Goal: Task Accomplishment & Management: Complete application form

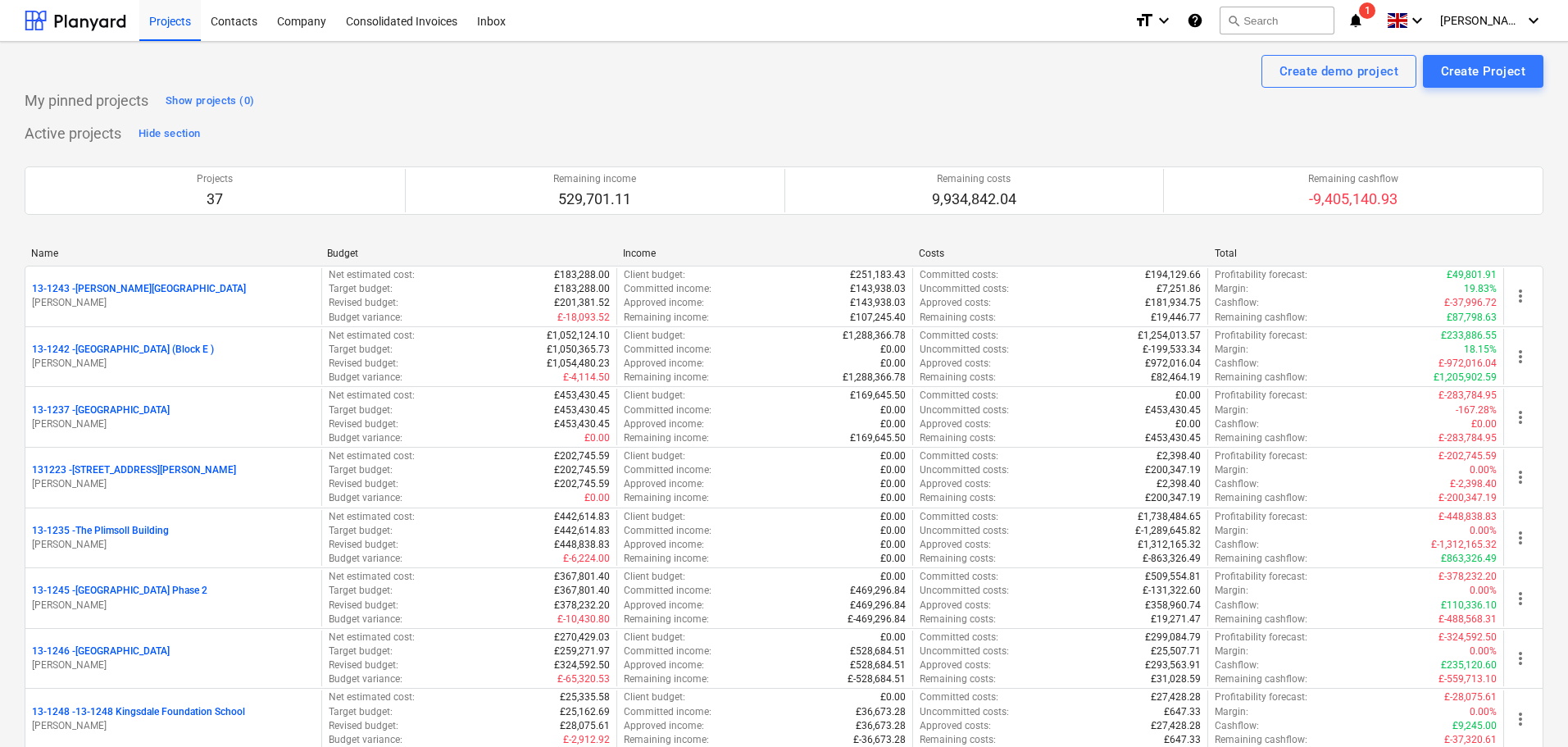
click at [1363, 24] on icon "notifications" at bounding box center [1355, 20] width 16 height 19
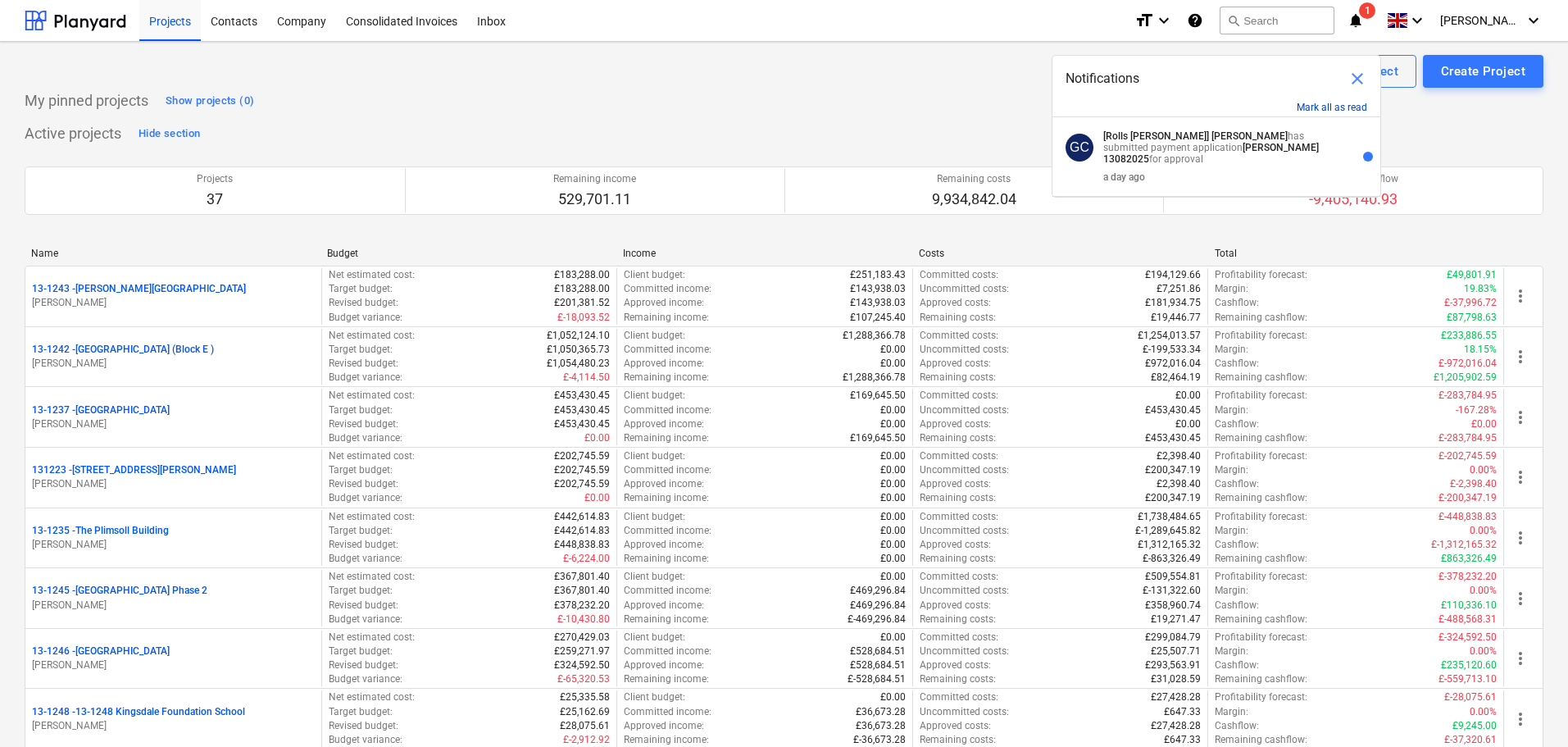
click at [1344, 112] on button "Mark all as read" at bounding box center [1331, 108] width 71 height 12
click at [702, 95] on div "My pinned projects Show projects (0)" at bounding box center [784, 100] width 1519 height 26
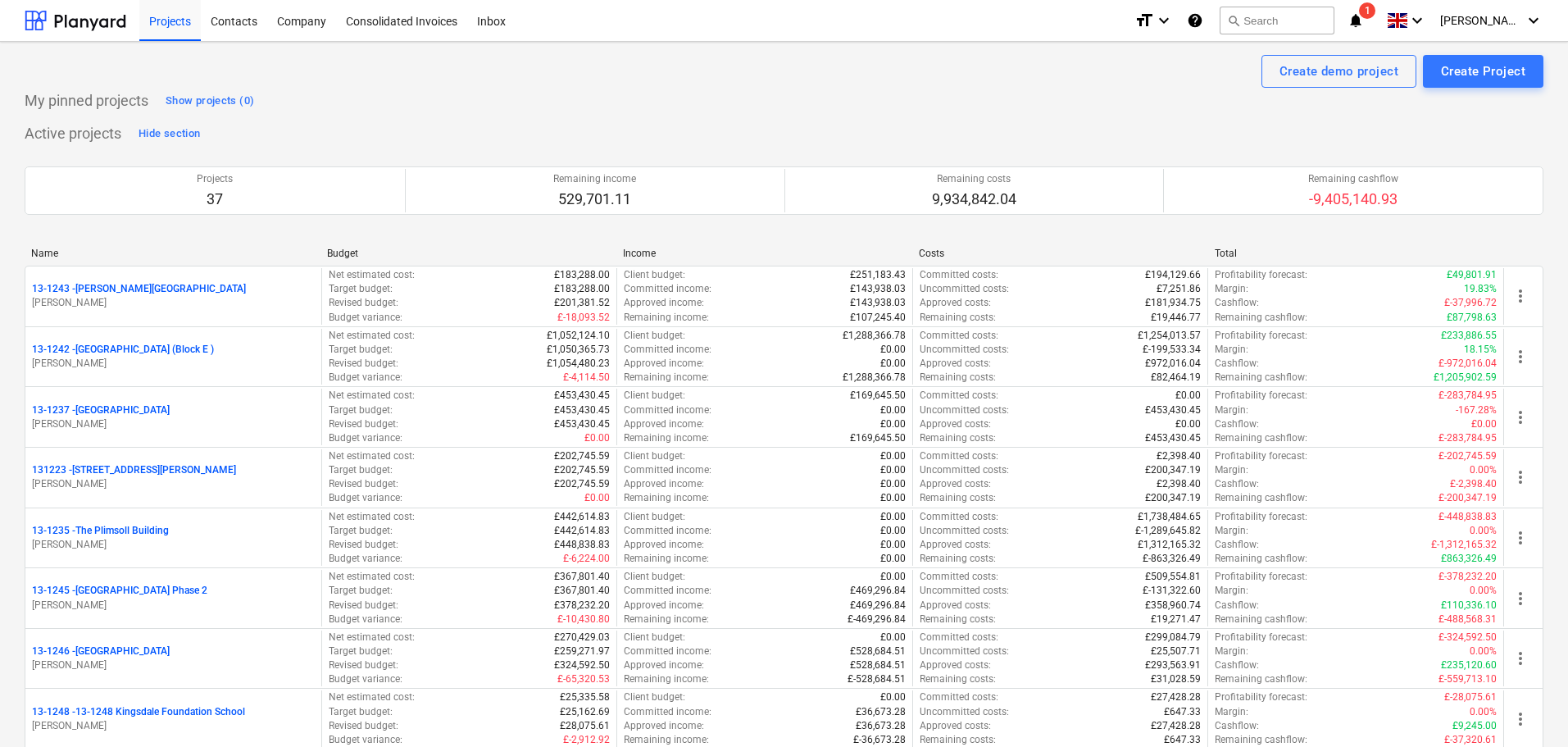
click at [1363, 22] on icon "notifications" at bounding box center [1355, 20] width 16 height 19
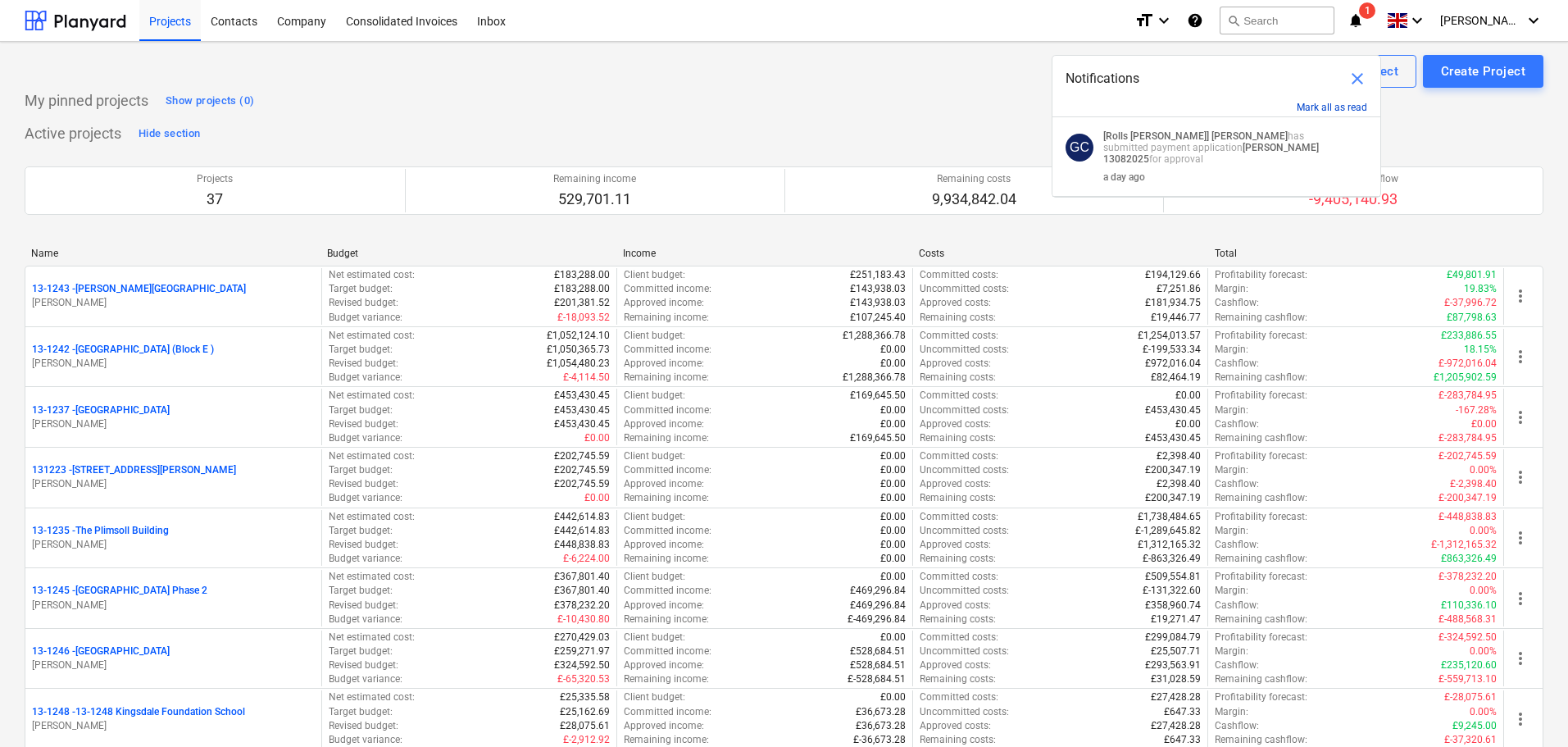
click at [1351, 107] on button "Mark all as read" at bounding box center [1331, 108] width 71 height 12
click at [1357, 79] on span "close" at bounding box center [1357, 79] width 19 height 19
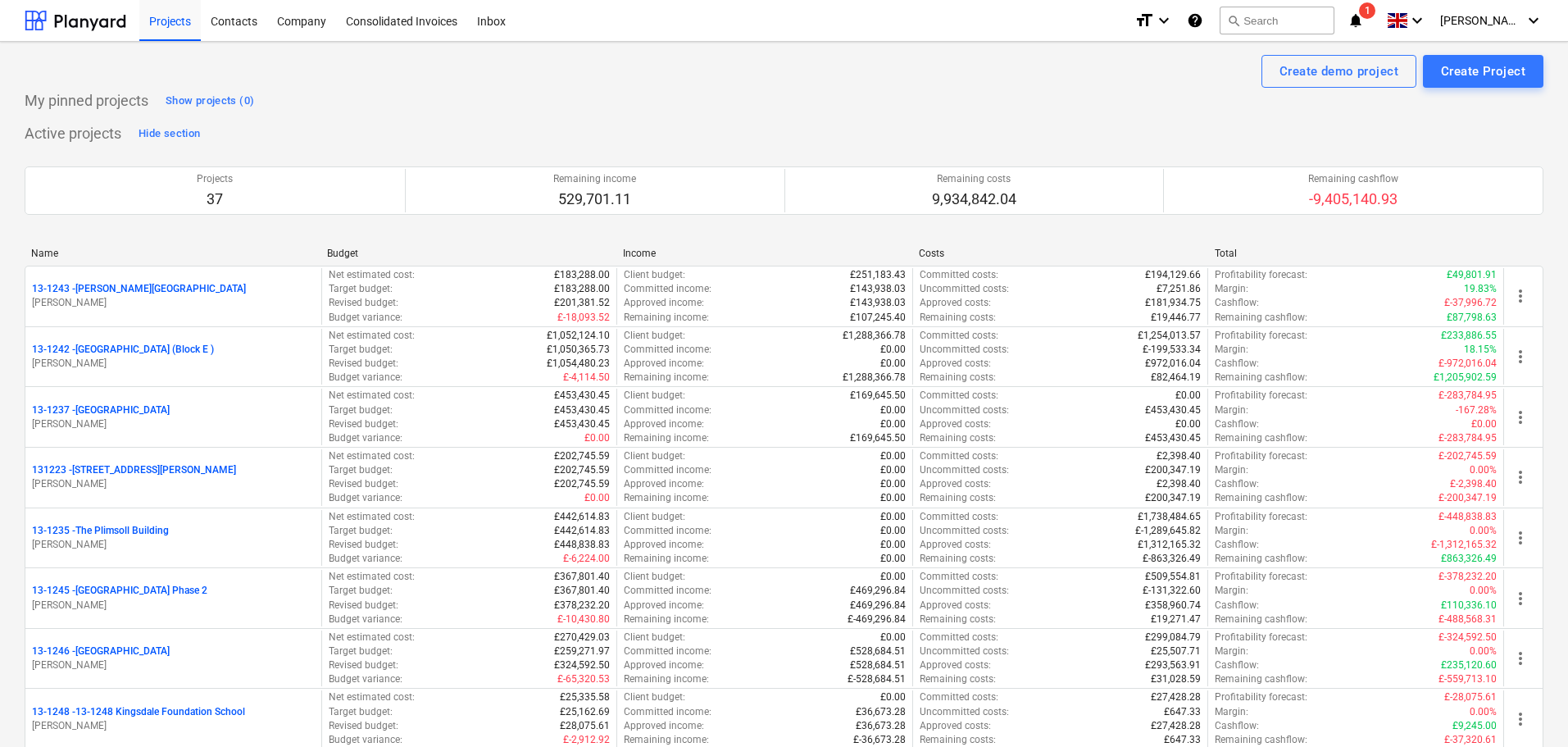
click at [786, 78] on div "Create demo project Create Project" at bounding box center [784, 72] width 1519 height 33
click at [105, 99] on p "My pinned projects" at bounding box center [86, 101] width 124 height 19
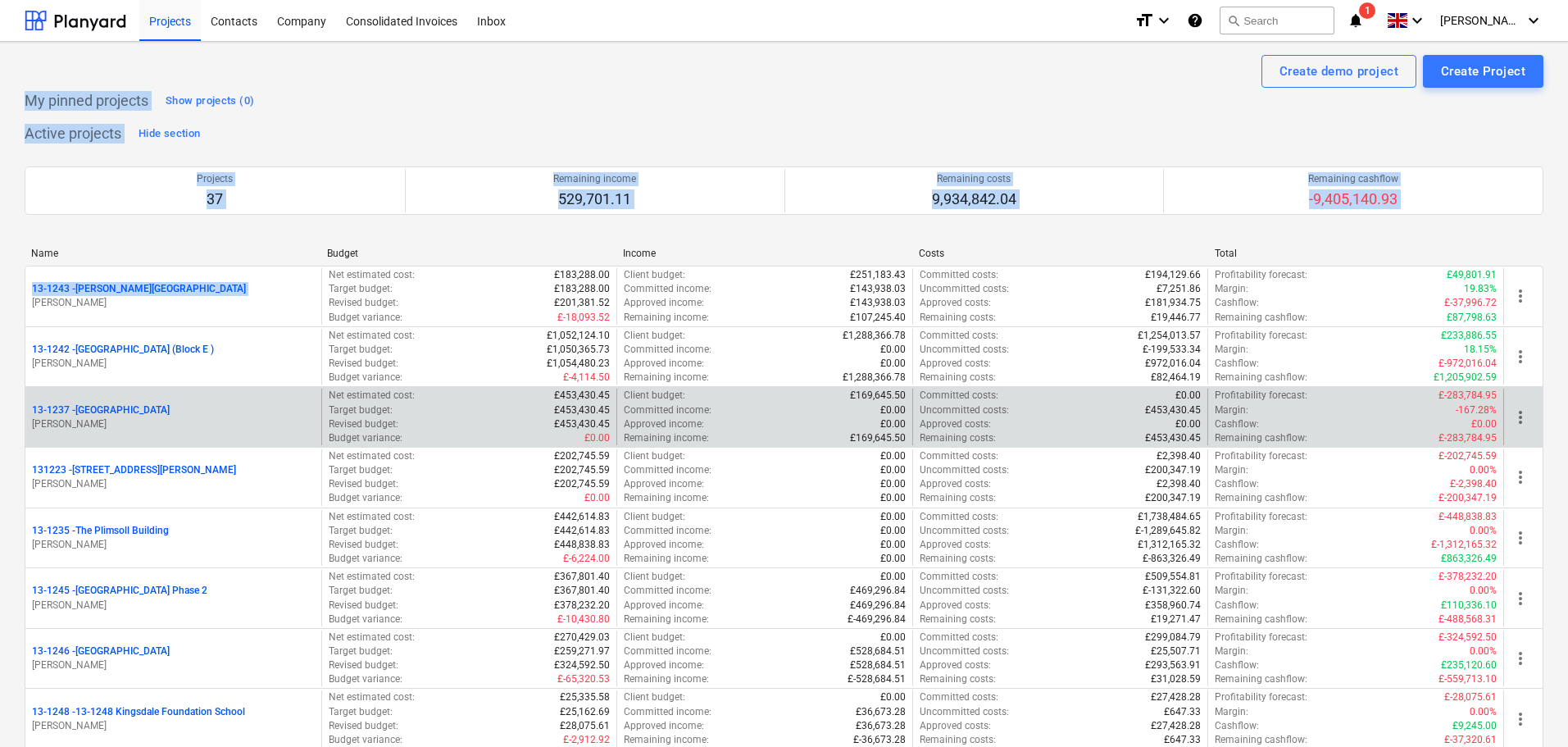
drag, startPoint x: 105, startPoint y: 99, endPoint x: 748, endPoint y: 398, distance: 709.1
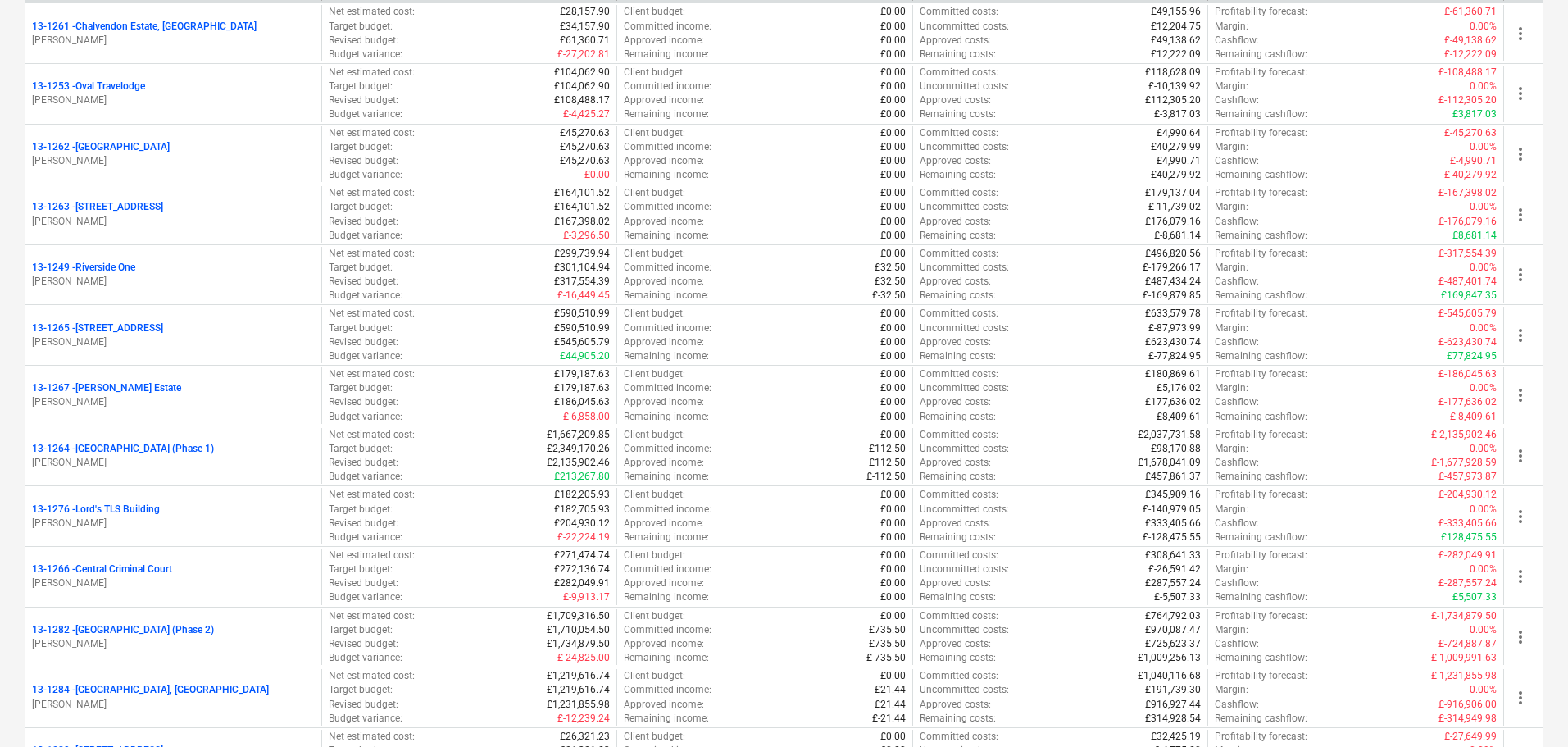
scroll to position [1394, 0]
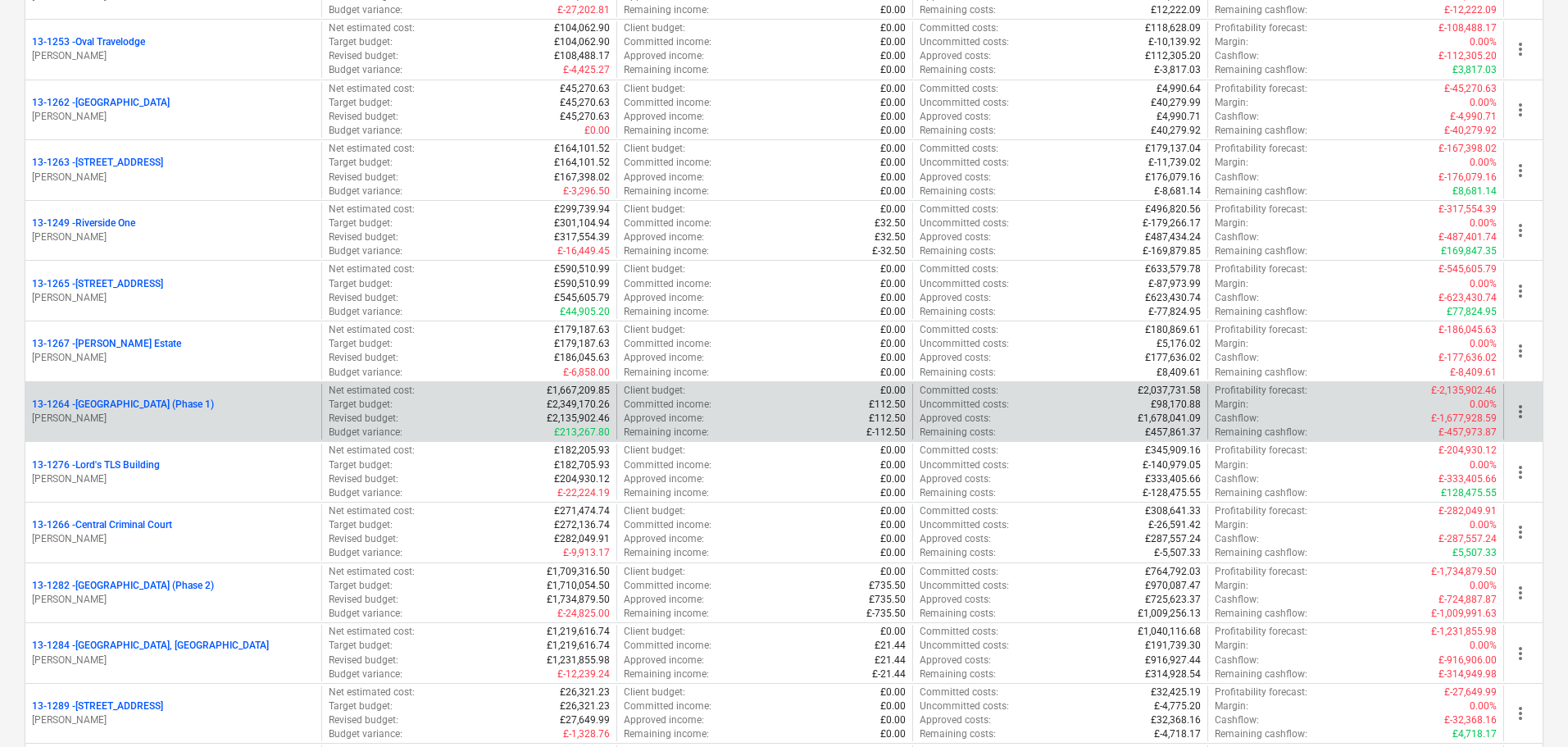
click at [240, 395] on div "13-1264 - Plumstead West Thamesmead (Phase 1) G. Collins" at bounding box center [173, 412] width 296 height 56
click at [214, 401] on p "13-1264 - Plumstead West Thamesmead (Phase 1)" at bounding box center [123, 405] width 182 height 14
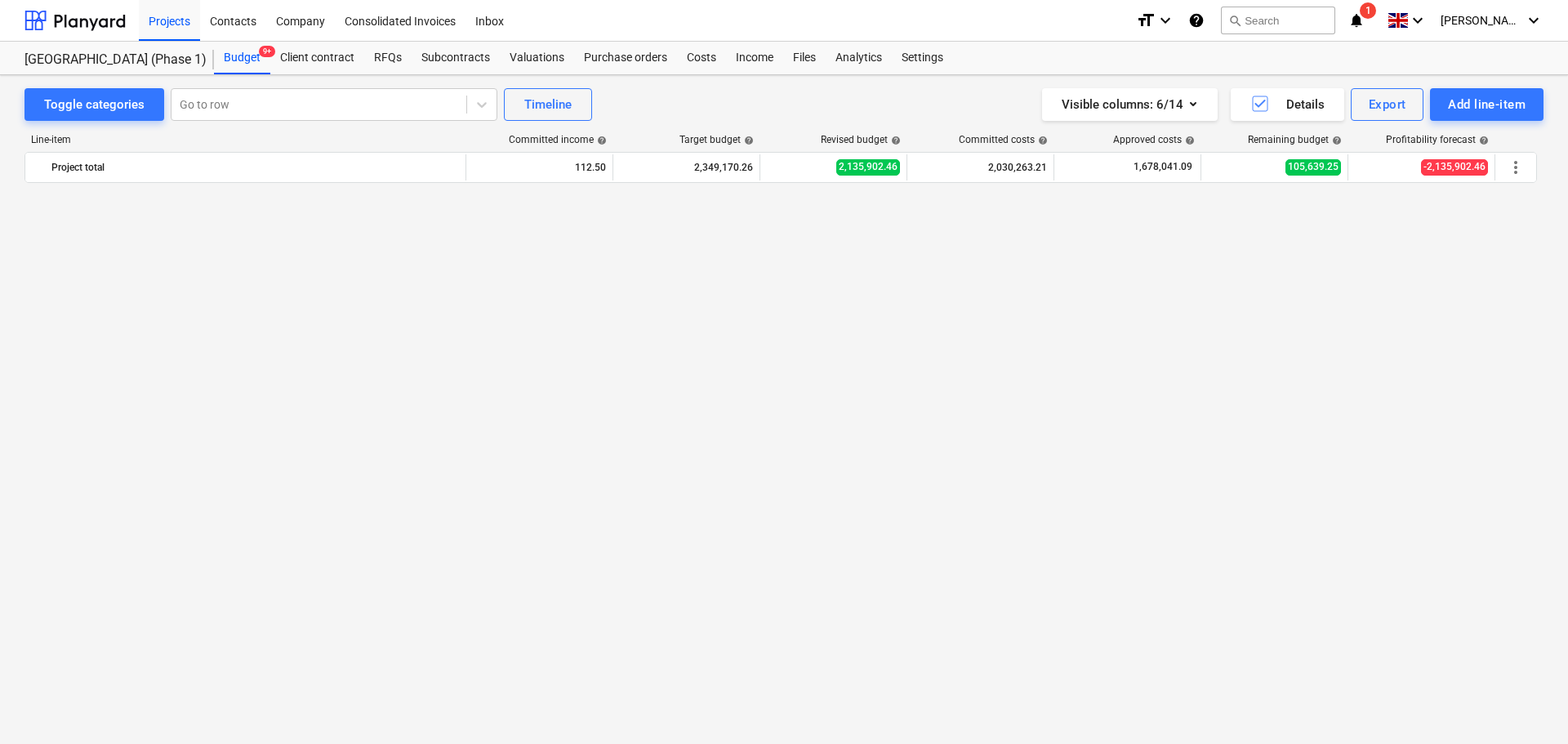
scroll to position [2604, 0]
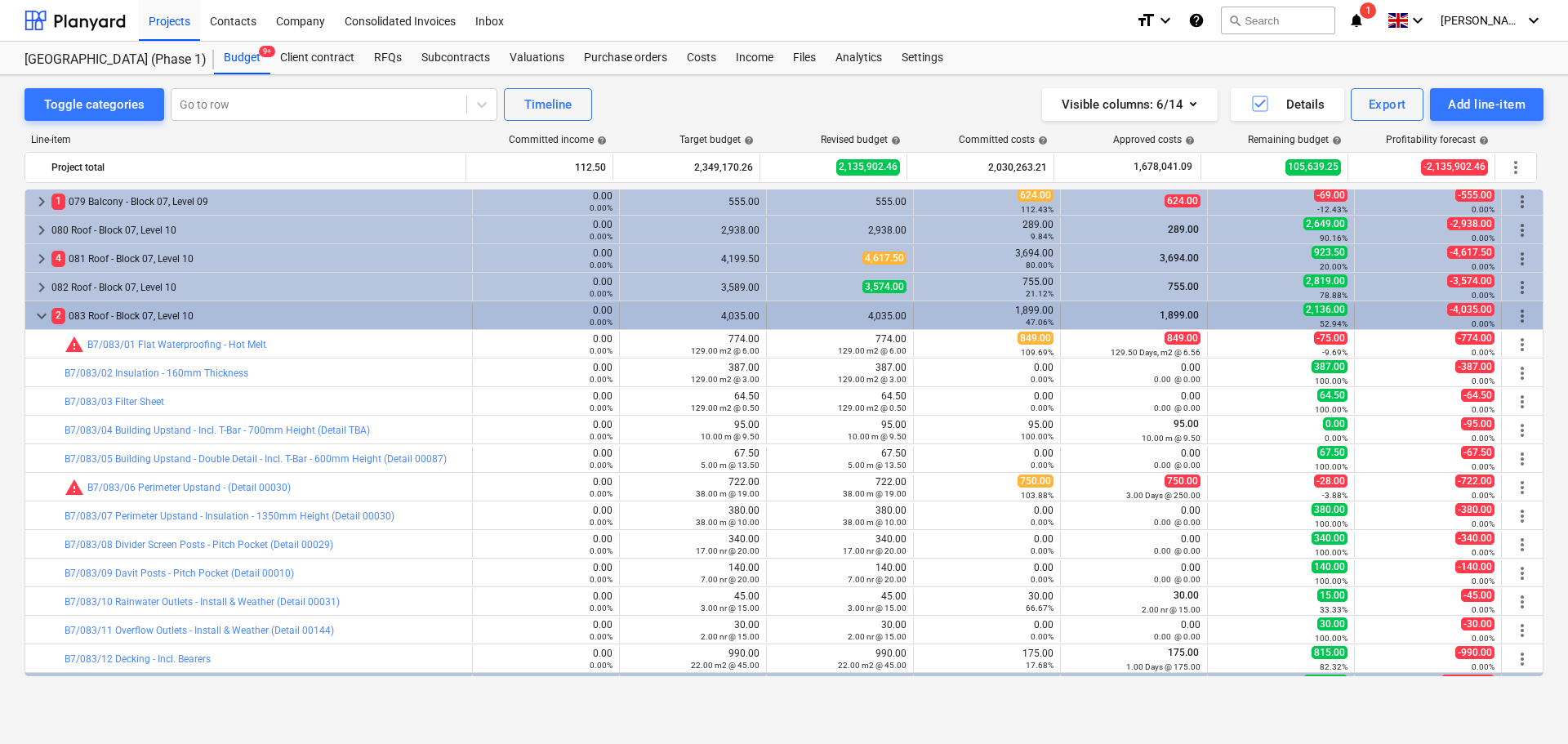
click at [145, 313] on div "2 083 Roof - Block 07, Level 10" at bounding box center [258, 316] width 413 height 26
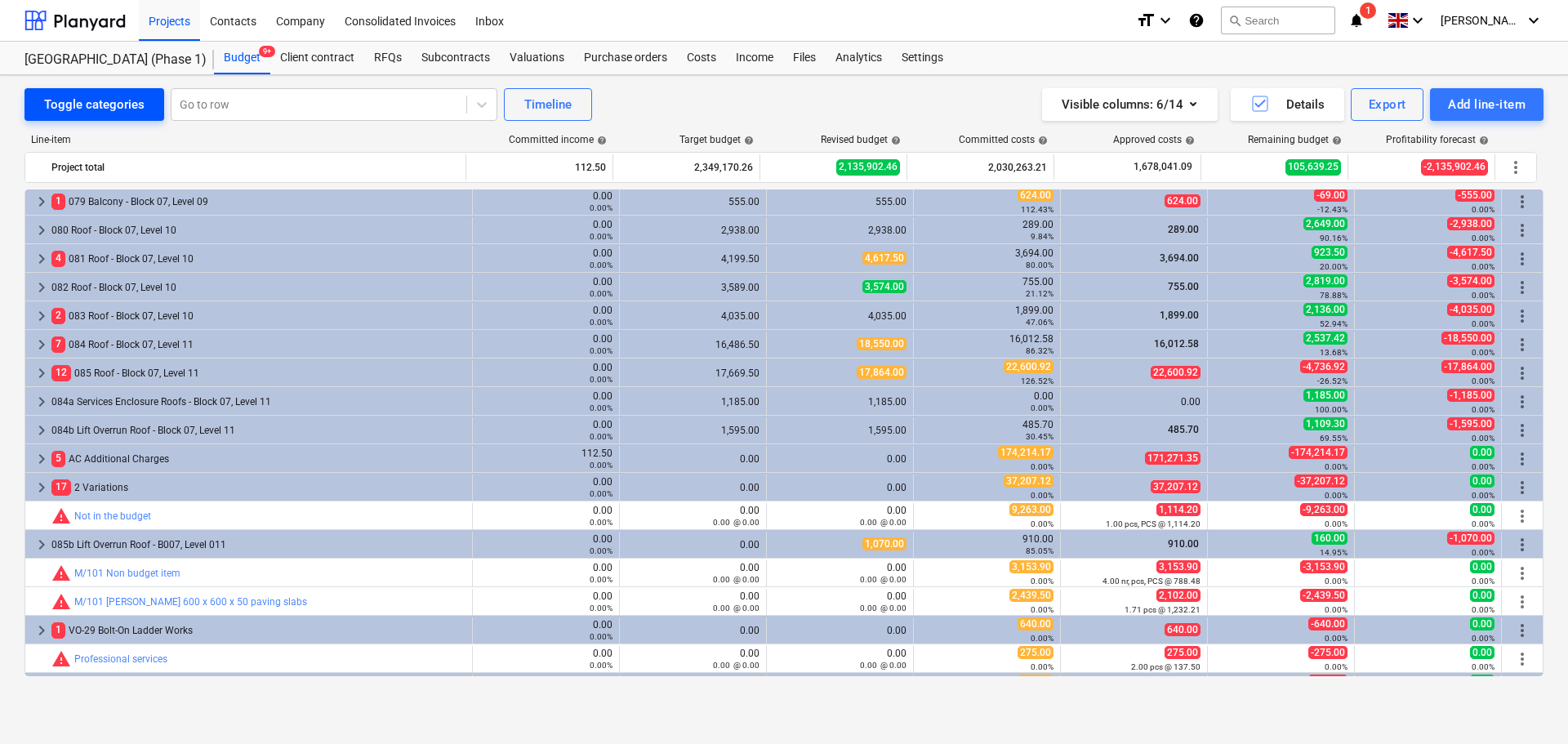
click at [136, 99] on div "Toggle categories" at bounding box center [95, 104] width 100 height 21
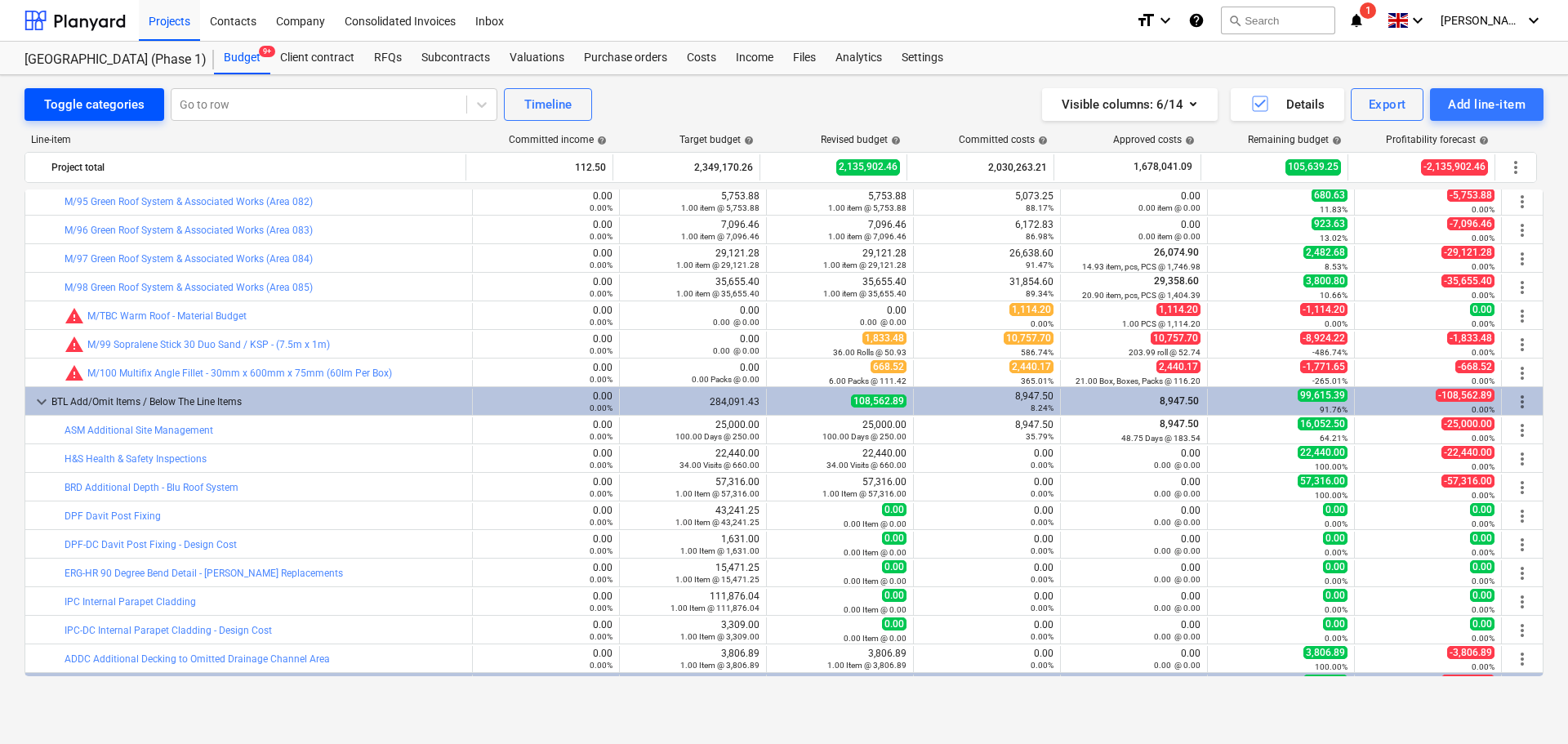
click at [136, 99] on div "Toggle categories" at bounding box center [95, 104] width 100 height 21
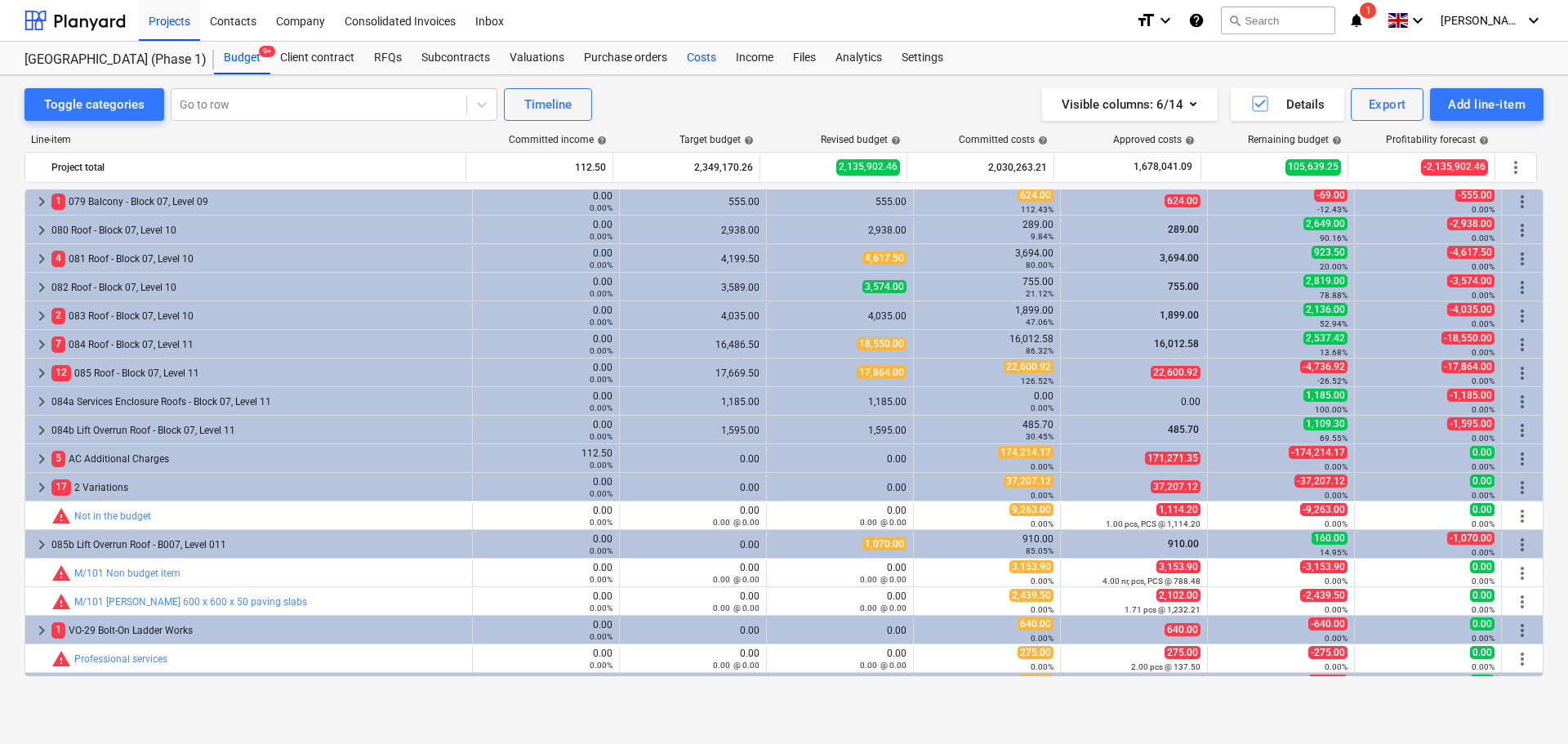
click at [710, 60] on div "Costs" at bounding box center [701, 58] width 49 height 33
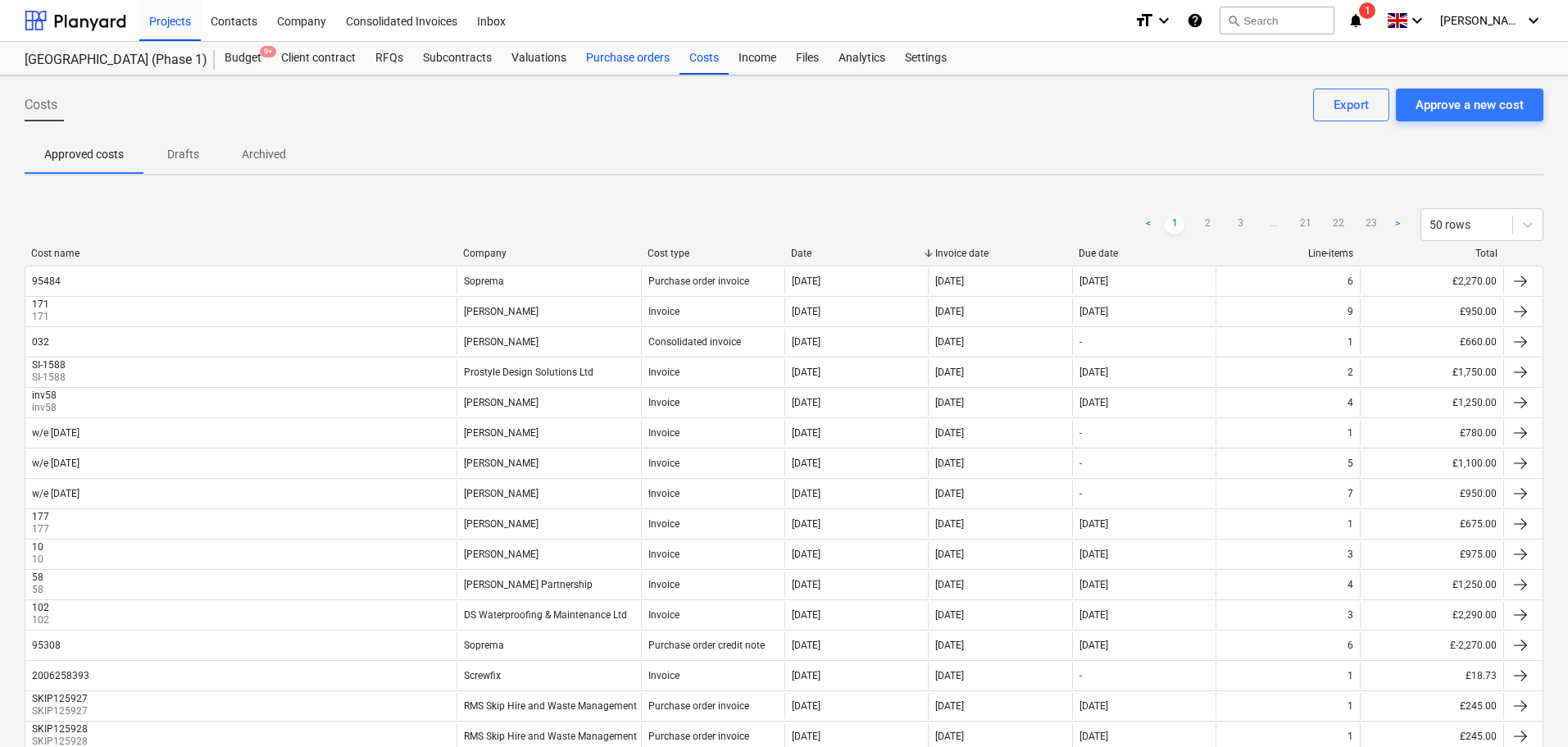
click at [594, 68] on div "Purchase orders" at bounding box center [627, 58] width 103 height 33
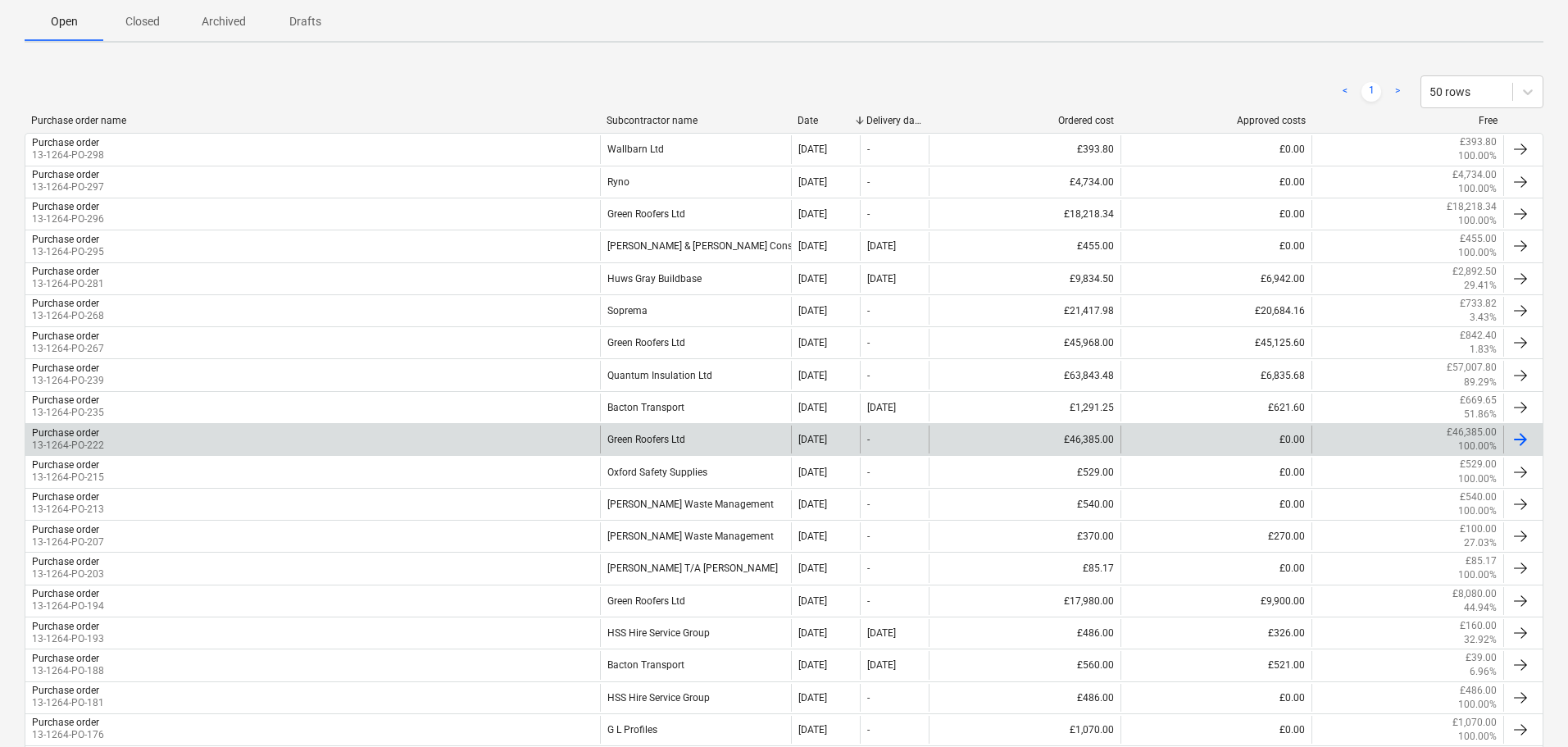
scroll to position [246, 0]
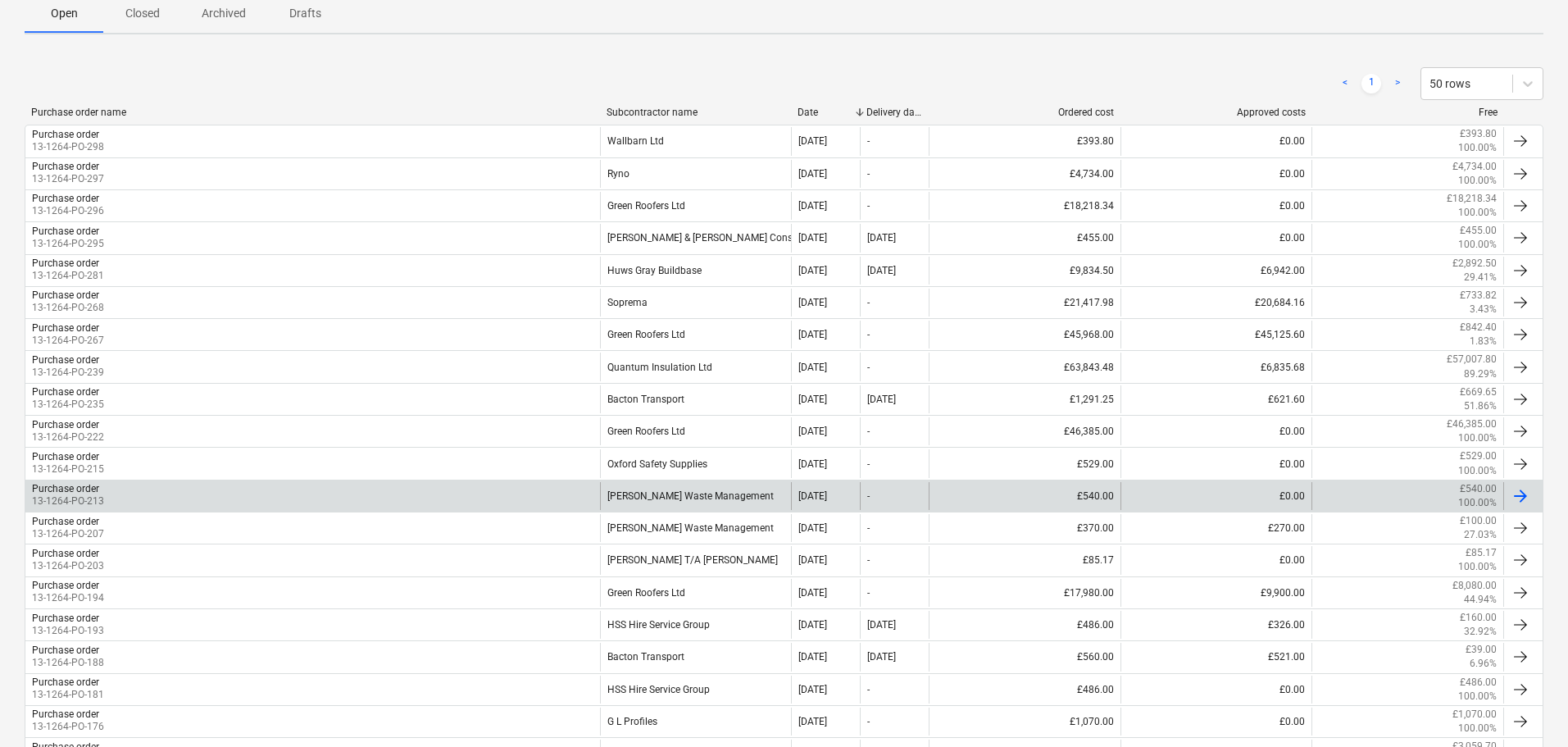
click at [659, 490] on div "Brewster's Waste Management" at bounding box center [696, 496] width 192 height 28
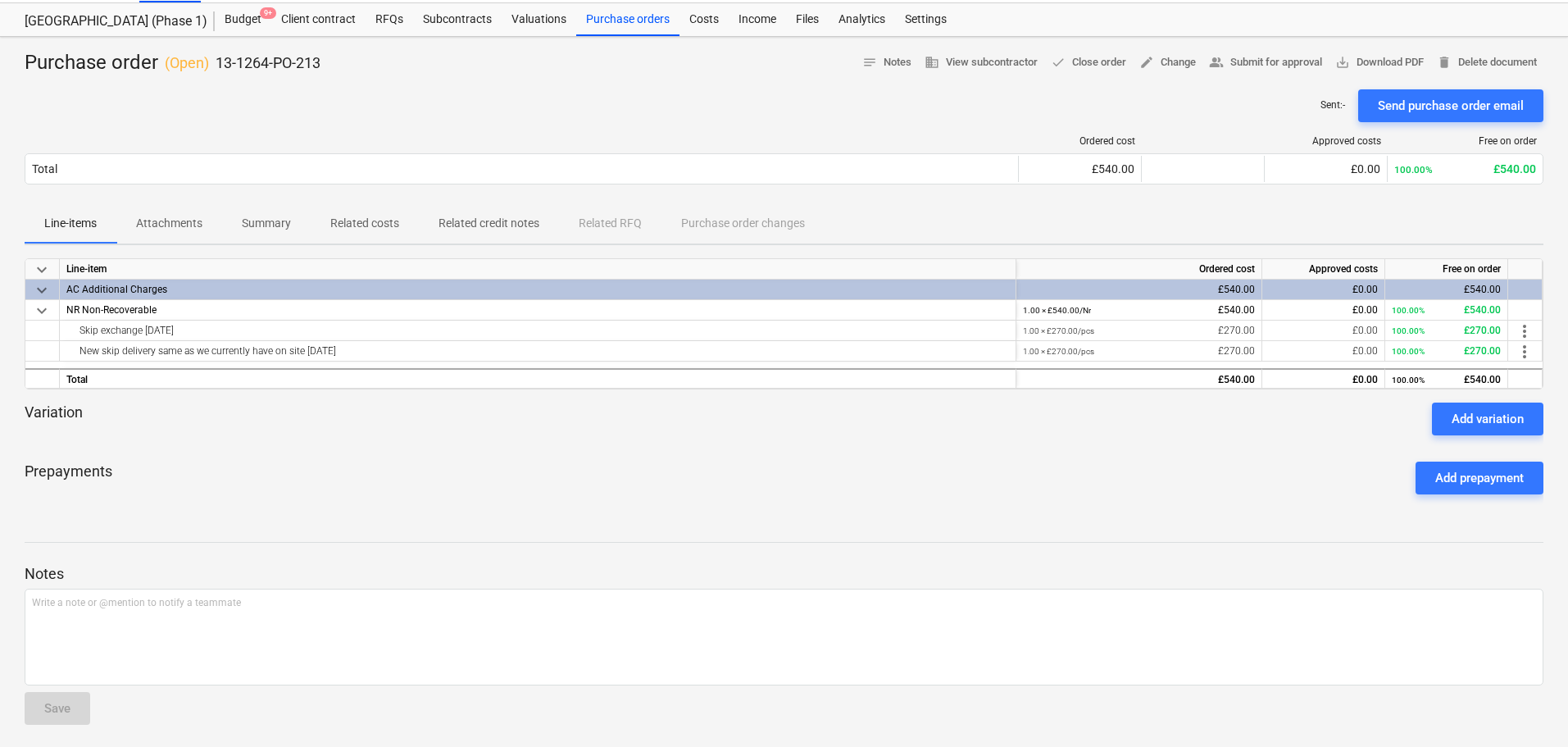
scroll to position [43, 0]
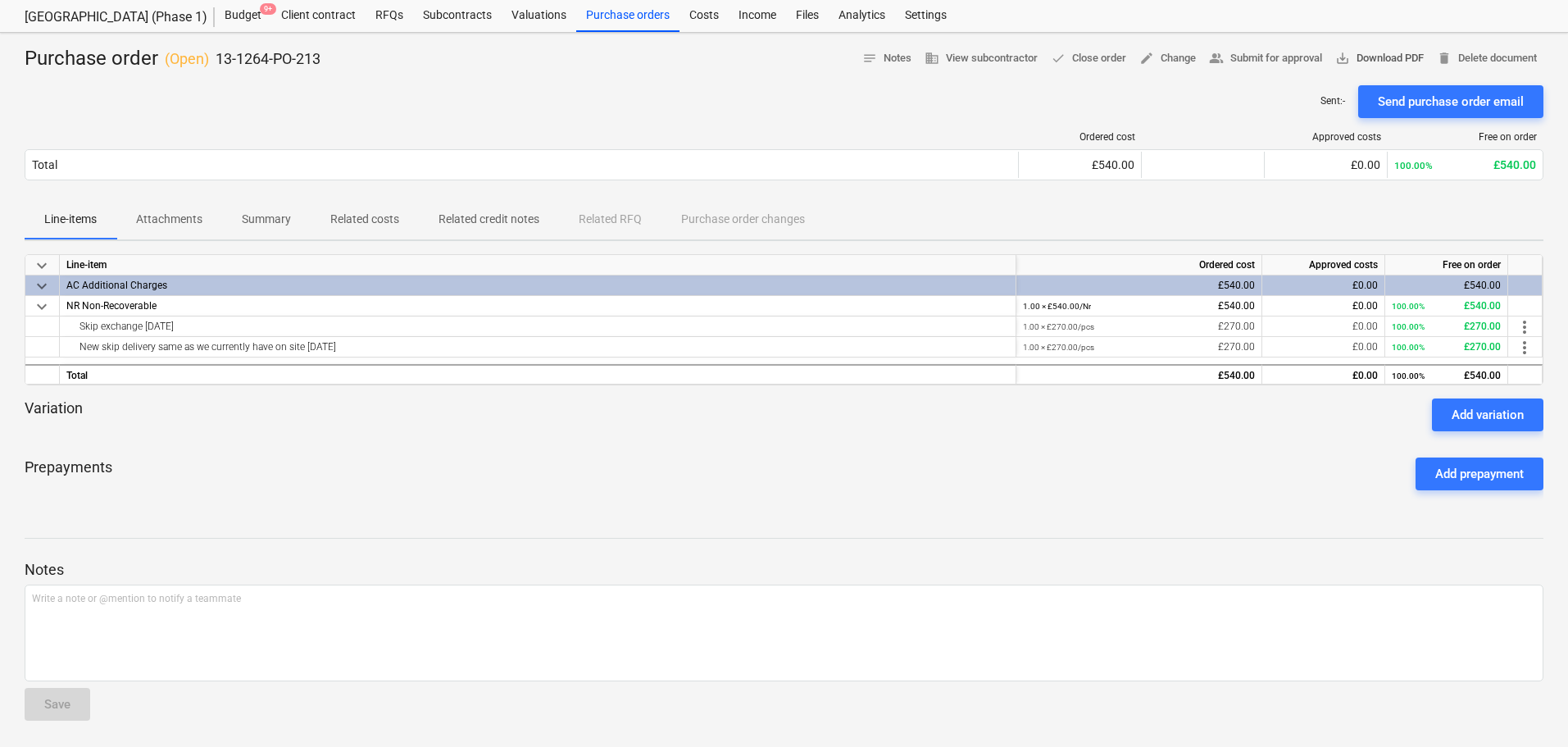
click at [1361, 59] on span "save_alt Download PDF" at bounding box center [1379, 58] width 88 height 18
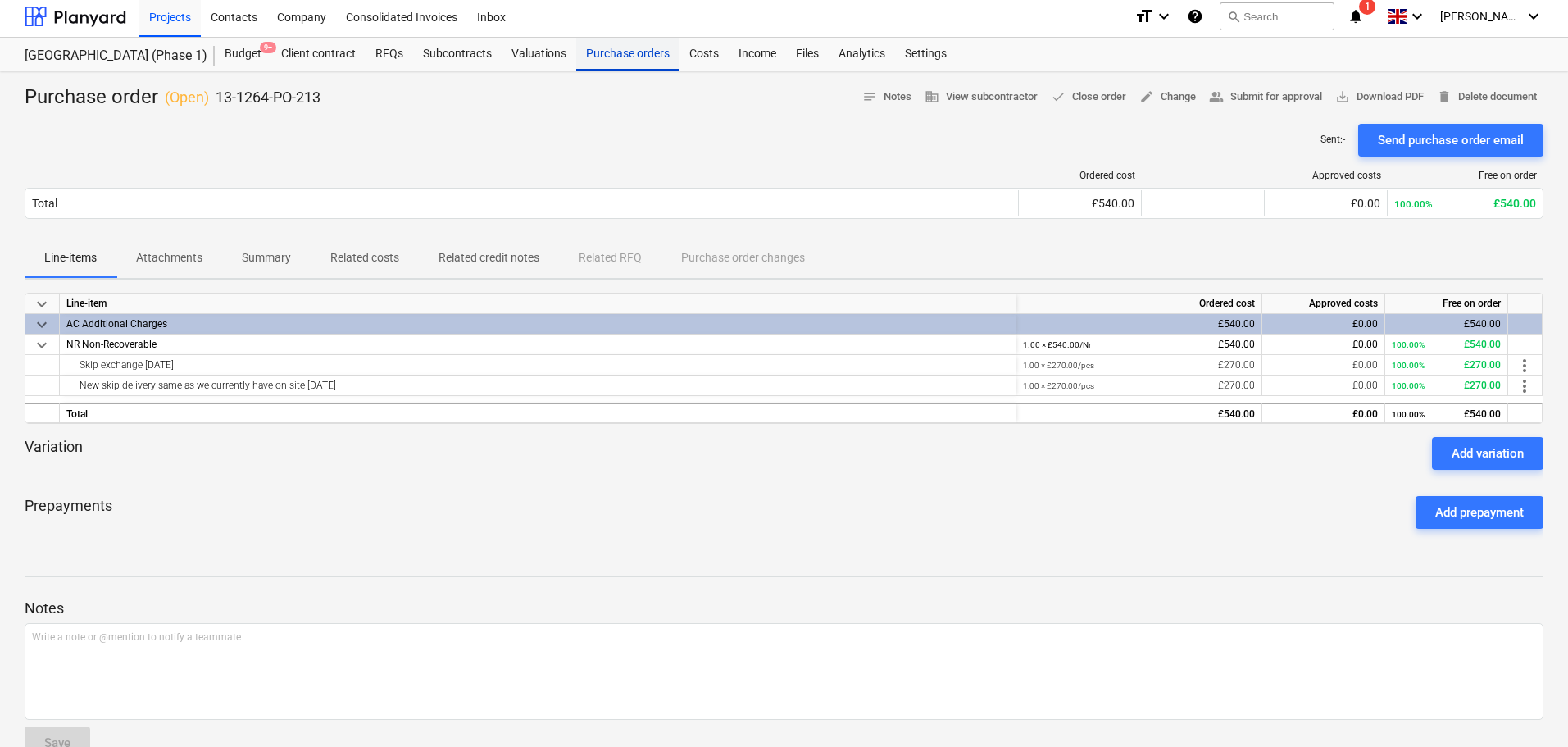
scroll to position [0, 0]
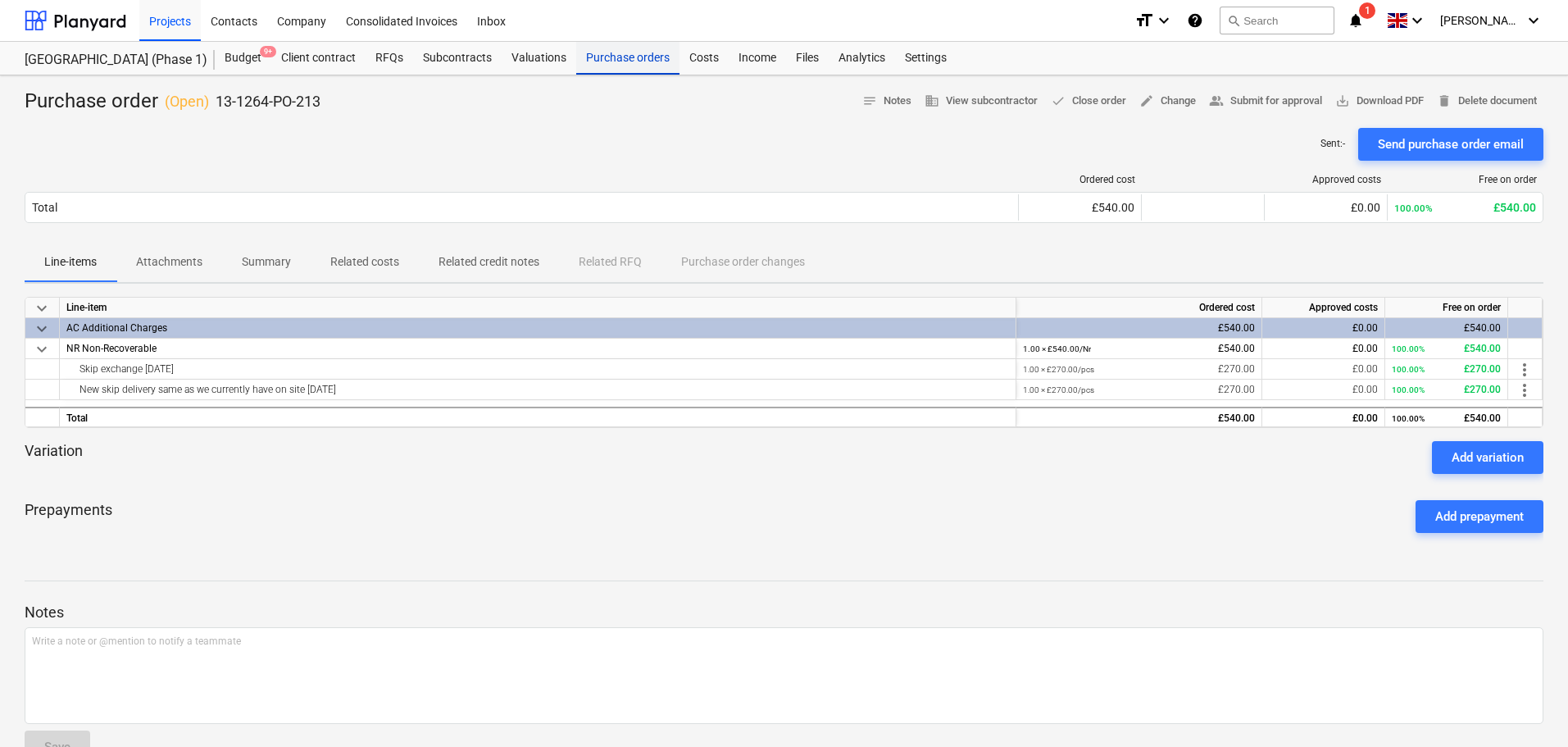
click at [625, 51] on div "Purchase orders" at bounding box center [627, 58] width 103 height 33
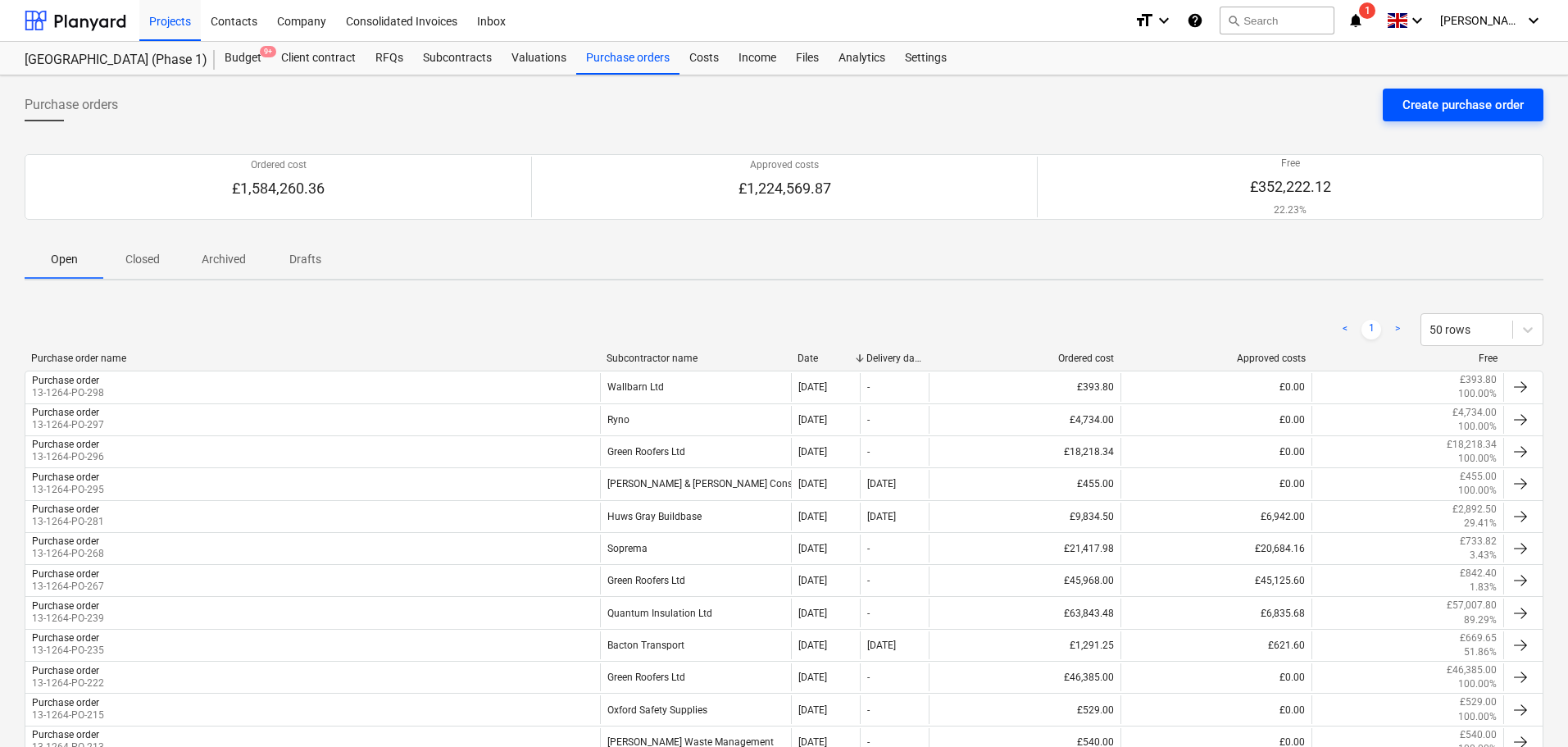
click at [1431, 102] on div "Create purchase order" at bounding box center [1462, 105] width 121 height 21
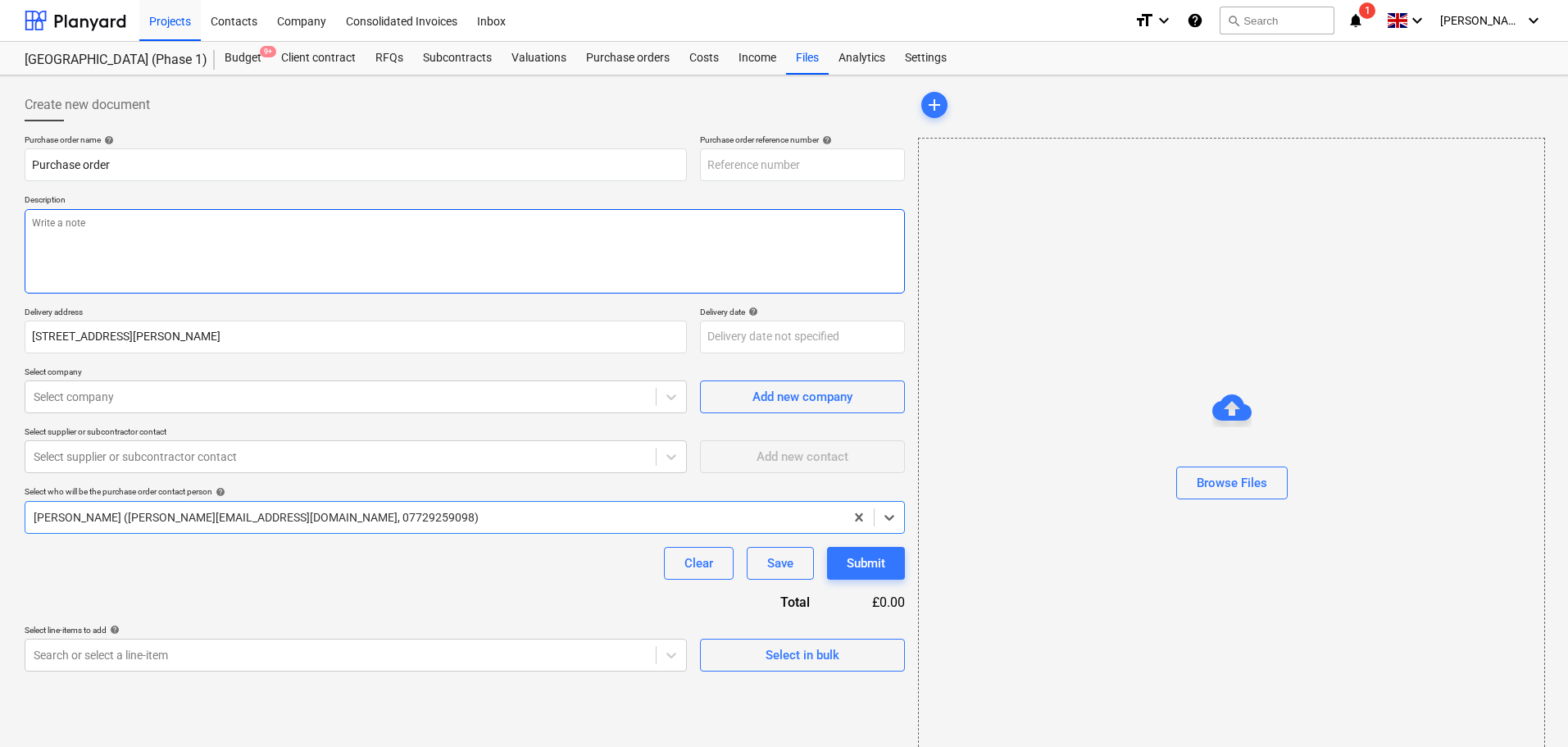
type textarea "x"
type input "13-1264-PO-299"
click at [145, 232] on textarea at bounding box center [464, 251] width 880 height 84
paste textarea "Site contact Ashley Rowe 07909050712 or Skyler Office 01634791810.Driver to cal…"
type textarea "x"
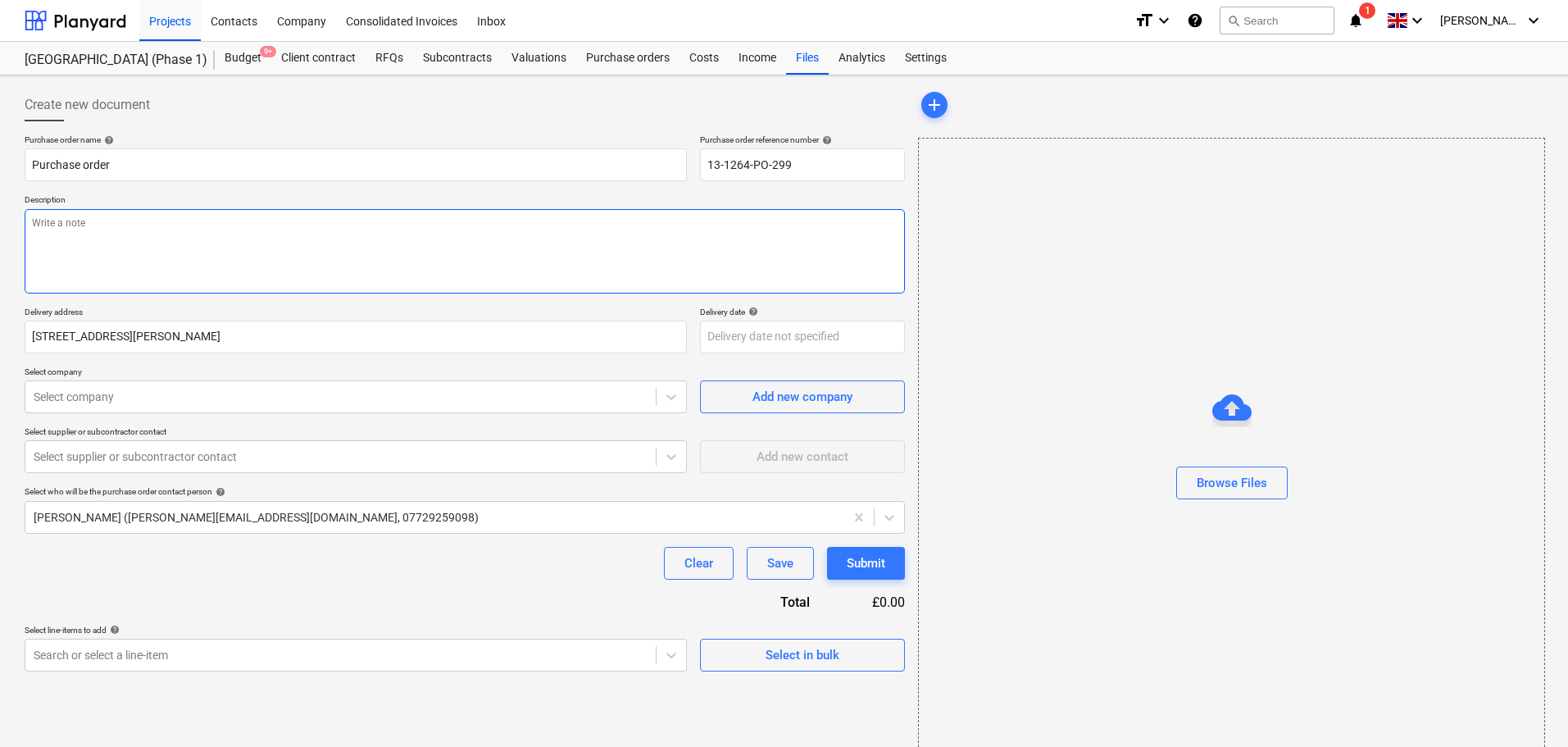
type textarea "Site contact Ashley Rowe 07909050712 or Skyler Office 01634791810.Driver to cal…"
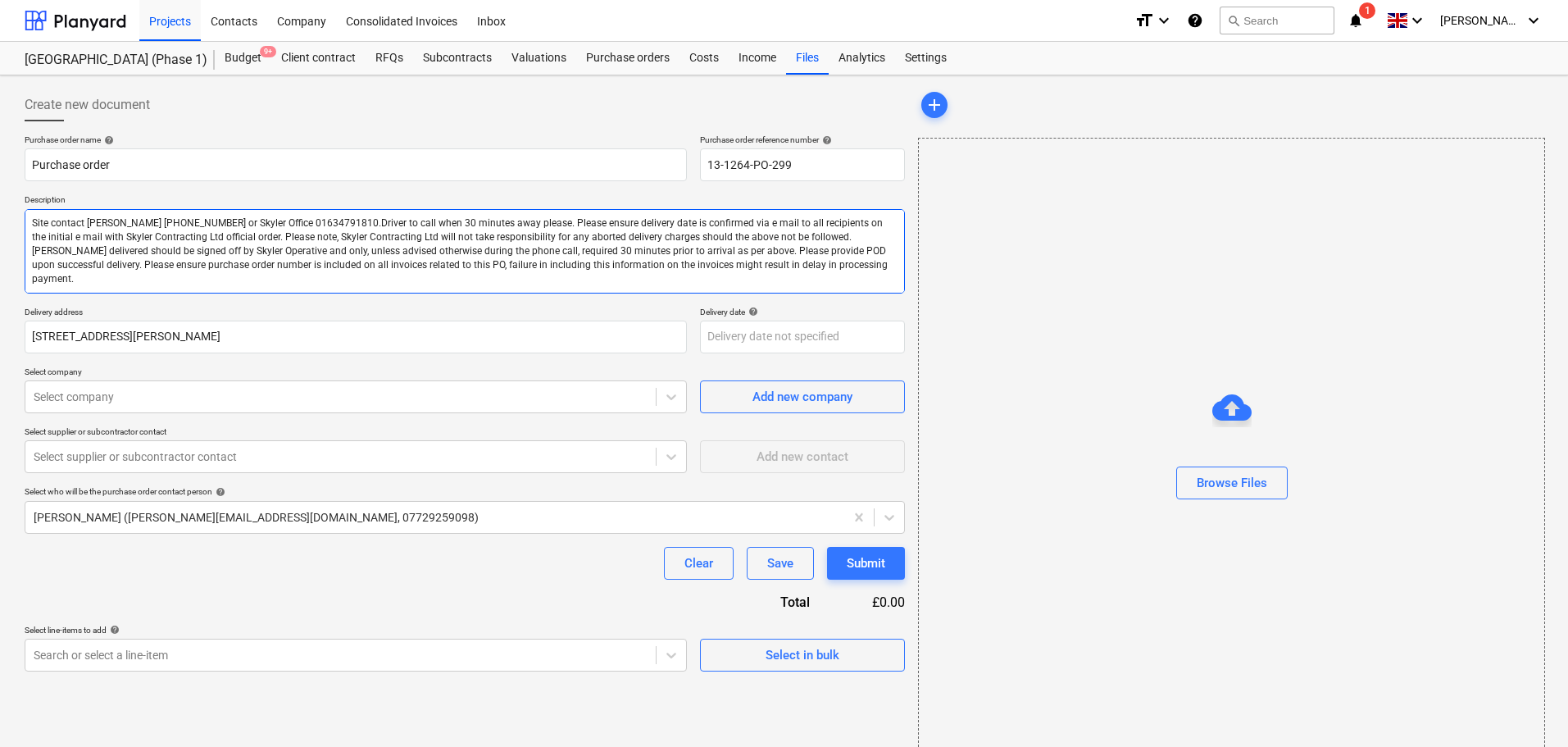
click at [104, 223] on textarea "Site contact Ashley Rowe 07909050712 or Skyler Office 01634791810.Driver to cal…" at bounding box center [464, 251] width 880 height 84
drag, startPoint x: 104, startPoint y: 223, endPoint x: 179, endPoint y: 217, distance: 75.2
click at [179, 217] on textarea "Site contact Ashley Rowe 07909050712 or Skyler Office 01634791810.Driver to cal…" at bounding box center [464, 251] width 880 height 84
type textarea "x"
type textarea "Site contact A or Skyler Office 01634791810.Driver to call when 30 minutes away…"
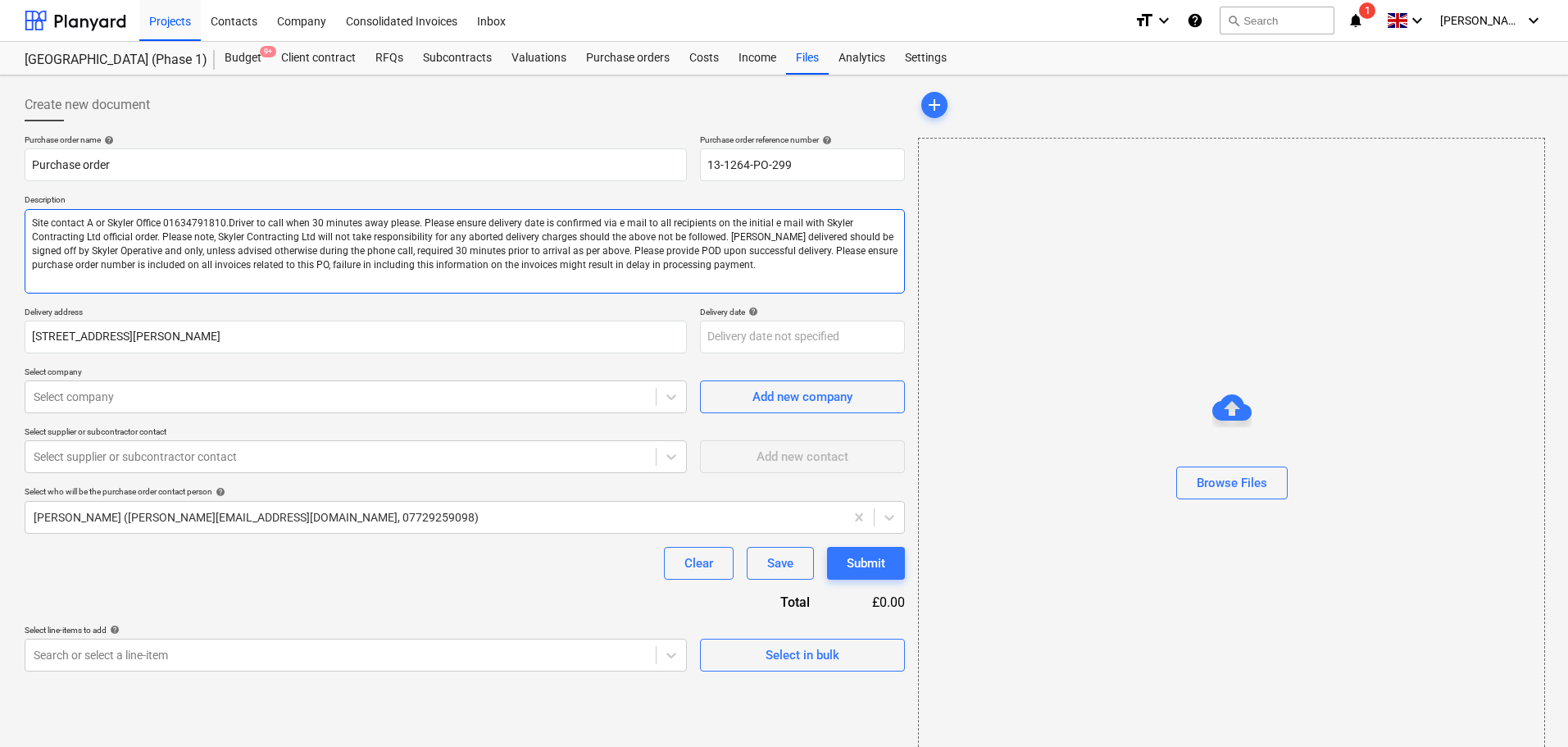
type textarea "x"
type textarea "Site contact Ar or Skyler Office 01634791810.Driver to call when 30 minutes awa…"
type textarea "x"
type textarea "Site contact Arc or Skyler Office 01634791810.Driver to call when 30 minutes aw…"
type textarea "x"
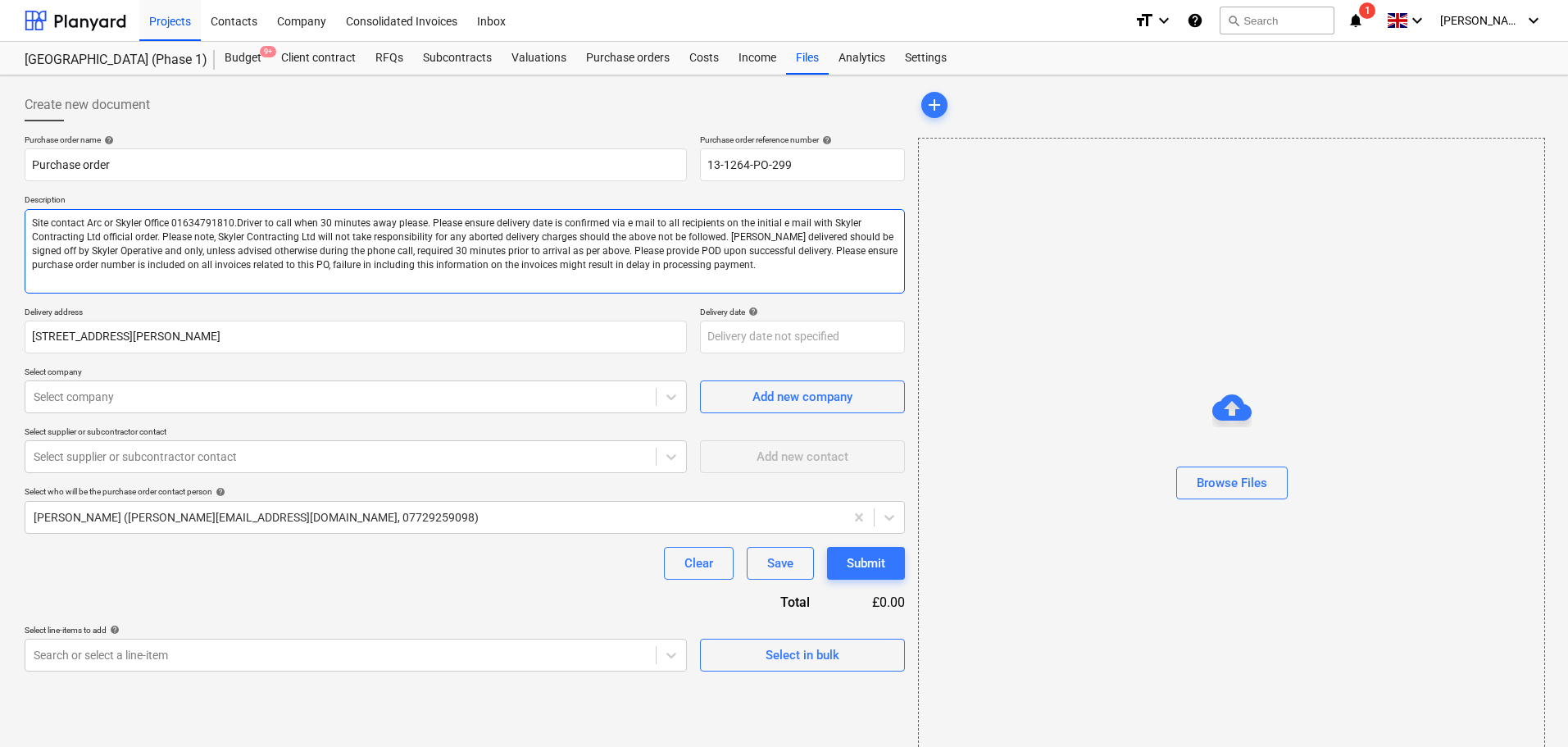
type textarea "Site contact Arch or Skyler Office 01634791810.Driver to call when 30 minutes a…"
type textarea "x"
type textarea "Site contact Archi or Skyler Office 01634791810.Driver to call when 30 minutes …"
type textarea "x"
type textarea "Site contact Archie or Skyler Office 01634791810.Driver to call when 30 minutes…"
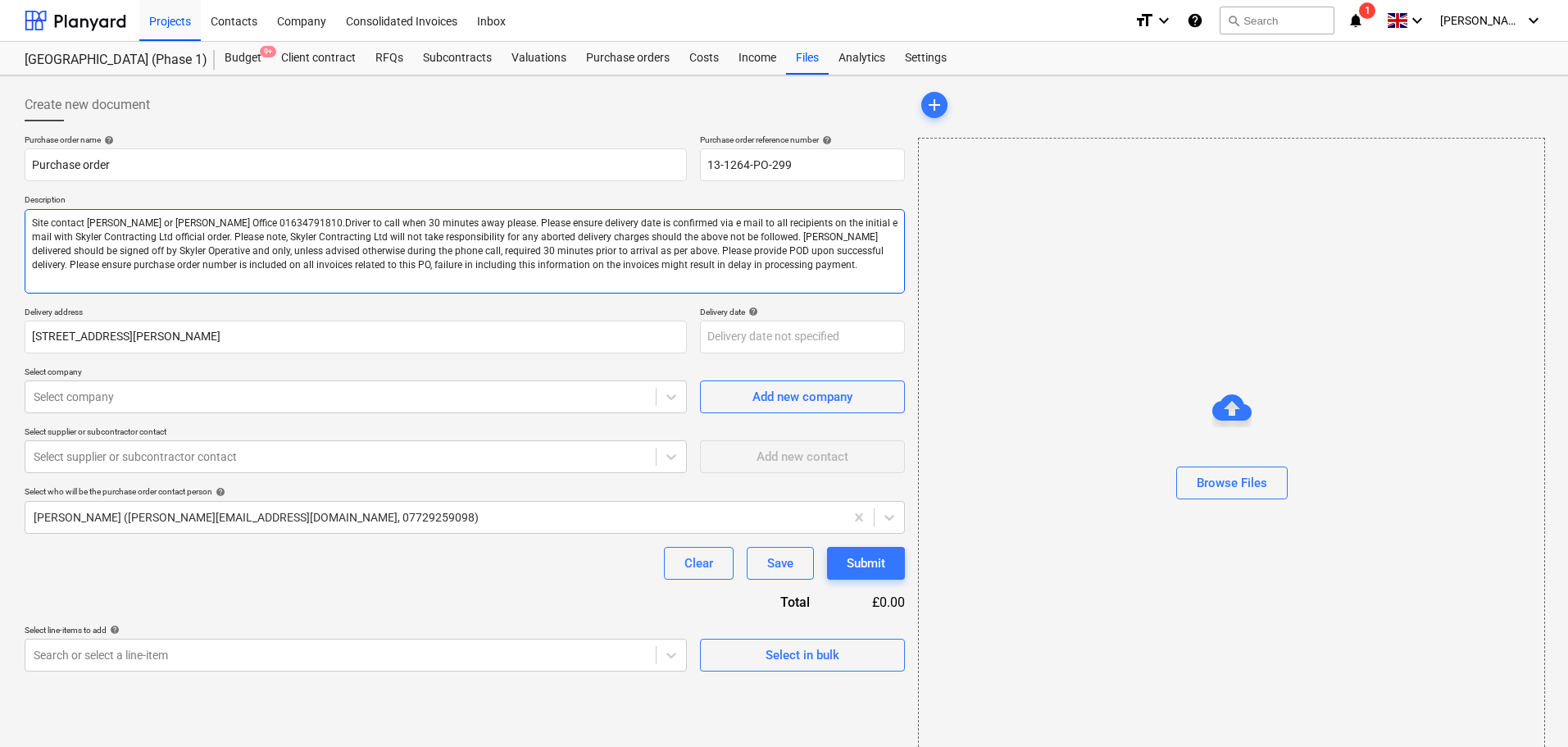
type textarea "x"
type textarea "Site contact Archie or Skyler Office 01634791810.Driver to call when 30 minutes…"
type textarea "x"
type textarea "Site contact Archie M or Skyler Office 01634791810.Driver to call when 30 minut…"
type textarea "x"
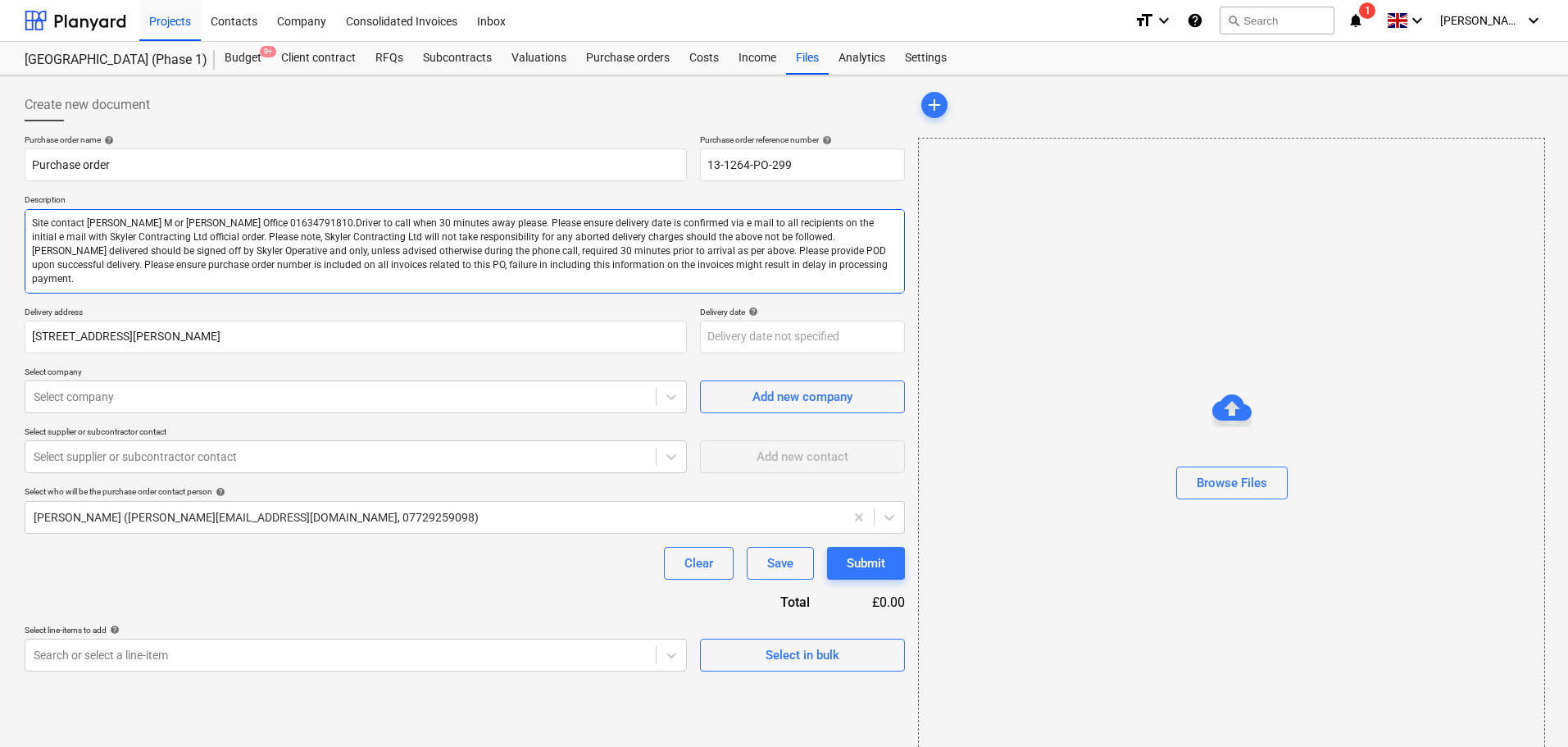
type textarea "Site contact Archie Ma or Skyler Office 01634791810.Driver to call when 30 minu…"
type textarea "x"
type textarea "Site contact Archie Mat or Skyler Office 01634791810.Driver to call when 30 min…"
type textarea "x"
type textarea "Site contact Archie Math or Skyler Office 01634791810.Driver to call when 30 mi…"
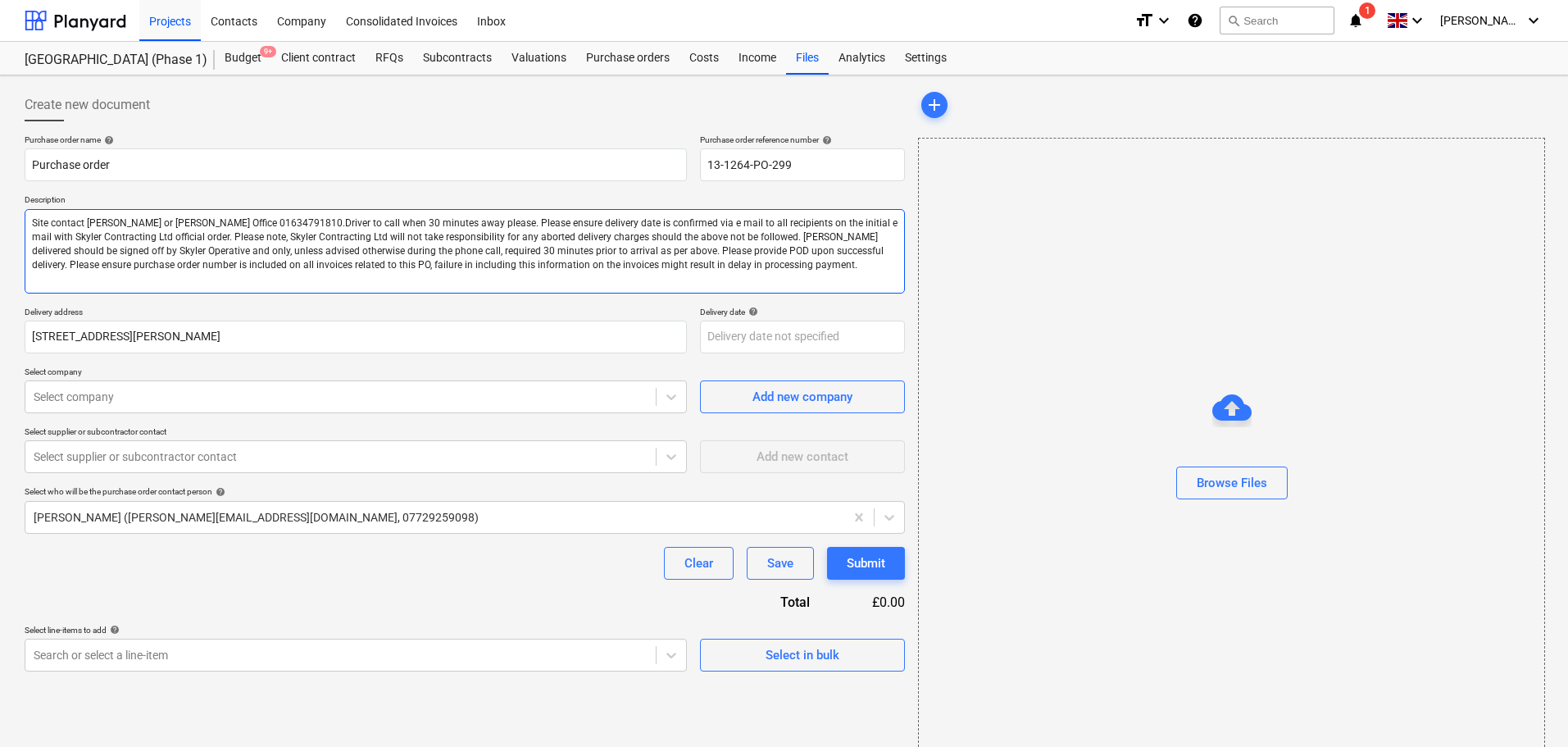
type textarea "x"
type textarea "Site contact Archie Mathi or Skyler Office 01634791810.Driver to call when 30 m…"
type textarea "x"
type textarea "Site contact Archie Mathie or Skyler Office 01634791810.Driver to call when 30 …"
type textarea "x"
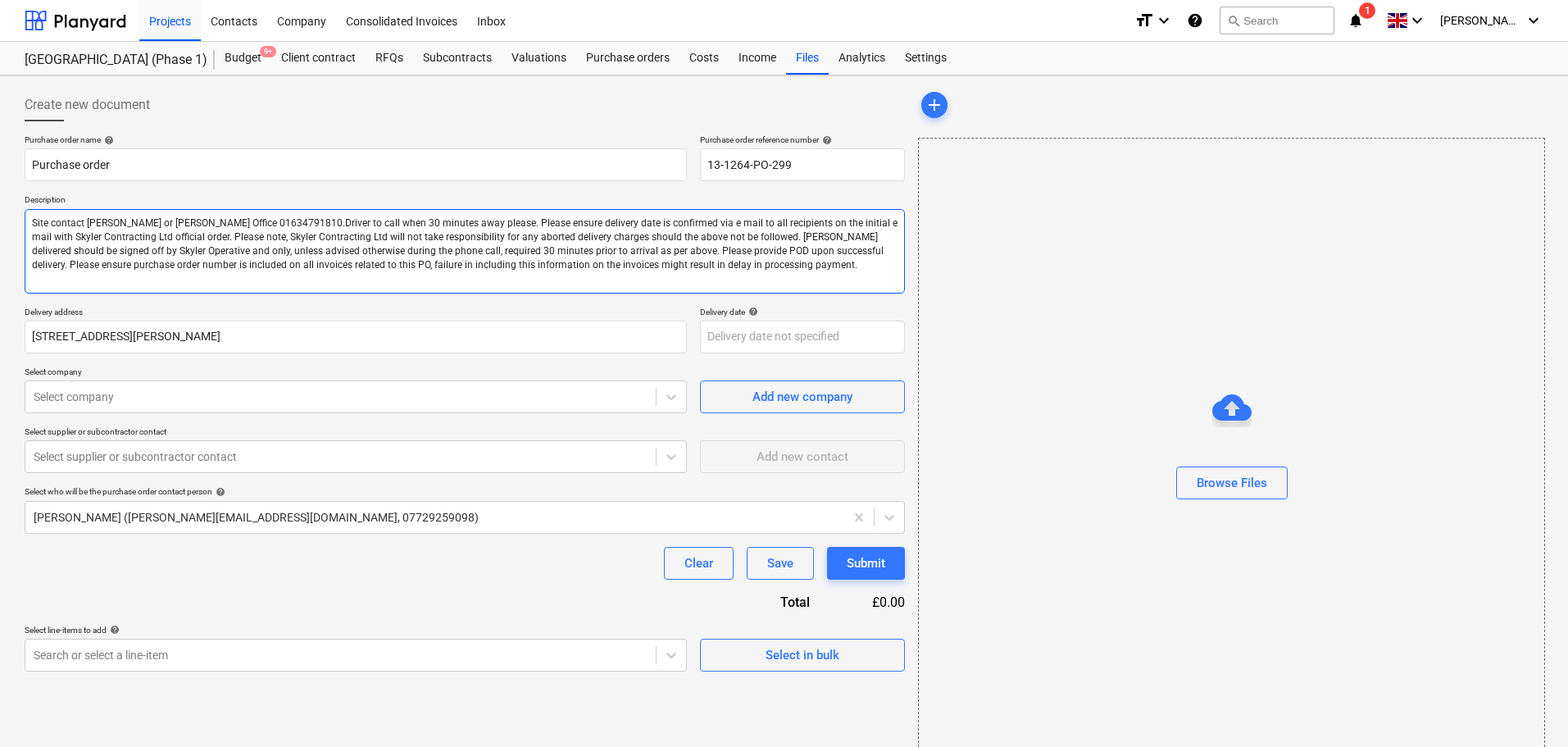
type textarea "Site contact Archie Mathies or Skyler Office 01634791810.Driver to call when 30…"
type textarea "x"
type textarea "Site contact Archie Mathieso or Skyler Office 01634791810.Driver to call when 3…"
type textarea "x"
type textarea "Site contact Archie Mathieson or Skyler Office 01634791810.Driver to call when …"
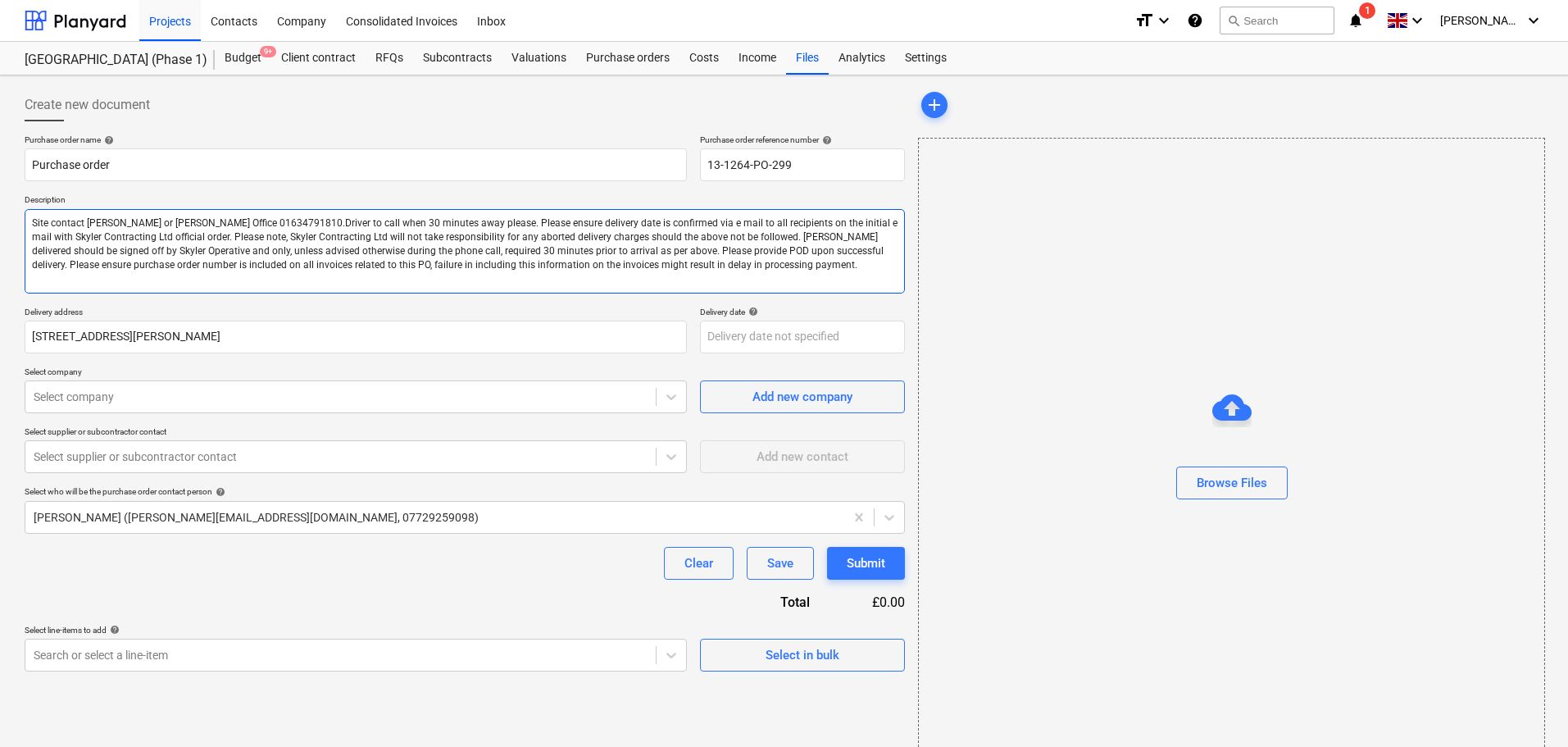
type textarea "x"
type textarea "Site contact Archie Mathieson0 or Skyler Office 01634791810.Driver to call when…"
type textarea "x"
type textarea "Site contact Archie Mathieson07 or Skyler Office 01634791810.Driver to call whe…"
type textarea "x"
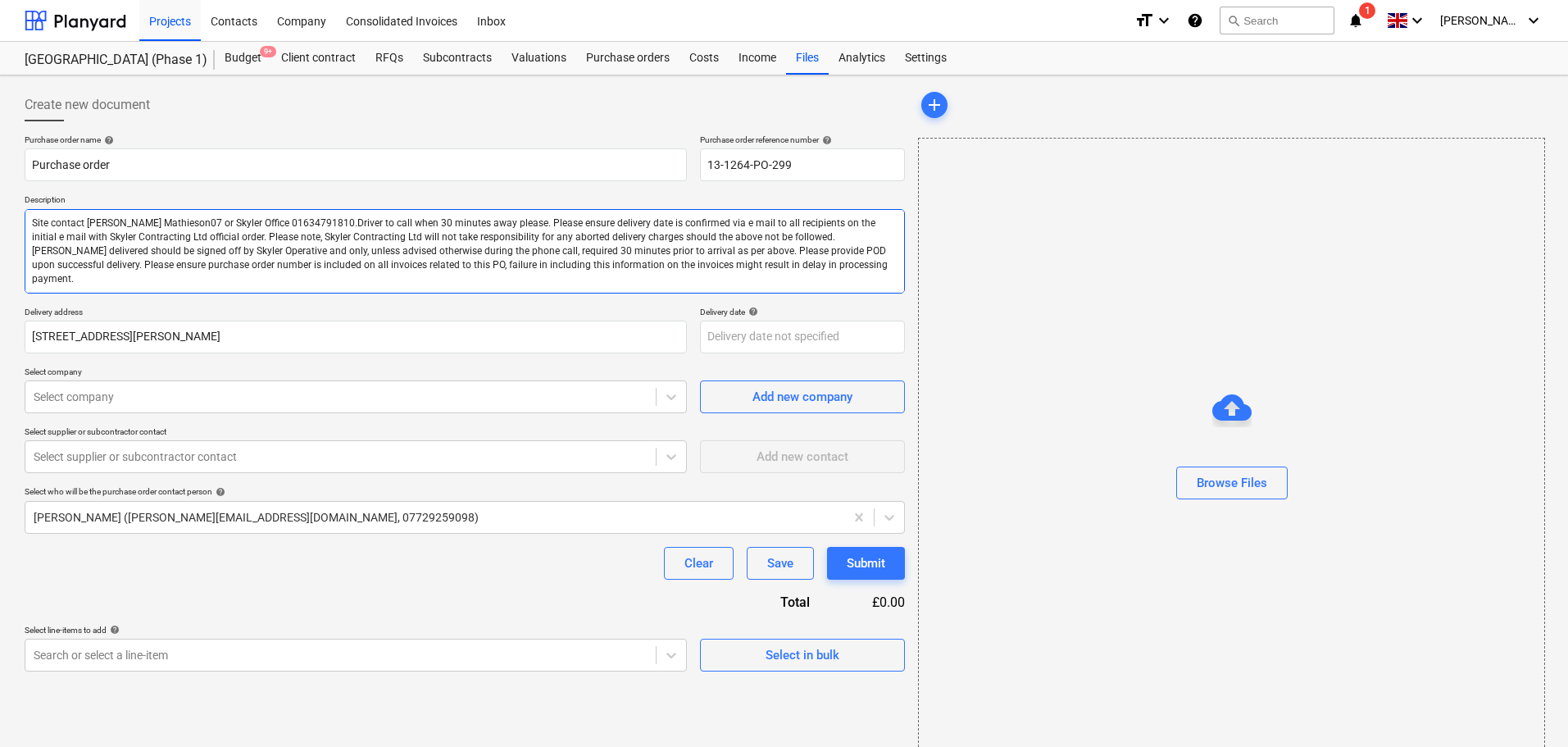
type textarea "Site contact Archie Mathieson0 or Skyler Office 01634791810.Driver to call when…"
type textarea "x"
type textarea "Site contact Archie Mathieson or Skyler Office 01634791810.Driver to call when …"
type textarea "x"
type textarea "Site contact Archie Mathieson or Skyler Office 01634791810.Driver to call when …"
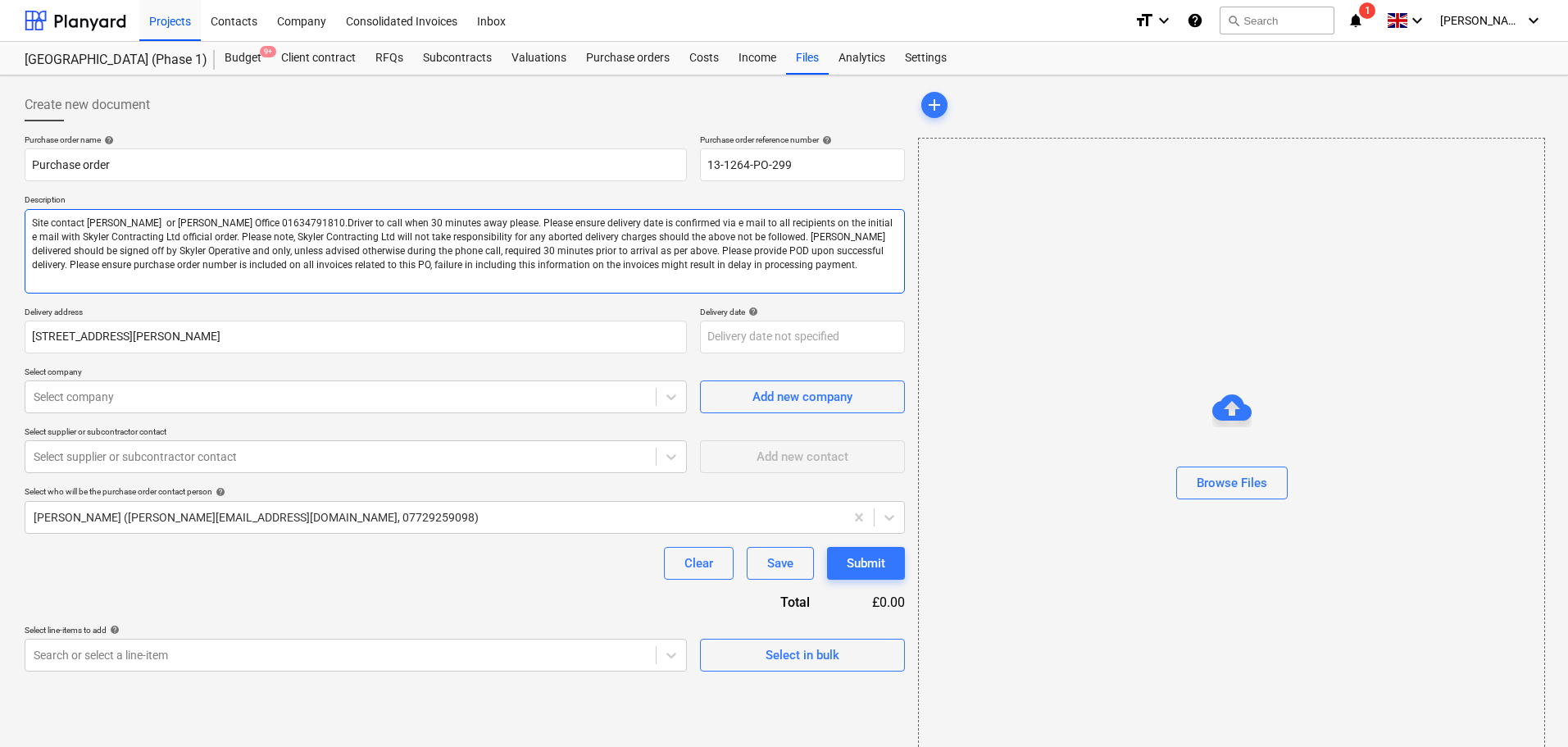
type textarea "x"
type textarea "Site contact Archie Mathieson 0 or Skyler Office 01634791810.Driver to call whe…"
type textarea "x"
type textarea "Site contact Archie Mathieson 07 or Skyler Office 01634791810.Driver to call wh…"
type textarea "x"
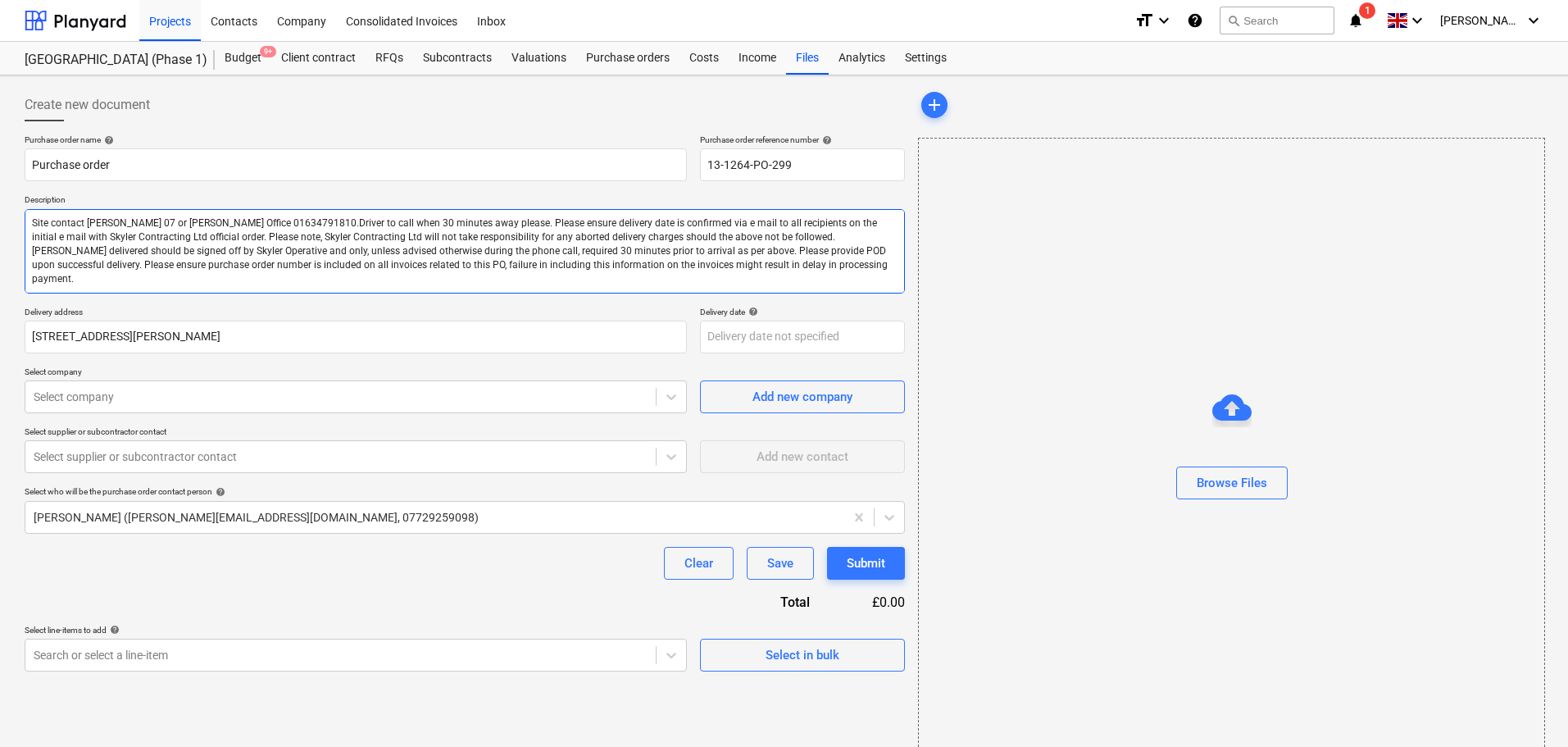
type textarea "Site contact Archie Mathieson 078 or Skyler Office 01634791810.Driver to call w…"
type textarea "x"
type textarea "Site contact Archie Mathieson 0780 or Skyler Office 01634791810.Driver to call …"
type textarea "x"
type textarea "Site contact Archie Mathieson 07801 or Skyler Office 01634791810.Driver to call…"
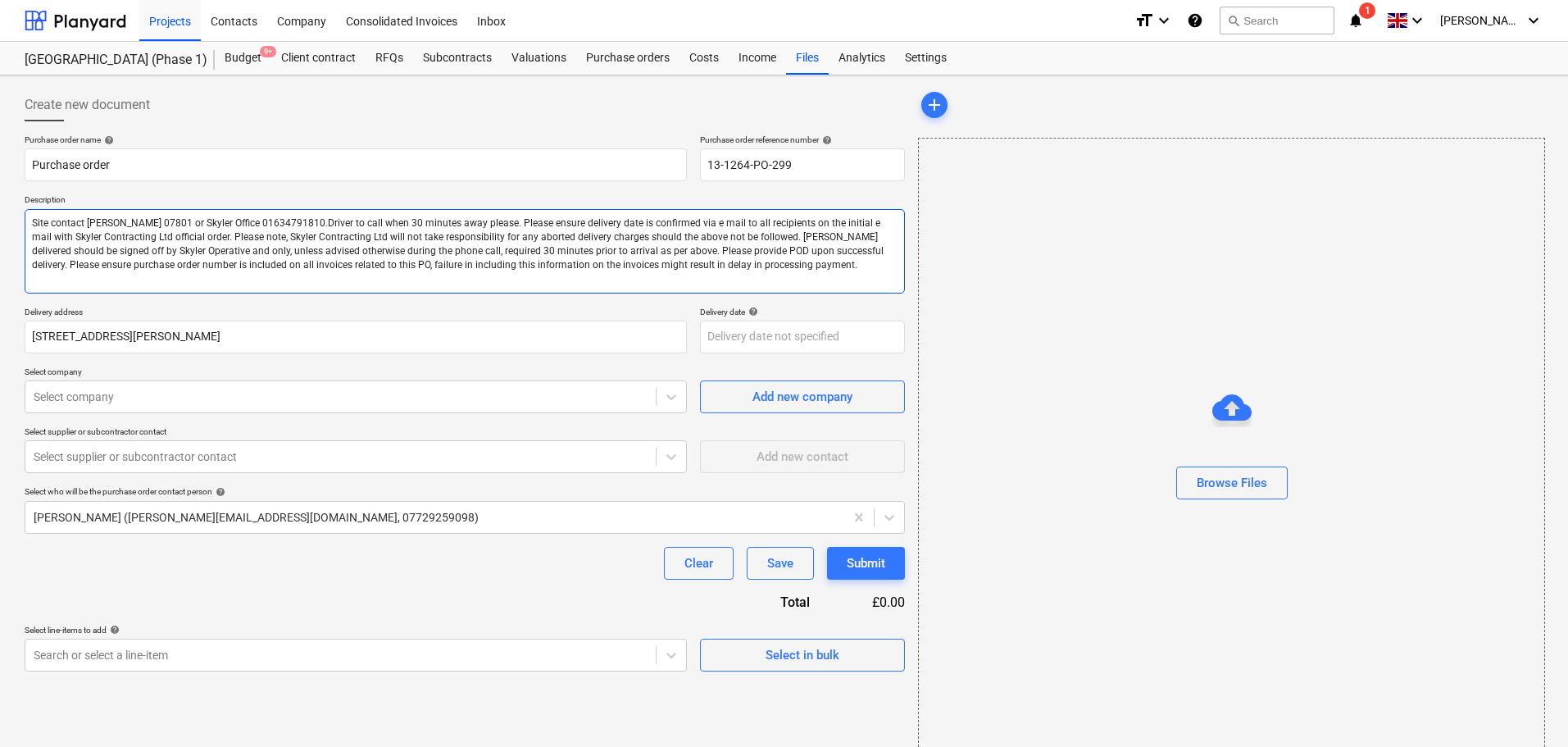
type textarea "x"
type textarea "Site contact Archie Mathieson 07801 or Skyler Office 01634791810.Driver to call…"
type textarea "x"
type textarea "Site contact Archie Mathieson 07801 2 or Skyler Office 01634791810.Driver to ca…"
type textarea "x"
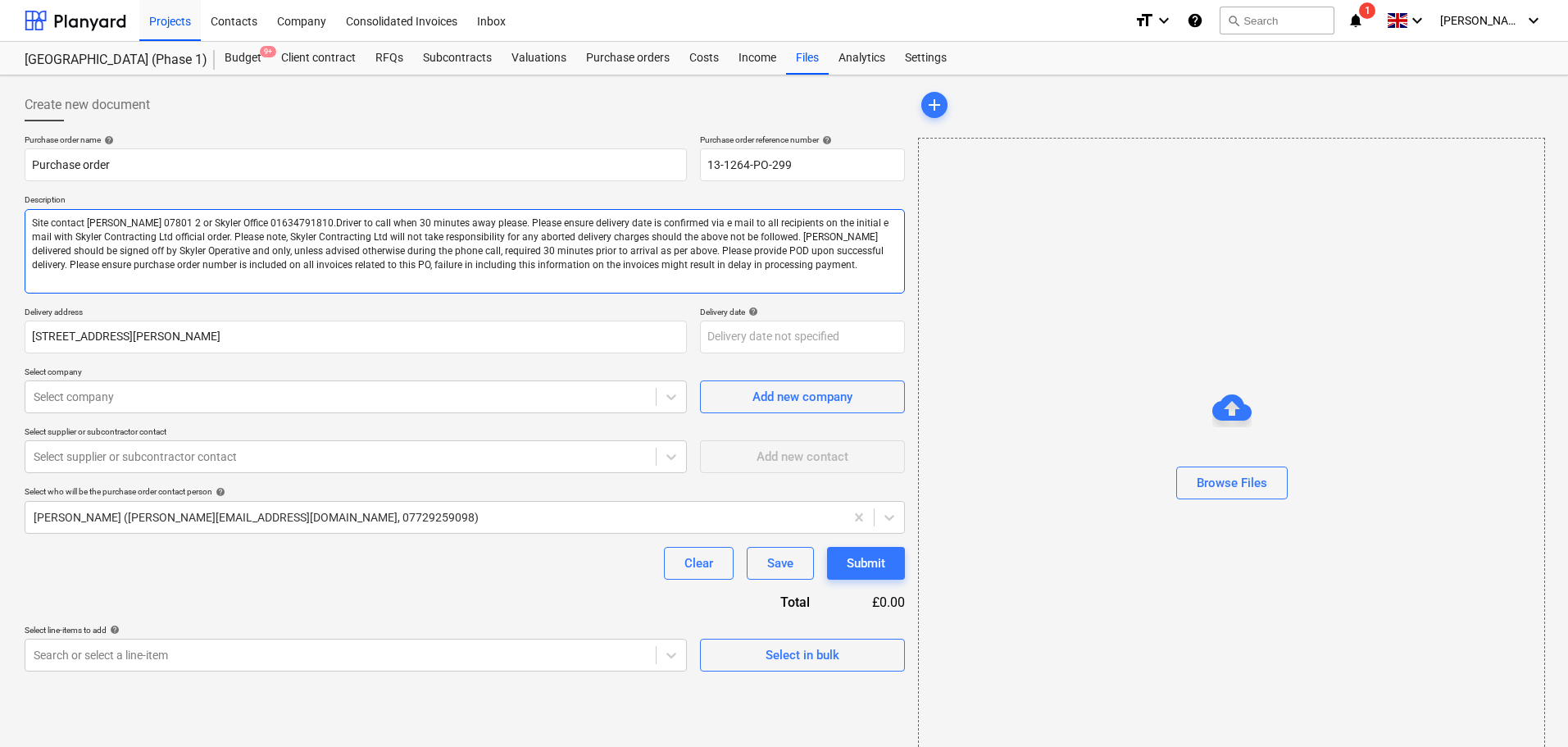
type textarea "Site contact Archie Mathieson 07801 29 or Skyler Office 01634791810.Driver to c…"
type textarea "x"
type textarea "Site contact Archie Mathieson 07801 299 or Skyler Office 01634791810.Driver to …"
type textarea "x"
type textarea "Site contact Archie Mathieson 07801 2999 or Skyler Office 01634791810.Driver to…"
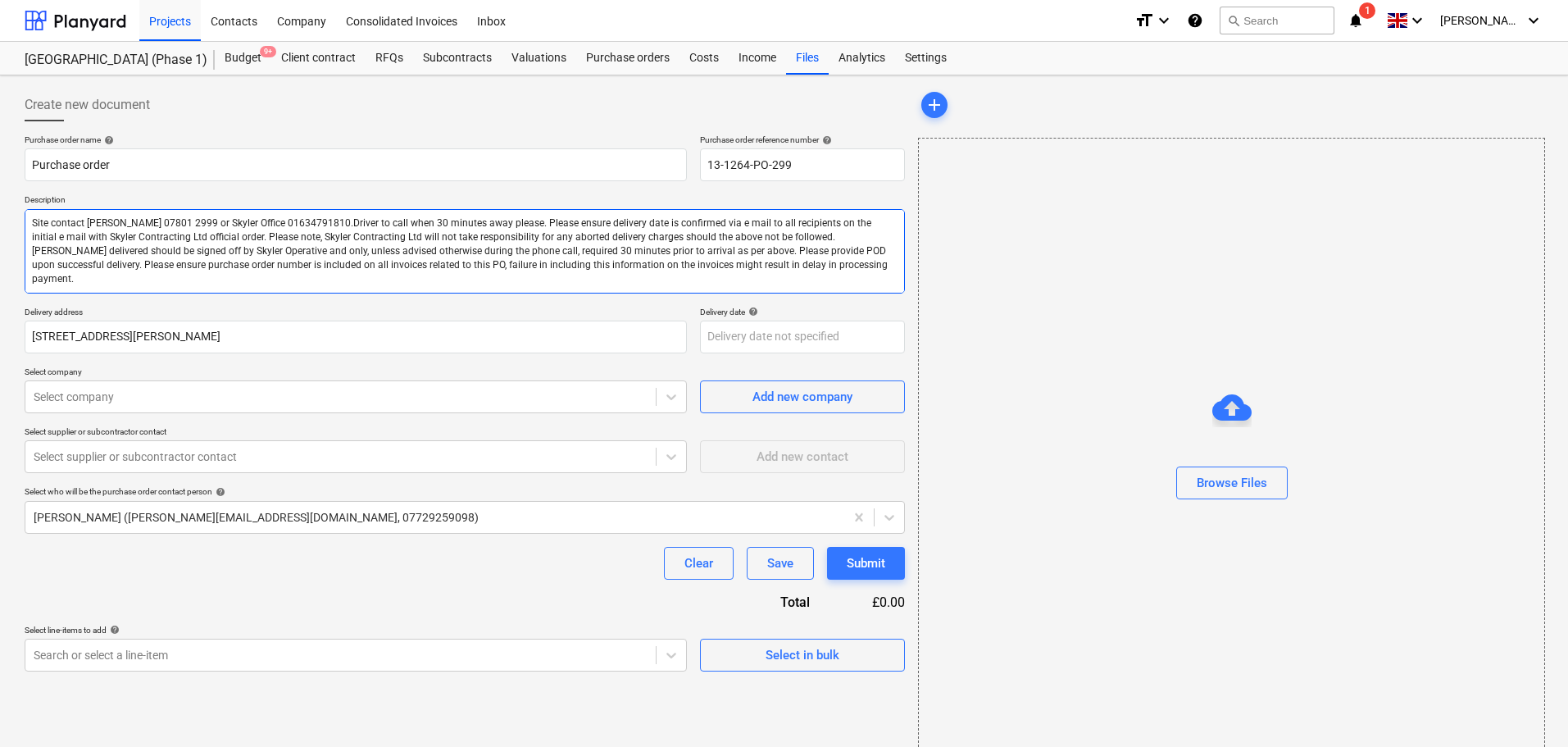
type textarea "x"
type textarea "Site contact Archie Mathieson 07801 29994 or Skyler Office 01634791810.Driver t…"
type textarea "x"
type textarea "Site contact Archie Mathieson 07801 299942 or Skyler Office 01634791810.Driver …"
click at [272, 104] on div "Create new document" at bounding box center [464, 105] width 880 height 33
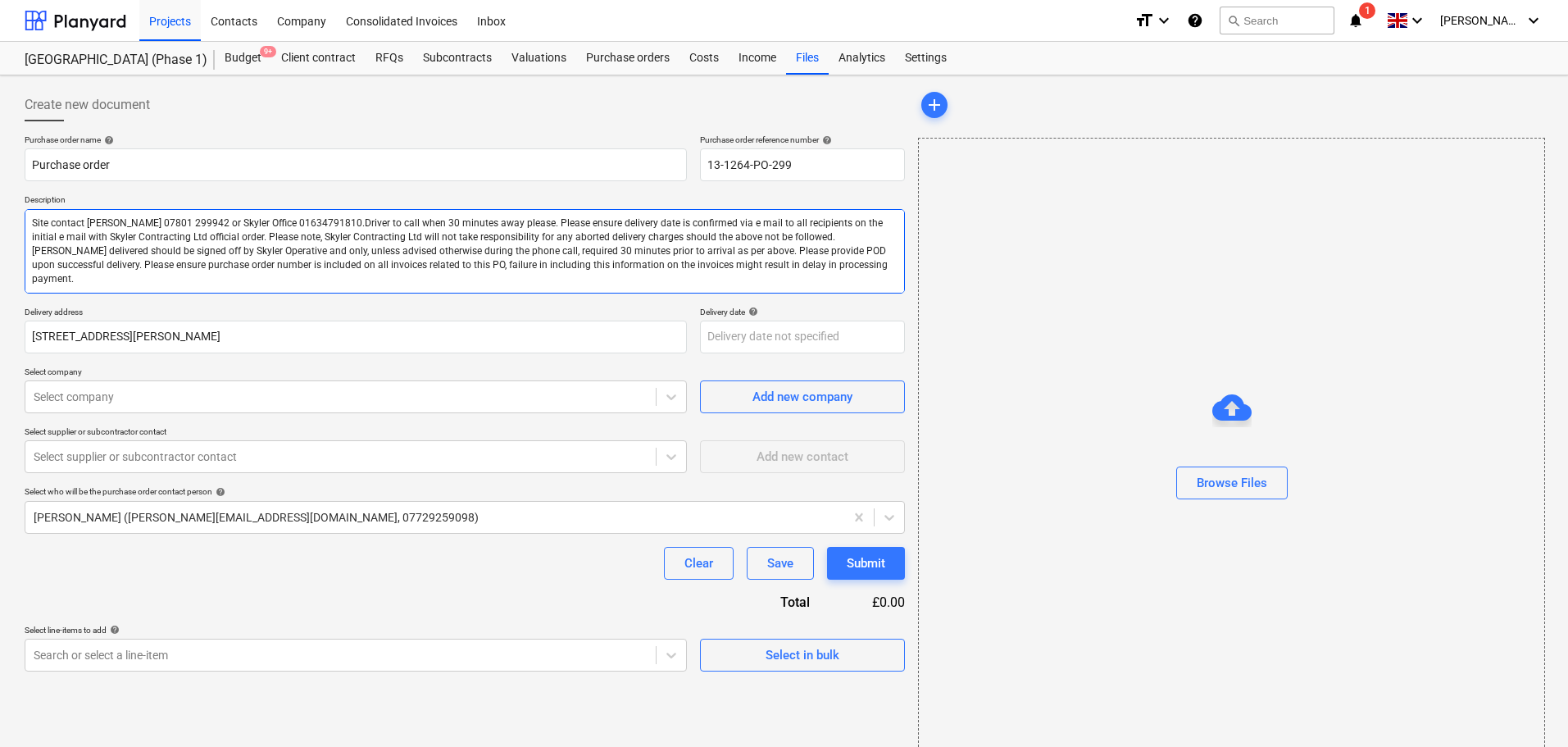
click at [336, 239] on textarea "Site contact Archie Mathieson 07801 299942 or Skyler Office 01634791810.Driver …" at bounding box center [464, 251] width 880 height 84
drag, startPoint x: 294, startPoint y: 247, endPoint x: 295, endPoint y: 239, distance: 8.1
click at [293, 247] on textarea "Site contact Archie Mathieson 07801 299942 or Skyler Office 01634791810.Driver …" at bounding box center [464, 251] width 880 height 84
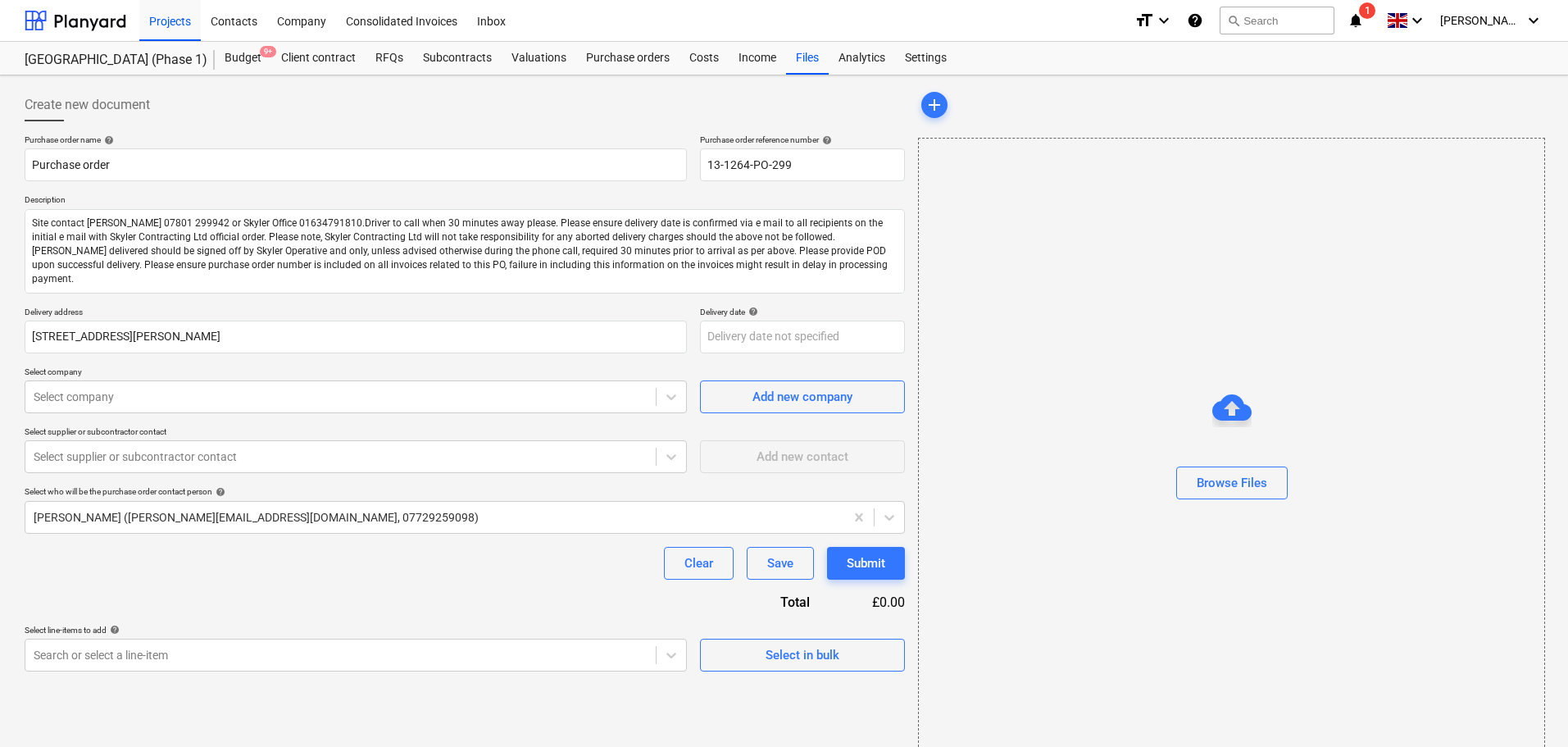
click at [304, 82] on div "Create new document Purchase order name help Purchase order Purchase order refe…" at bounding box center [464, 426] width 893 height 688
click at [103, 397] on div at bounding box center [340, 397] width 614 height 16
type textarea "x"
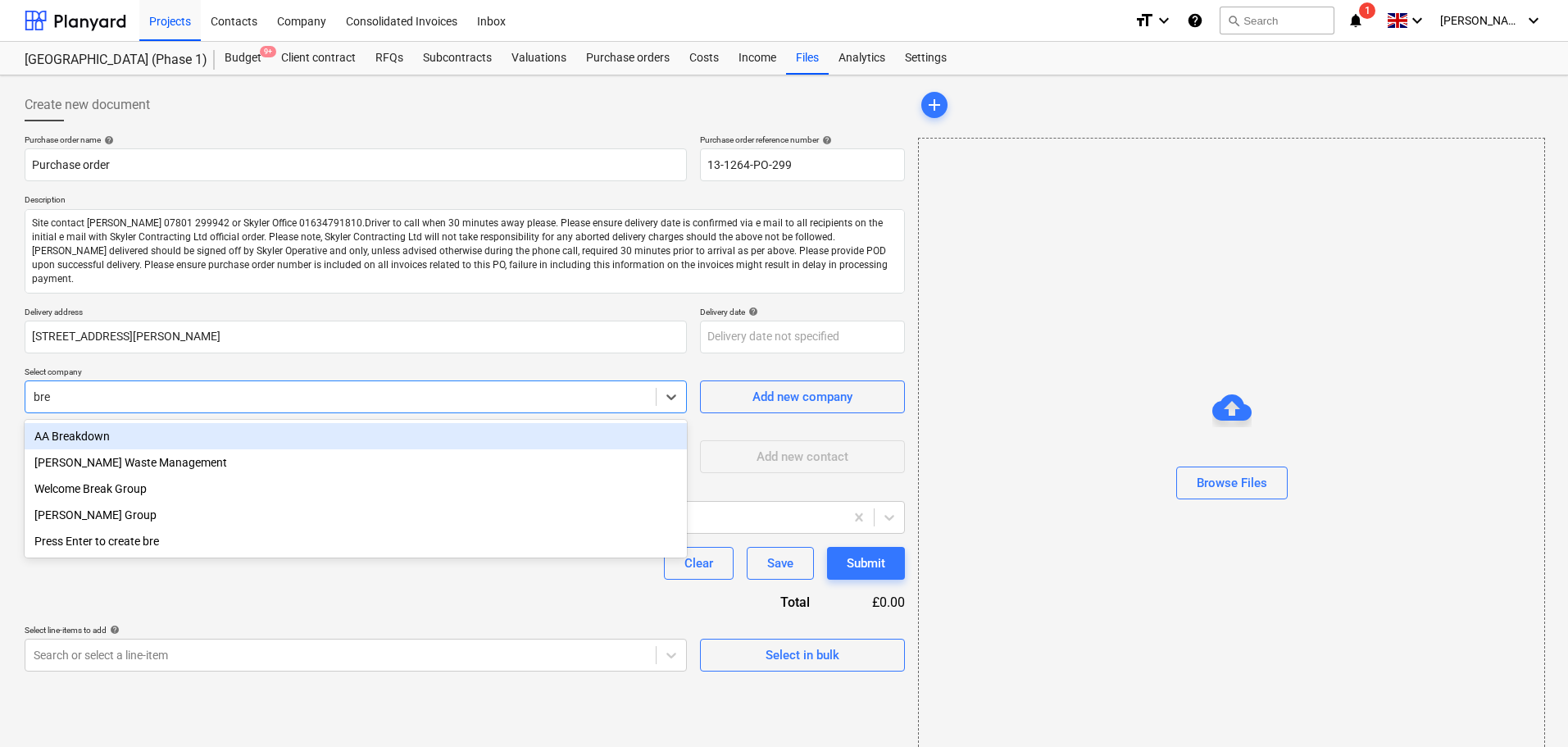
type input "brew"
type textarea "x"
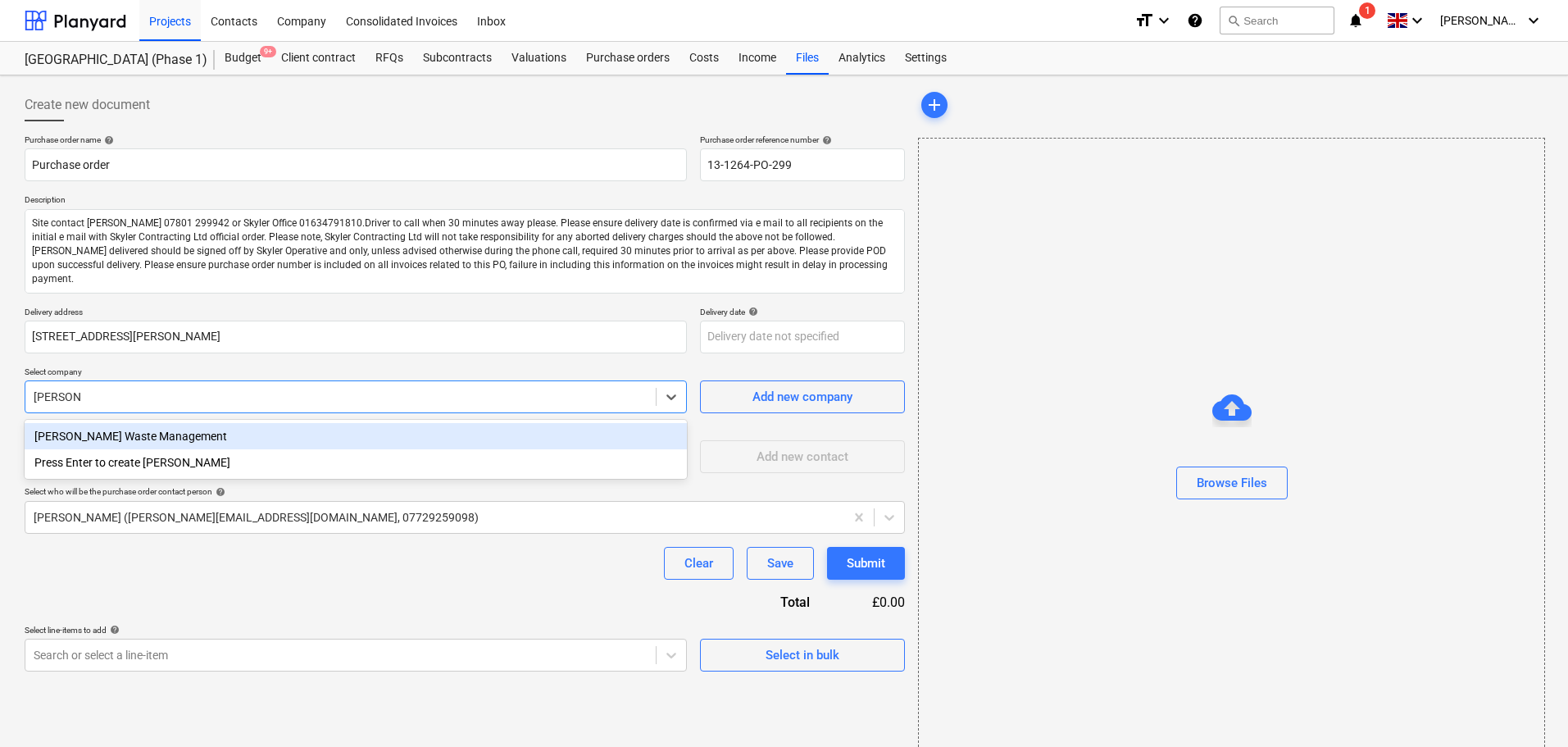
type input "brewsters"
type textarea "x"
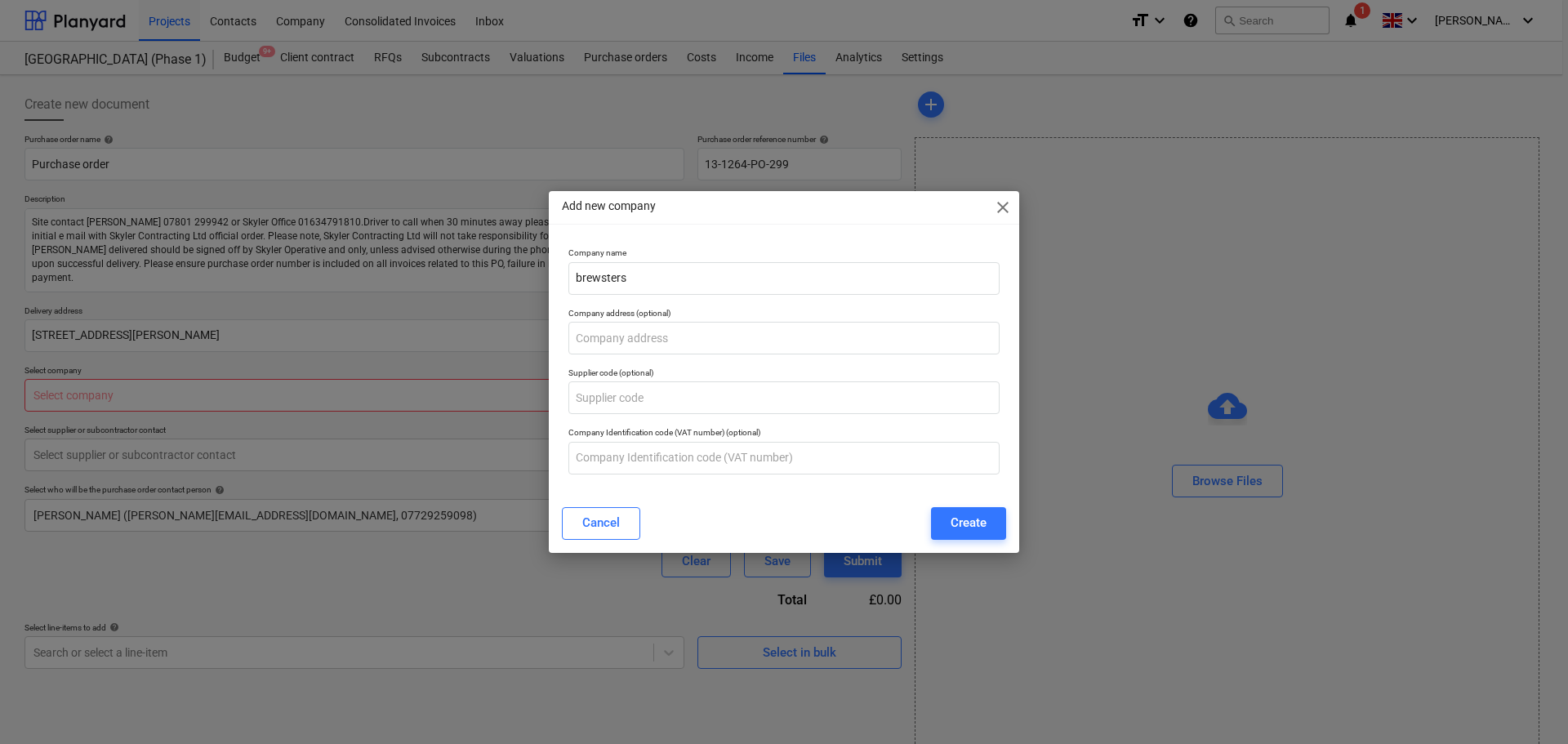
click at [102, 394] on div "Add new company close Company name brewsters Company address (optional) Supplie…" at bounding box center [784, 372] width 1568 height 744
type textarea "x"
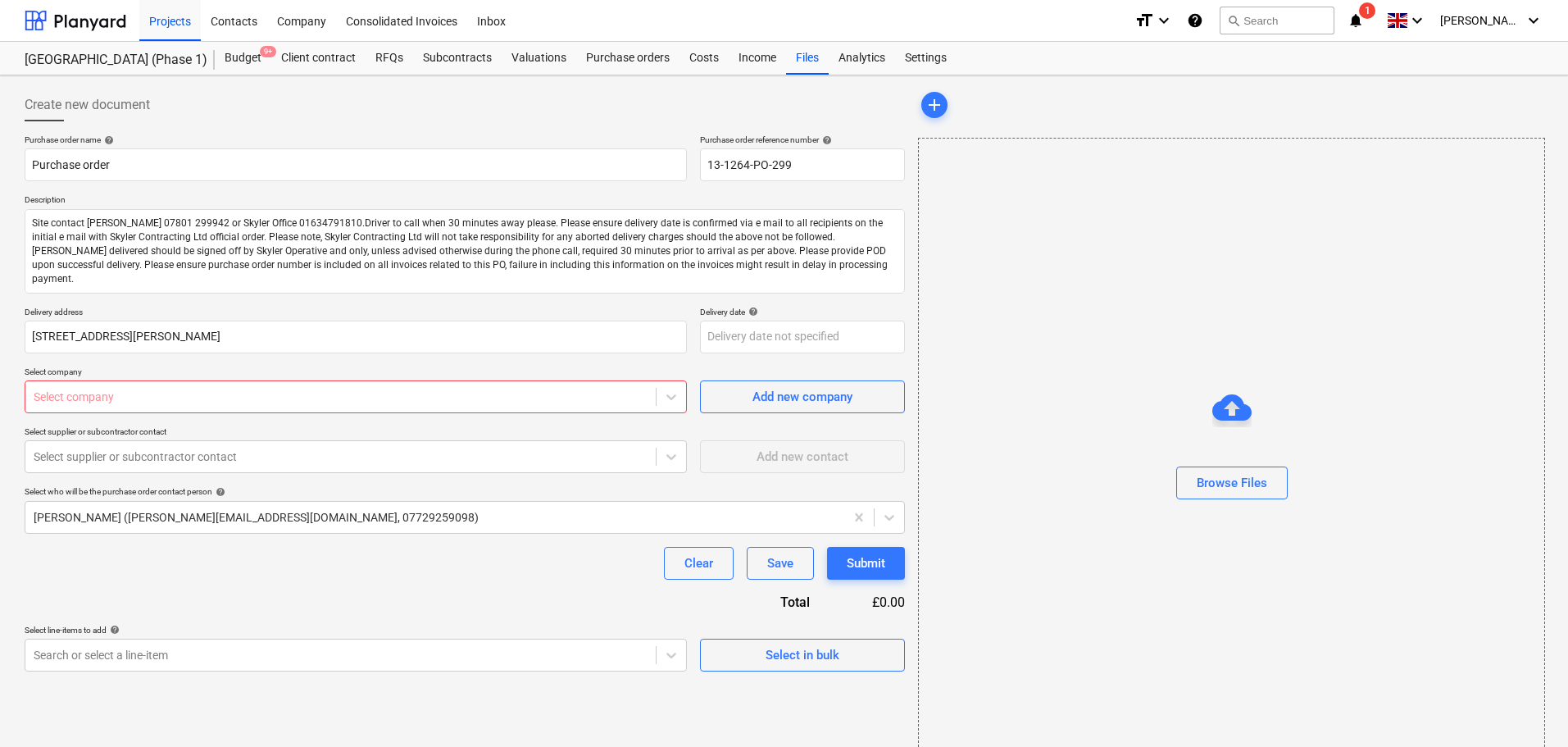
click at [290, 412] on div "Select company" at bounding box center [355, 397] width 662 height 33
click at [307, 403] on div at bounding box center [340, 397] width 614 height 16
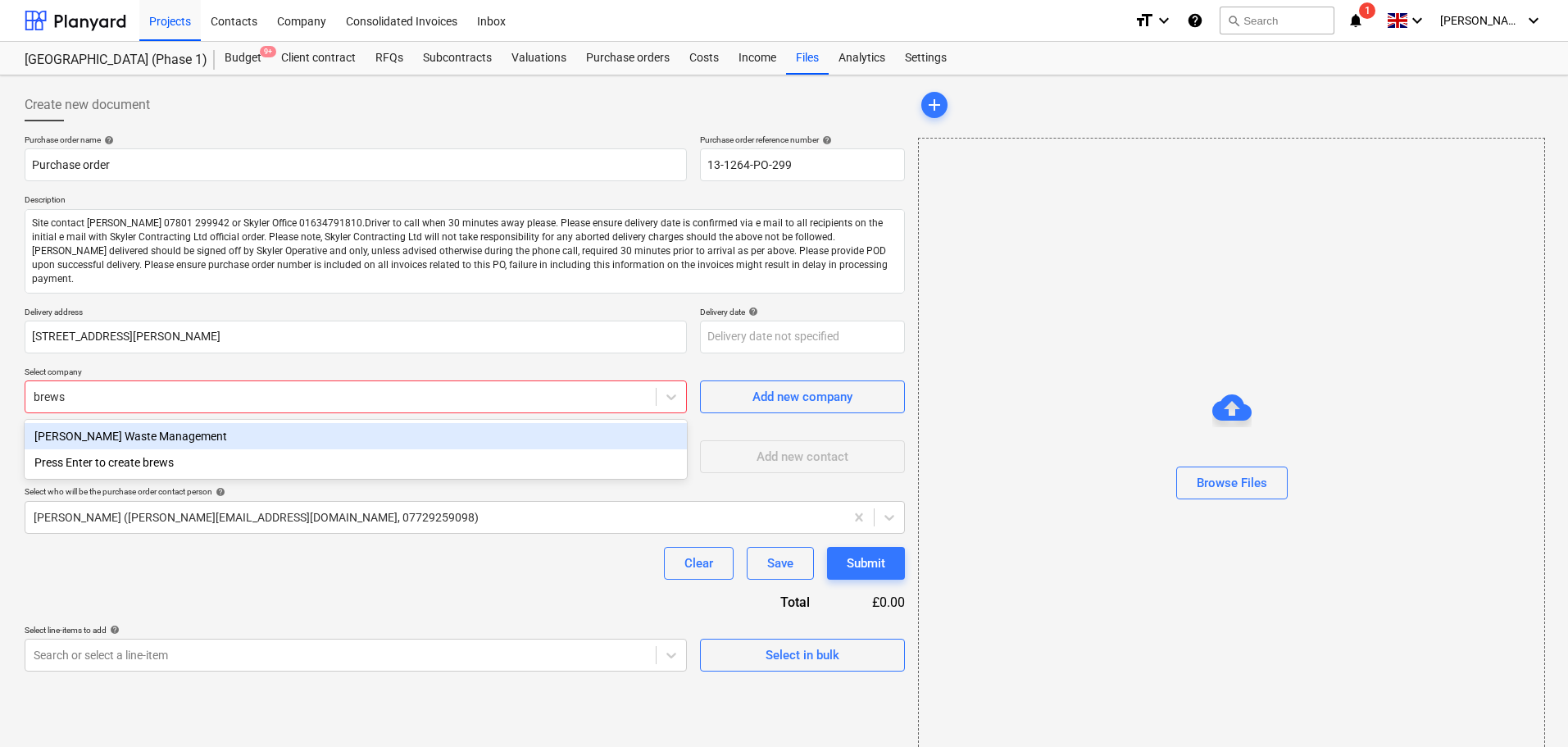
type input "brewst"
click at [272, 437] on div "Brewster's Waste Management" at bounding box center [355, 436] width 662 height 26
type textarea "x"
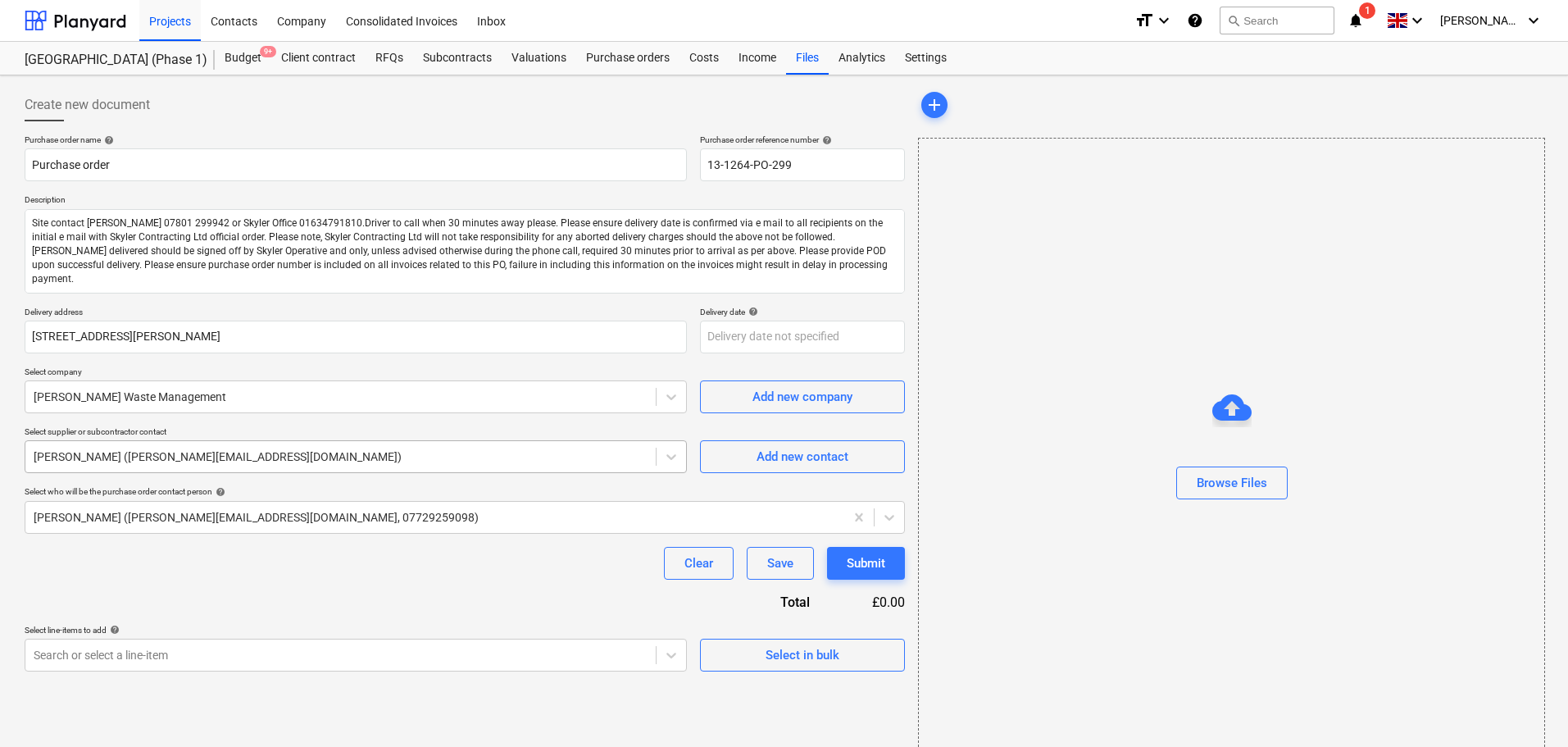
click at [236, 467] on div "GAVIN COOPER (gavin@brewsterswaste.co.uk)" at bounding box center [340, 457] width 630 height 23
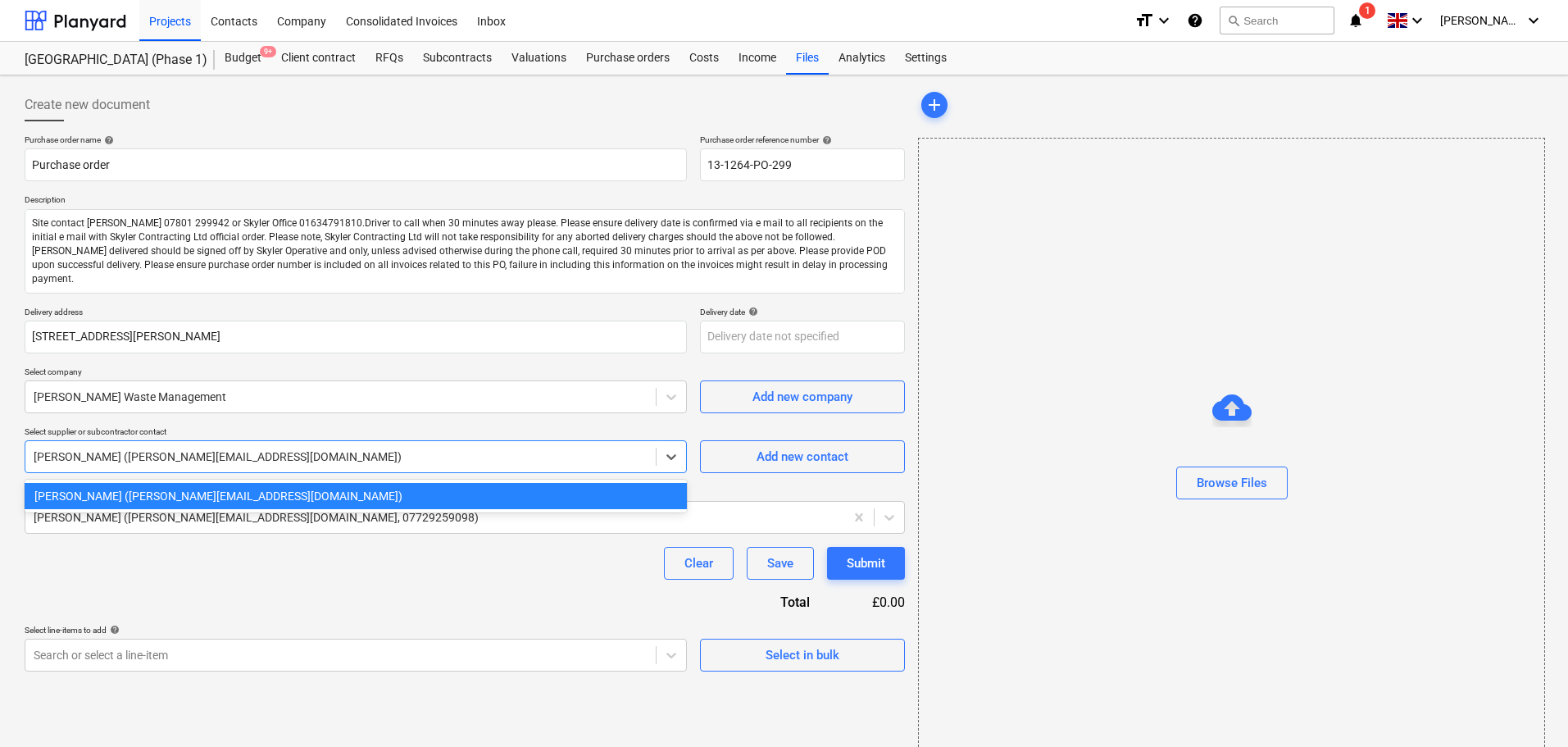
type textarea "x"
click at [262, 427] on p "Select supplier or subcontractor contact" at bounding box center [355, 433] width 662 height 14
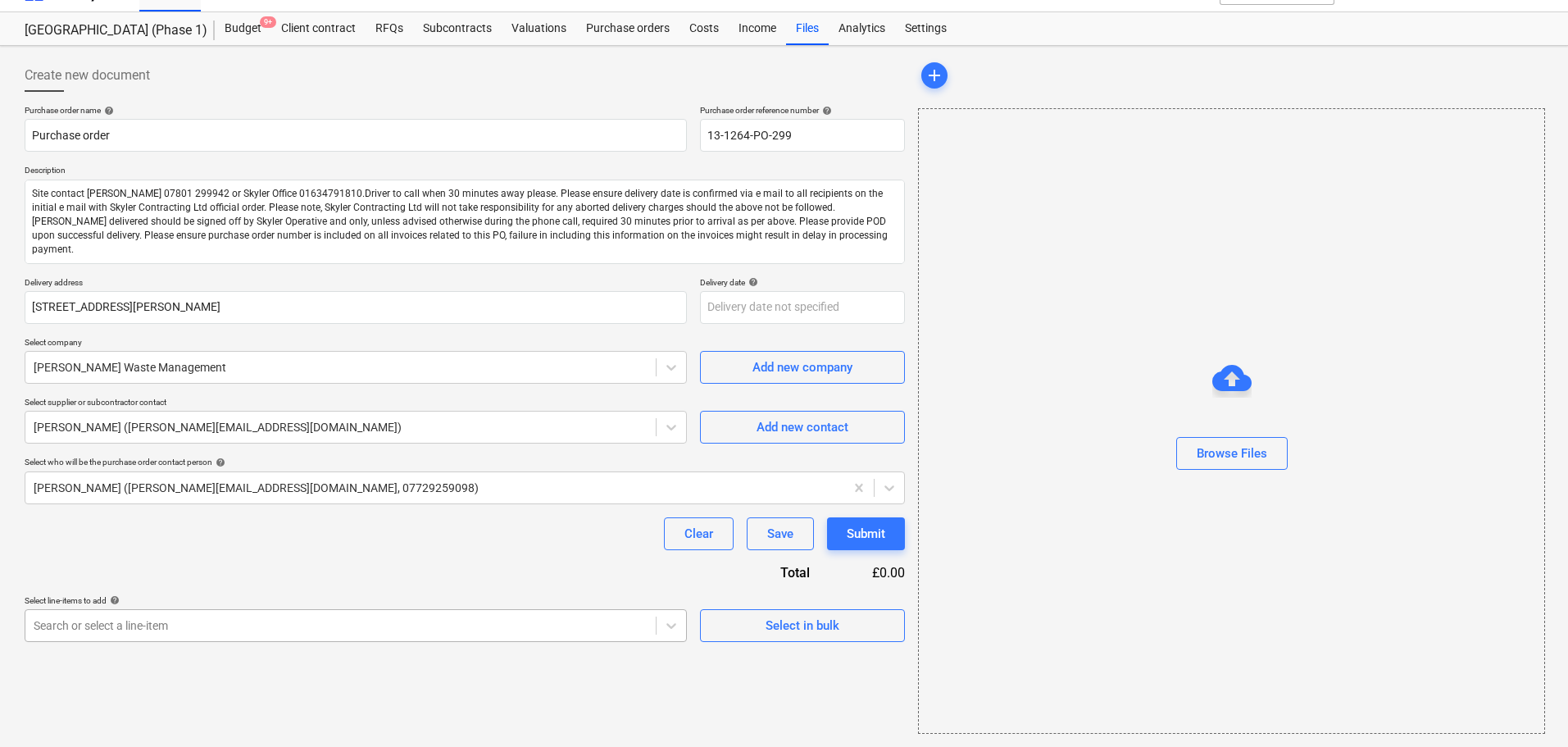
click at [514, 616] on body "Projects Contacts Company Consolidated Invoices Inbox format_size keyboard_arro…" at bounding box center [784, 344] width 1568 height 747
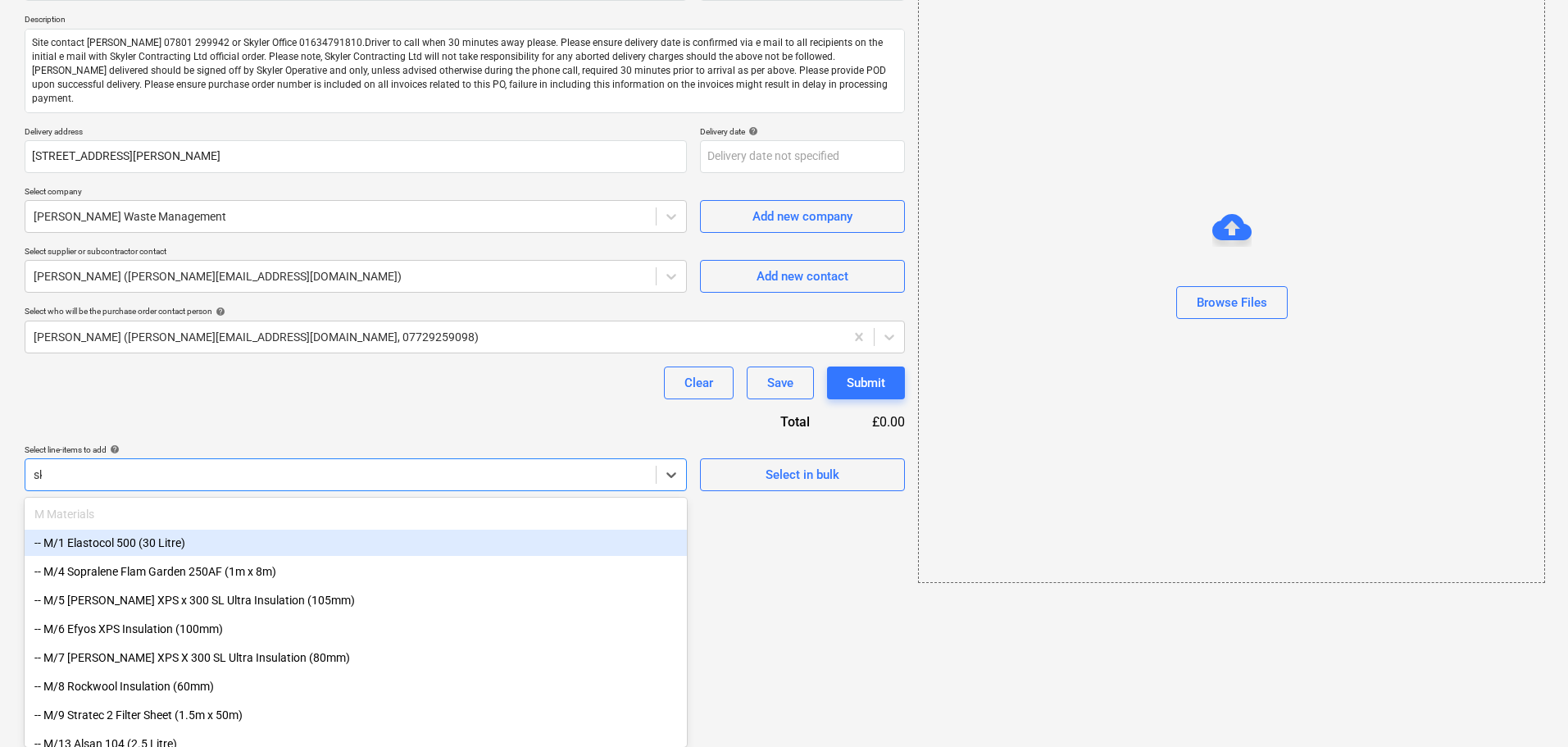
scroll to position [29, 0]
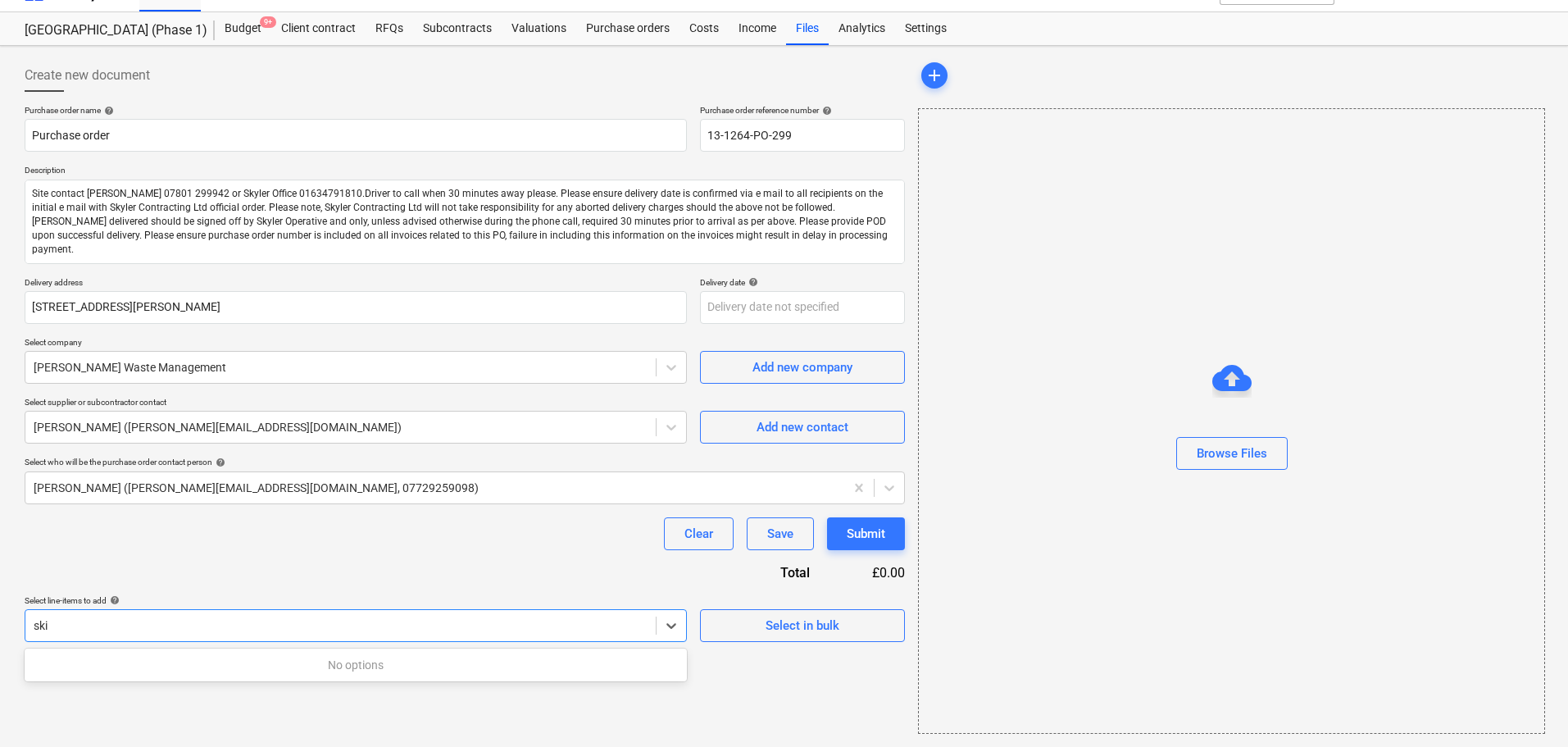
type input "skip"
type textarea "x"
click at [147, 627] on body "Projects Contacts Company Consolidated Invoices Inbox format_size keyboard_arro…" at bounding box center [784, 344] width 1568 height 747
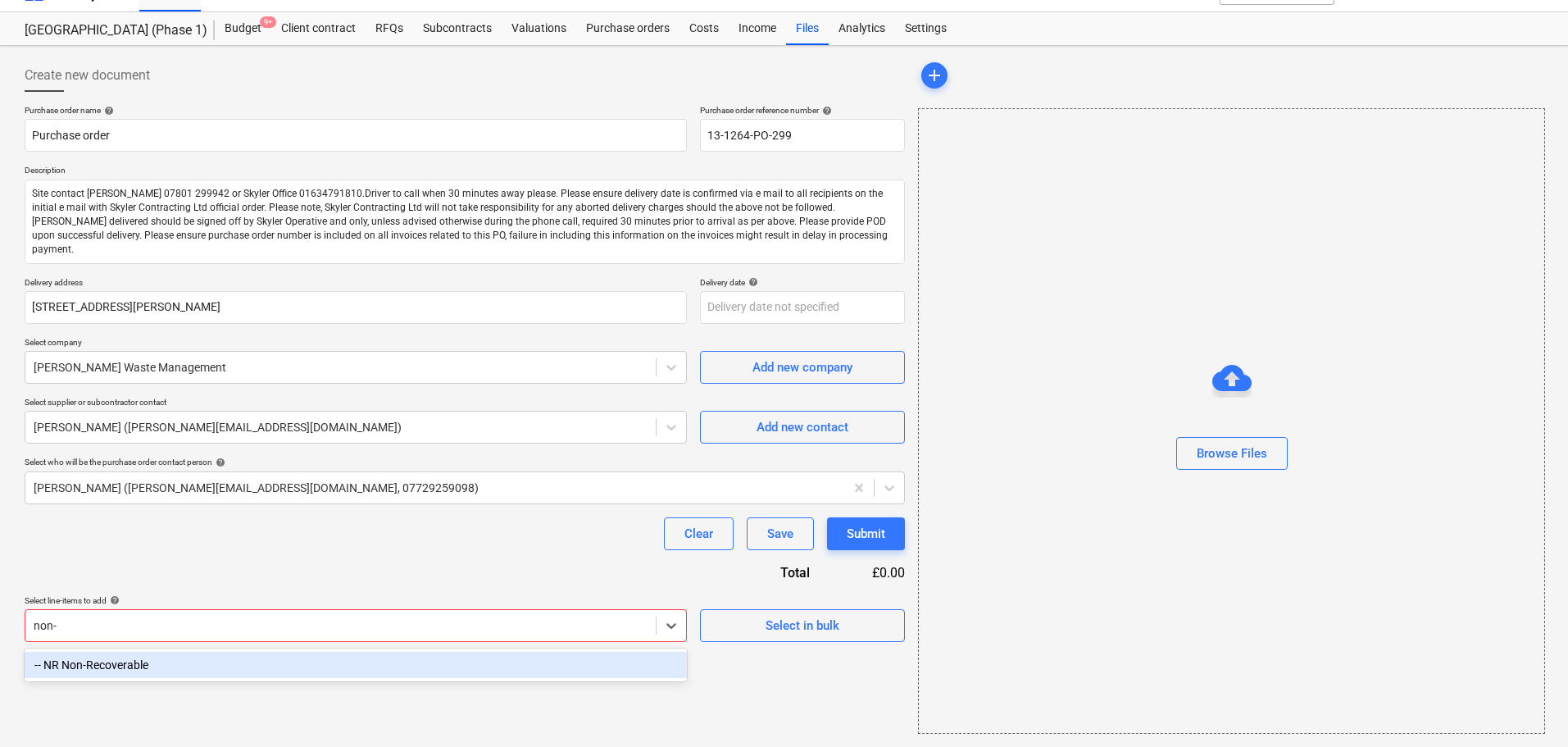
type input "non-r"
type textarea "x"
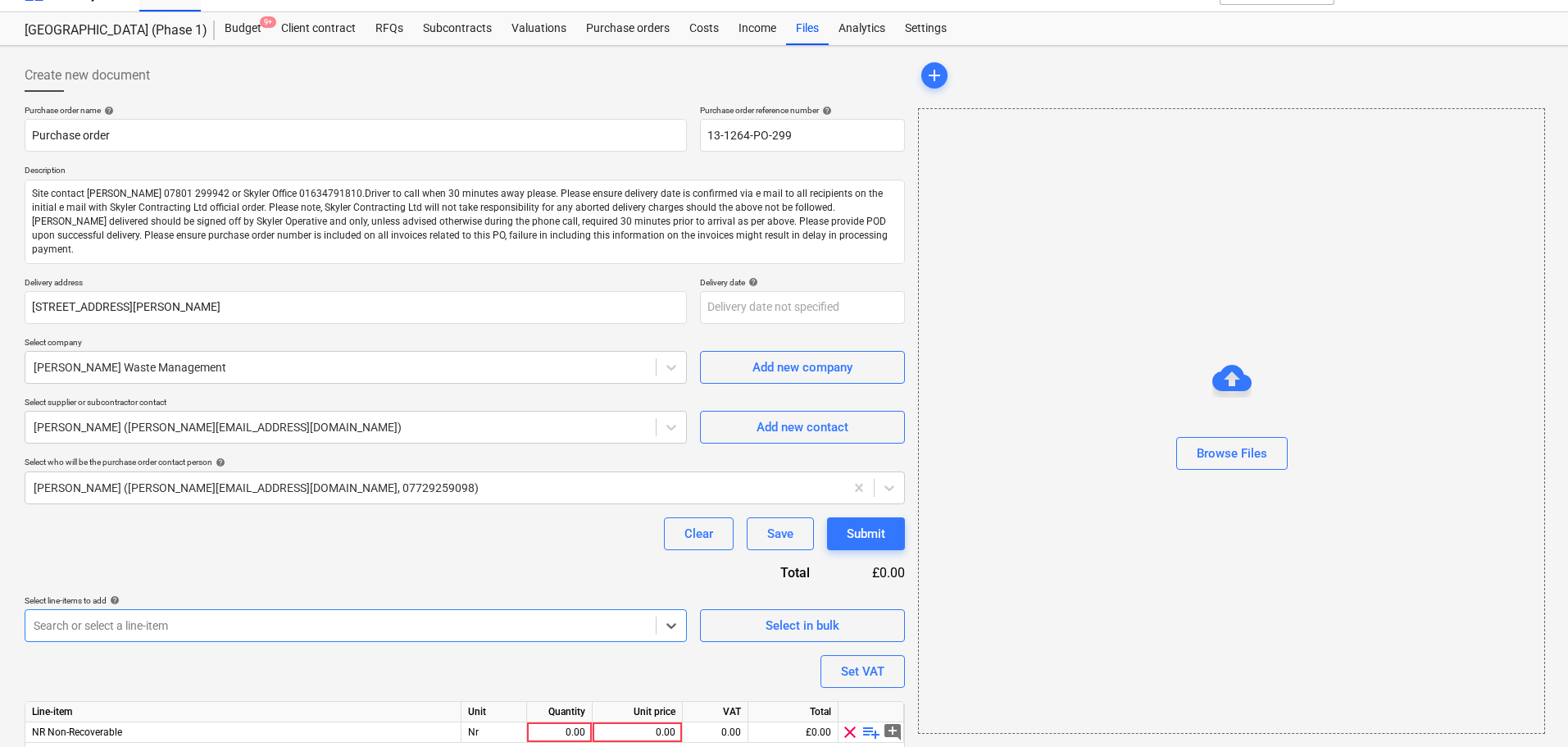
click at [222, 572] on div "Purchase order name help Purchase order Purchase order reference number help 13…" at bounding box center [464, 450] width 880 height 691
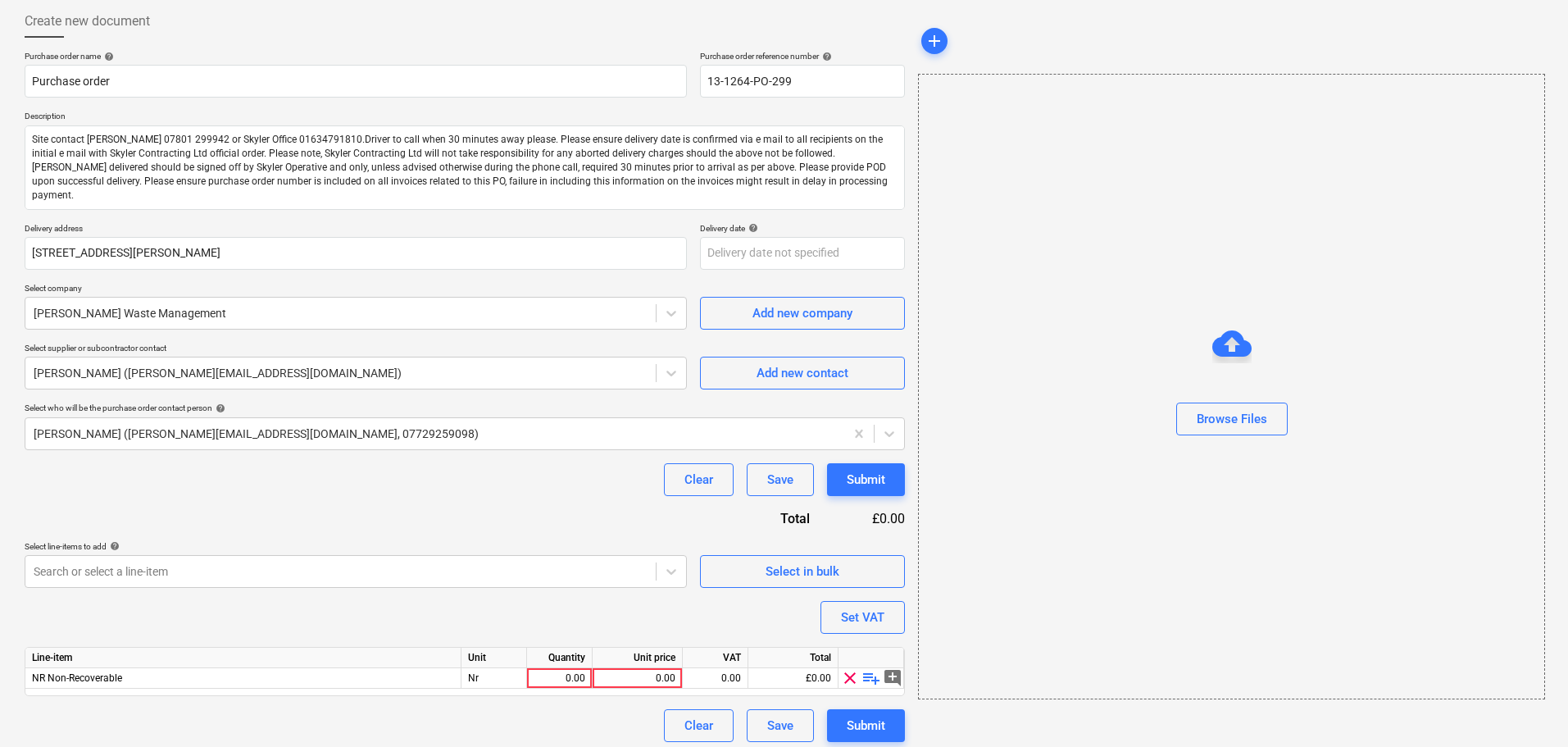
scroll to position [92, 0]
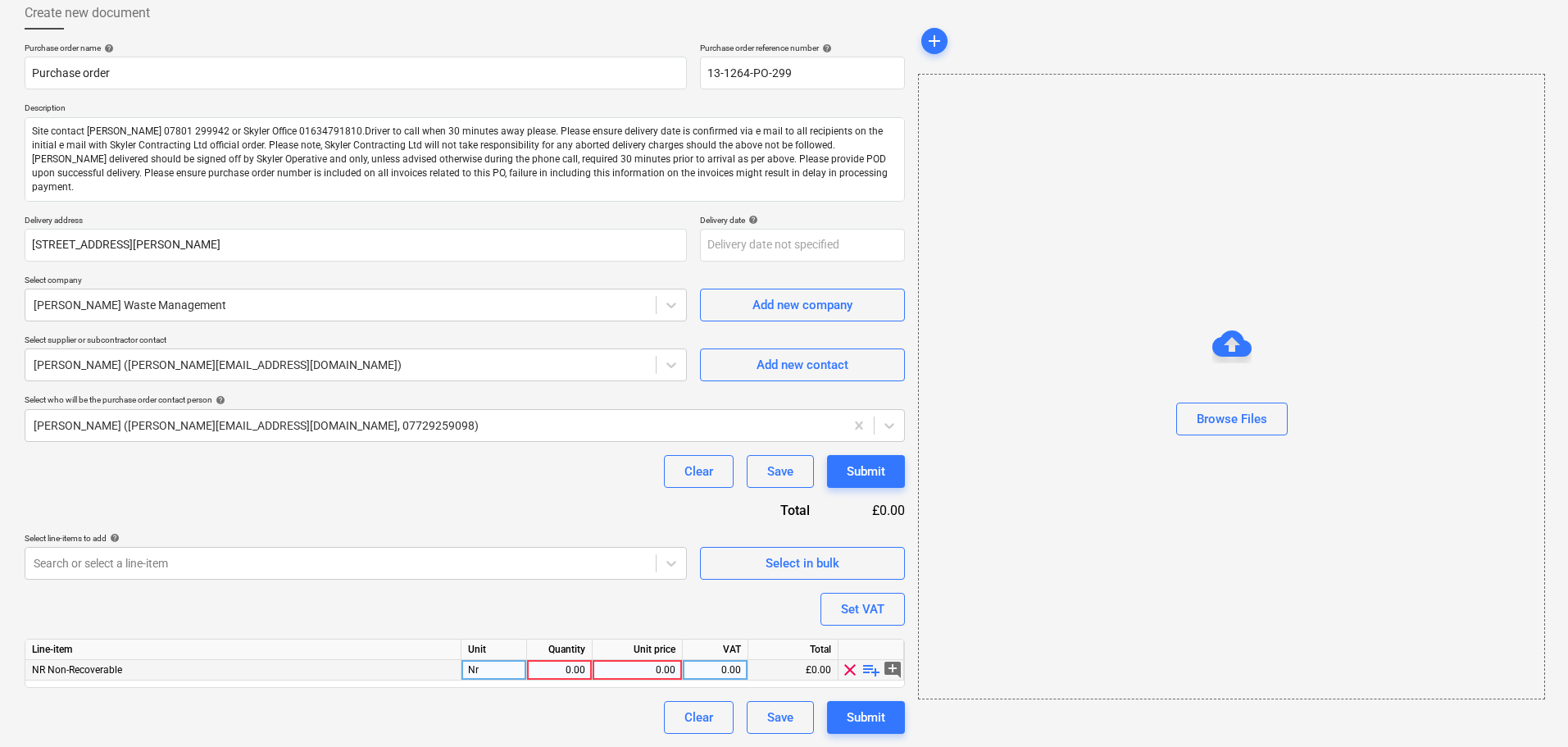
click at [872, 671] on span "playlist_add" at bounding box center [871, 669] width 19 height 19
type textarea "x"
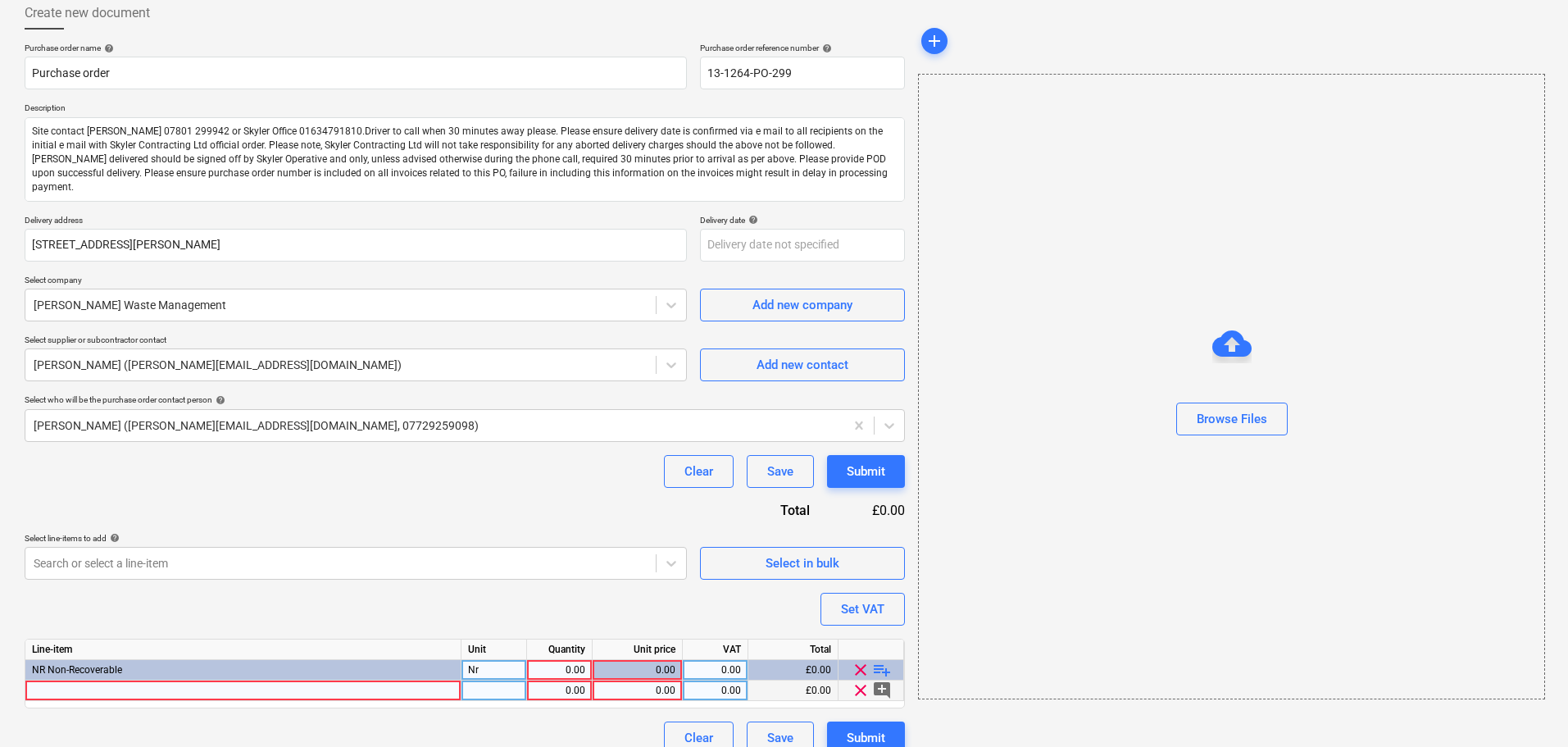
click at [357, 682] on div at bounding box center [243, 690] width 436 height 20
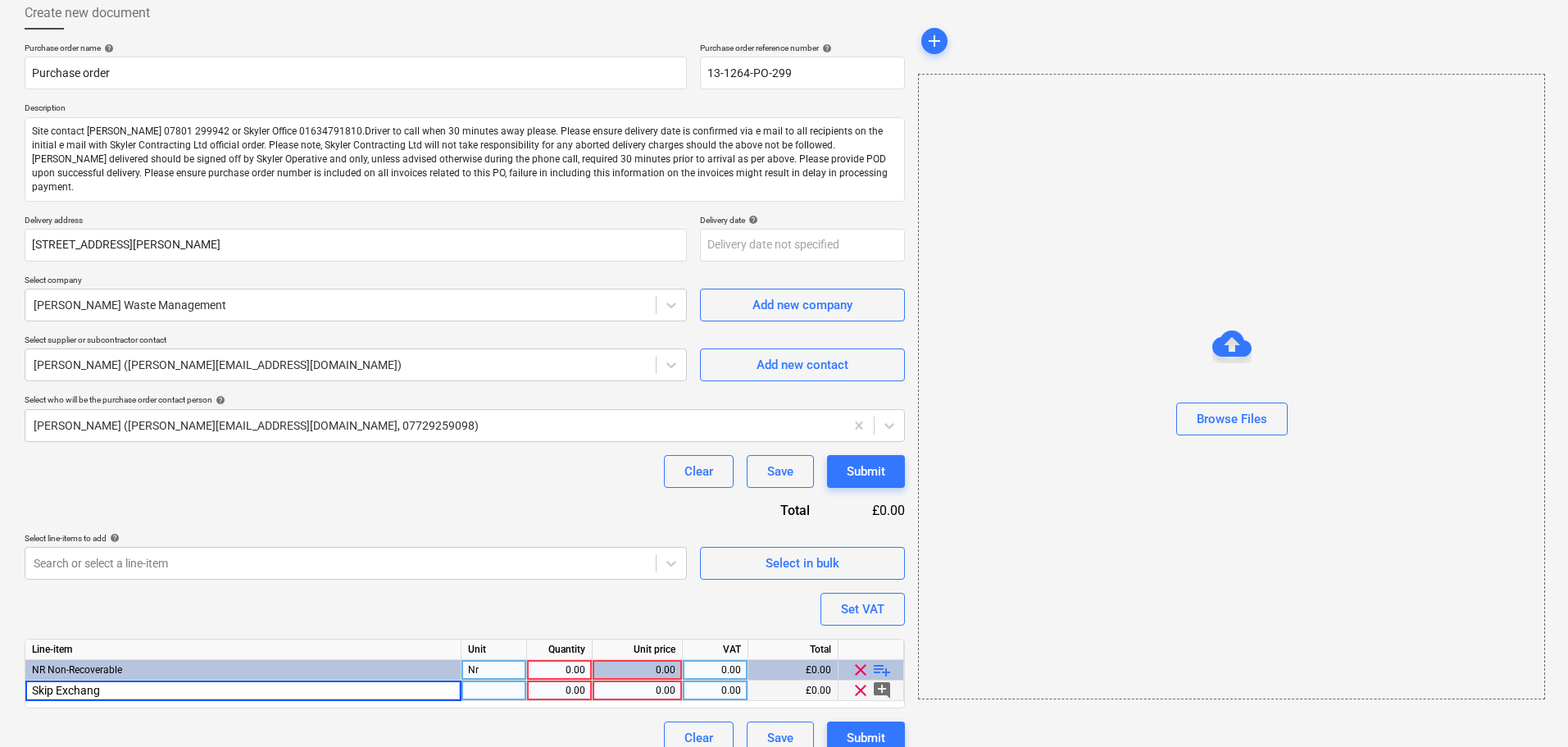
type input "Skip Exchange"
type textarea "x"
type input "nr"
type textarea "x"
type input "270"
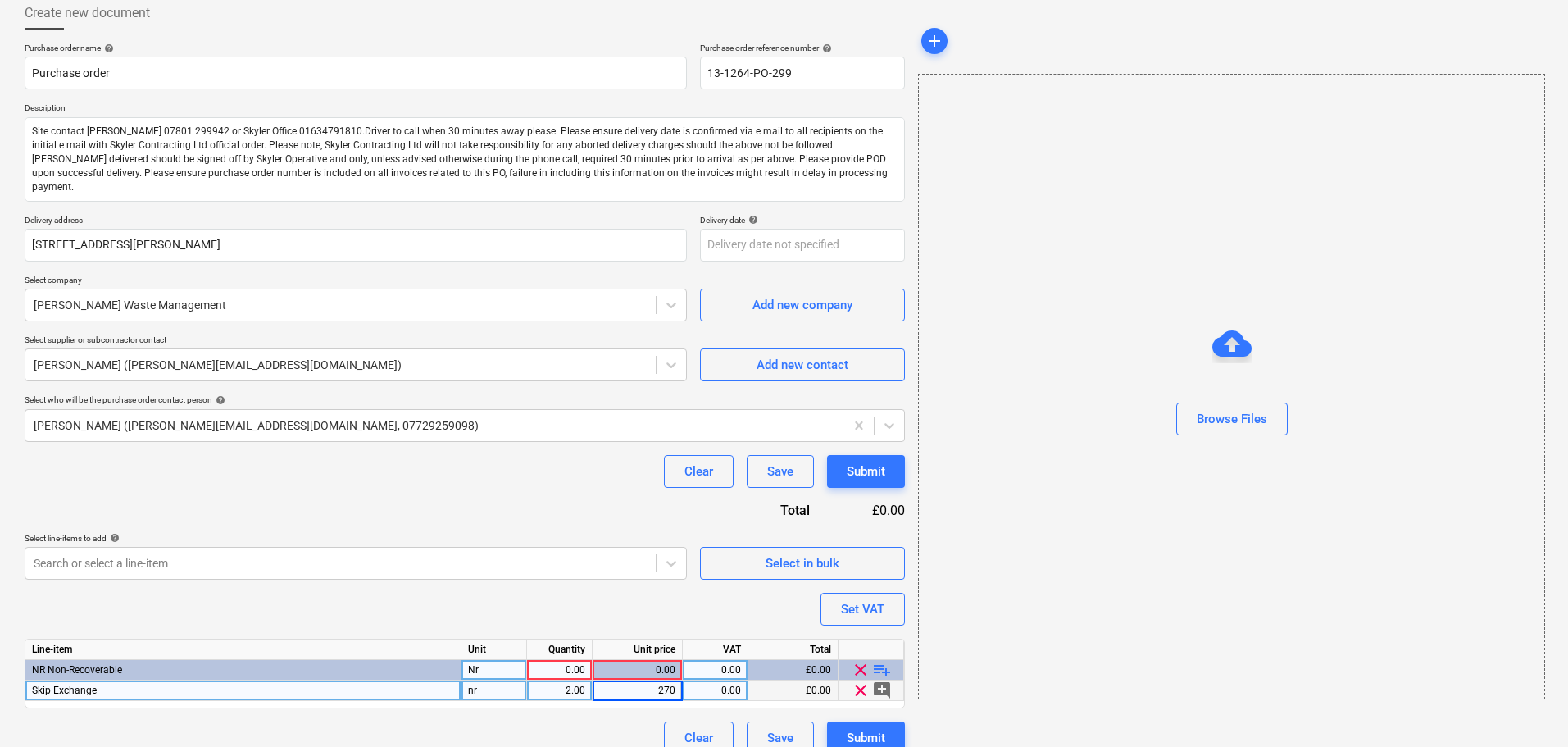
click at [388, 501] on div "Purchase order name help Purchase order Purchase order reference number help 13…" at bounding box center [464, 399] width 880 height 712
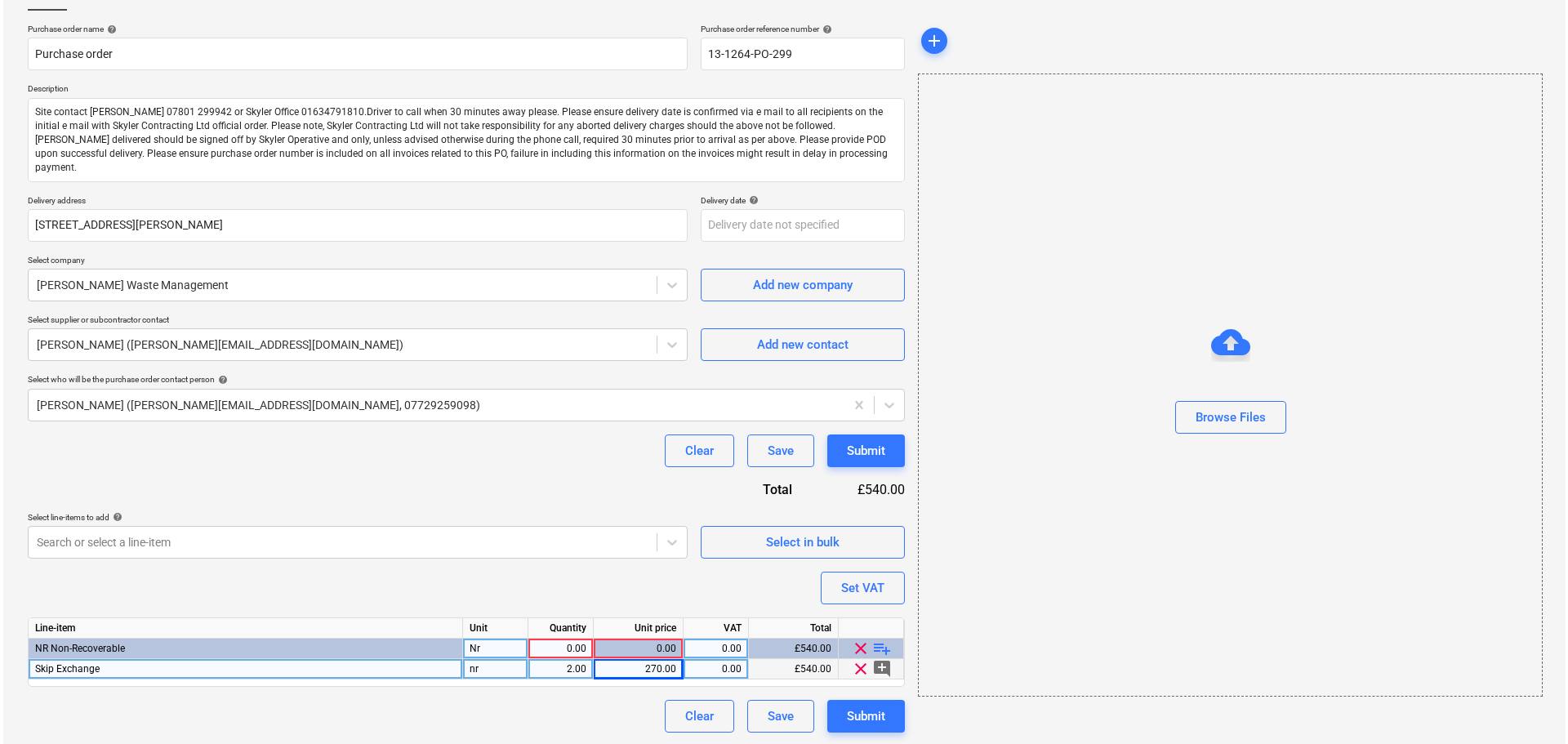
scroll to position [112, 0]
click at [881, 459] on div "Submit" at bounding box center [863, 449] width 39 height 21
type textarea "x"
click at [541, 649] on div "0.00" at bounding box center [556, 646] width 51 height 20
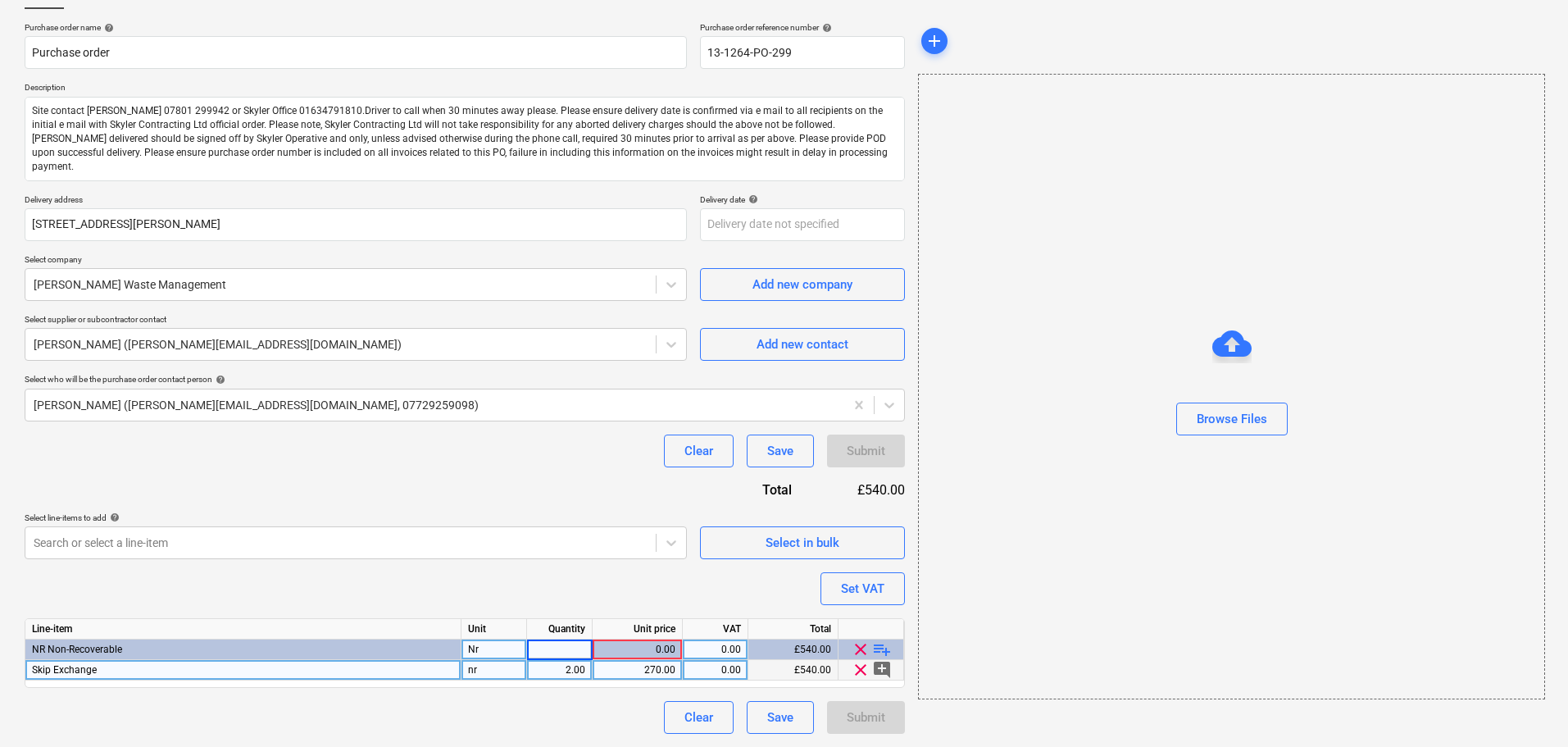
type input "2"
click at [554, 605] on div "Purchase order name help Purchase order Purchase order reference number help 13…" at bounding box center [464, 378] width 880 height 712
click at [874, 447] on div "Submit" at bounding box center [866, 451] width 39 height 21
type textarea "x"
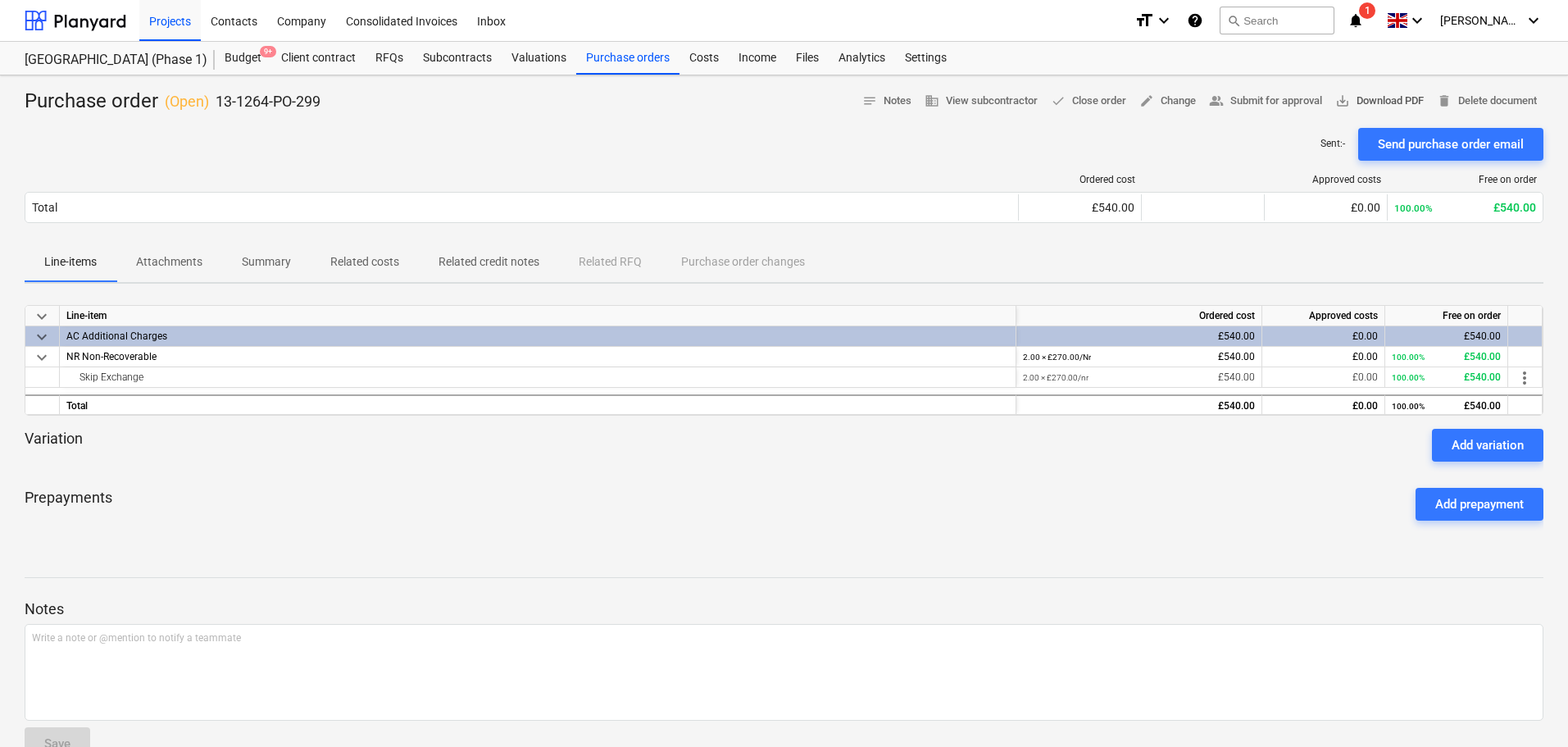
click at [1369, 96] on span "save_alt Download PDF" at bounding box center [1379, 101] width 88 height 18
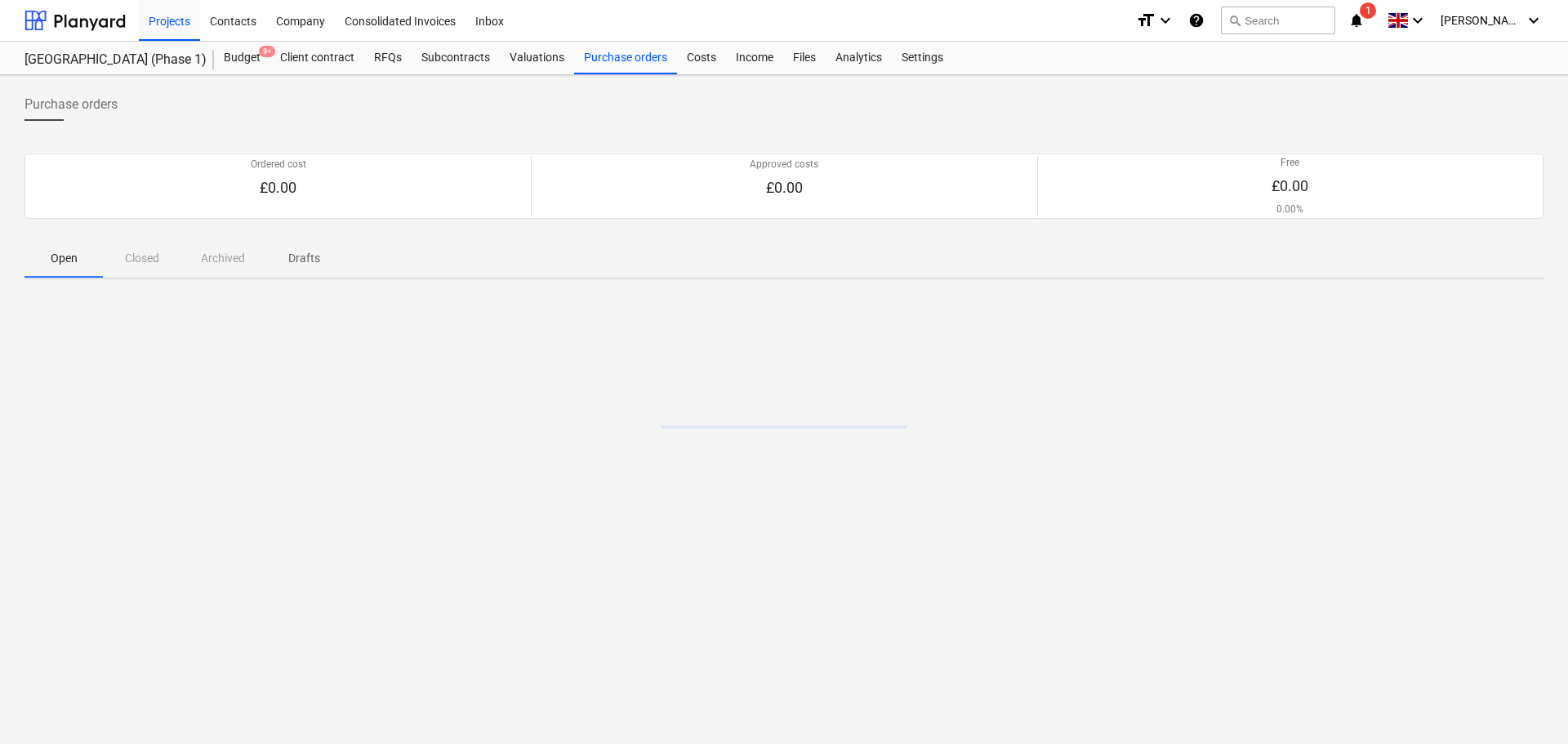
click at [1376, 15] on span "1" at bounding box center [1367, 11] width 16 height 16
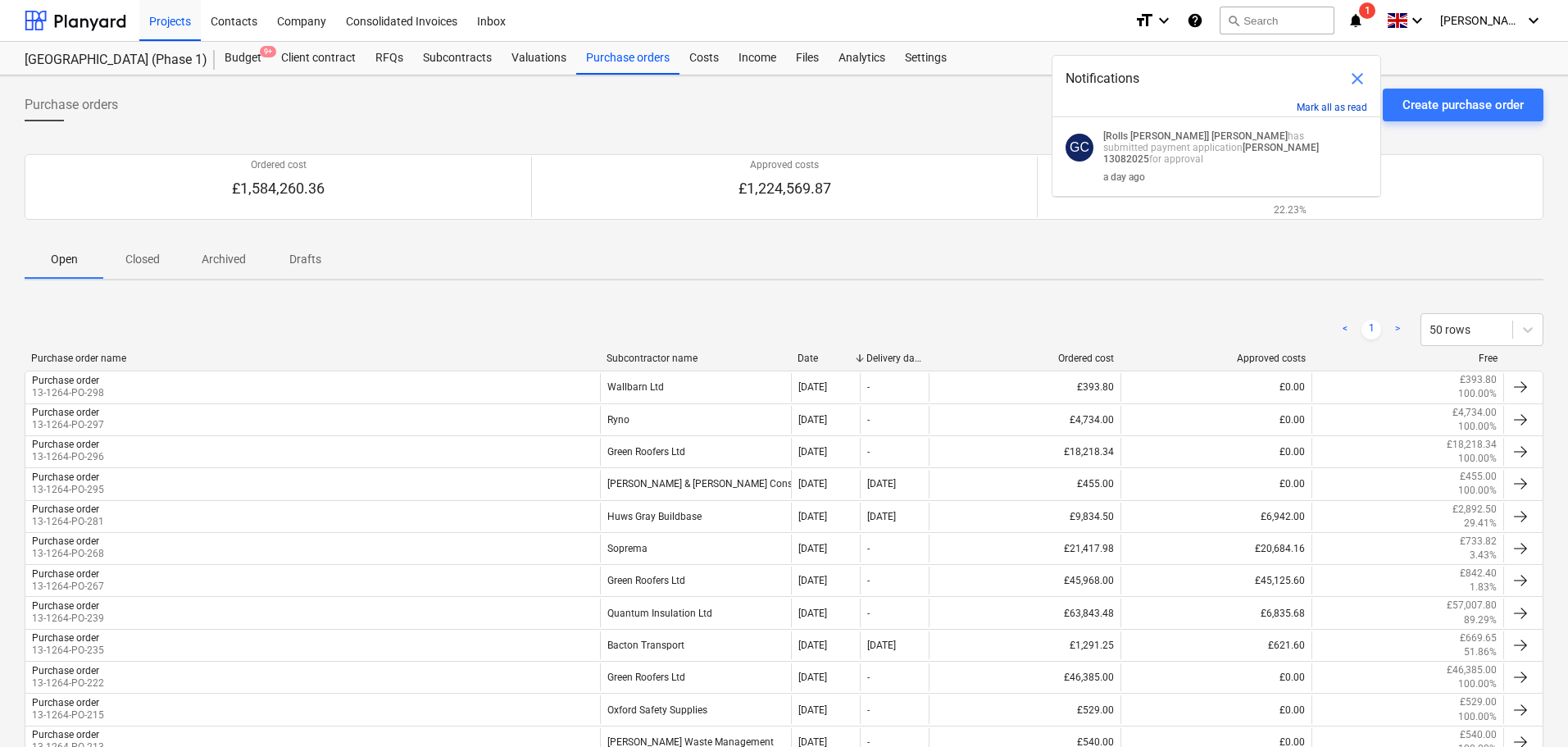
click at [1344, 108] on button "Mark all as read" at bounding box center [1331, 108] width 71 height 12
click at [1362, 75] on span "close" at bounding box center [1357, 79] width 19 height 19
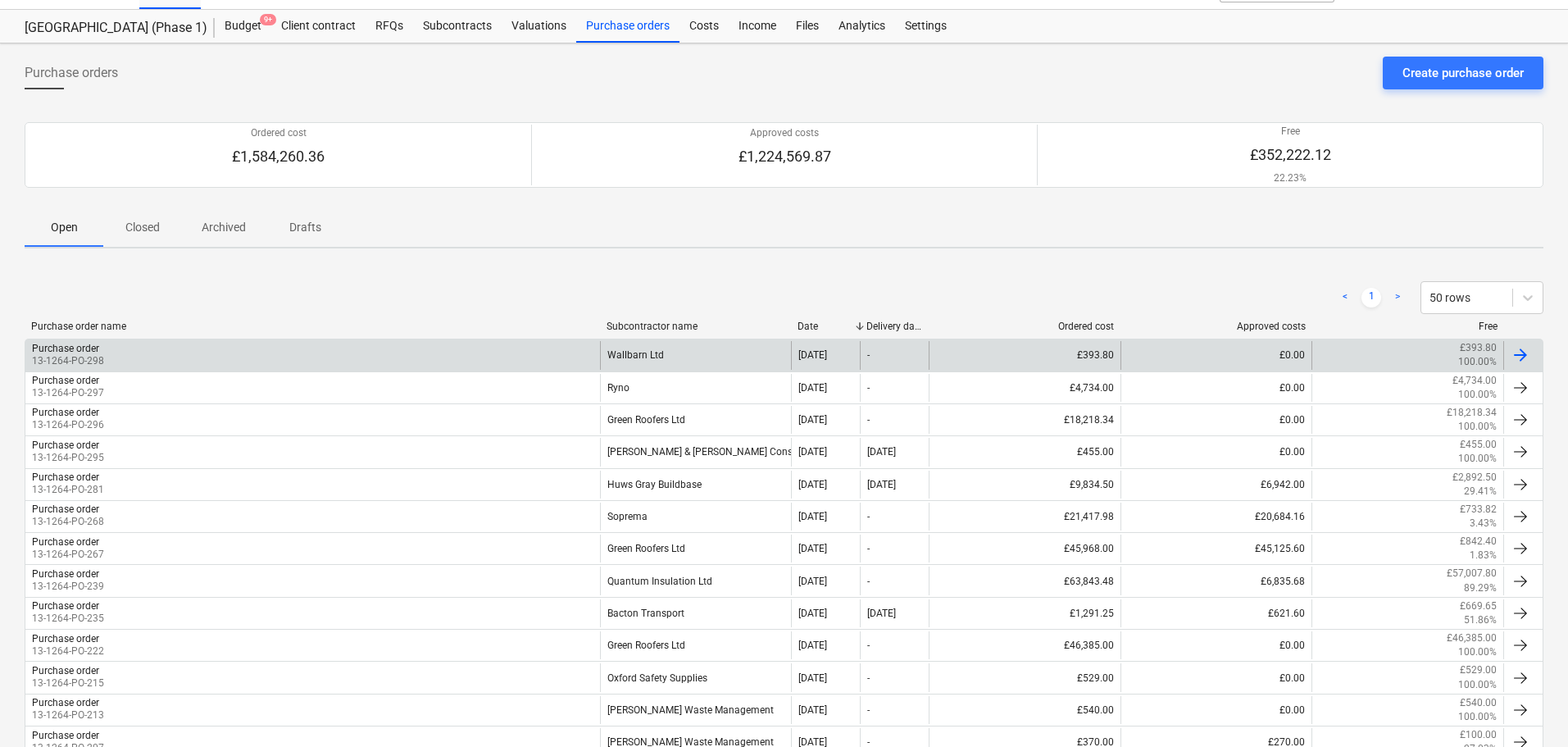
scroll to position [246, 0]
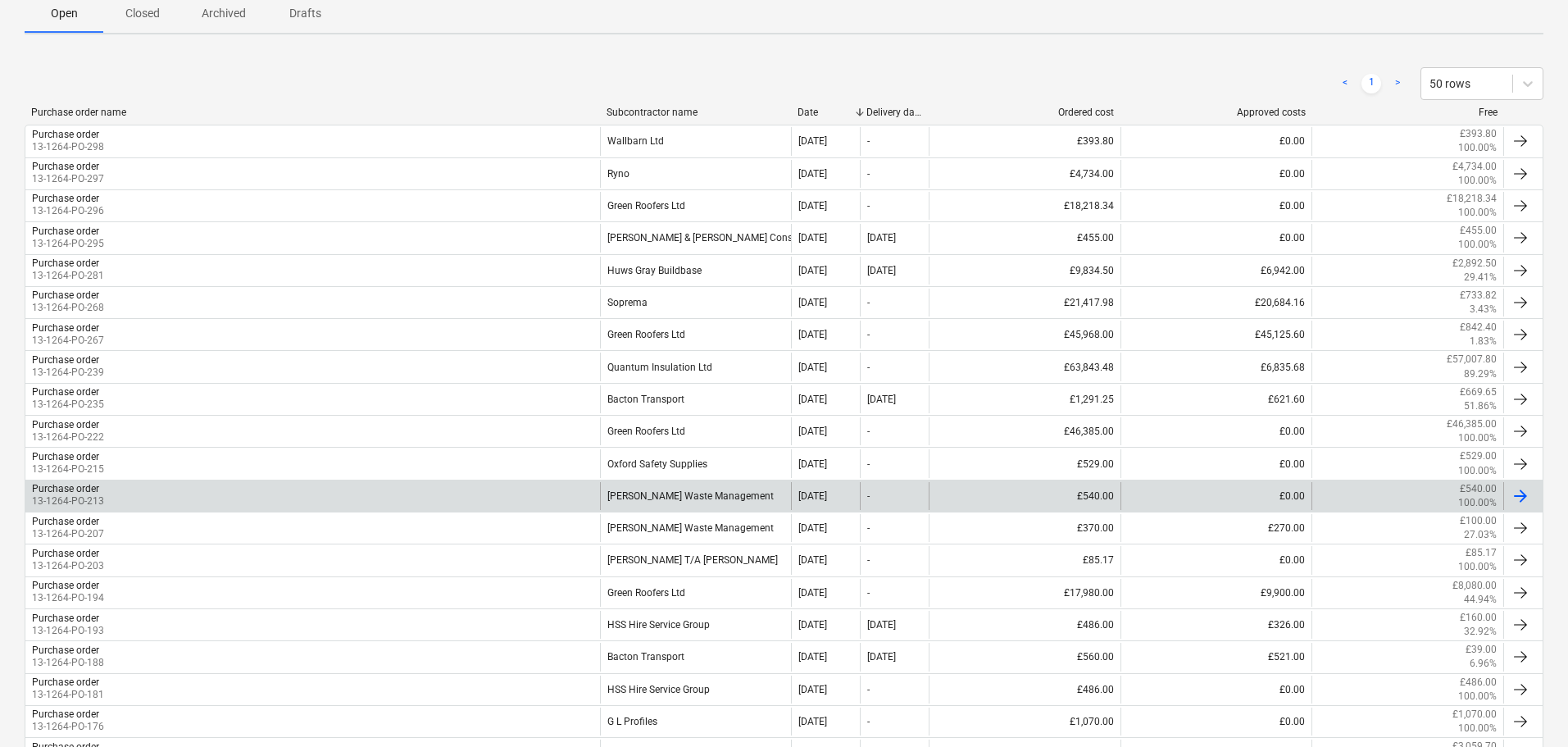
click at [488, 495] on div "Purchase order 13-1264-PO-213" at bounding box center [312, 496] width 574 height 28
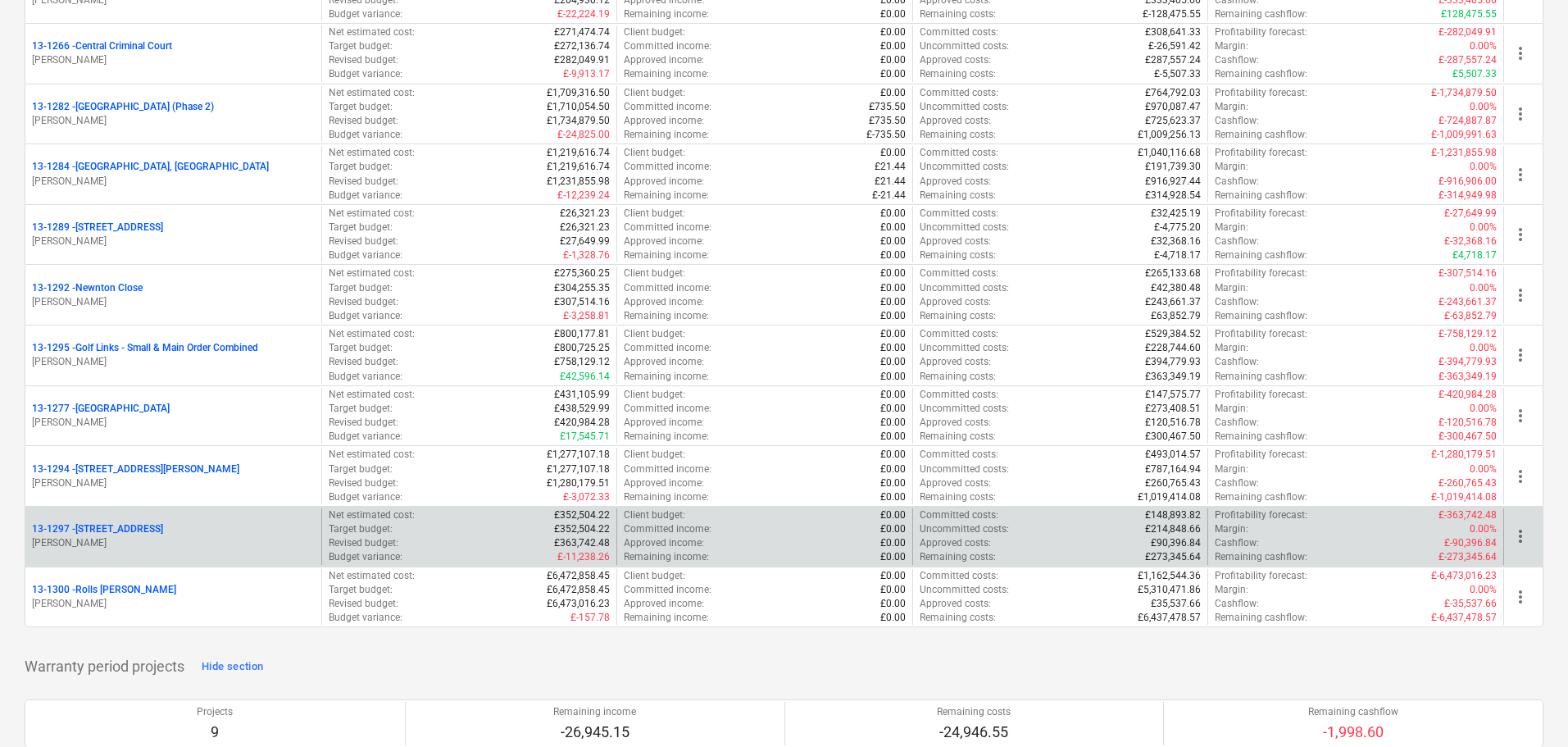
scroll to position [2131, 0]
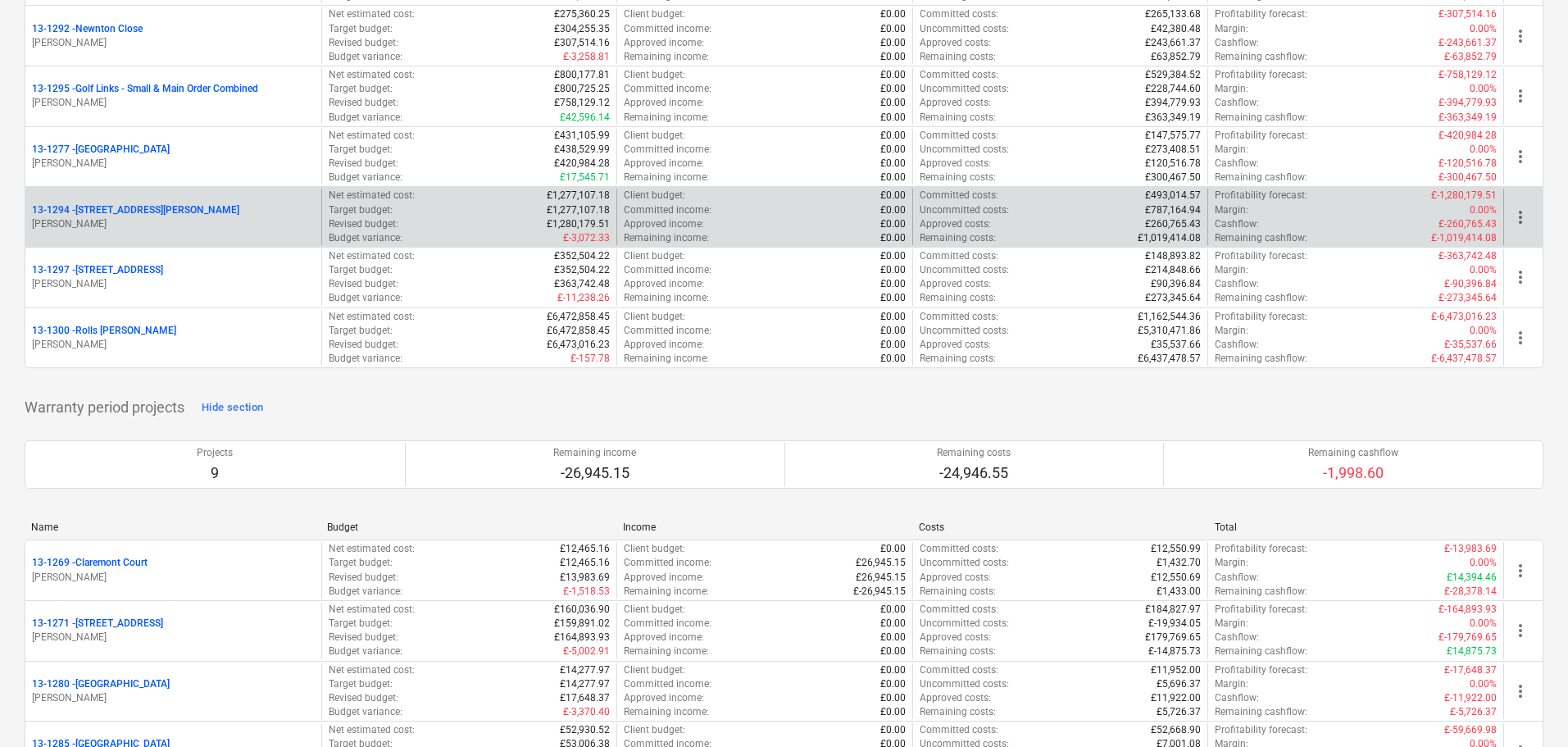
click at [220, 225] on p "[PERSON_NAME]" at bounding box center [174, 224] width 283 height 14
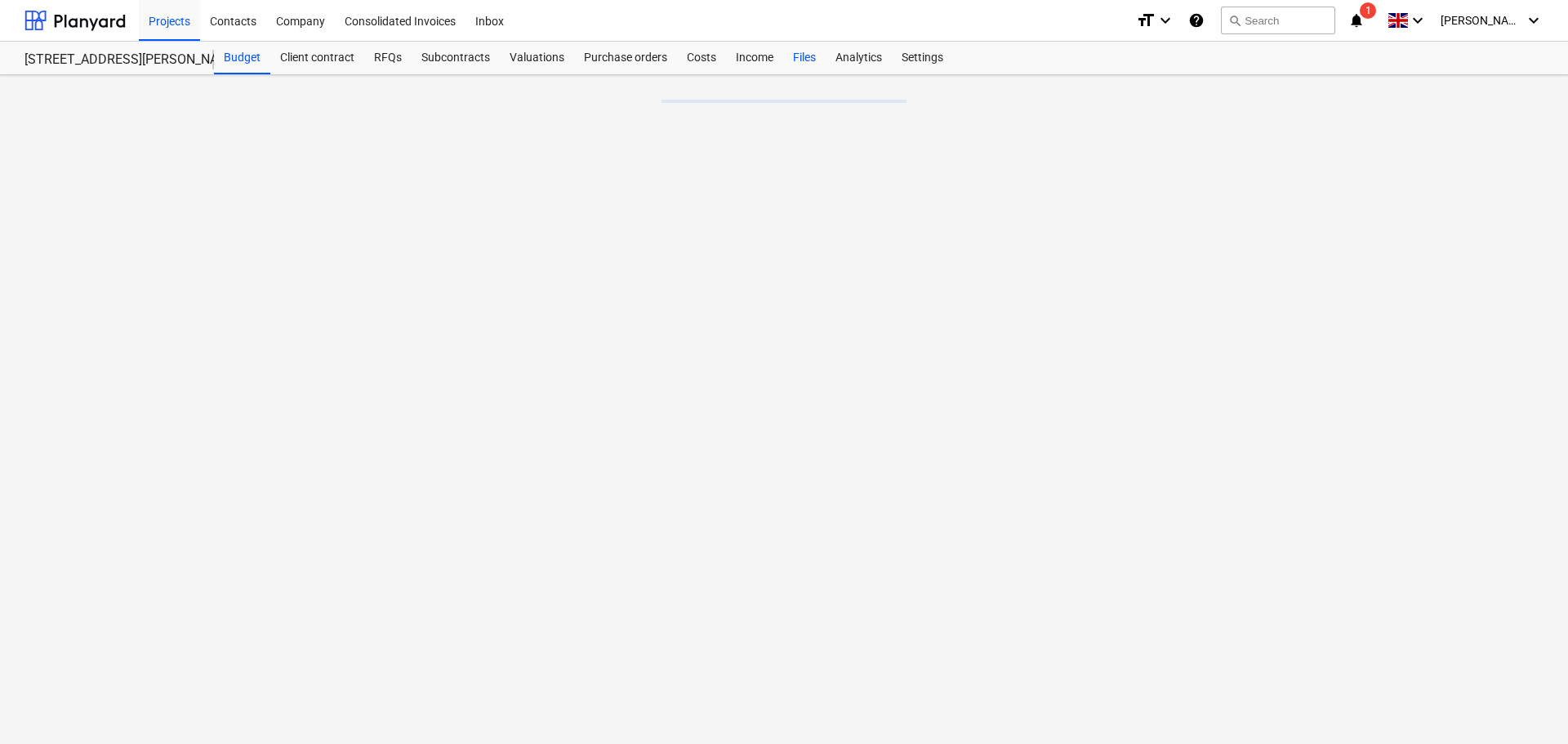
click at [790, 67] on div "Files" at bounding box center [804, 58] width 43 height 33
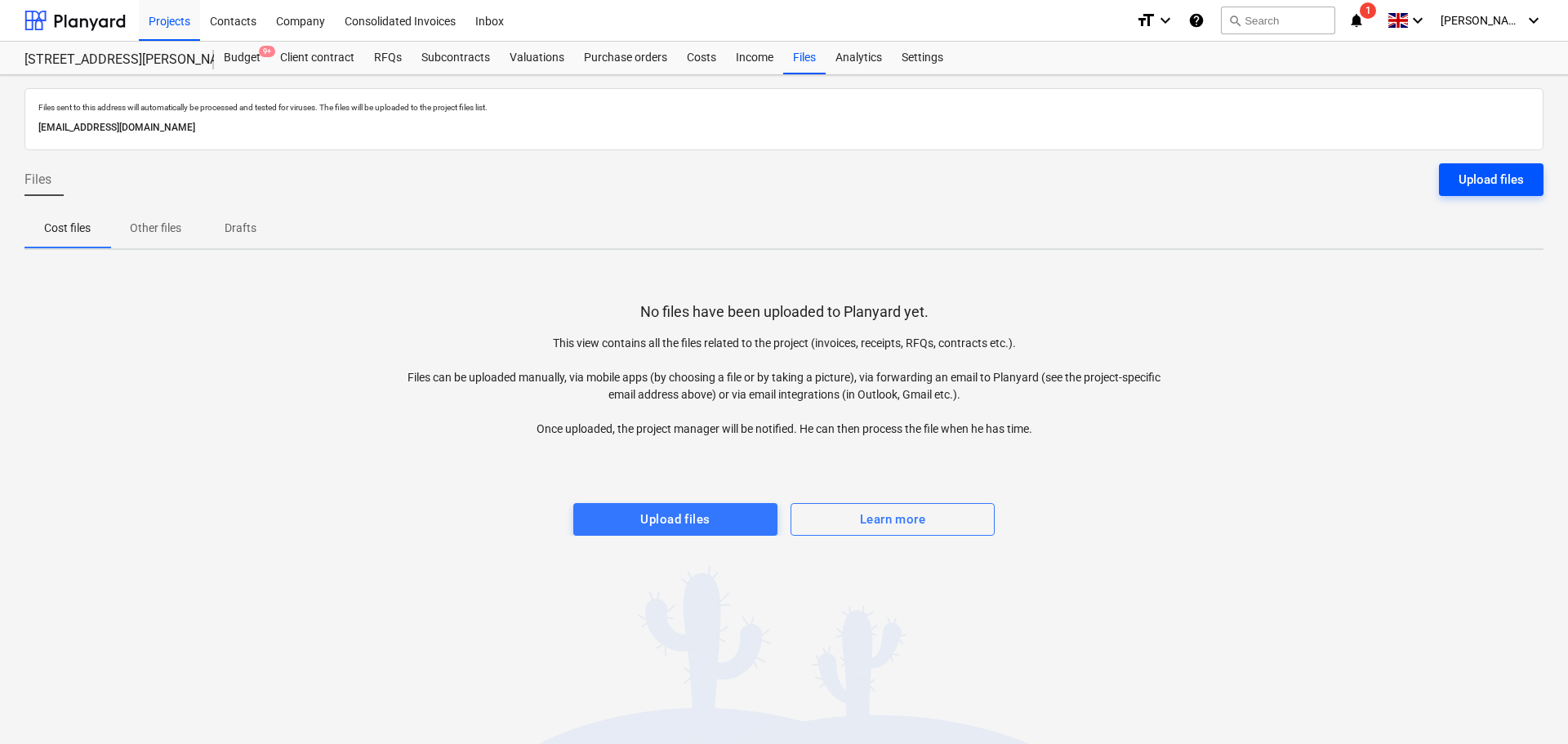
click at [1459, 166] on button "Upload files" at bounding box center [1491, 180] width 104 height 33
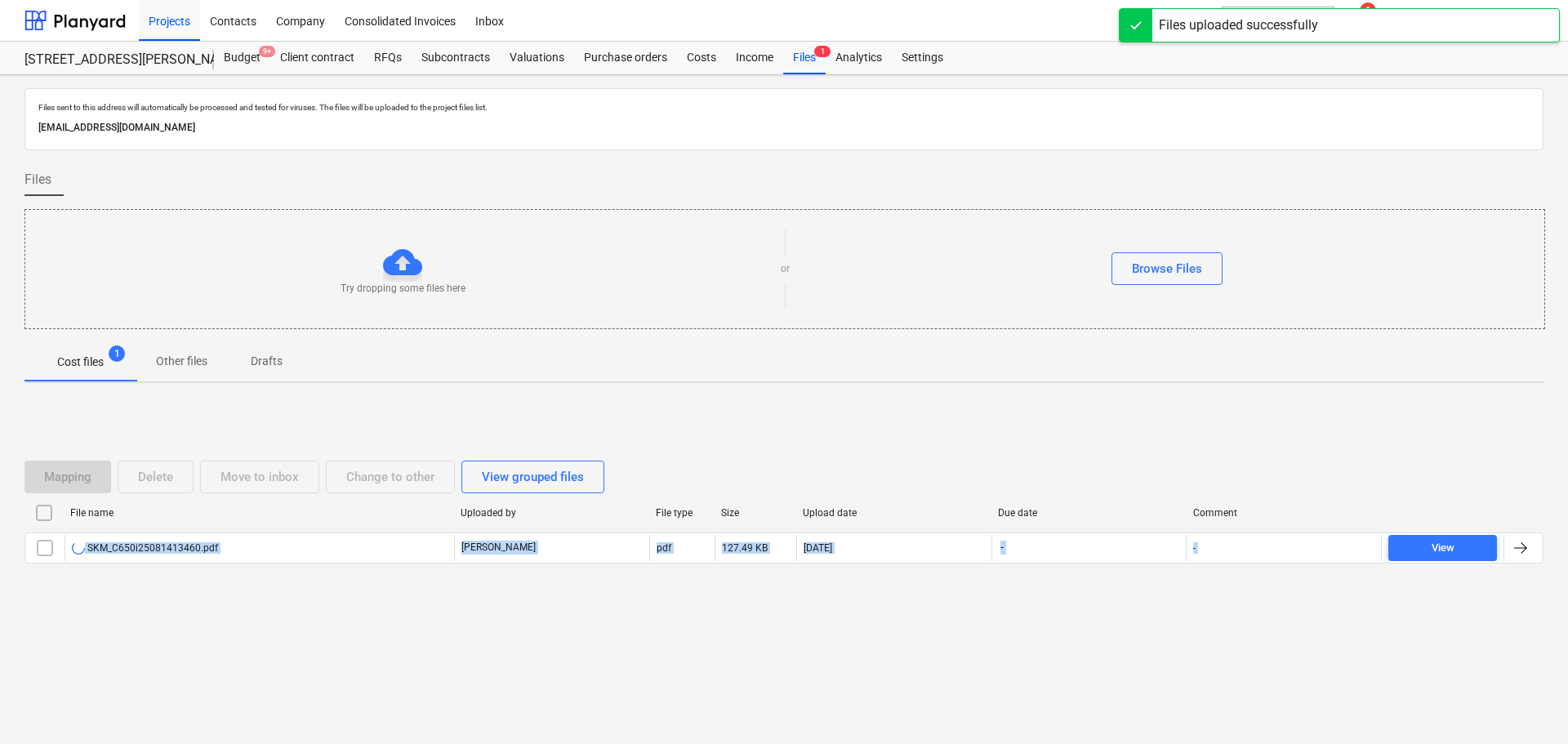
drag, startPoint x: 898, startPoint y: 425, endPoint x: 909, endPoint y: 633, distance: 208.3
click at [909, 633] on div "Mapping Delete Move to inbox Change to other View grouped files File name Uploa…" at bounding box center [784, 519] width 1519 height 245
click at [873, 446] on div "Mapping Delete Move to inbox Change to other View grouped files File name Uploa…" at bounding box center [784, 518] width 1519 height 156
drag, startPoint x: 874, startPoint y: 368, endPoint x: 1104, endPoint y: 564, distance: 302.2
click at [1443, 743] on html "Projects Contacts Company Consolidated Invoices Inbox format_size keyboard_arro…" at bounding box center [784, 372] width 1568 height 744
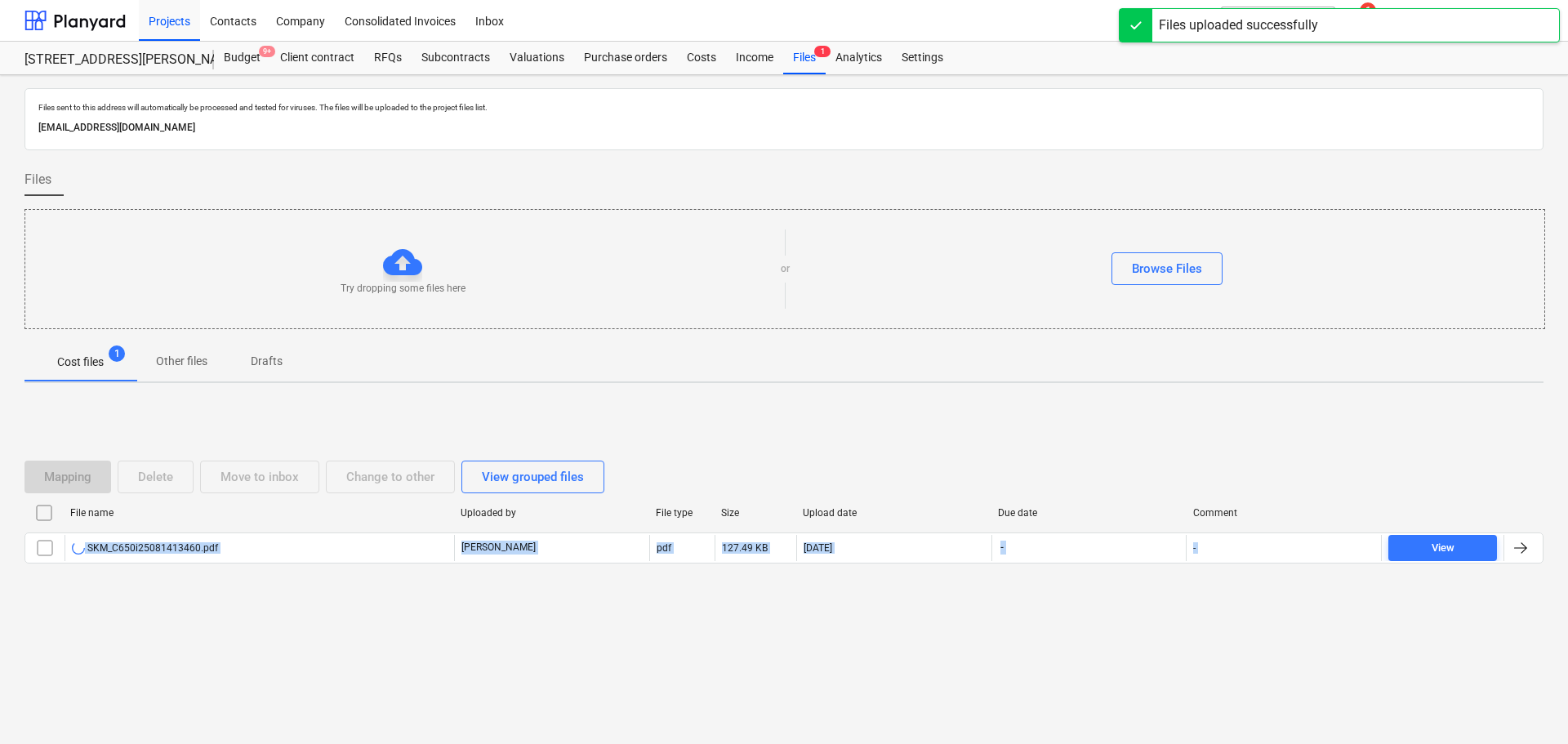
click at [864, 398] on div "Mapping Delete Move to inbox Change to other View grouped files File name Uploa…" at bounding box center [784, 519] width 1519 height 245
drag, startPoint x: 767, startPoint y: 370, endPoint x: 1448, endPoint y: 783, distance: 796.4
click at [1448, 743] on html "Projects Contacts Company Consolidated Invoices Inbox format_size keyboard_arro…" at bounding box center [784, 372] width 1568 height 744
click at [811, 382] on div "Cost files 1 Other files Drafts" at bounding box center [784, 362] width 1519 height 41
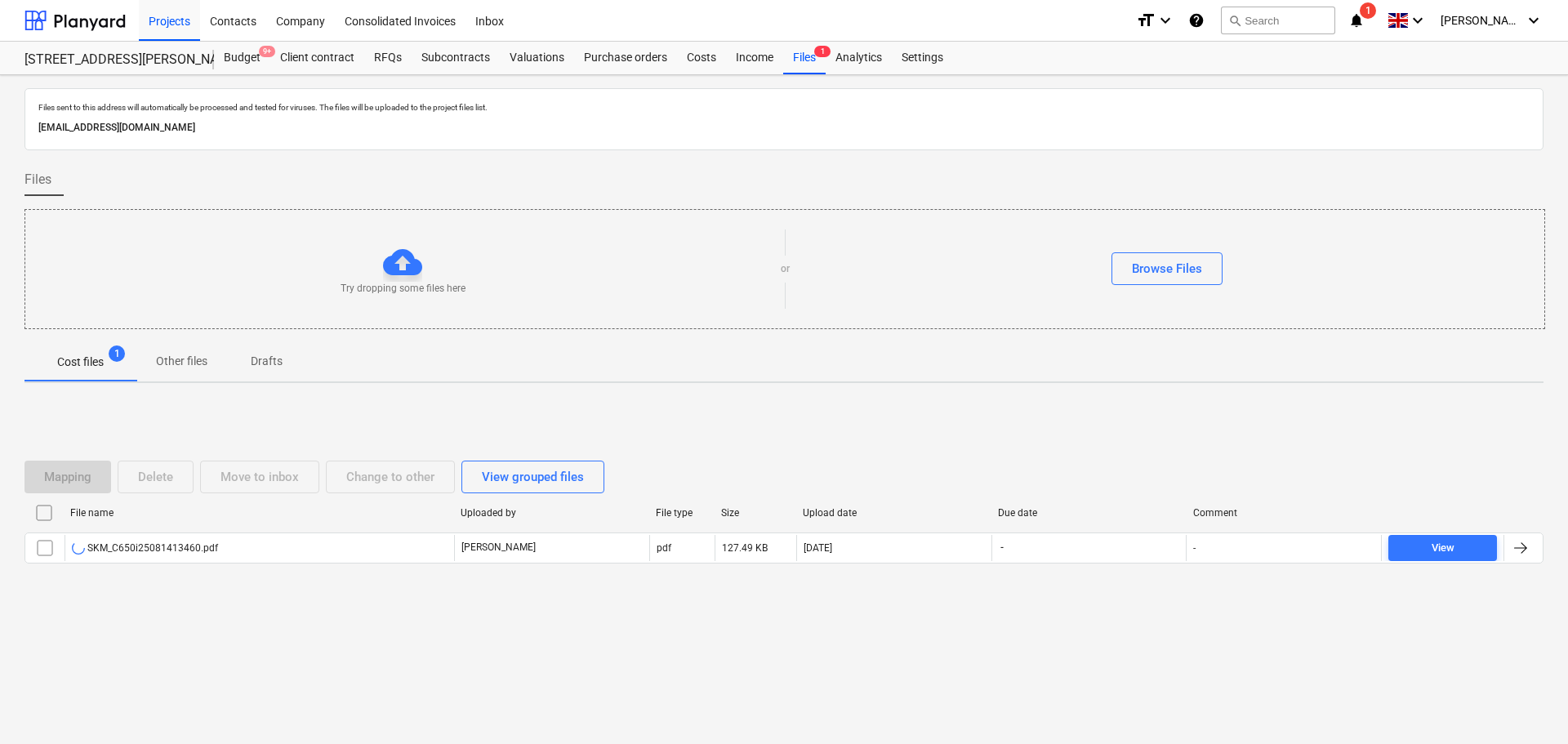
click at [8, 102] on div "Files sent to this address will automatically be processed and tested for virus…" at bounding box center [784, 410] width 1568 height 669
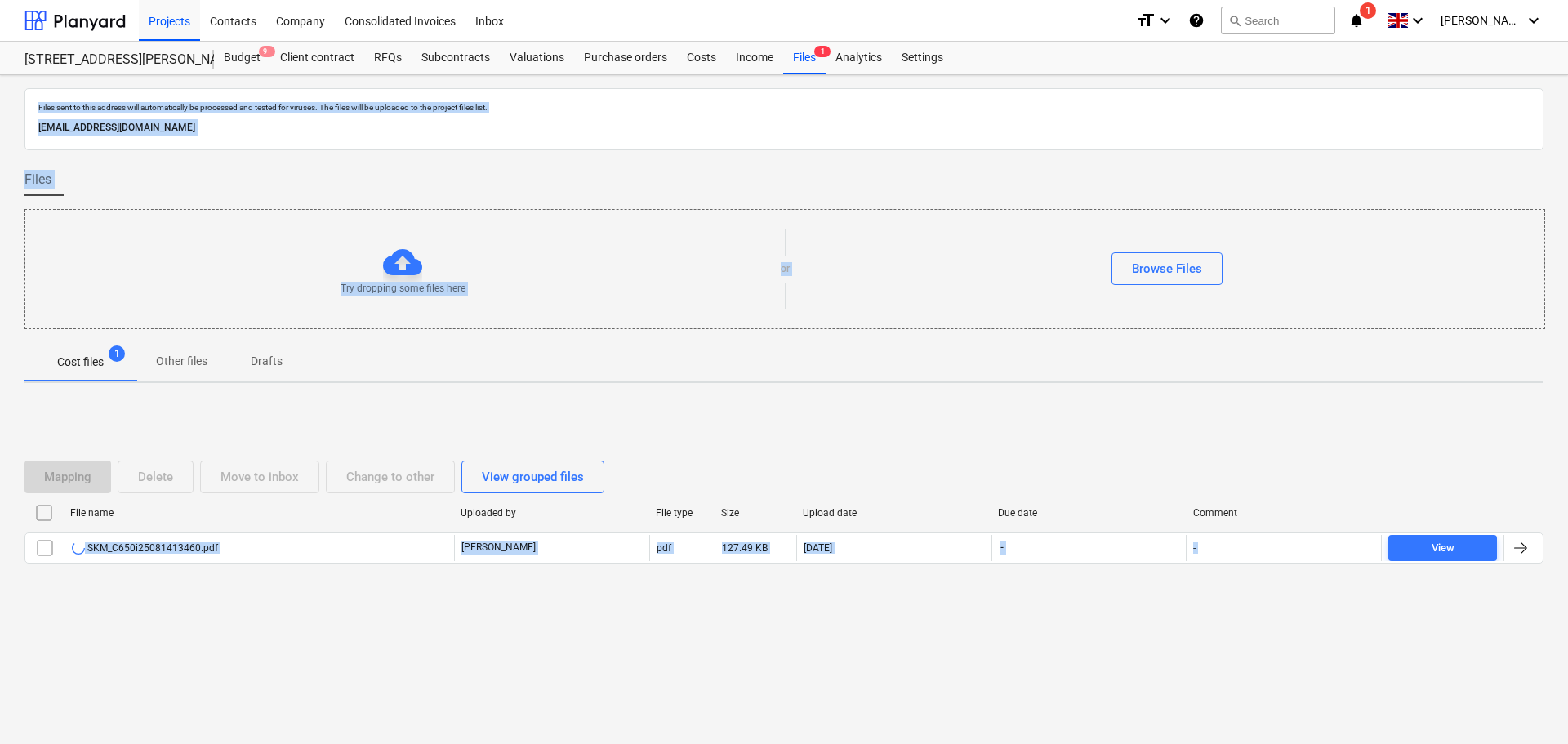
drag, startPoint x: 8, startPoint y: 102, endPoint x: 1091, endPoint y: 783, distance: 1279.3
click at [1091, 743] on html "Projects Contacts Company Consolidated Invoices Inbox format_size keyboard_arro…" at bounding box center [784, 372] width 1568 height 744
click at [845, 457] on div "Mapping Delete Move to inbox Change to other View grouped files" at bounding box center [784, 476] width 1519 height 45
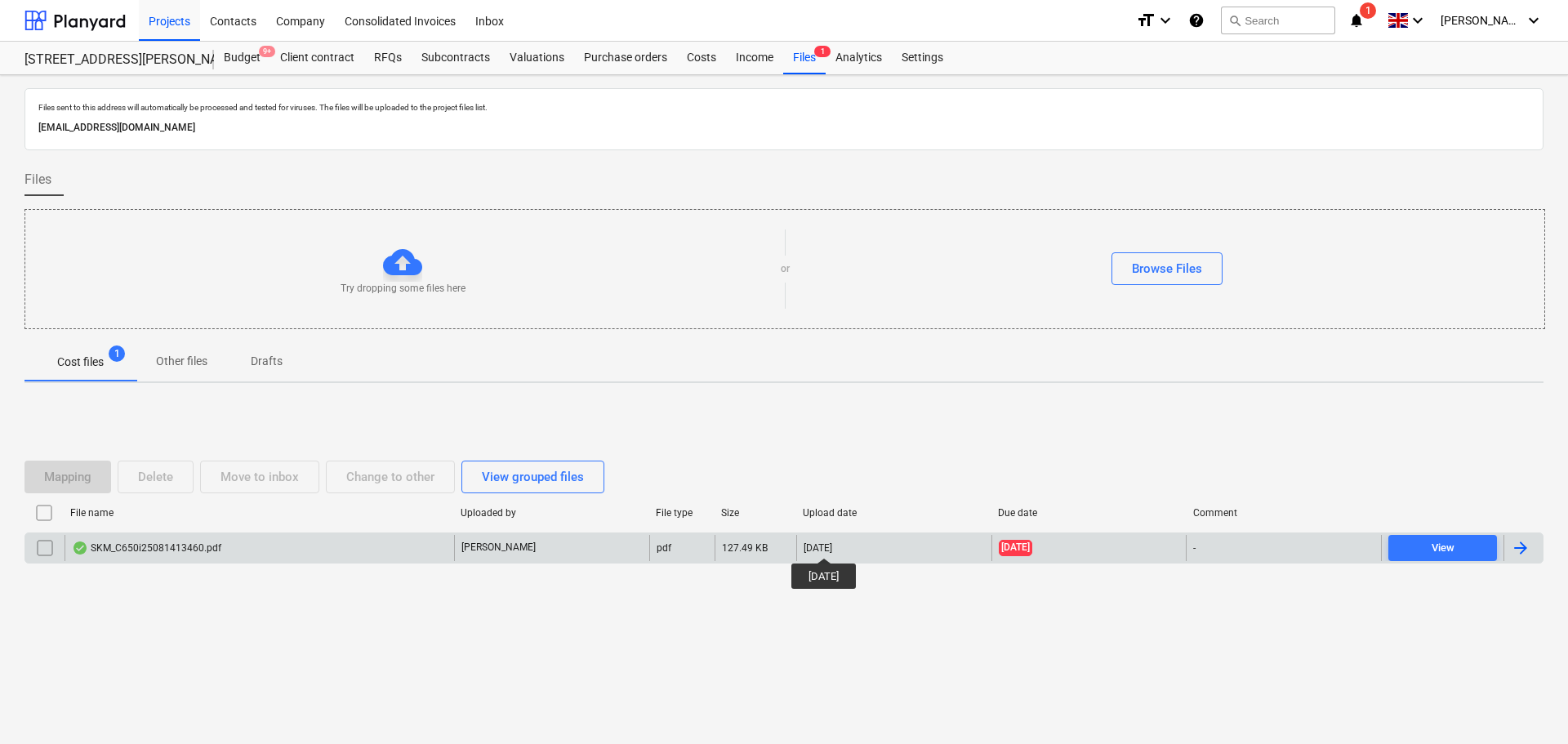
click at [832, 543] on div "[DATE]" at bounding box center [818, 548] width 29 height 12
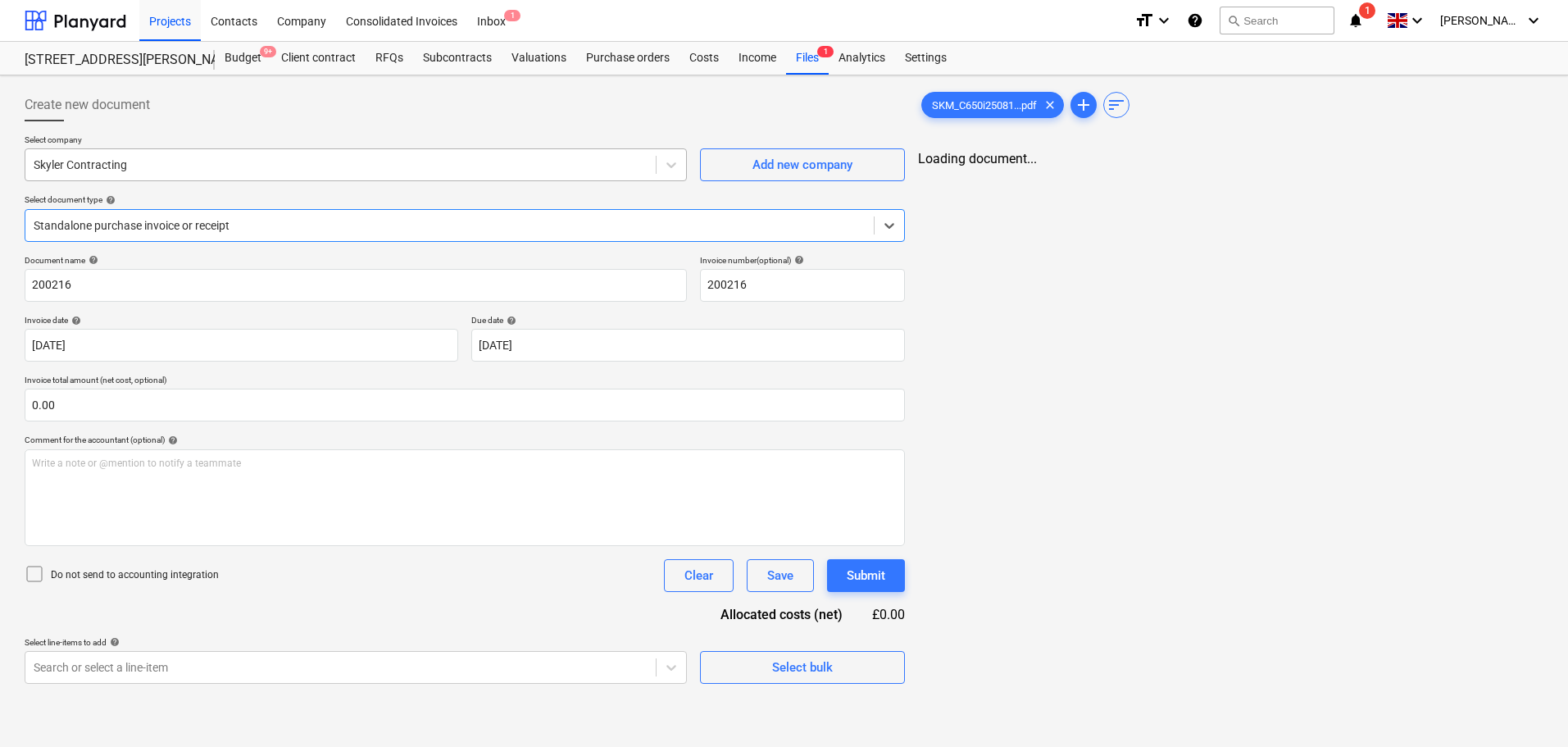
type input "200216"
type input "[DATE]"
click at [196, 170] on div at bounding box center [342, 164] width 617 height 16
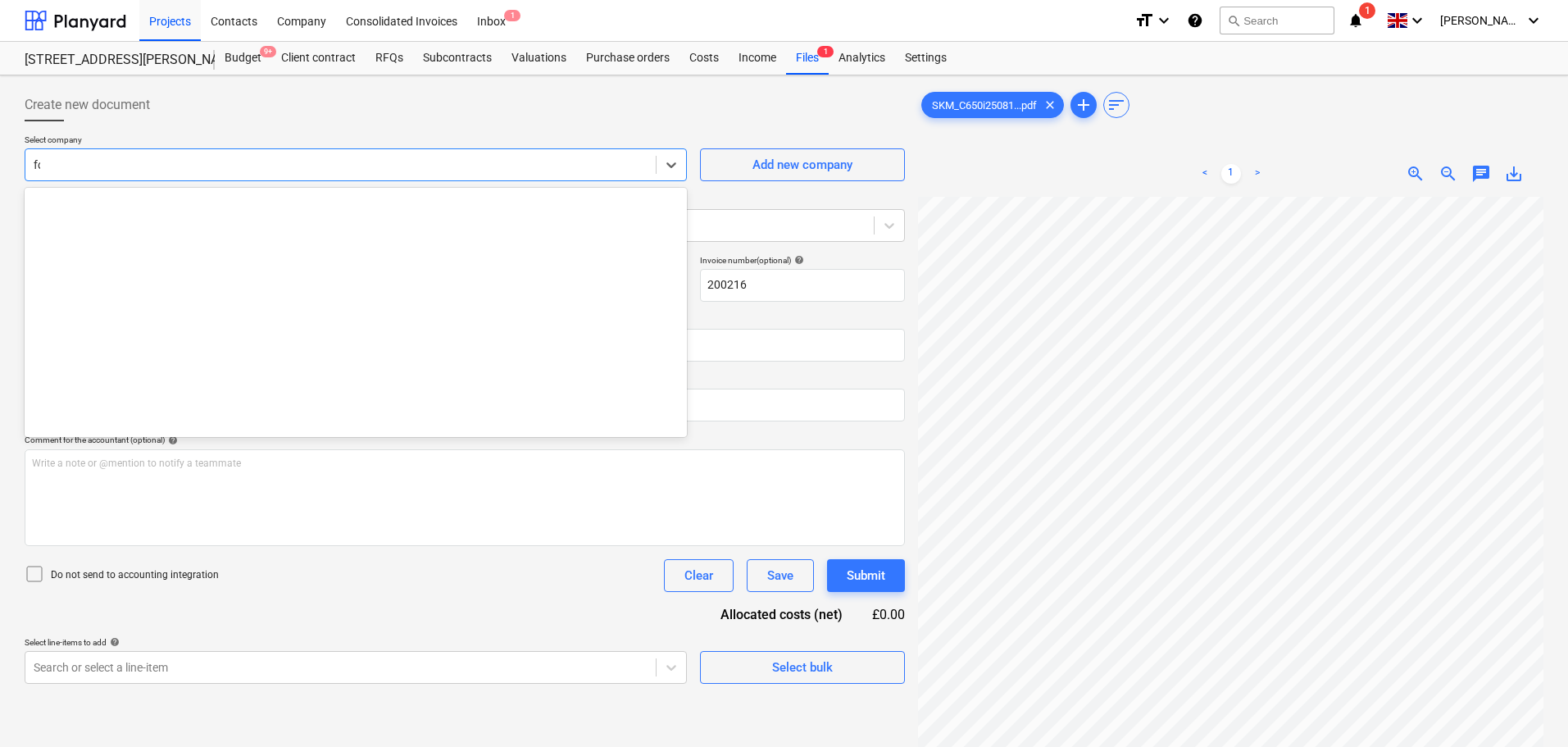
scroll to position [615, 0]
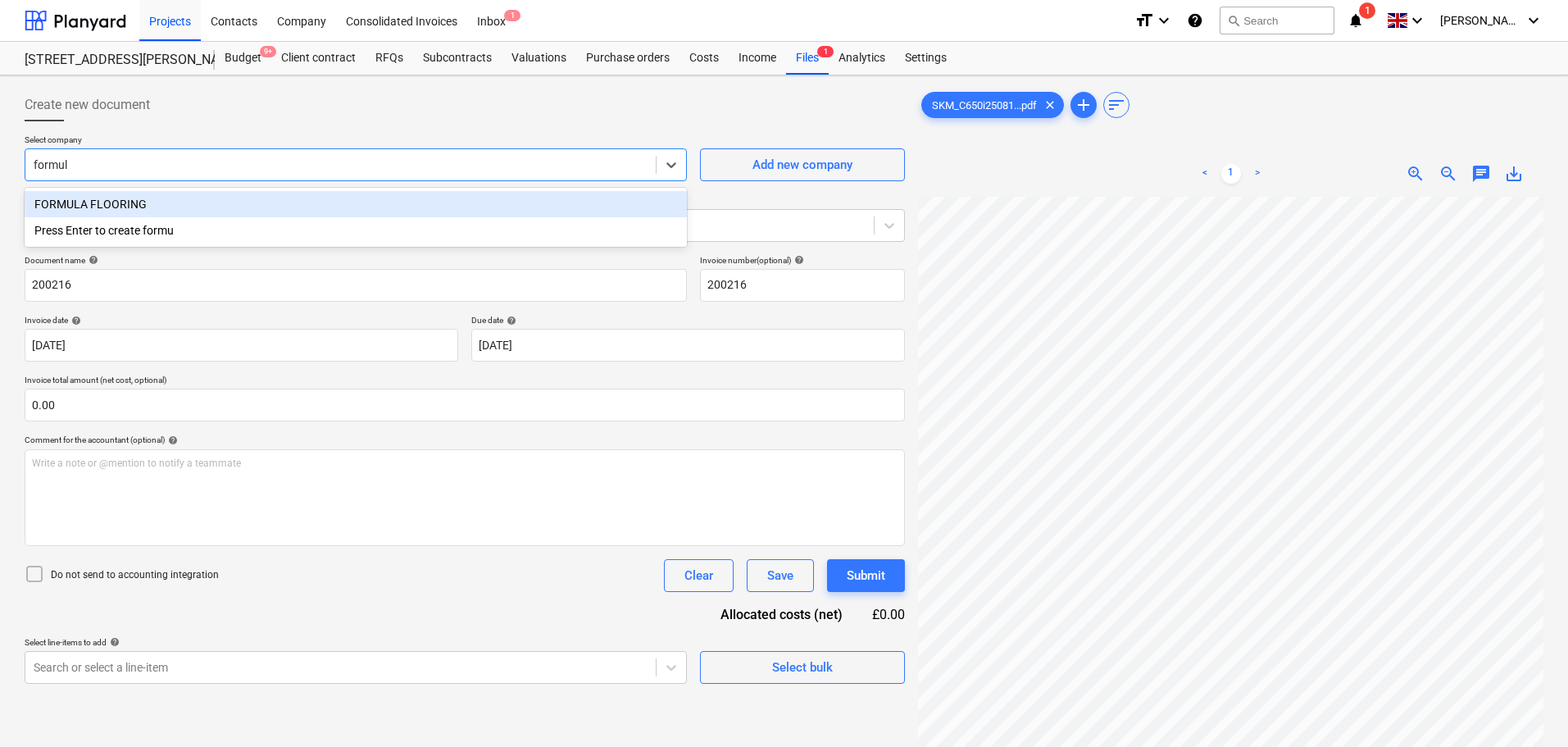
type input "formula"
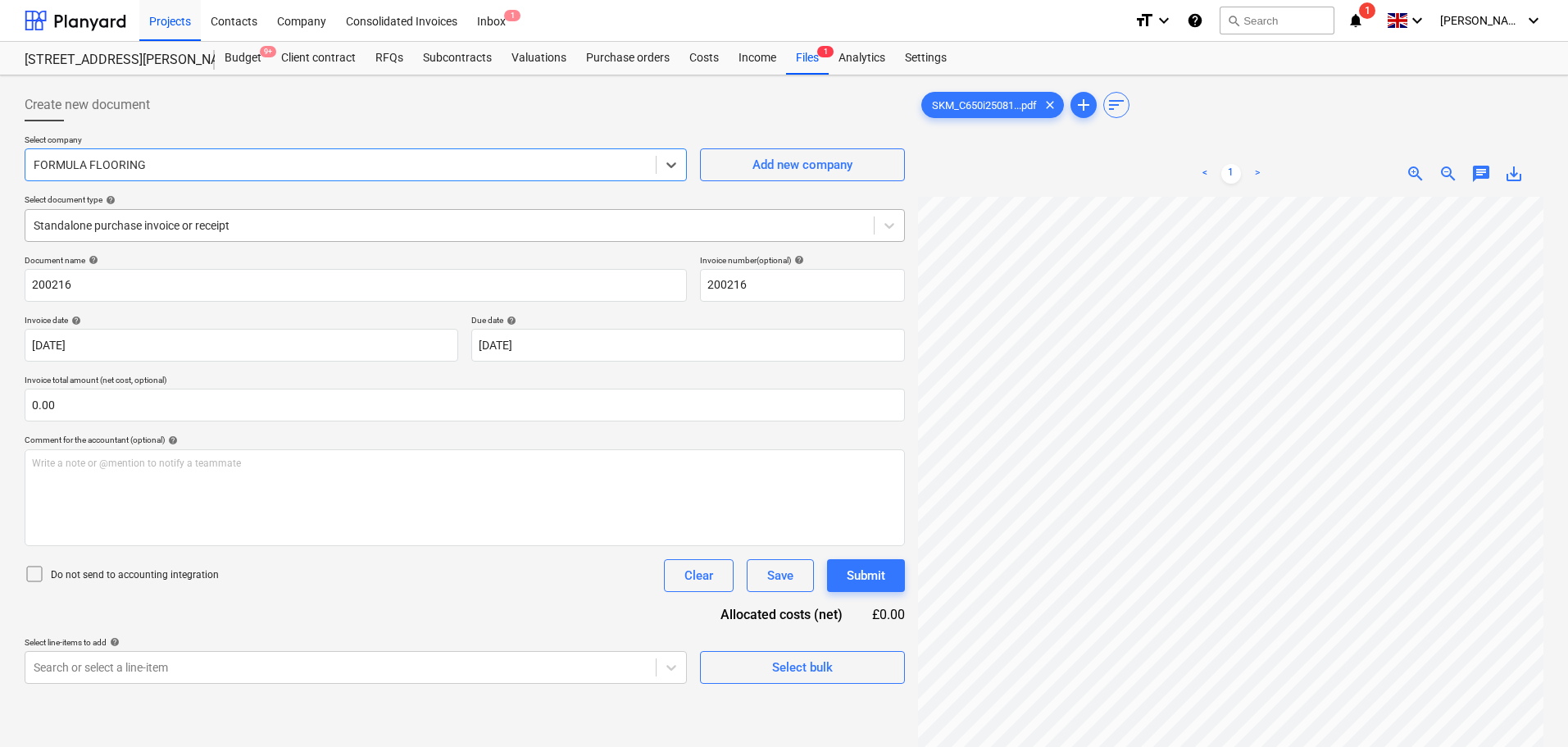
click at [214, 236] on div "Standalone purchase invoice or receipt" at bounding box center [449, 226] width 848 height 23
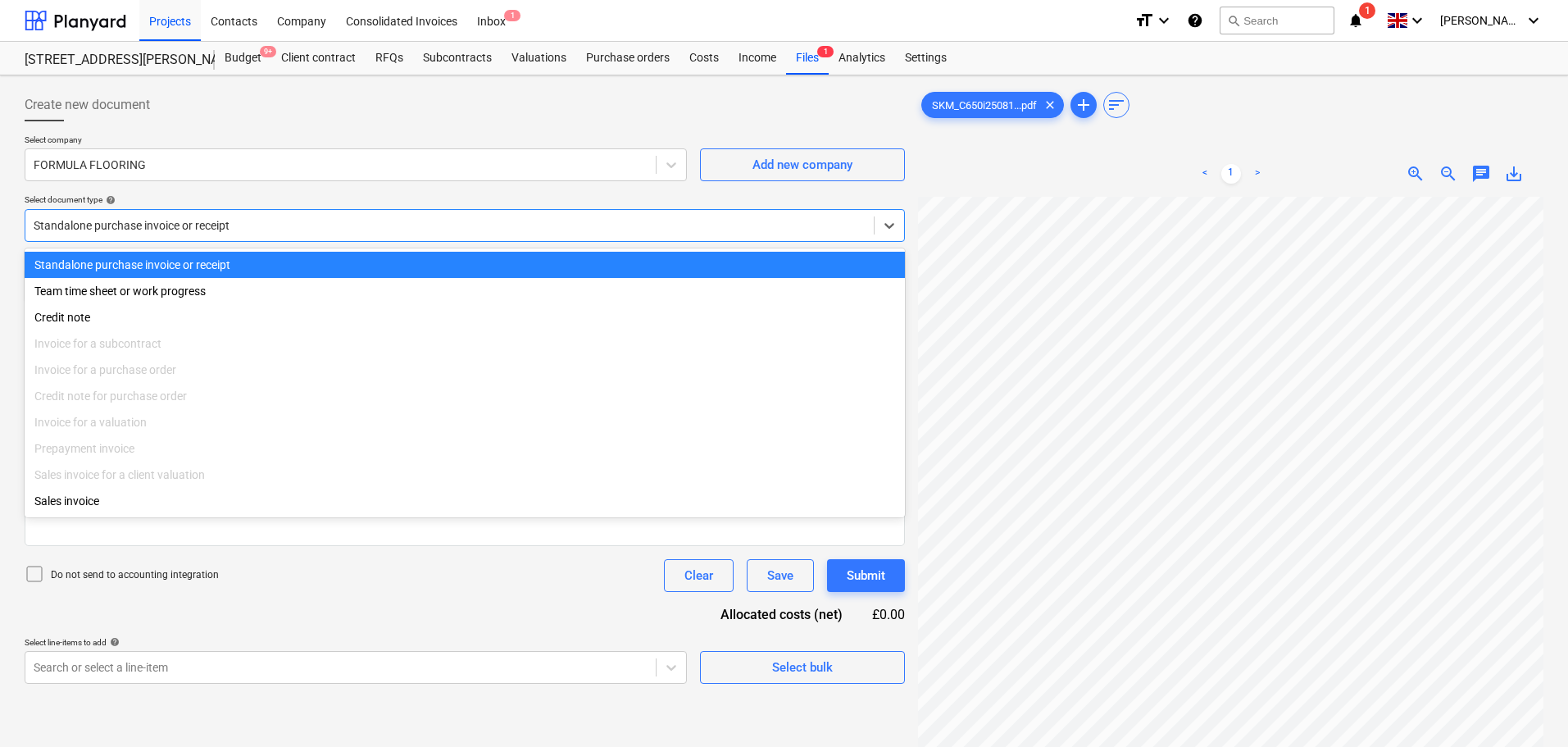
click at [196, 265] on div "Standalone purchase invoice or receipt" at bounding box center [464, 264] width 880 height 26
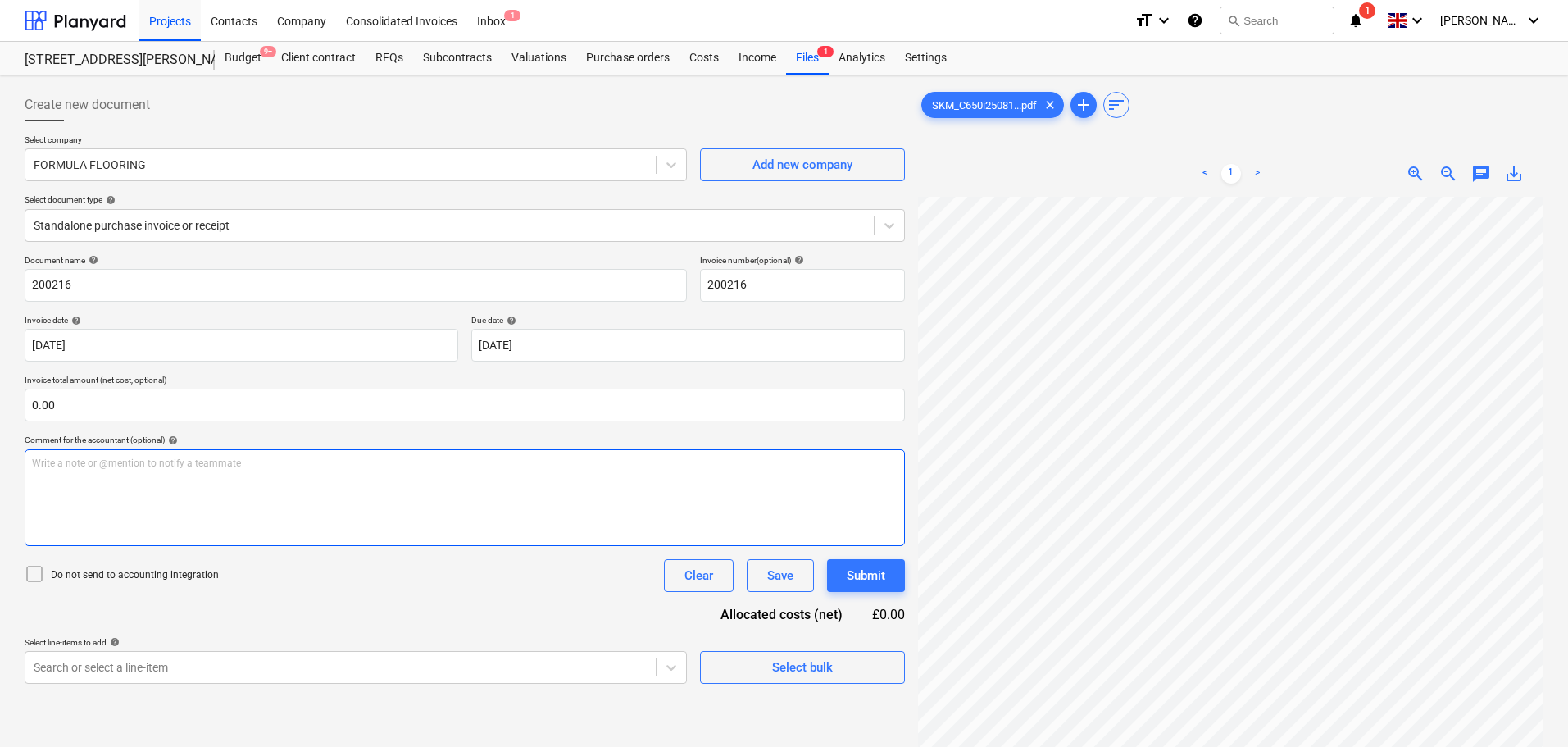
scroll to position [103, 137]
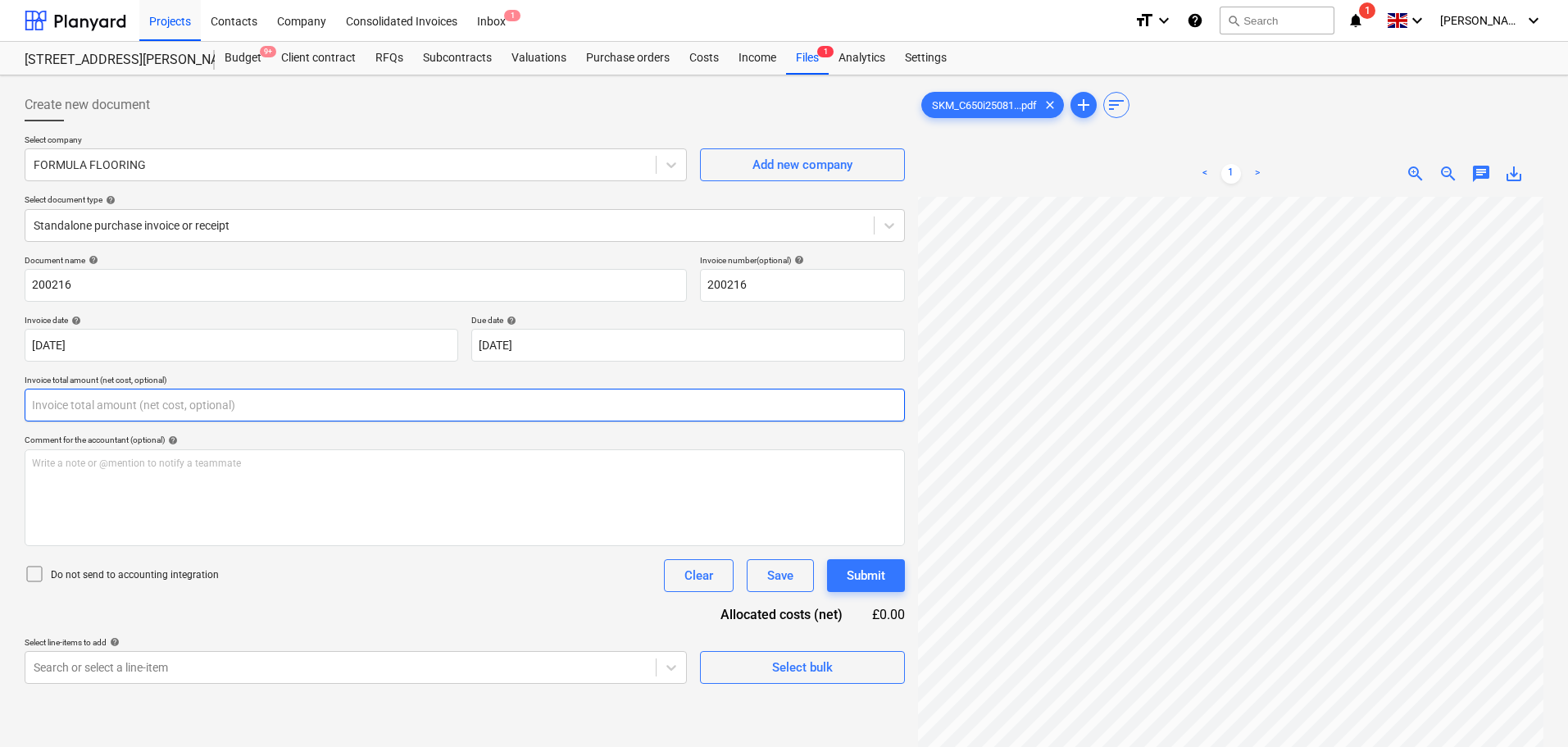
click at [453, 411] on input "text" at bounding box center [464, 406] width 880 height 33
type input "0.00"
click at [415, 415] on input "text" at bounding box center [464, 406] width 880 height 33
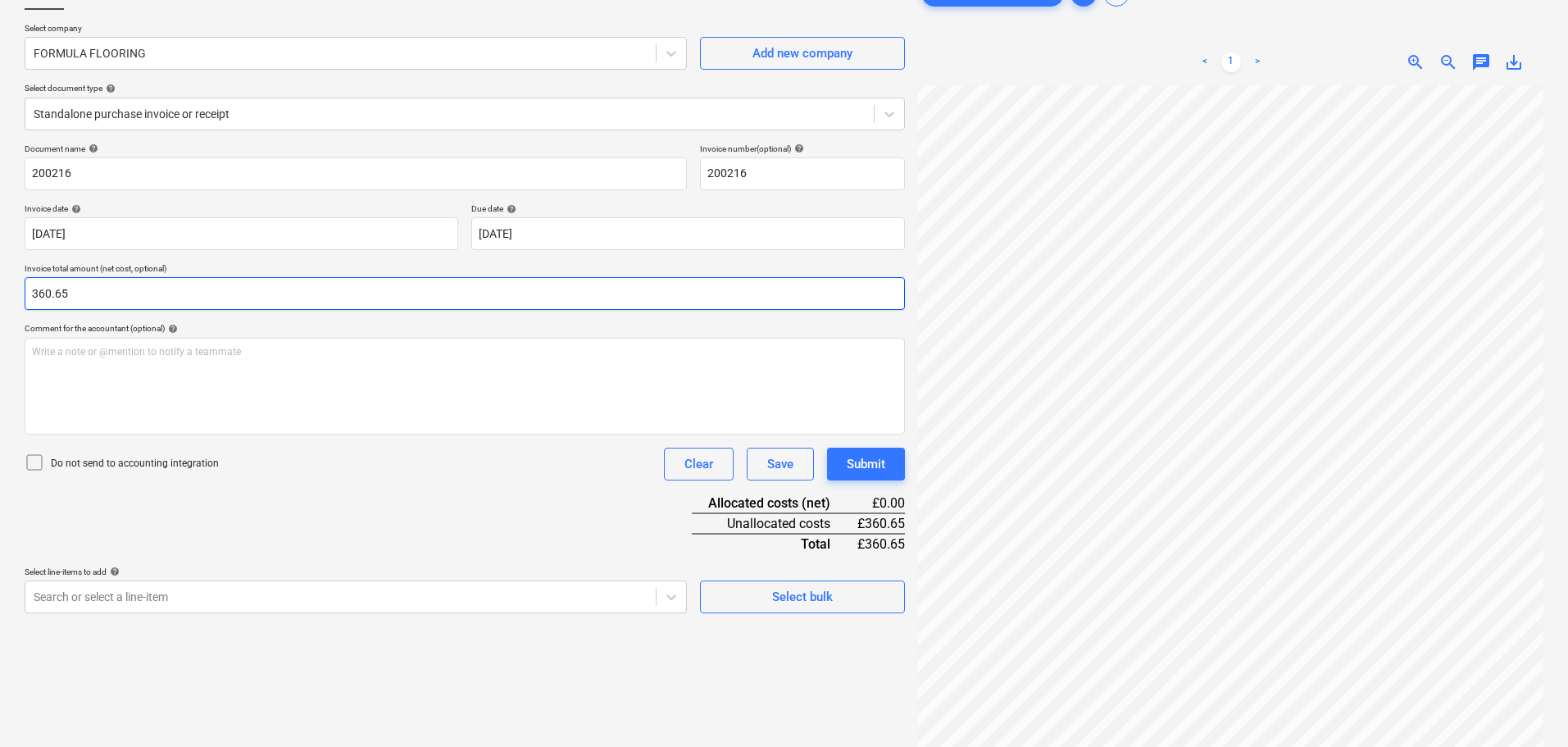
scroll to position [164, 0]
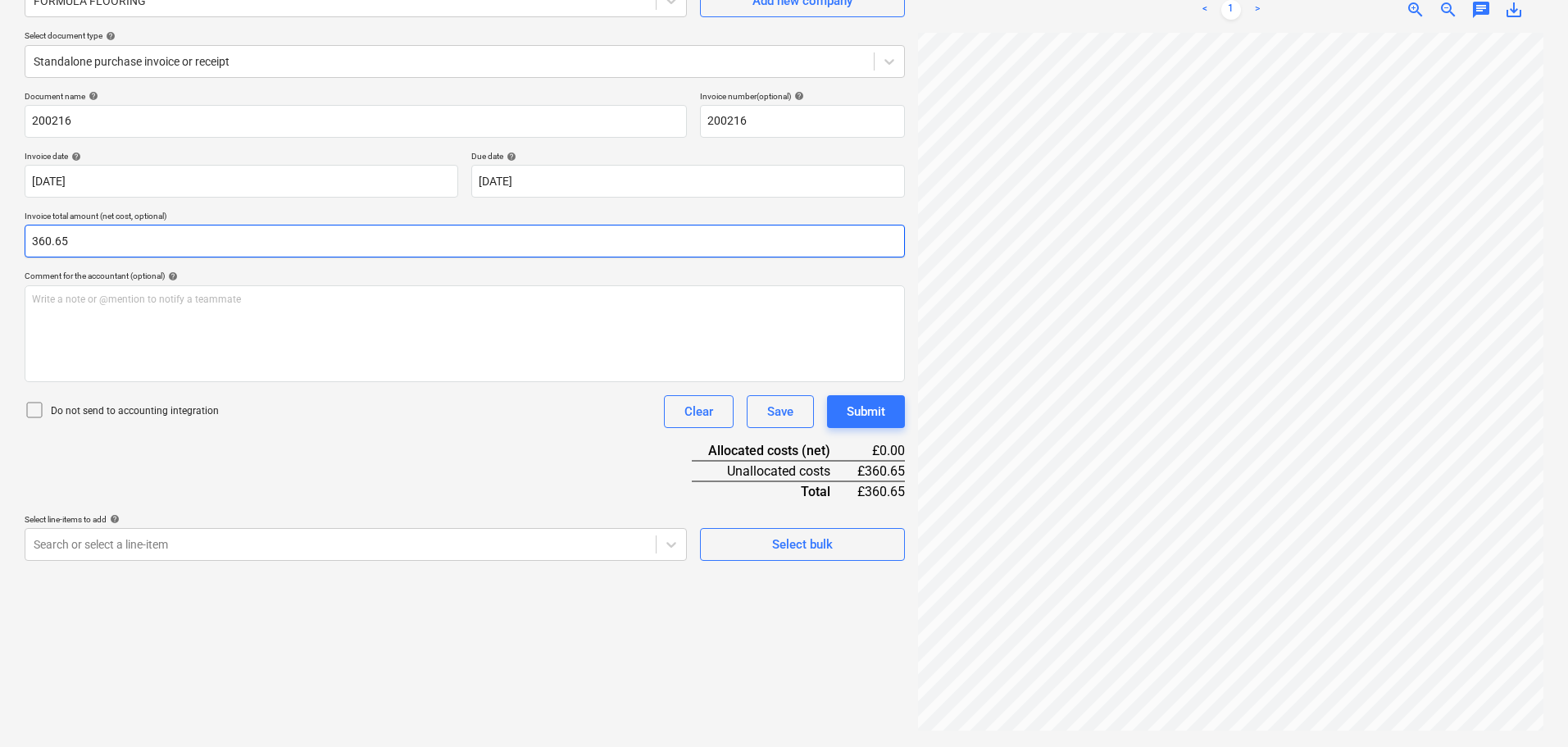
type input "360.65"
click at [415, 464] on div "Document name help 200216 Invoice number (optional) help 200216 Invoice date he…" at bounding box center [464, 326] width 880 height 470
drag, startPoint x: 378, startPoint y: 429, endPoint x: 199, endPoint y: 404, distance: 180.7
click at [378, 430] on div "Document name help 200216 Invoice number (optional) help 200216 Invoice date he…" at bounding box center [464, 326] width 880 height 470
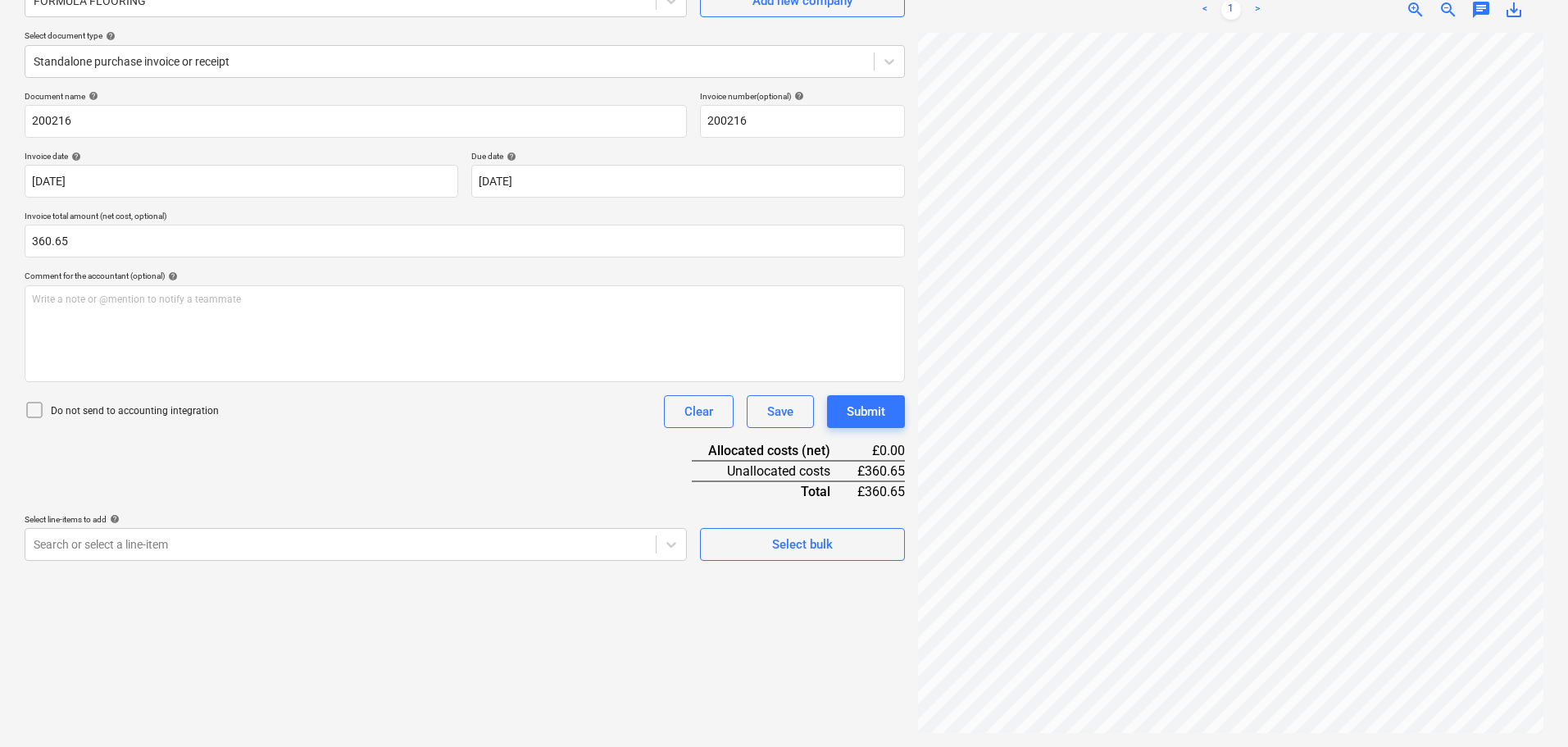
click at [410, 456] on div "Document name help 200216 Invoice number (optional) help 200216 Invoice date he…" at bounding box center [464, 326] width 880 height 470
click at [276, 524] on div "Select line-items to add help" at bounding box center [355, 519] width 662 height 11
click at [272, 537] on body "Projects Contacts Company Consolidated Invoices Inbox 1 format_size keyboard_ar…" at bounding box center [784, 210] width 1568 height 747
click at [467, 410] on div "Document name help 200216 Invoice number (optional) help 200216 Invoice date he…" at bounding box center [464, 326] width 880 height 470
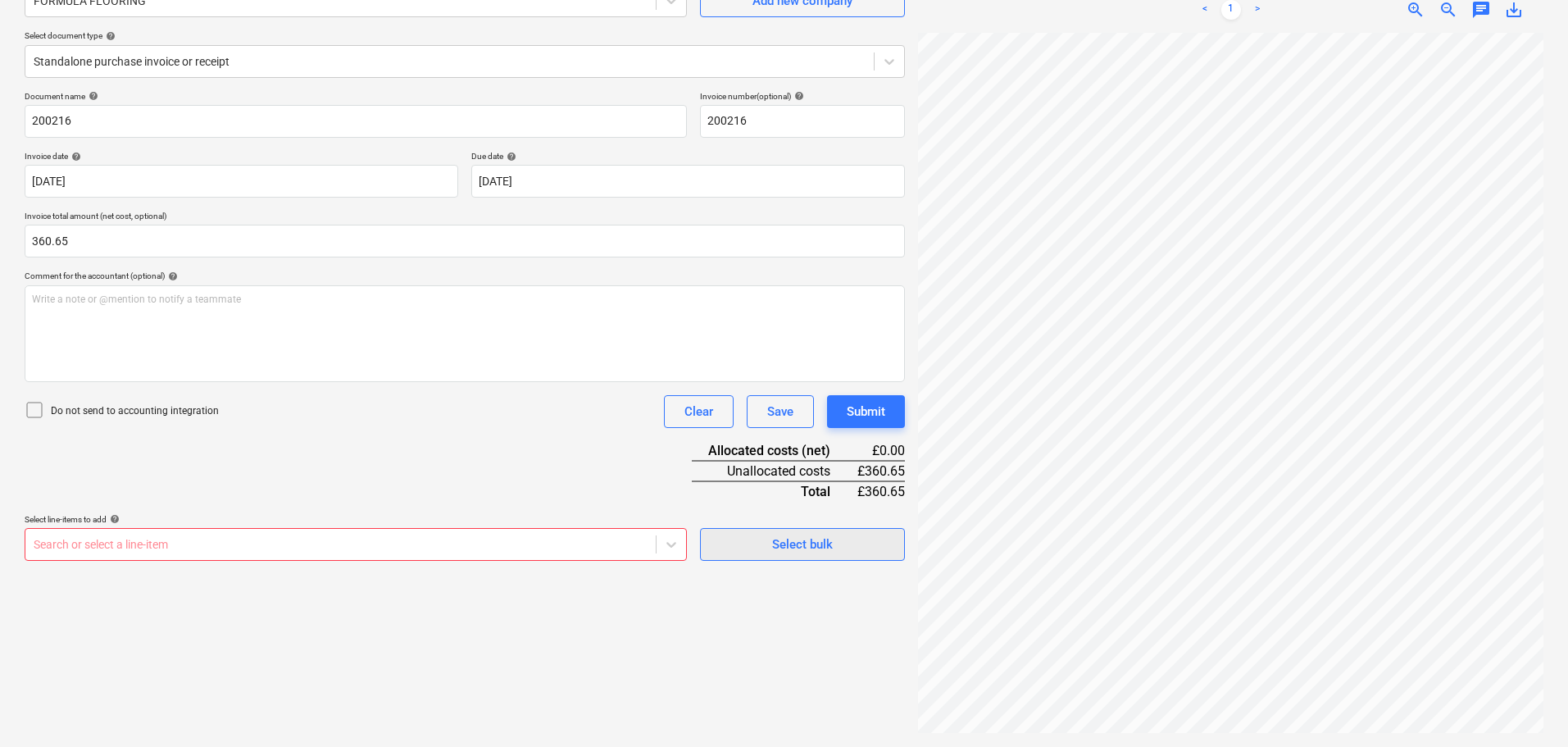
click at [727, 534] on span "Select bulk" at bounding box center [802, 544] width 164 height 21
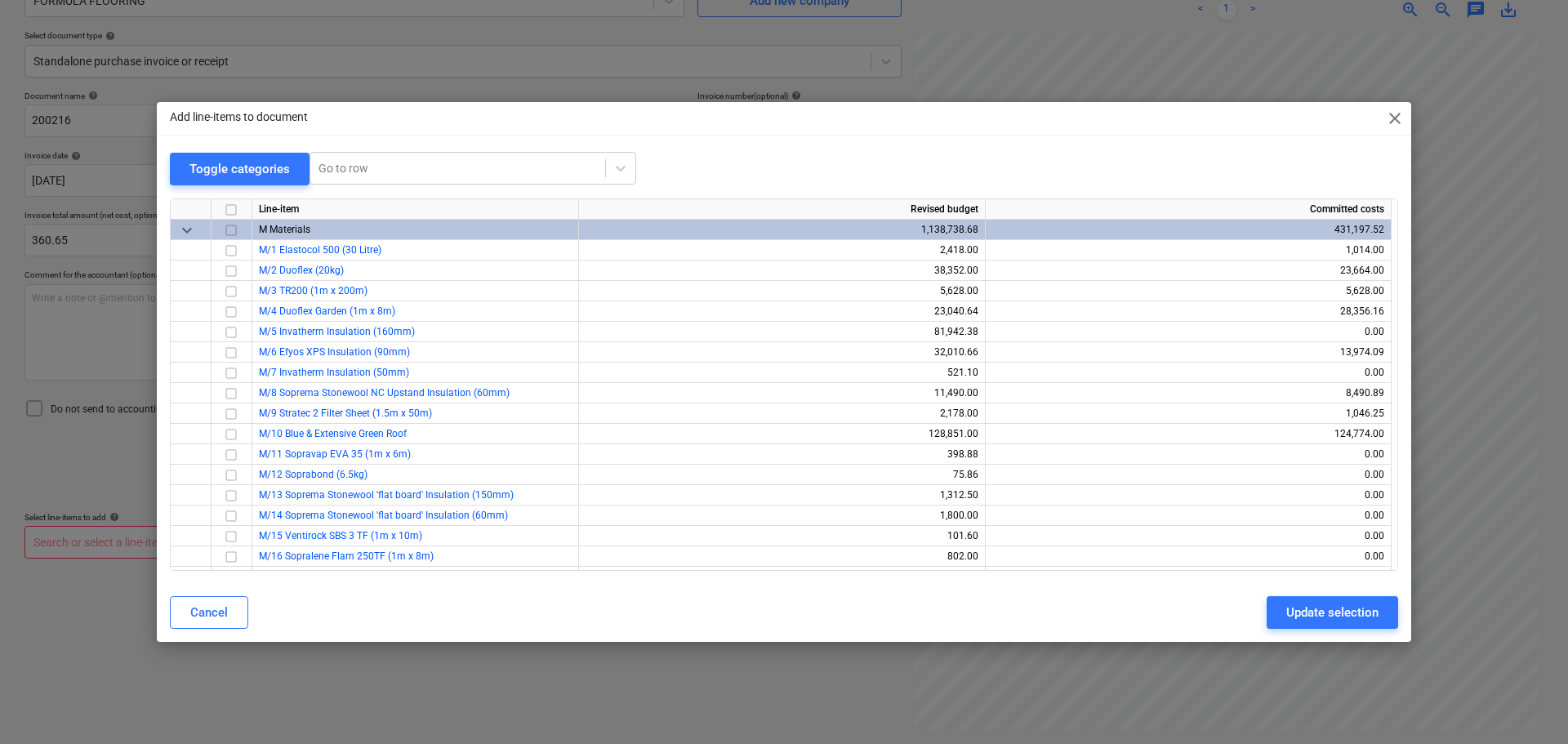
click at [187, 233] on span "keyboard_arrow_down" at bounding box center [186, 229] width 19 height 19
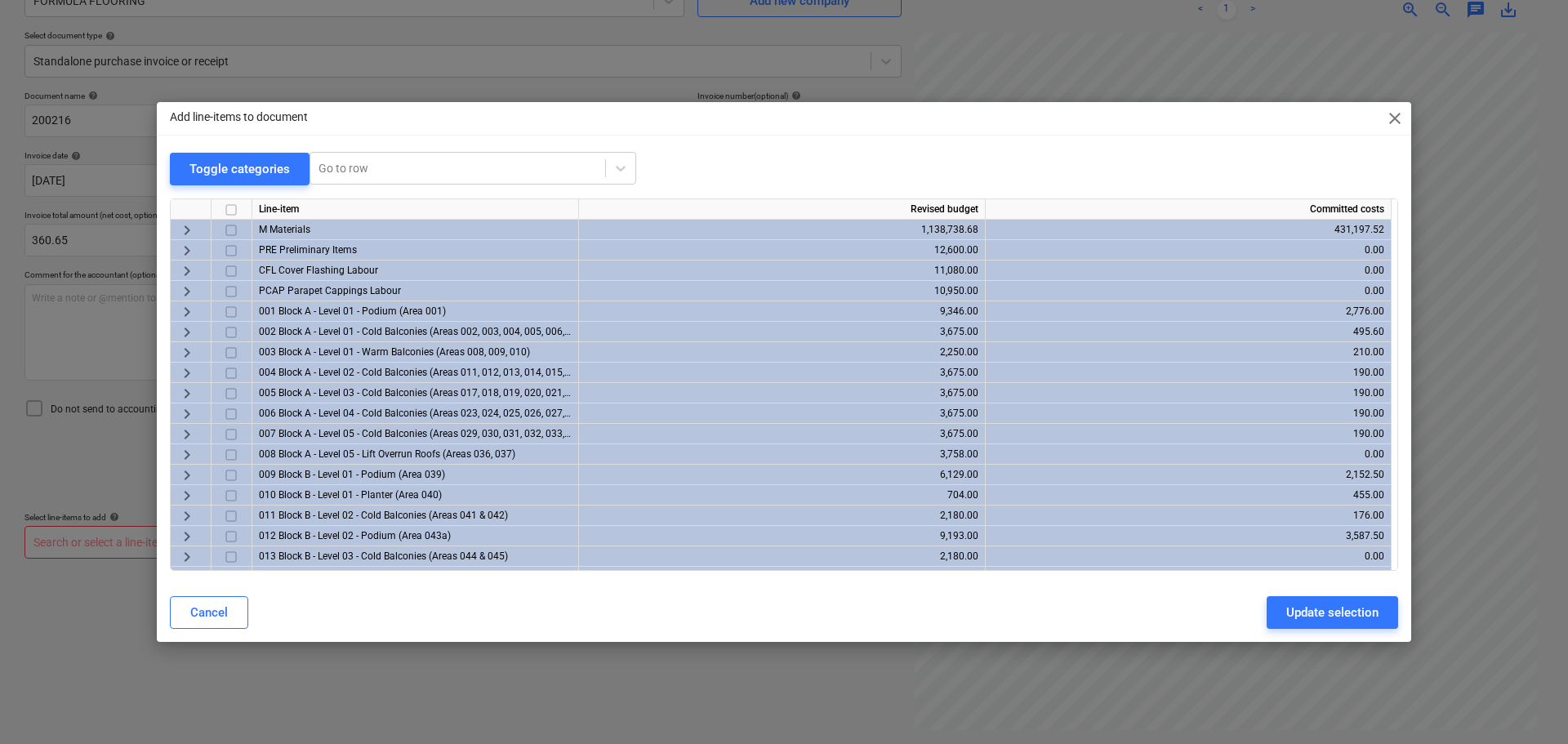
click at [187, 233] on span "keyboard_arrow_right" at bounding box center [186, 229] width 19 height 19
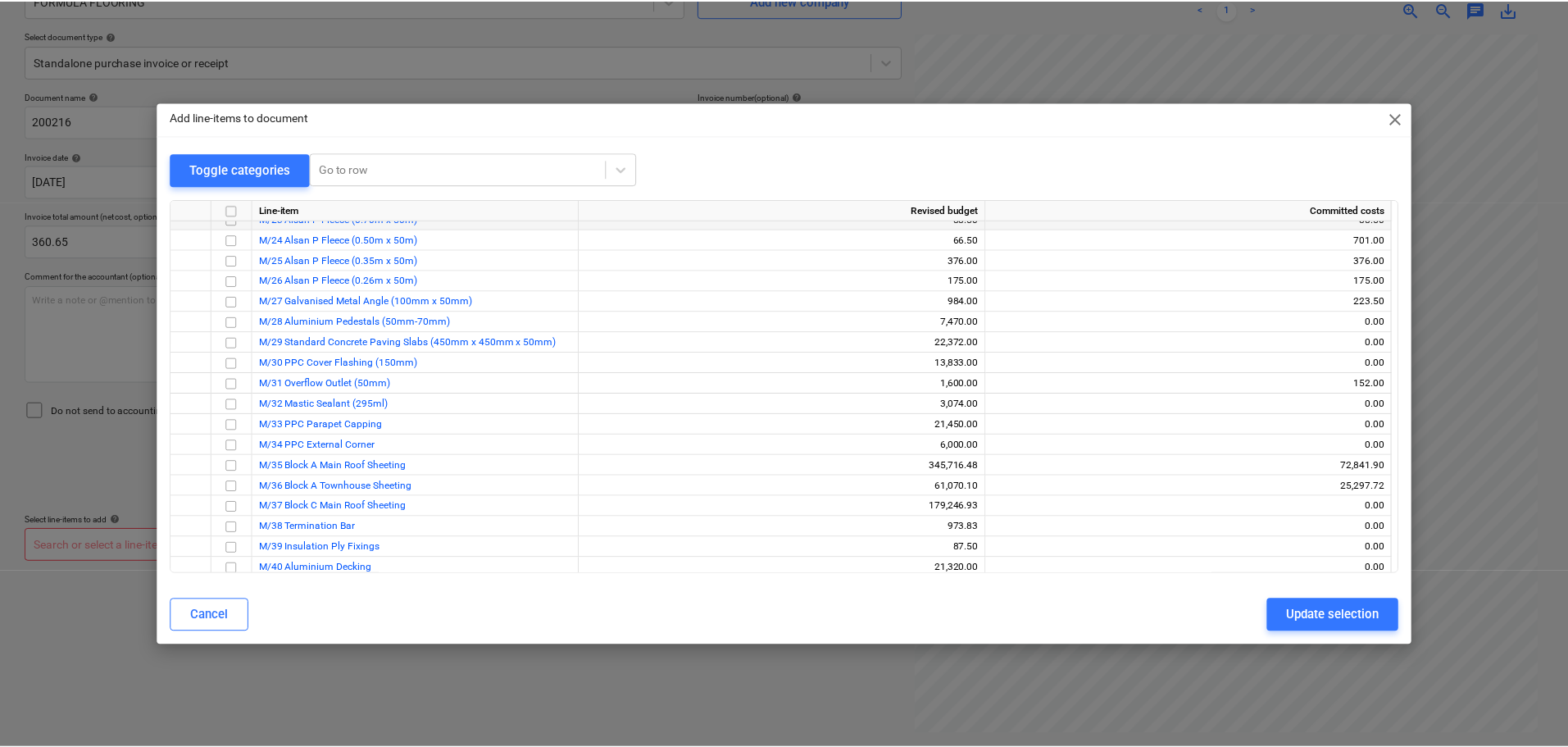
scroll to position [492, 0]
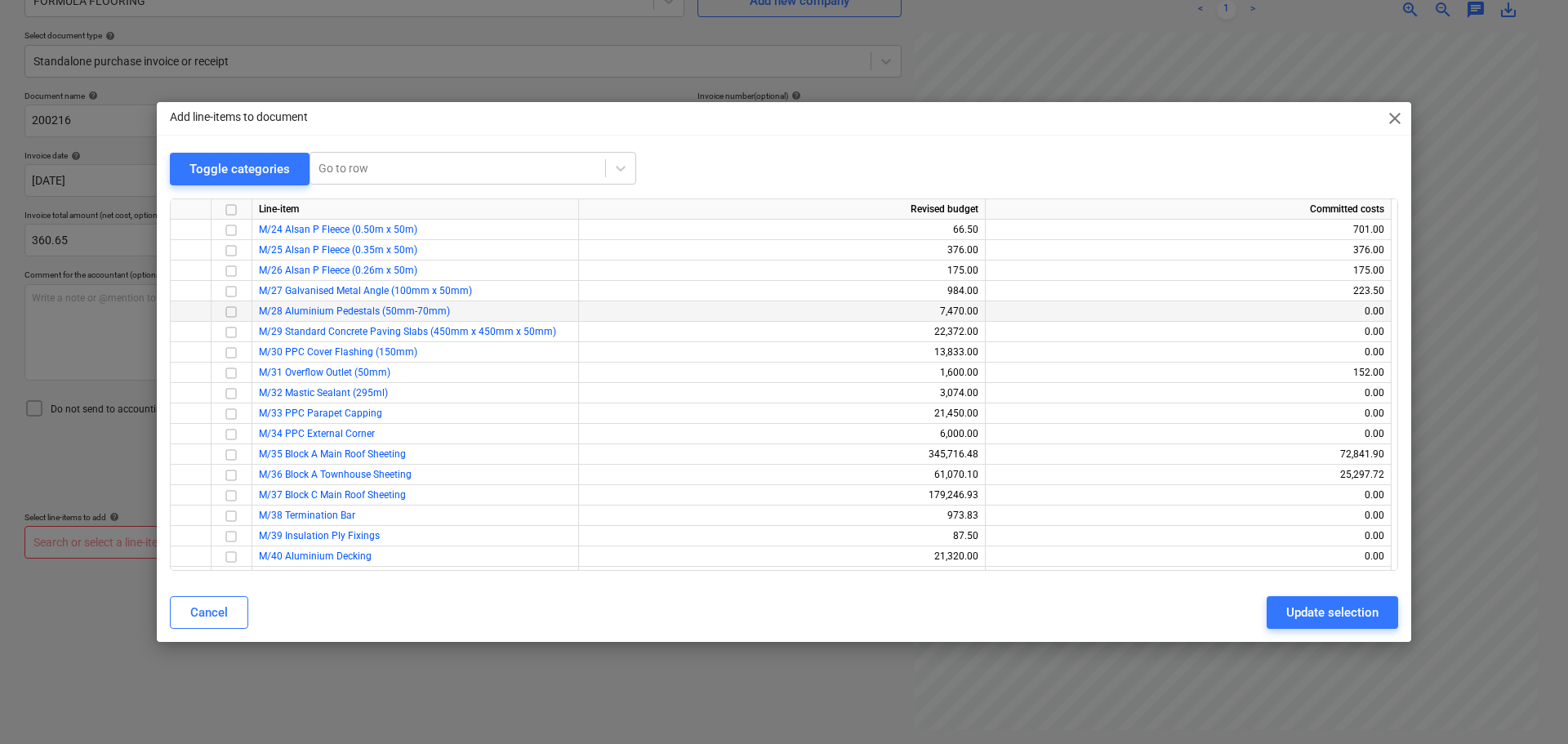
click at [234, 310] on input "checkbox" at bounding box center [231, 311] width 19 height 19
click at [1364, 616] on div "Update selection" at bounding box center [1332, 613] width 93 height 21
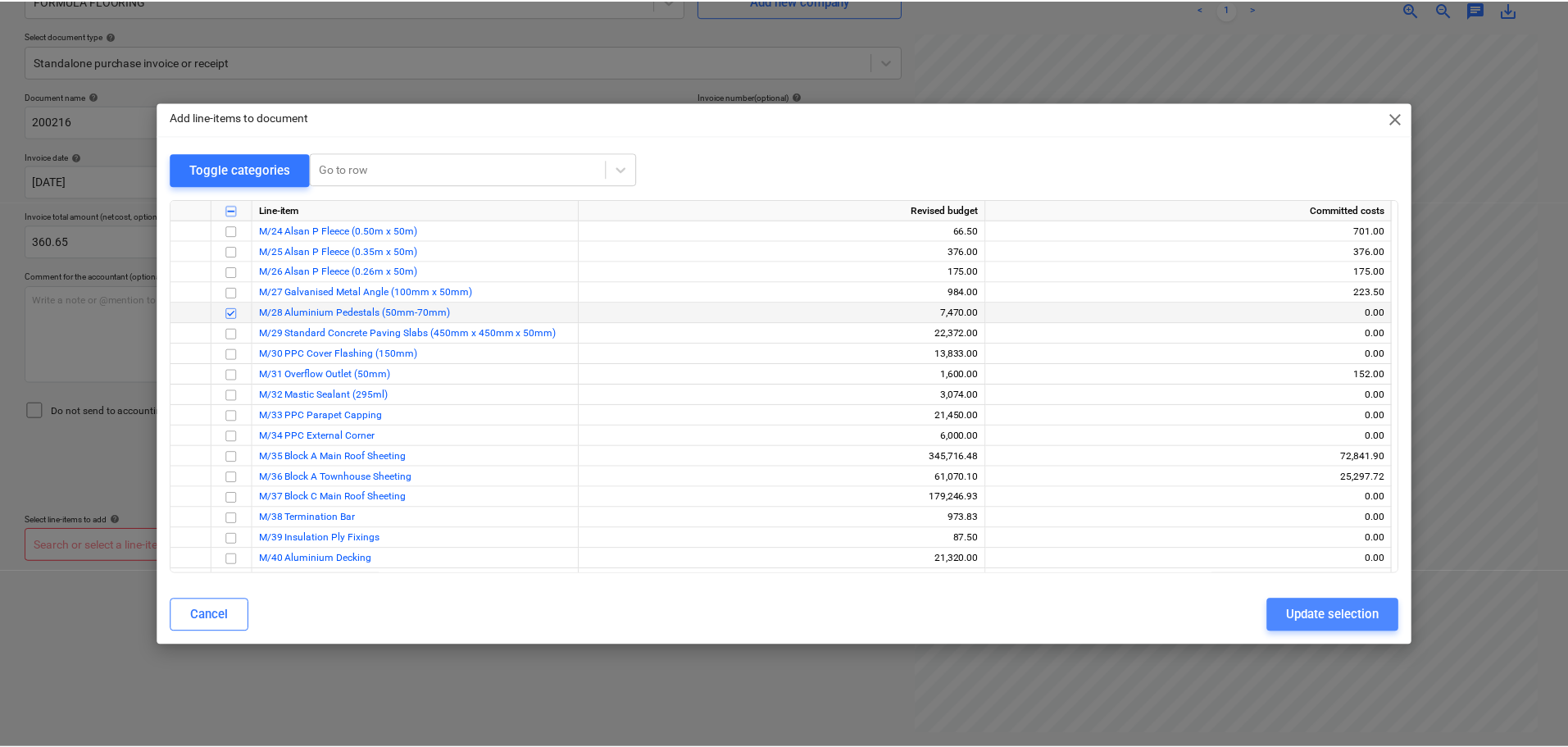
scroll to position [507, 236]
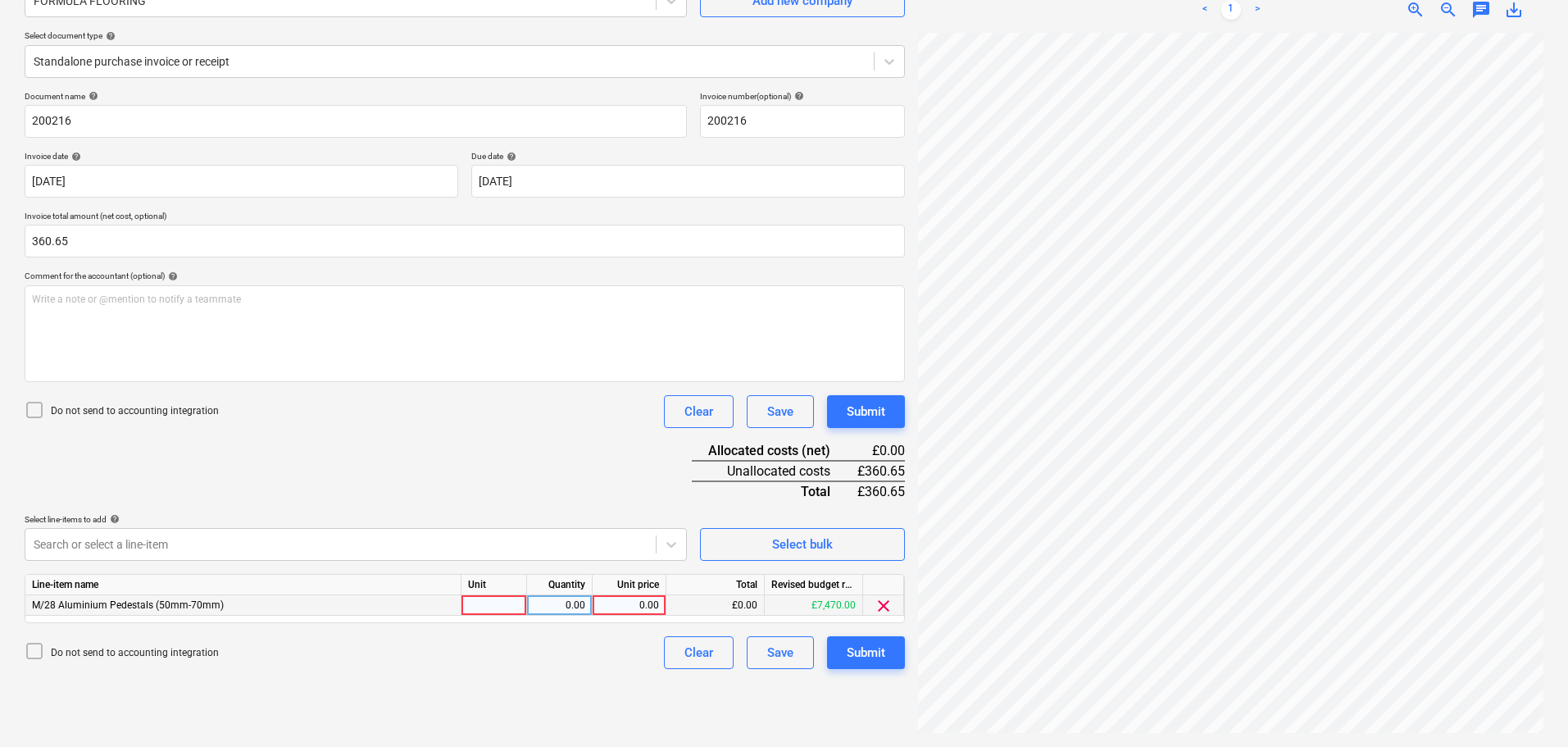
click at [486, 604] on div at bounding box center [495, 605] width 66 height 20
type input "item"
type input "1000"
type input "0.30"
click at [511, 477] on div "Document name help 200216 Invoice number (optional) help 200216 Invoice date he…" at bounding box center [464, 380] width 880 height 578
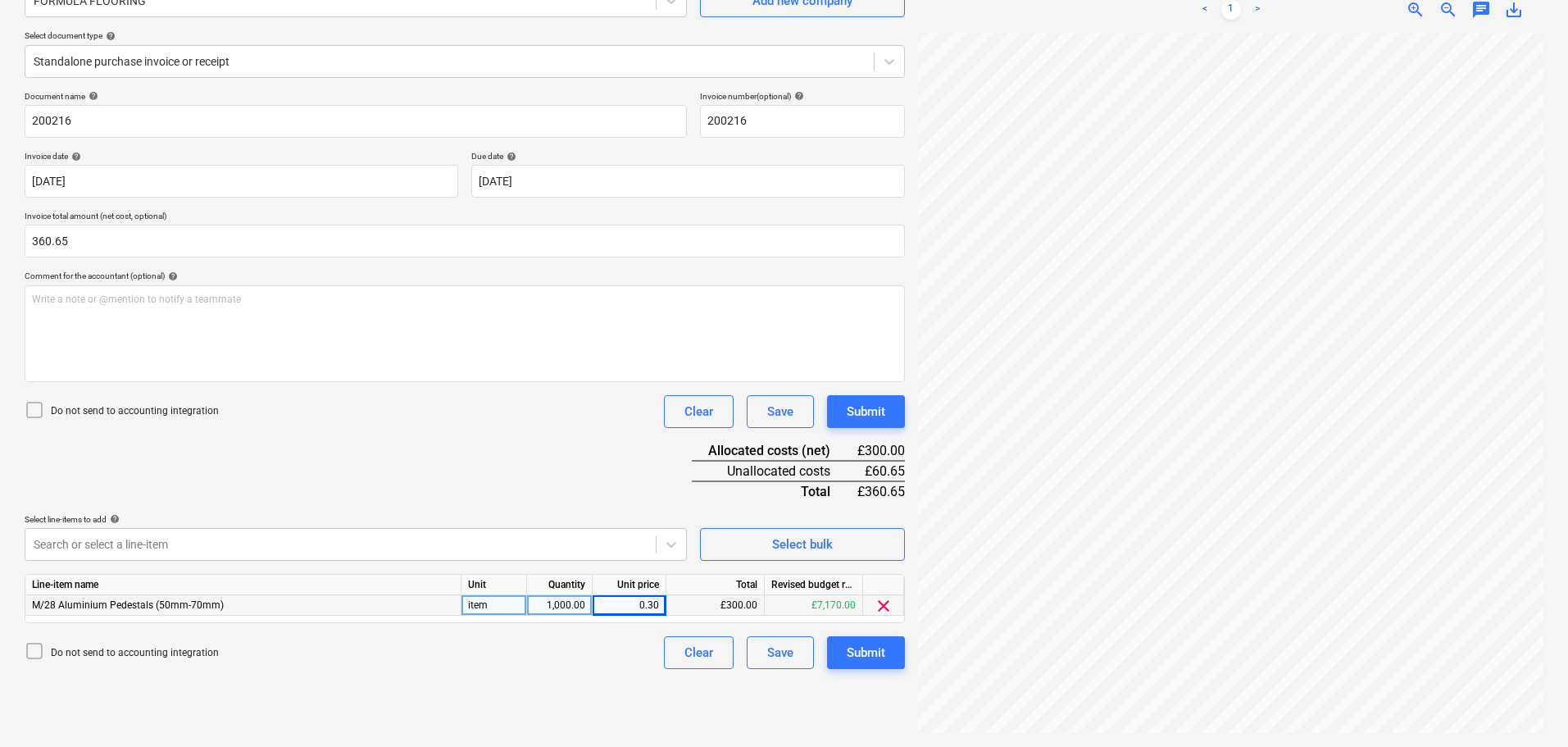
click at [528, 467] on div "Document name help 200216 Invoice number (optional) help 200216 Invoice date he…" at bounding box center [464, 380] width 880 height 578
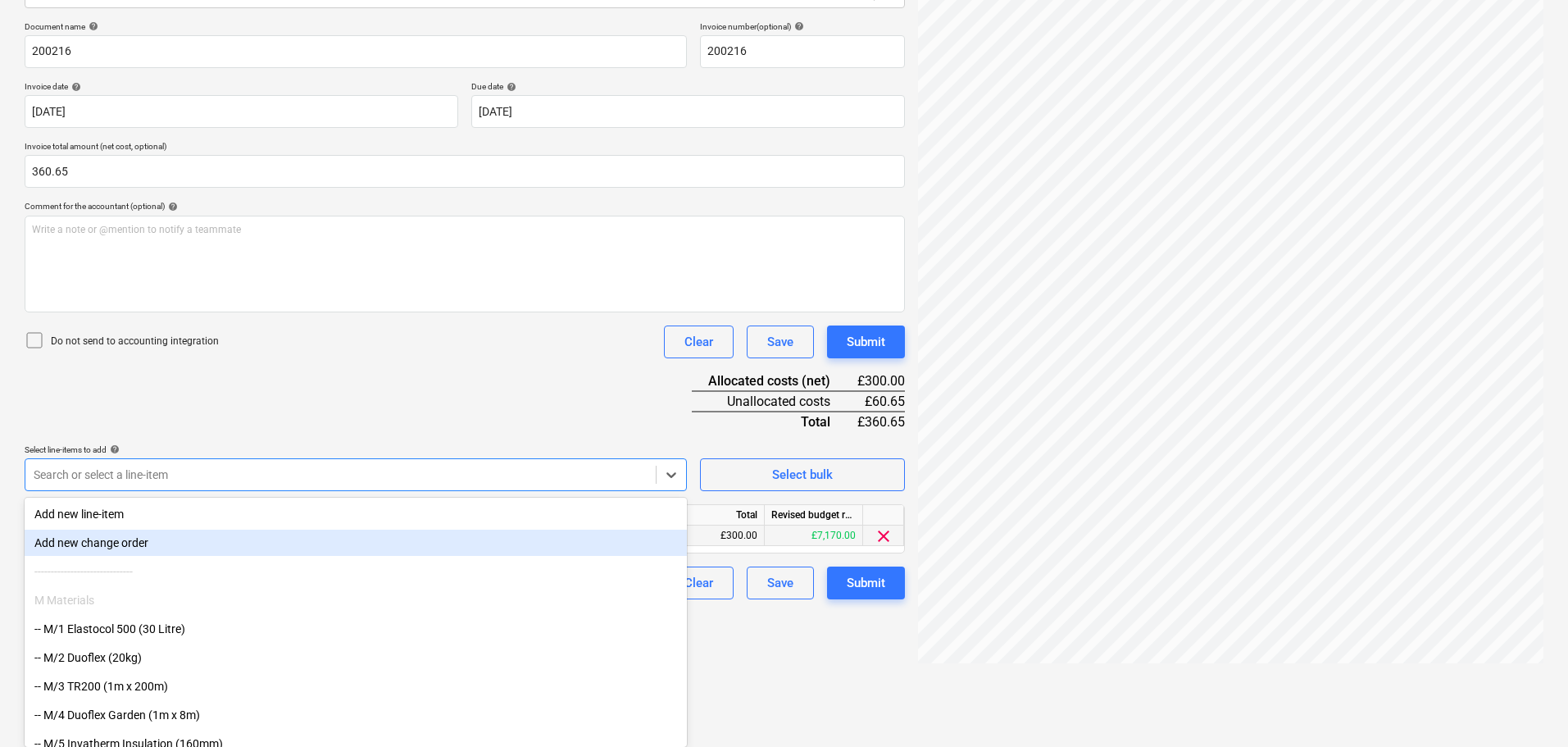
click at [460, 513] on body "Projects Contacts Company Consolidated Invoices Inbox 1 format_size keyboard_ar…" at bounding box center [784, 140] width 1568 height 747
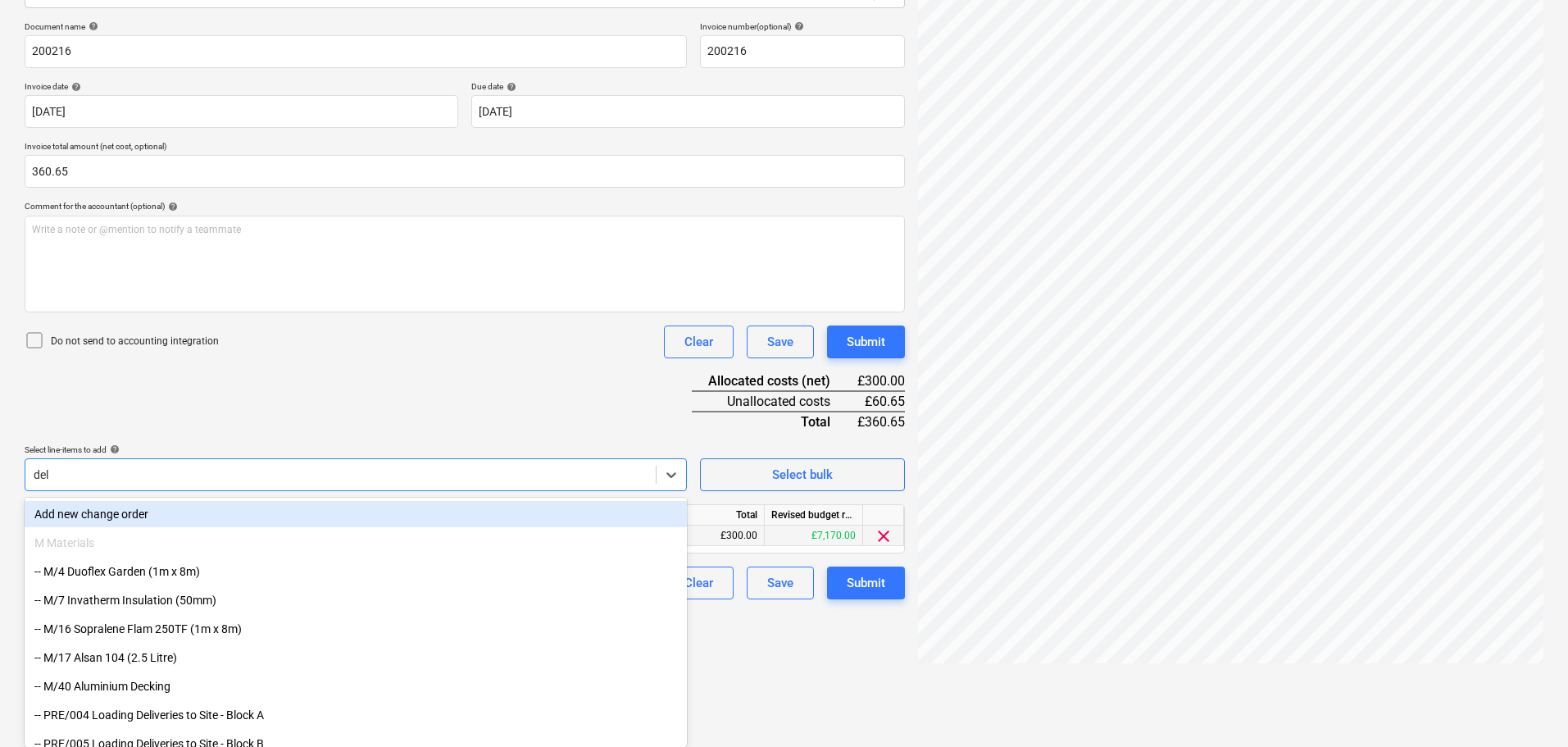
scroll to position [164, 0]
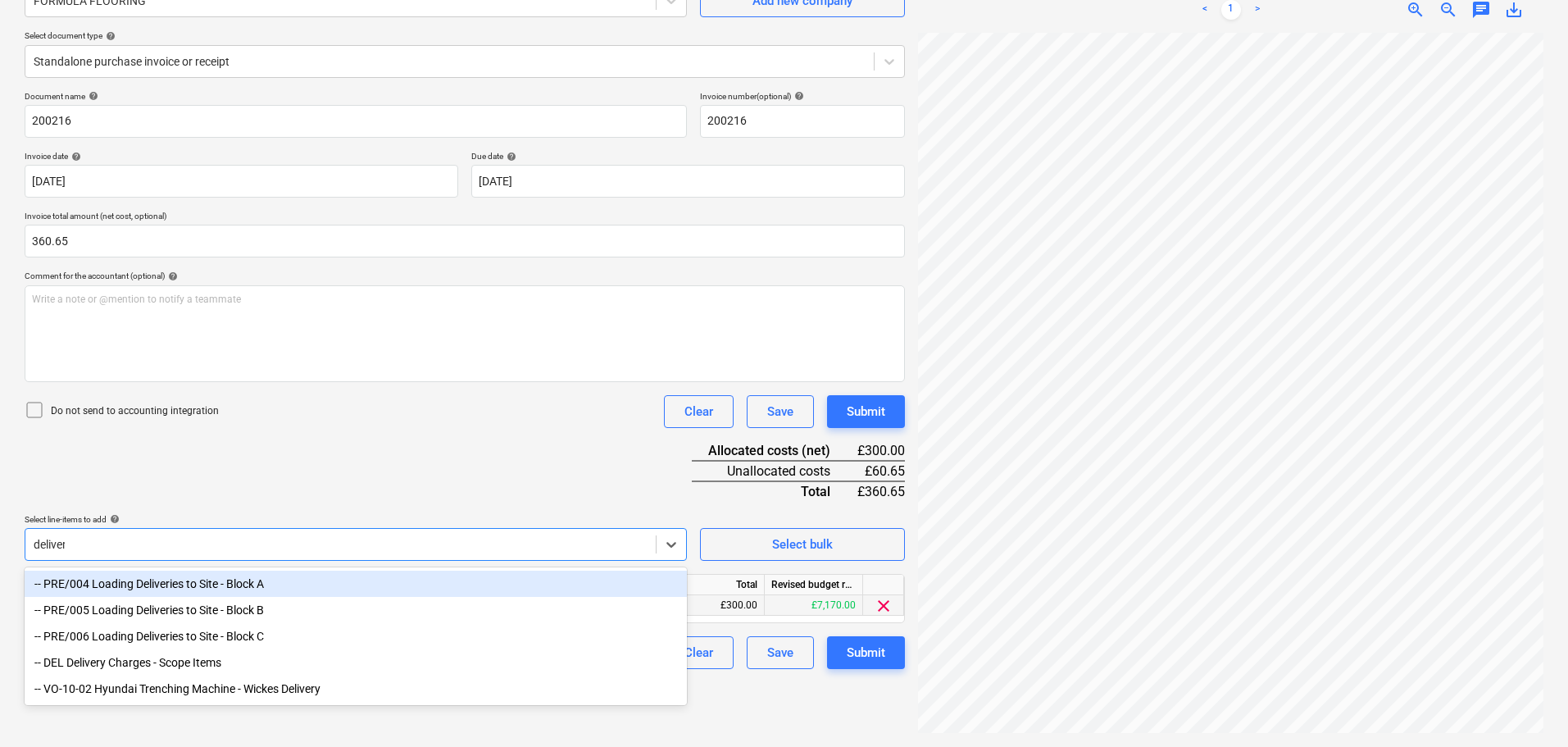
type input "delivery"
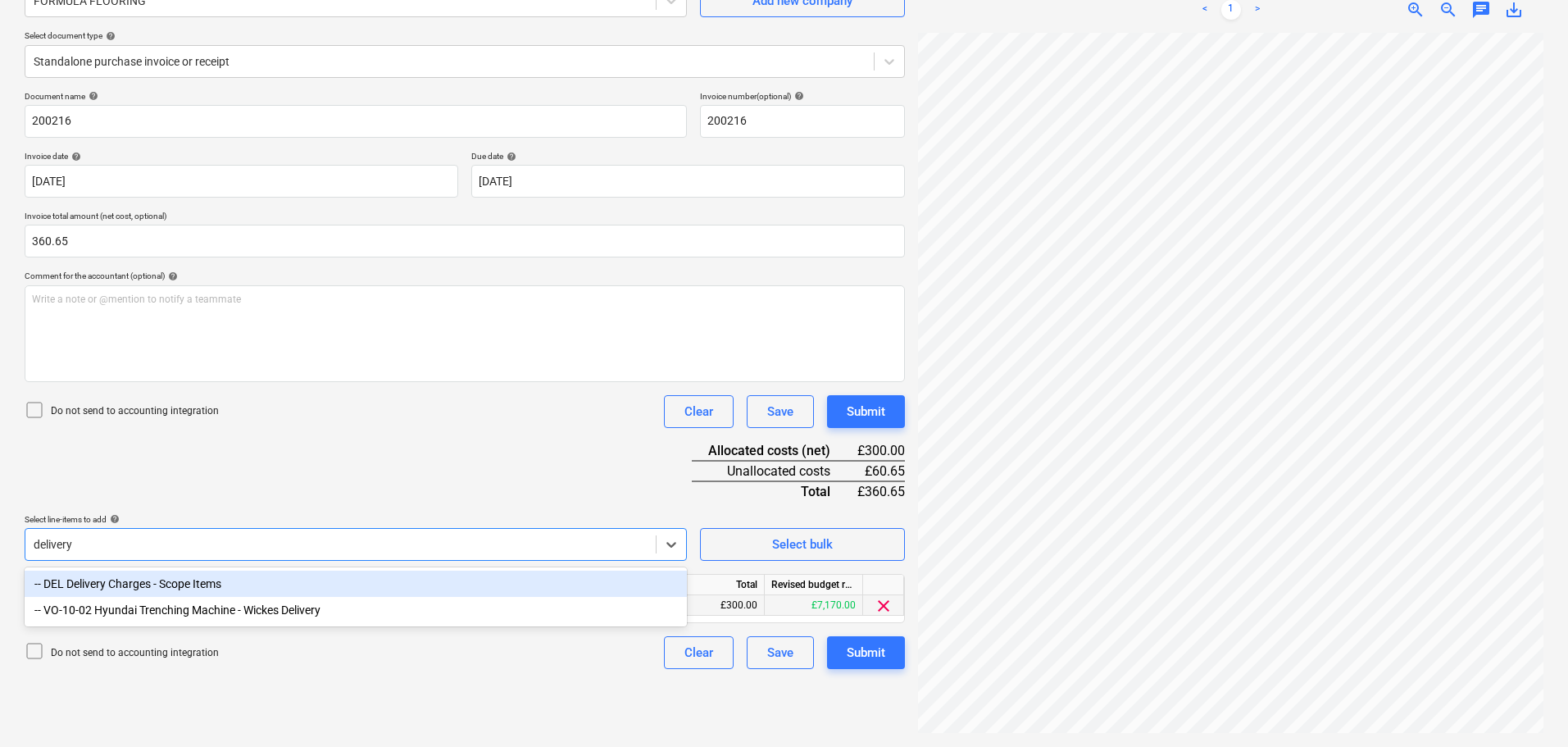
click at [420, 582] on div "-- DEL Delivery Charges - Scope Items" at bounding box center [355, 583] width 662 height 26
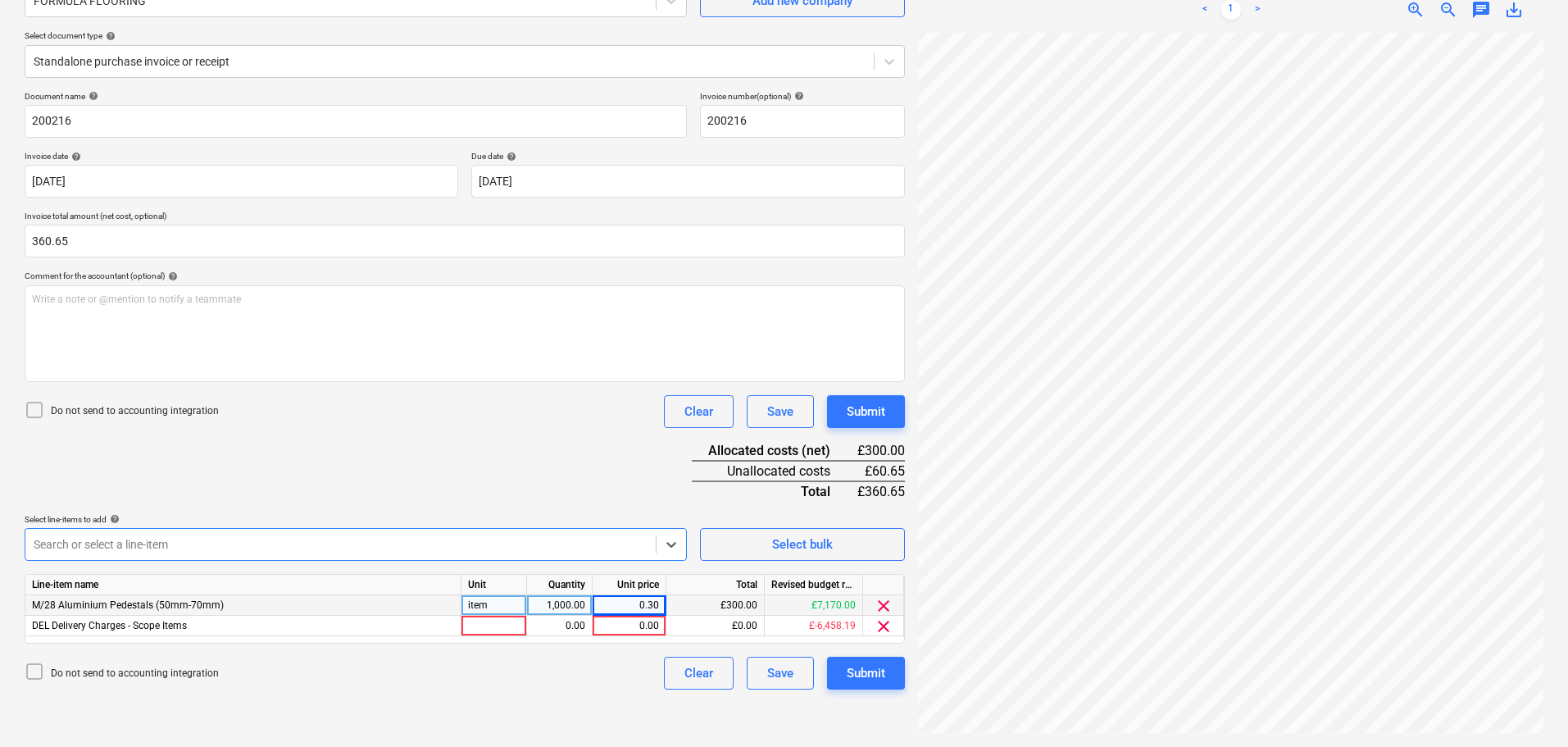
click at [485, 475] on div "Document name help 200216 Invoice number (optional) help 200216 Invoice date he…" at bounding box center [464, 390] width 880 height 599
click at [493, 632] on div at bounding box center [495, 626] width 66 height 20
type input "nr"
type input "60.65"
click at [493, 474] on div "Document name help 200216 Invoice number (optional) help 200216 Invoice date he…" at bounding box center [464, 390] width 880 height 599
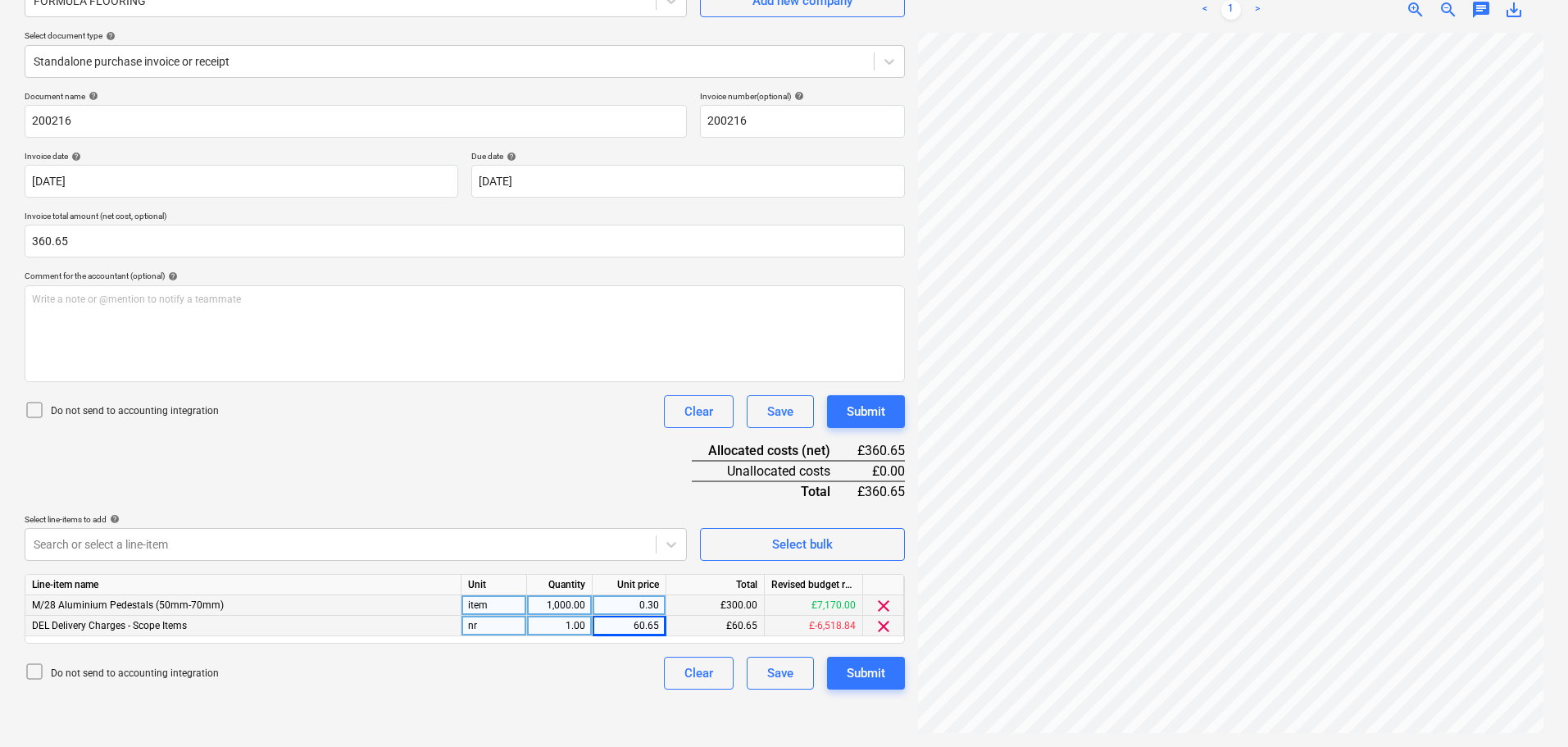
click at [496, 457] on div "Document name help 200216 Invoice number (optional) help 200216 Invoice date he…" at bounding box center [464, 390] width 880 height 599
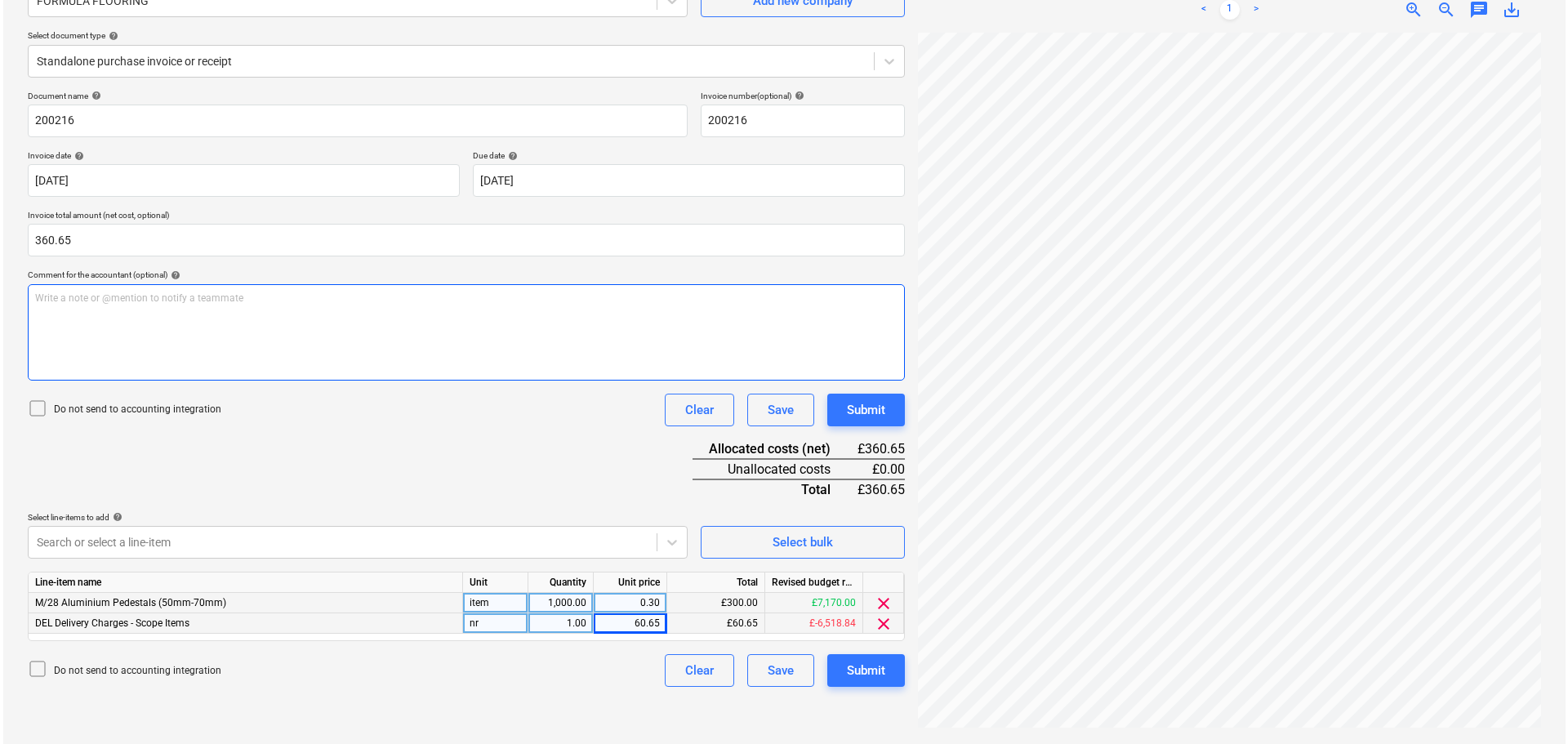
scroll to position [515, 73]
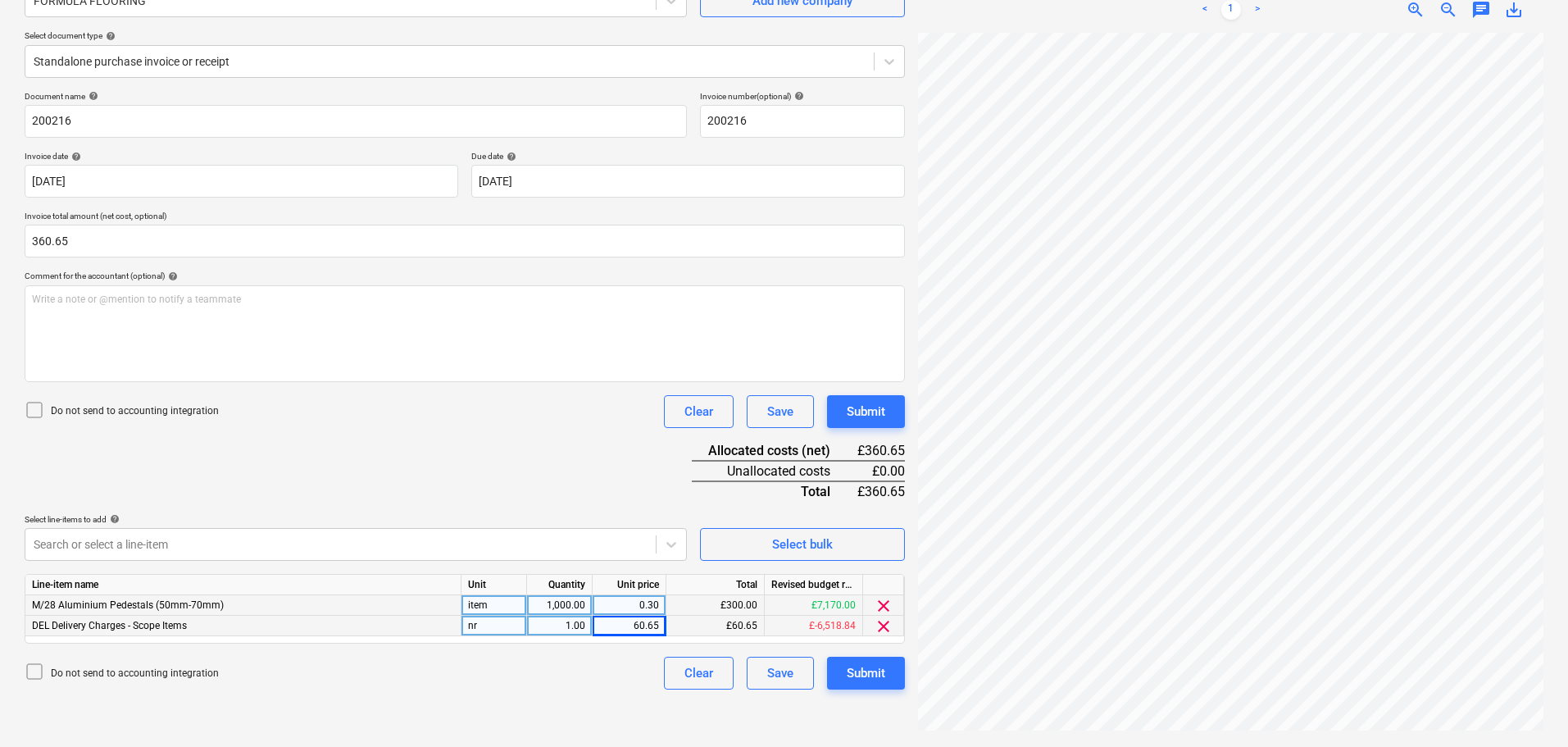
click at [467, 437] on div "Document name help 200216 Invoice number (optional) help 200216 Invoice date he…" at bounding box center [464, 390] width 880 height 599
click at [861, 414] on div "Submit" at bounding box center [866, 411] width 39 height 21
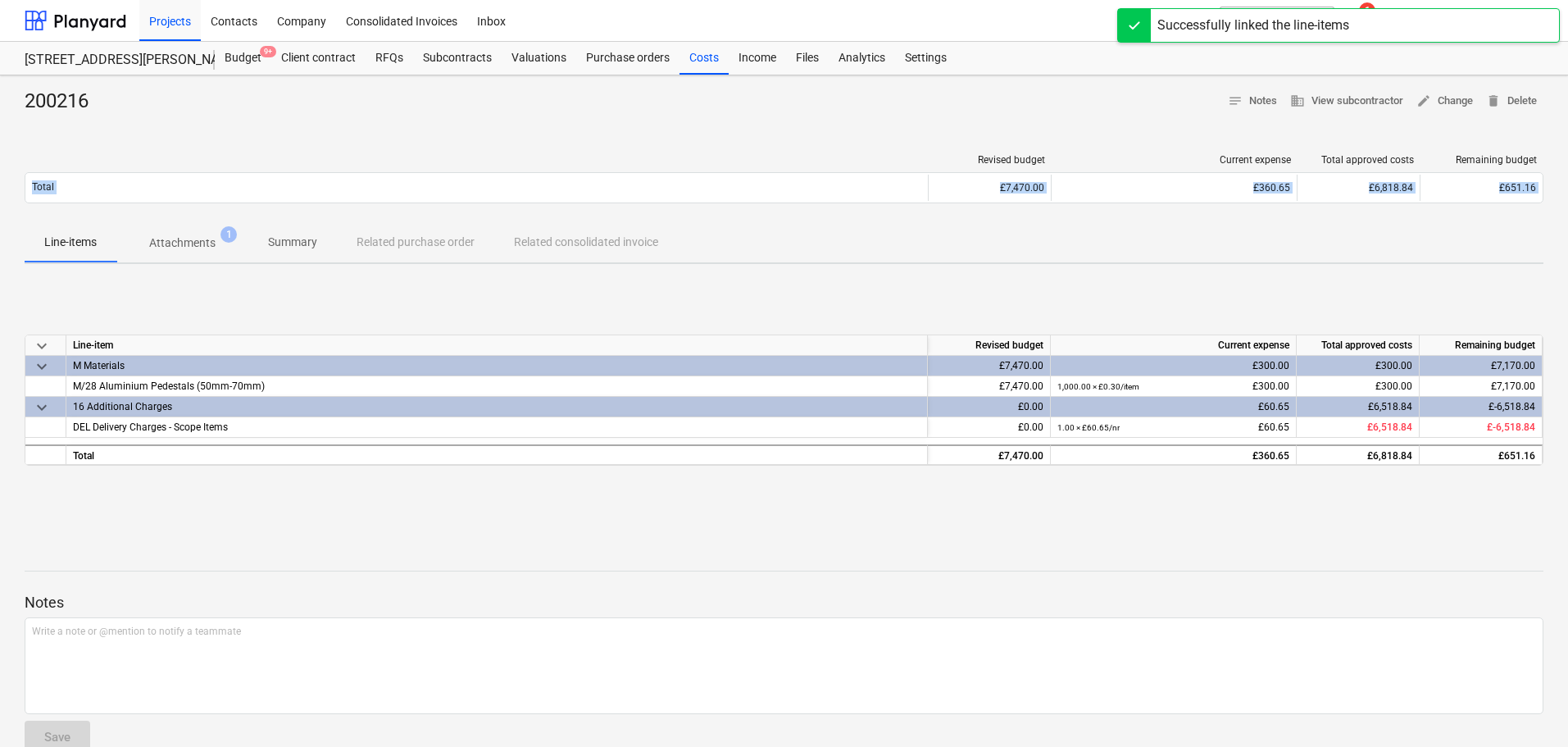
drag, startPoint x: 727, startPoint y: 115, endPoint x: 947, endPoint y: 474, distance: 421.0
click at [947, 474] on div "200216 notes Notes business View subcontractor edit Change delete Delete Revise…" at bounding box center [784, 428] width 1568 height 704
click at [800, 104] on div "200216 notes Notes business View subcontractor edit Change delete Delete" at bounding box center [784, 101] width 1519 height 26
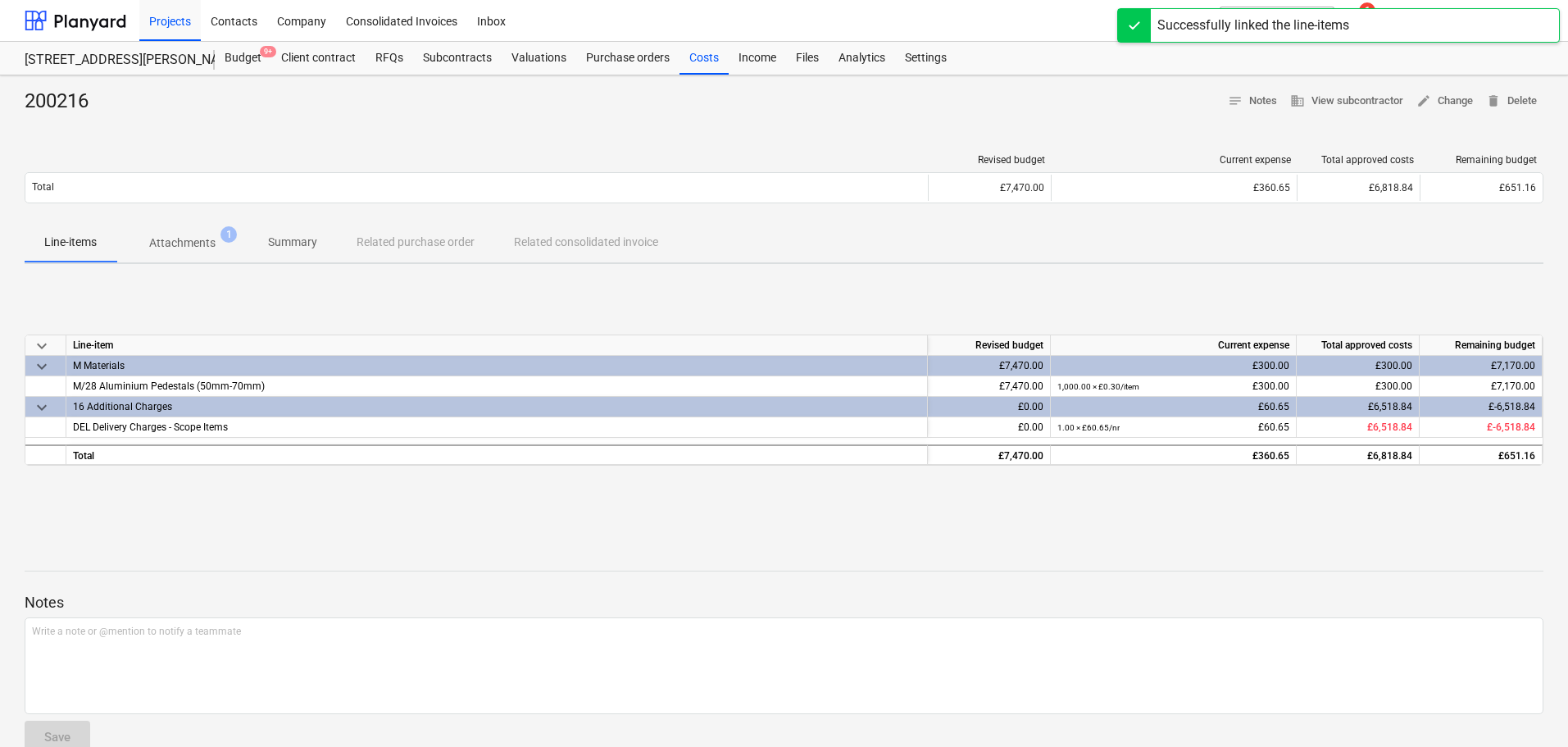
drag, startPoint x: 800, startPoint y: 104, endPoint x: 527, endPoint y: 135, distance: 274.8
click at [782, 113] on div "200216 notes Notes business View subcontractor edit Change delete Delete" at bounding box center [784, 101] width 1519 height 26
click at [66, 111] on div "200216" at bounding box center [62, 101] width 77 height 26
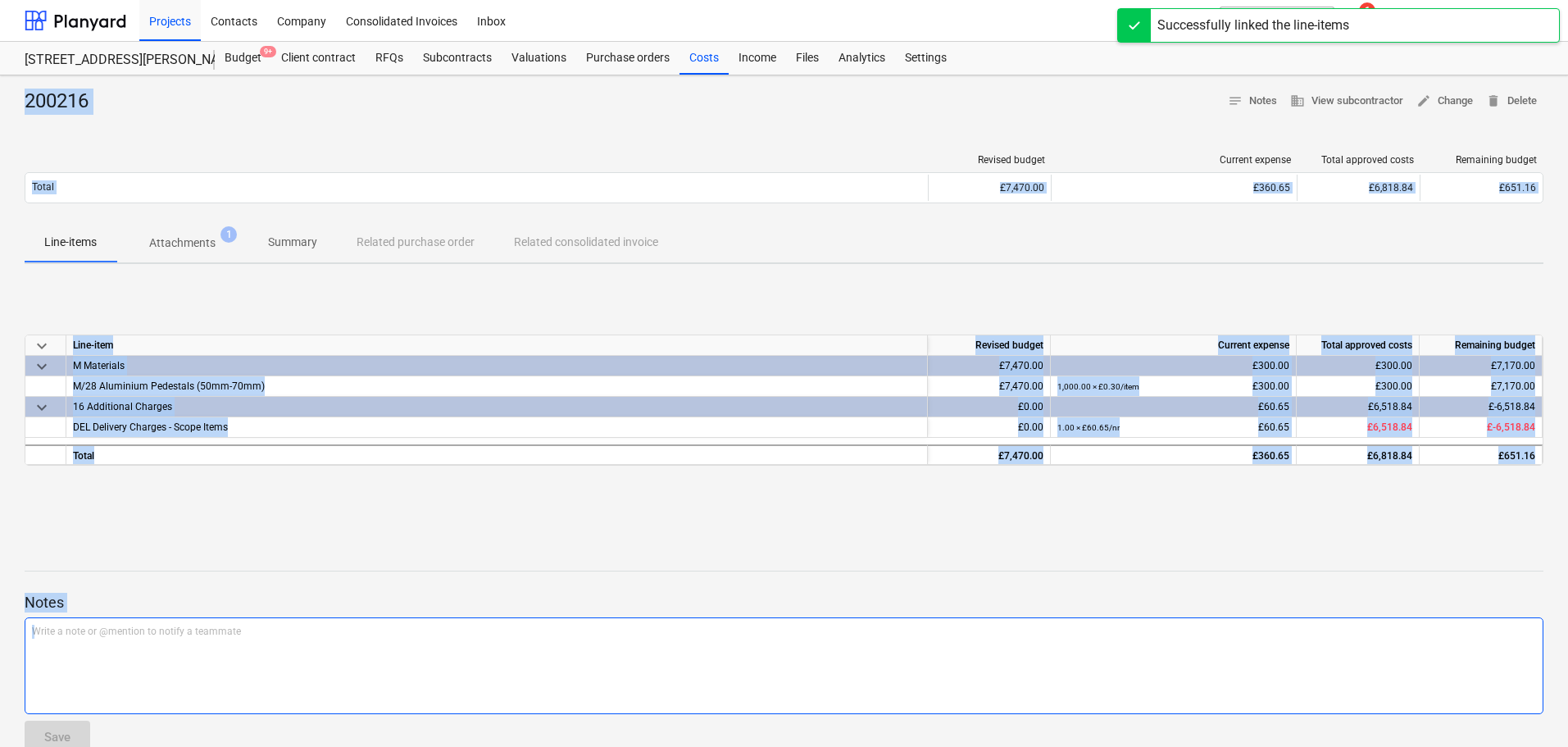
drag, startPoint x: 66, startPoint y: 111, endPoint x: 767, endPoint y: 651, distance: 884.9
click at [770, 654] on div "200216 notes Notes business View subcontractor edit Change delete Delete Revise…" at bounding box center [784, 428] width 1568 height 704
click at [746, 597] on p "Notes" at bounding box center [784, 602] width 1519 height 19
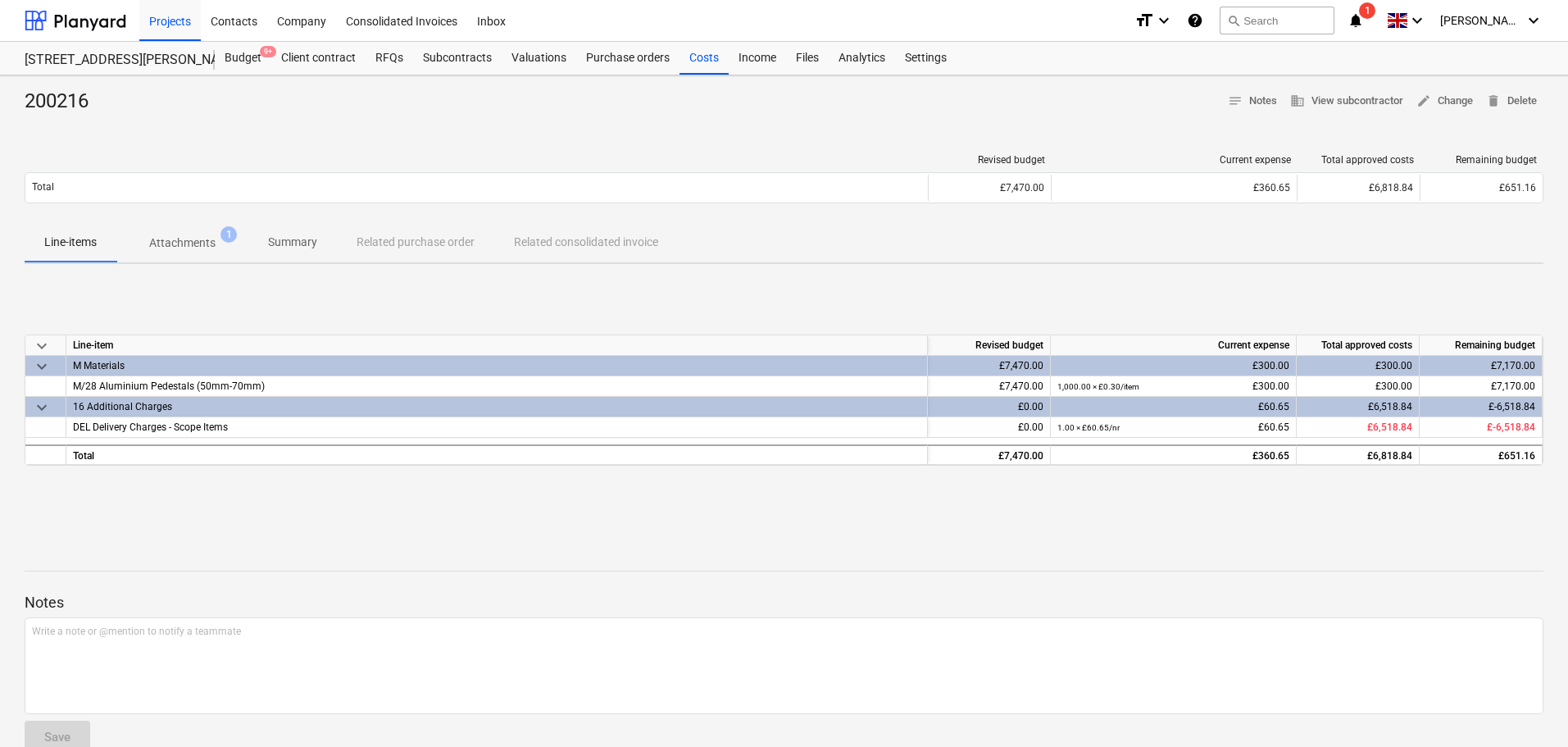
click at [746, 597] on p "Notes" at bounding box center [784, 602] width 1519 height 19
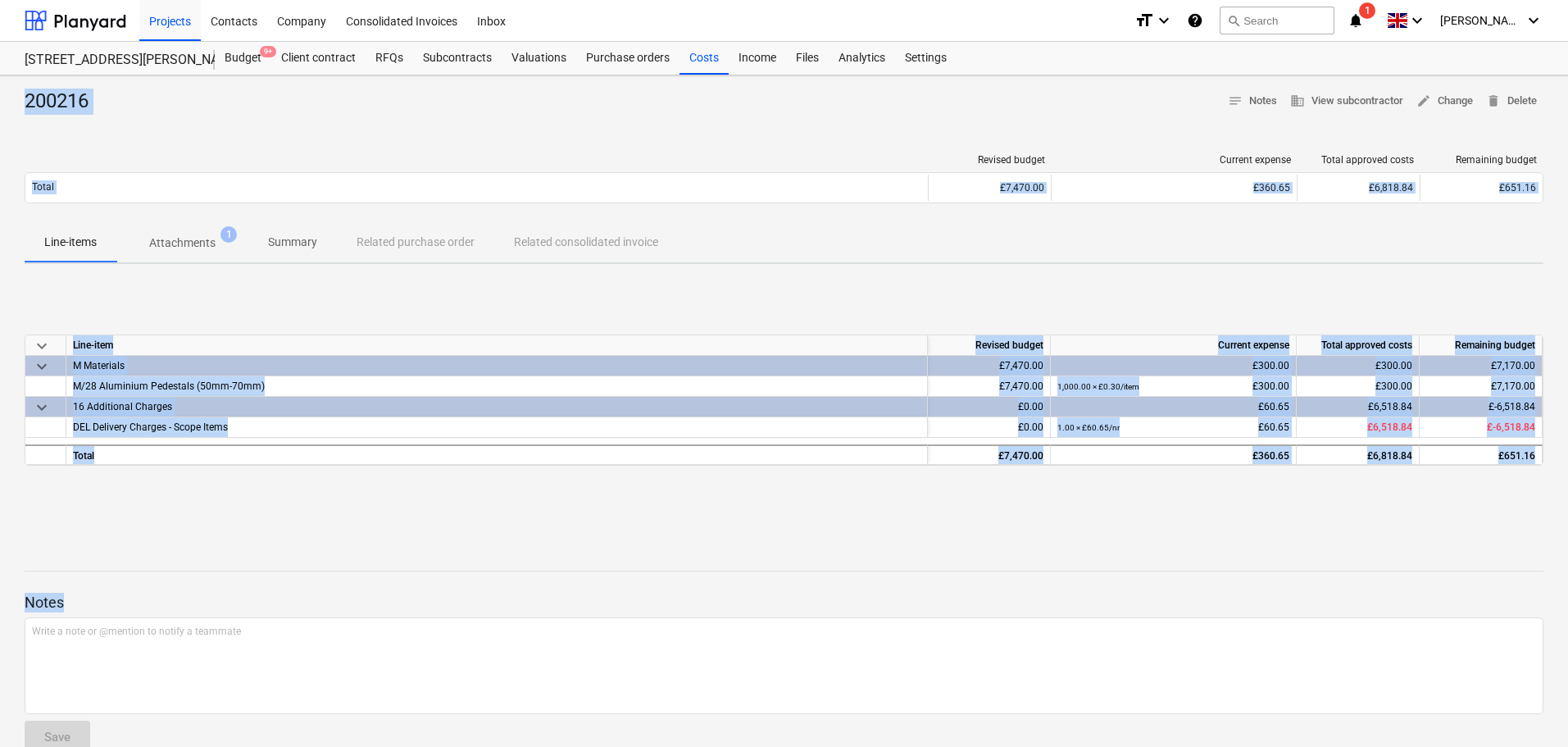
drag, startPoint x: 746, startPoint y: 597, endPoint x: 93, endPoint y: 108, distance: 815.8
click at [93, 108] on div "200216 notes Notes business View subcontractor edit Change delete Delete Revise…" at bounding box center [784, 428] width 1568 height 704
click at [80, 97] on div "200216" at bounding box center [62, 101] width 77 height 26
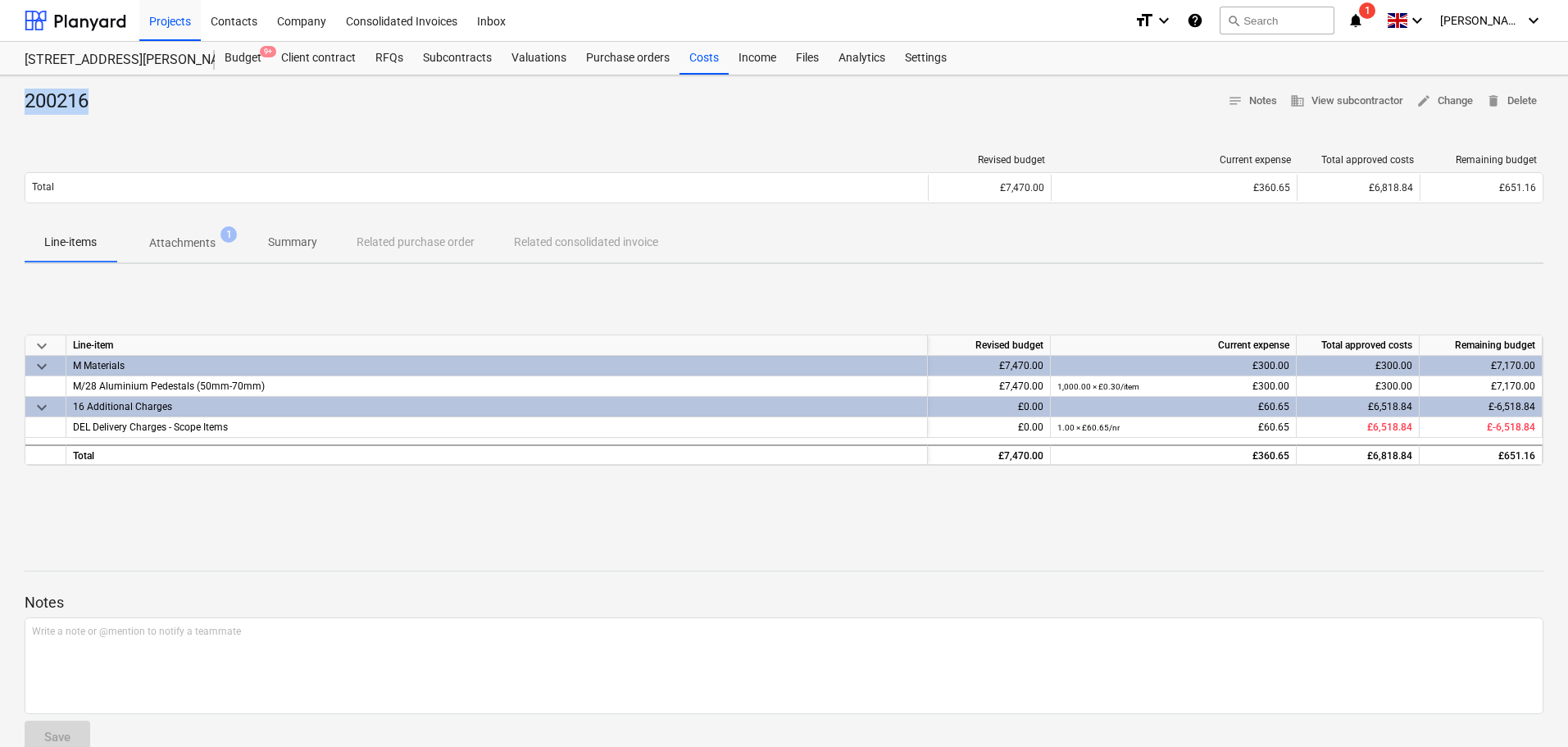
click at [80, 97] on div "200216" at bounding box center [62, 101] width 77 height 26
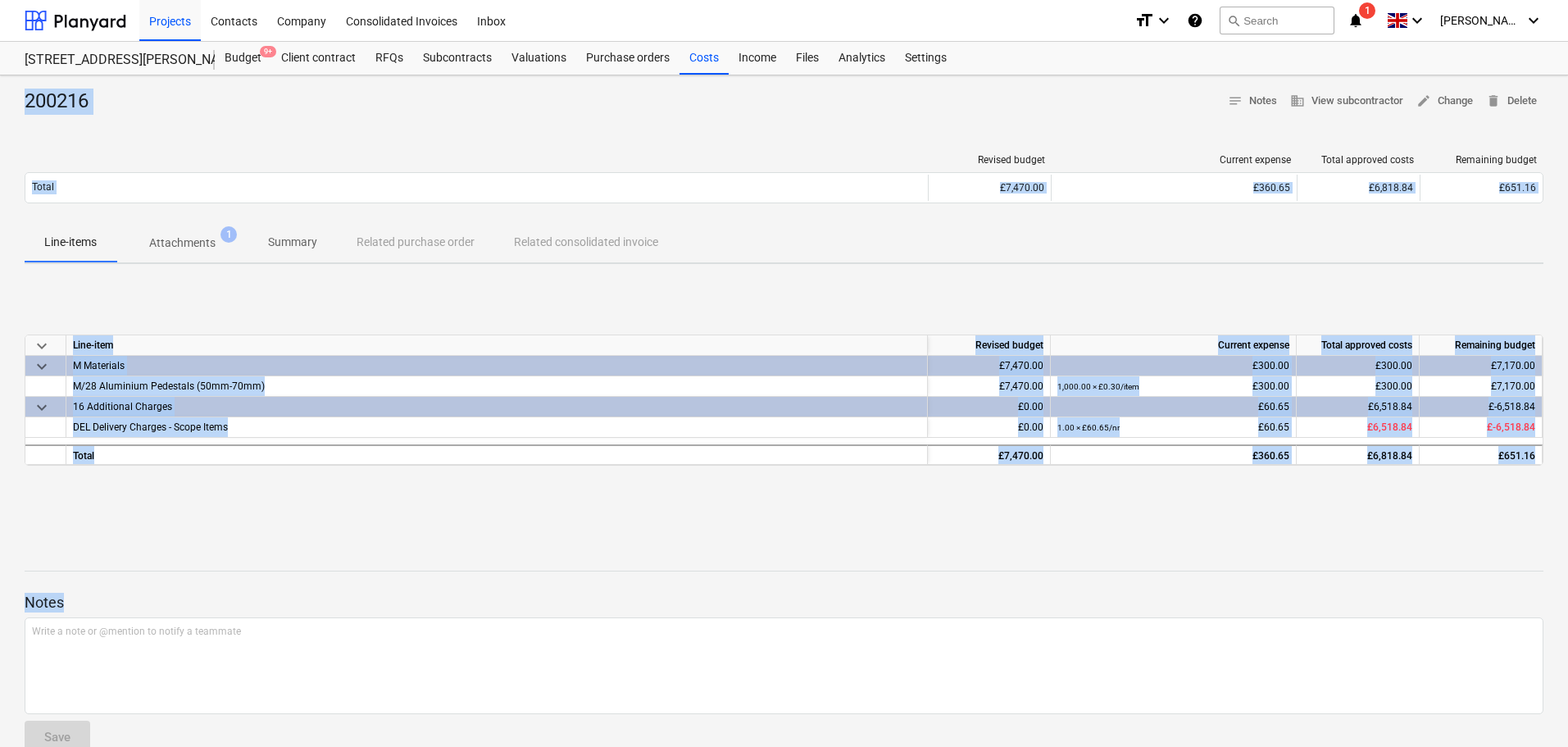
drag, startPoint x: 80, startPoint y: 97, endPoint x: 307, endPoint y: 600, distance: 551.8
click at [307, 600] on div "200216 notes Notes business View subcontractor edit Change delete Delete Revise…" at bounding box center [784, 428] width 1568 height 704
click at [307, 600] on p "Notes" at bounding box center [784, 602] width 1519 height 19
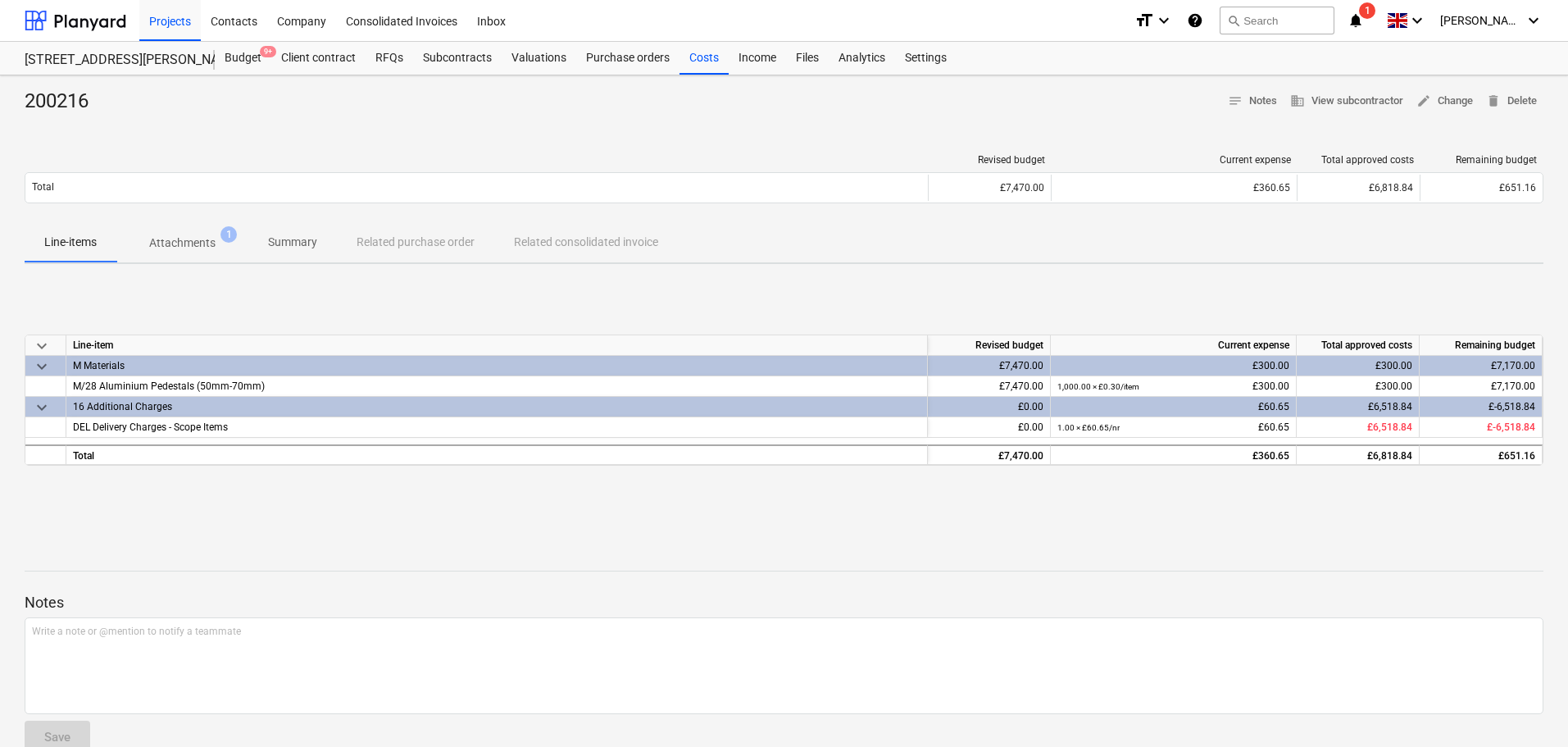
click at [307, 600] on p "Notes" at bounding box center [784, 602] width 1519 height 19
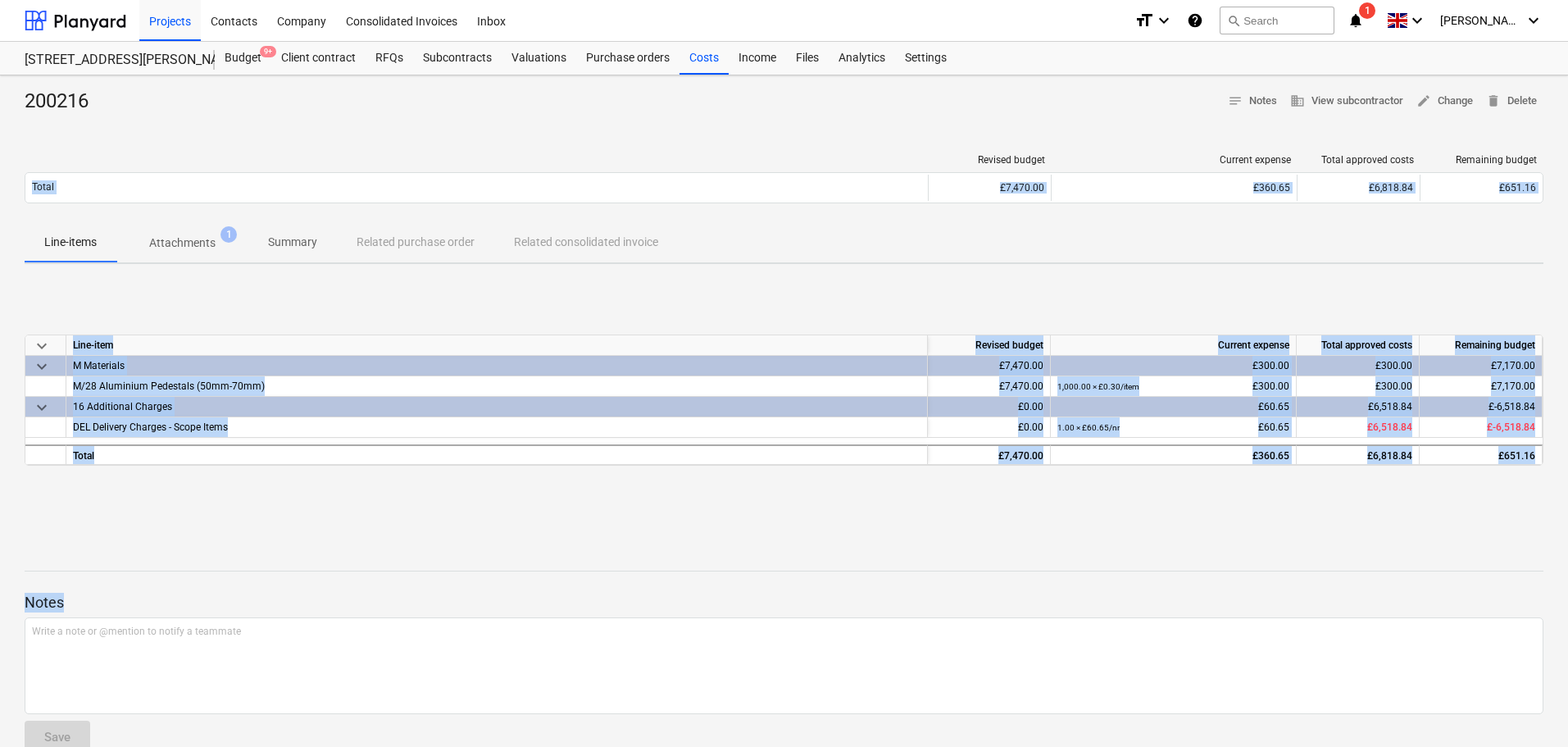
drag, startPoint x: 307, startPoint y: 600, endPoint x: 50, endPoint y: 119, distance: 545.4
click at [50, 119] on div "200216 notes Notes business View subcontractor edit Change delete Delete Revise…" at bounding box center [784, 428] width 1568 height 704
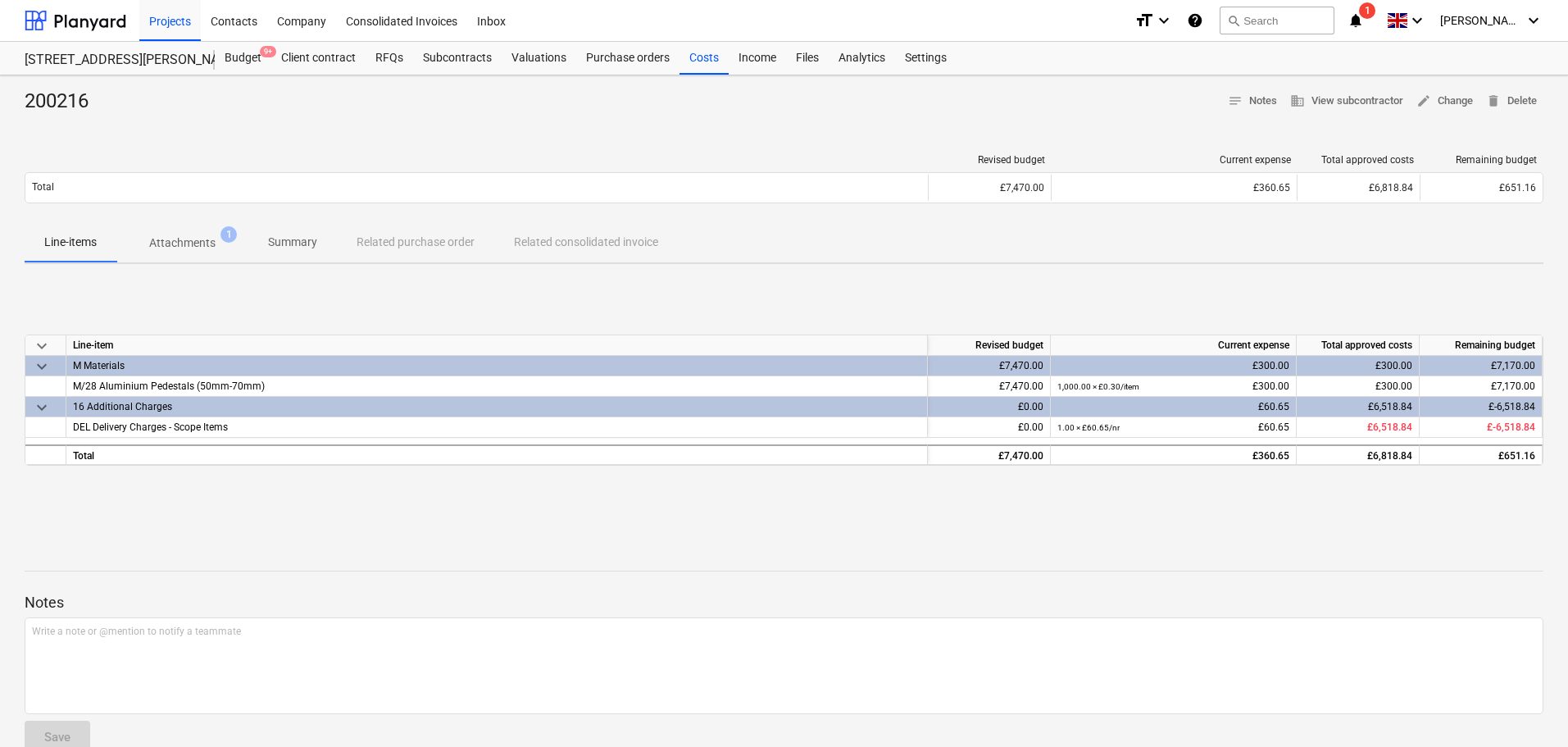
click at [55, 103] on div "200216" at bounding box center [62, 101] width 77 height 26
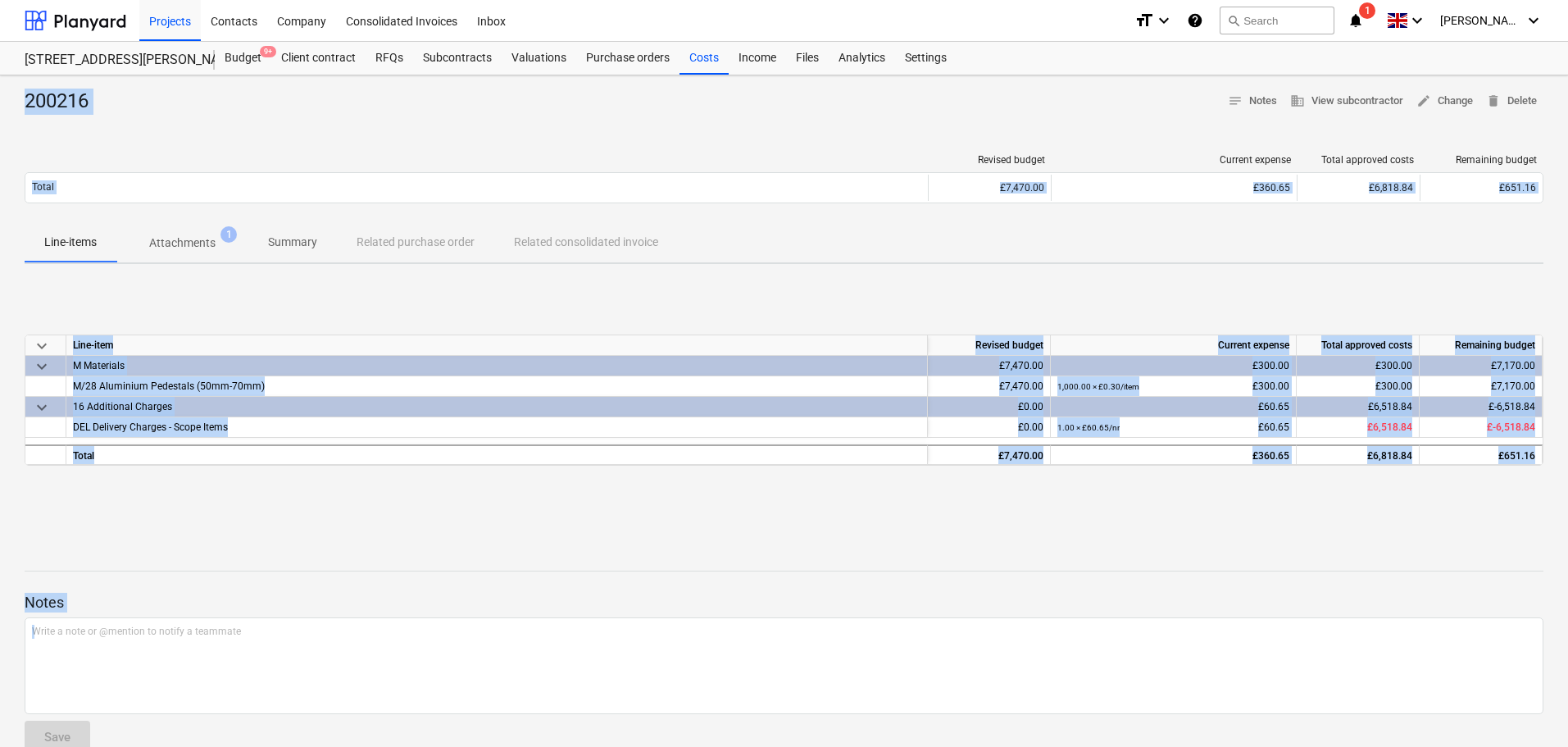
drag, startPoint x: 55, startPoint y: 103, endPoint x: 208, endPoint y: 755, distance: 669.7
click at [208, 746] on html "Projects Contacts Company Consolidated Invoices Inbox format_size keyboard_arro…" at bounding box center [784, 374] width 1568 height 747
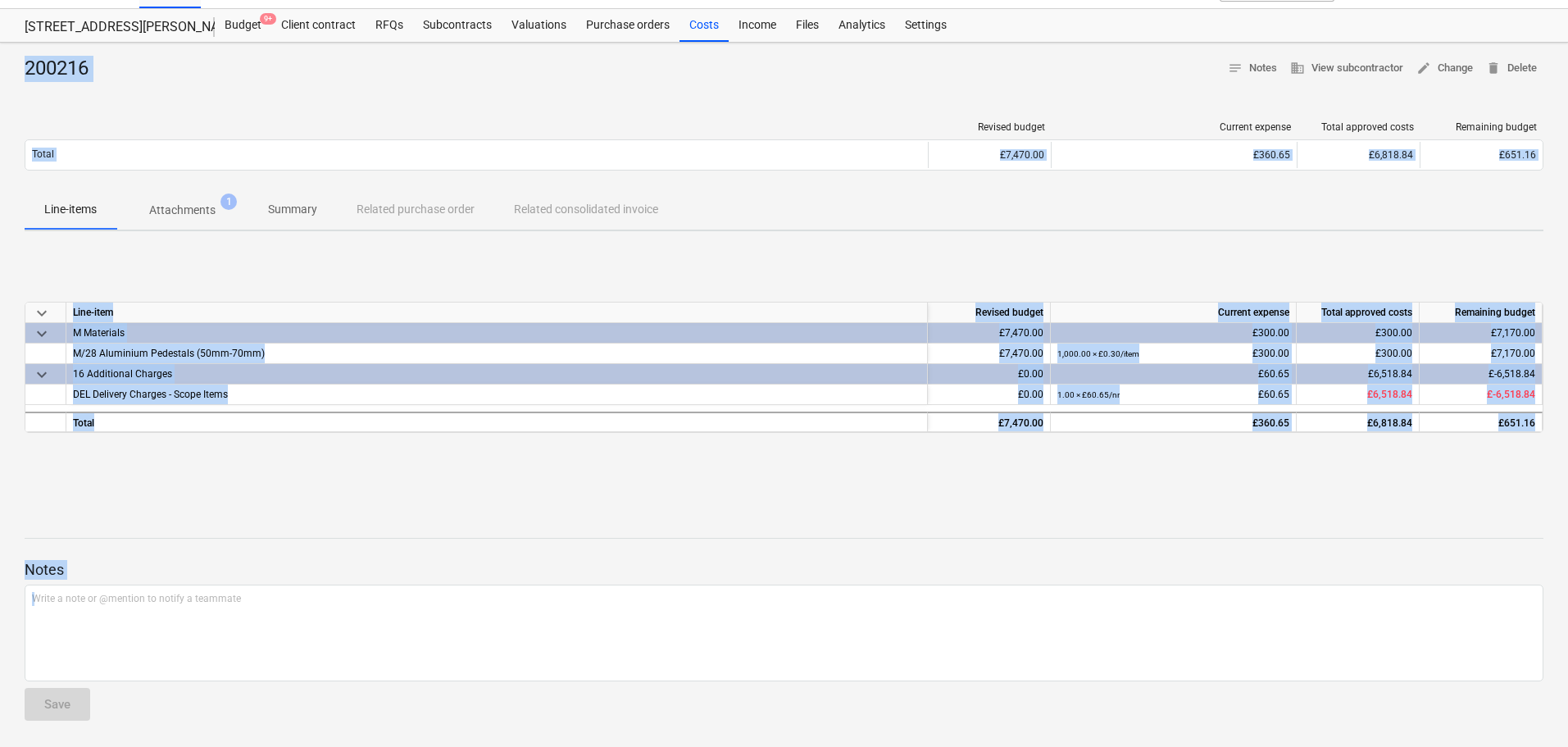
click at [262, 526] on div at bounding box center [784, 523] width 1519 height 14
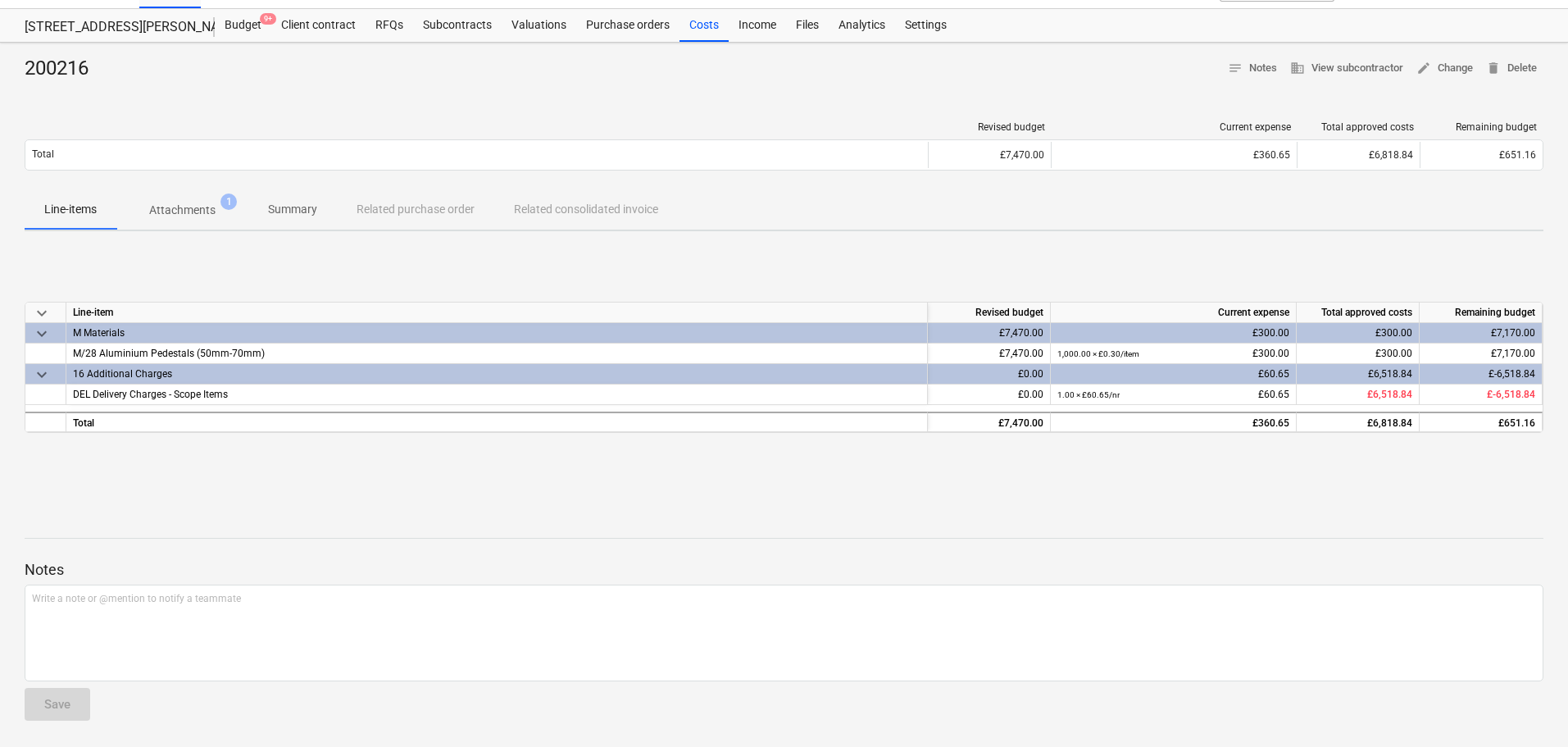
click at [203, 569] on p "Notes" at bounding box center [784, 569] width 1519 height 19
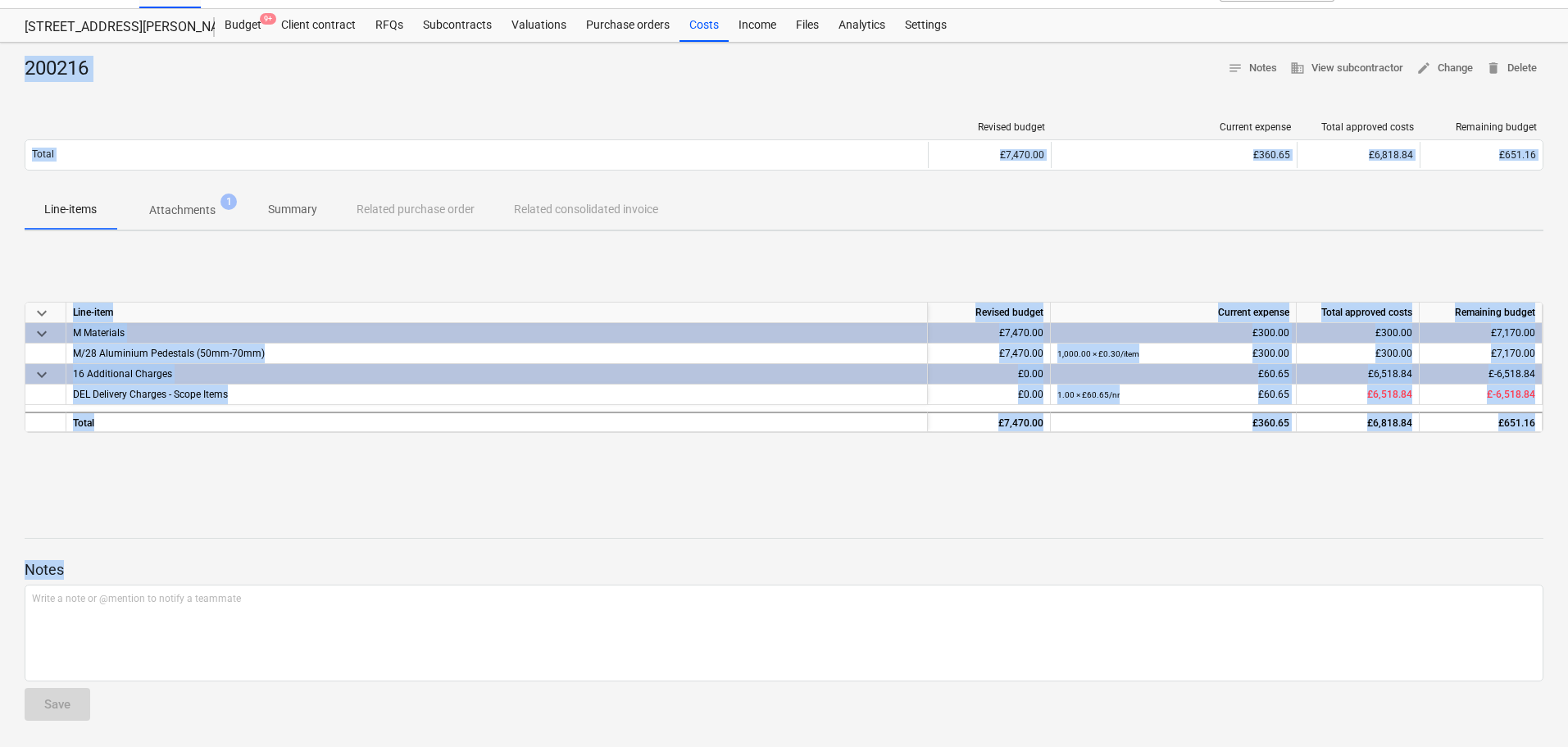
scroll to position [0, 0]
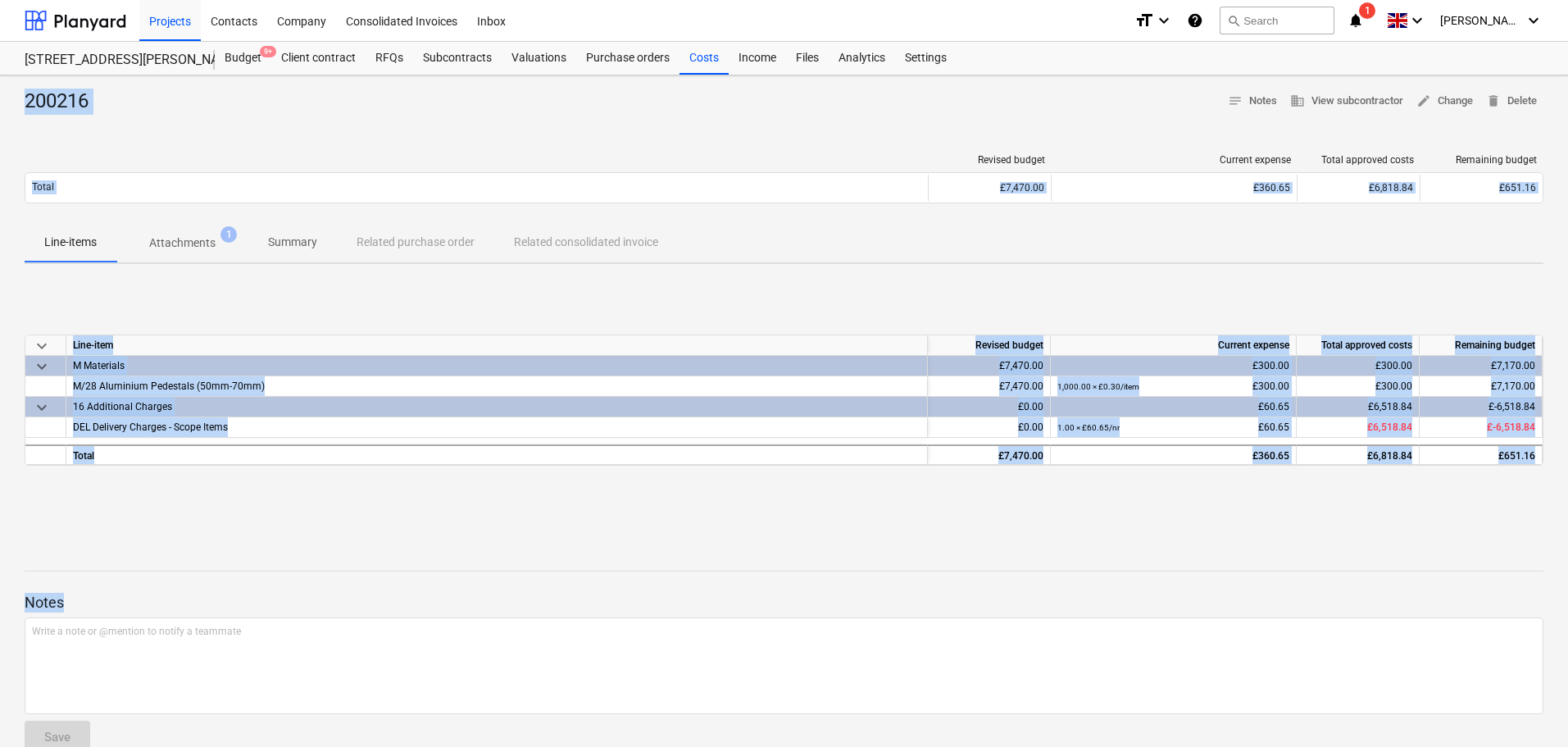
drag, startPoint x: 203, startPoint y: 569, endPoint x: 14, endPoint y: -99, distance: 694.2
click at [14, 0] on html "Projects Contacts Company Consolidated Invoices Inbox format_size keyboard_arro…" at bounding box center [784, 374] width 1568 height 747
click at [66, 103] on div "200216" at bounding box center [62, 101] width 77 height 26
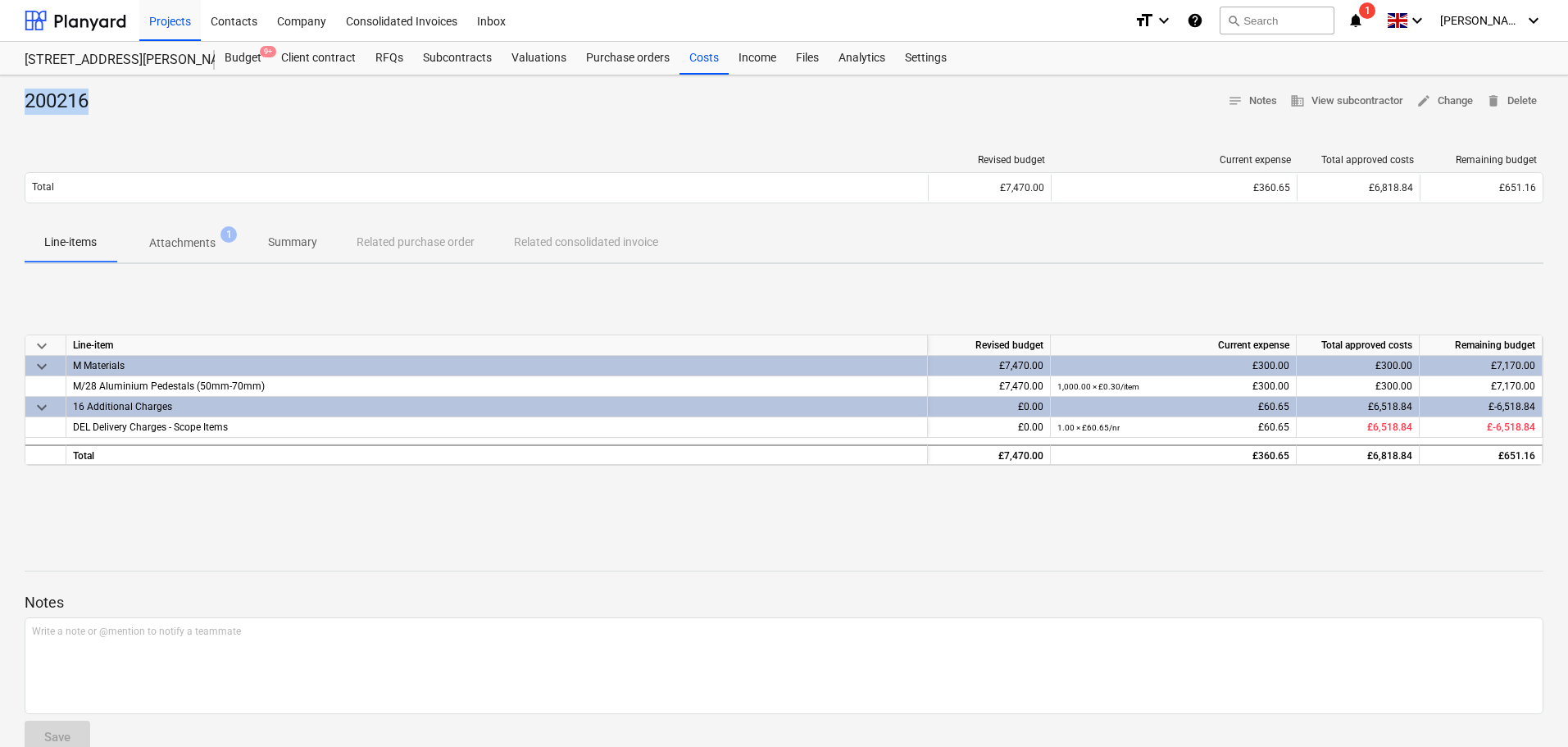
click at [66, 103] on div "200216" at bounding box center [62, 101] width 77 height 26
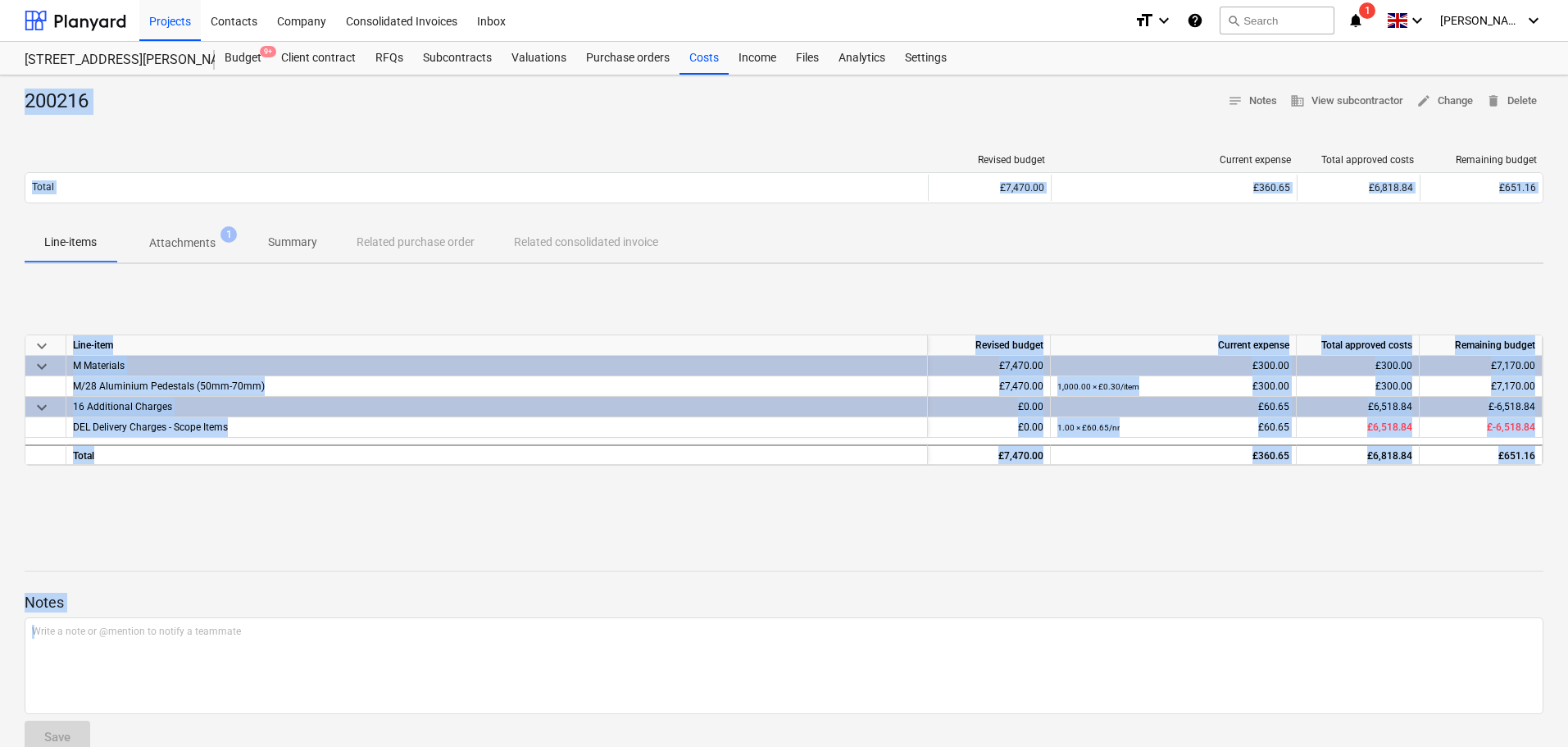
scroll to position [33, 0]
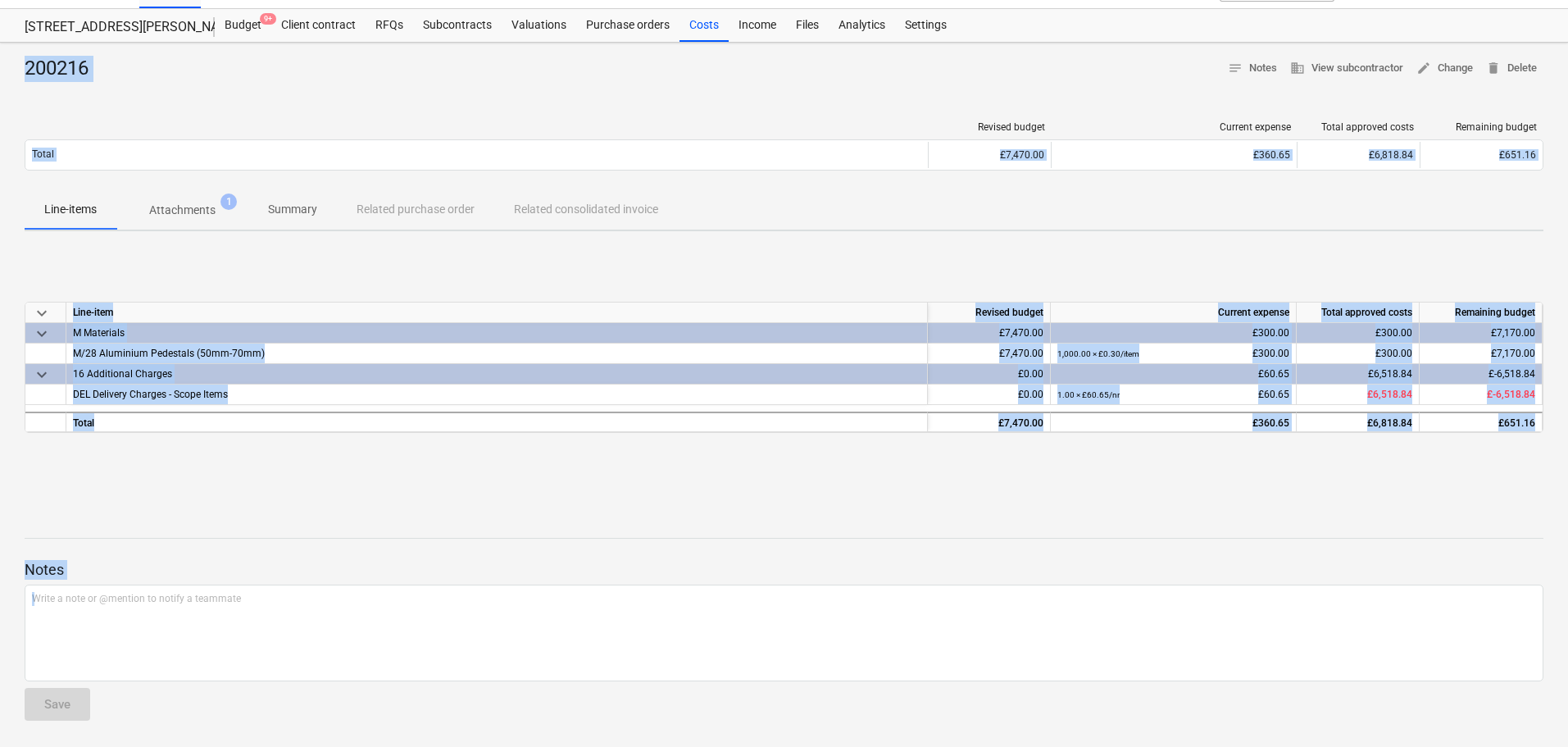
drag, startPoint x: 66, startPoint y: 103, endPoint x: 936, endPoint y: 786, distance: 1106.1
click at [936, 714] on html "Projects Contacts Company Consolidated Invoices Inbox format_size keyboard_arro…" at bounding box center [784, 341] width 1568 height 747
click at [783, 469] on div "keyboard_arrow_down Line-item Revised budget Current expense Total approved cos…" at bounding box center [784, 368] width 1519 height 246
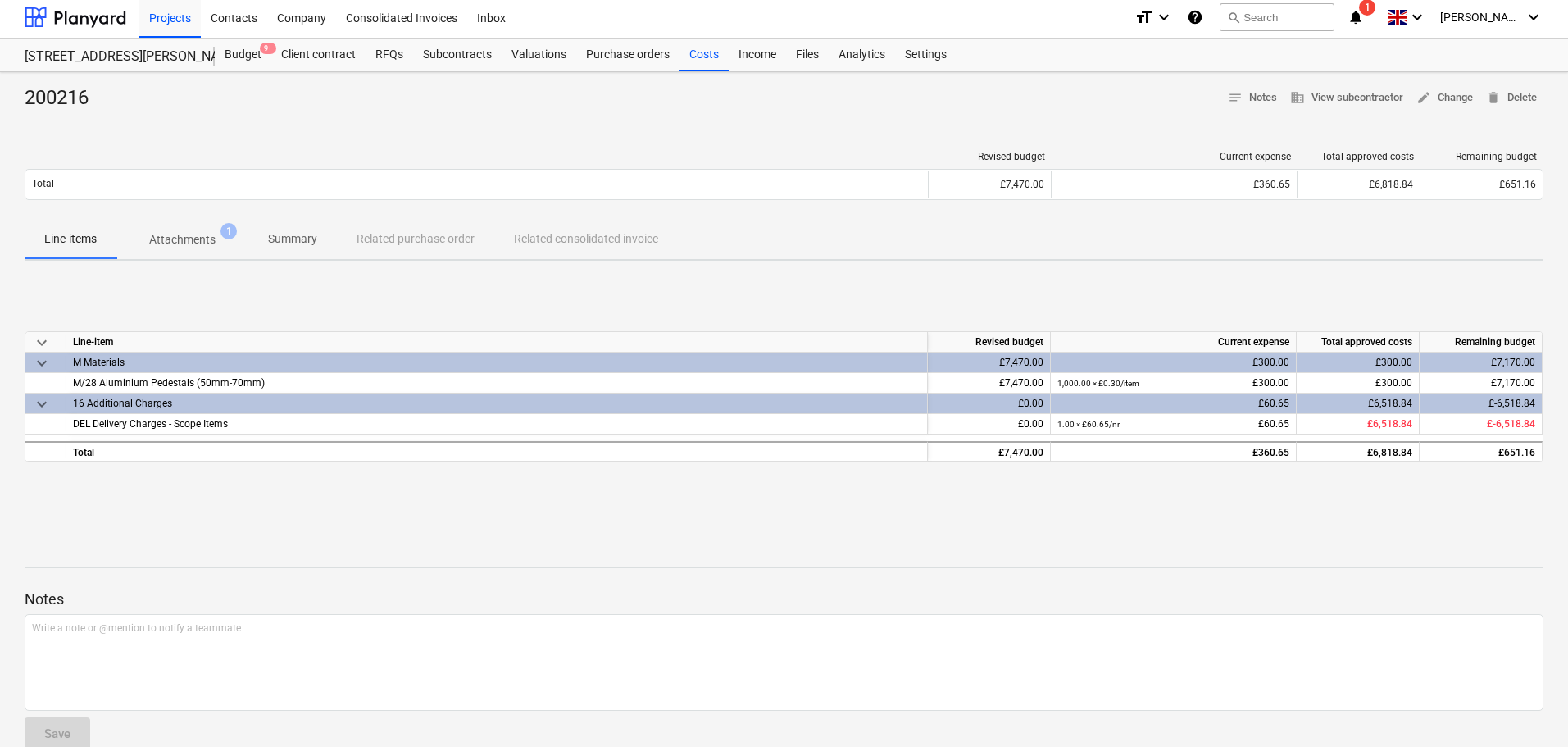
scroll to position [0, 0]
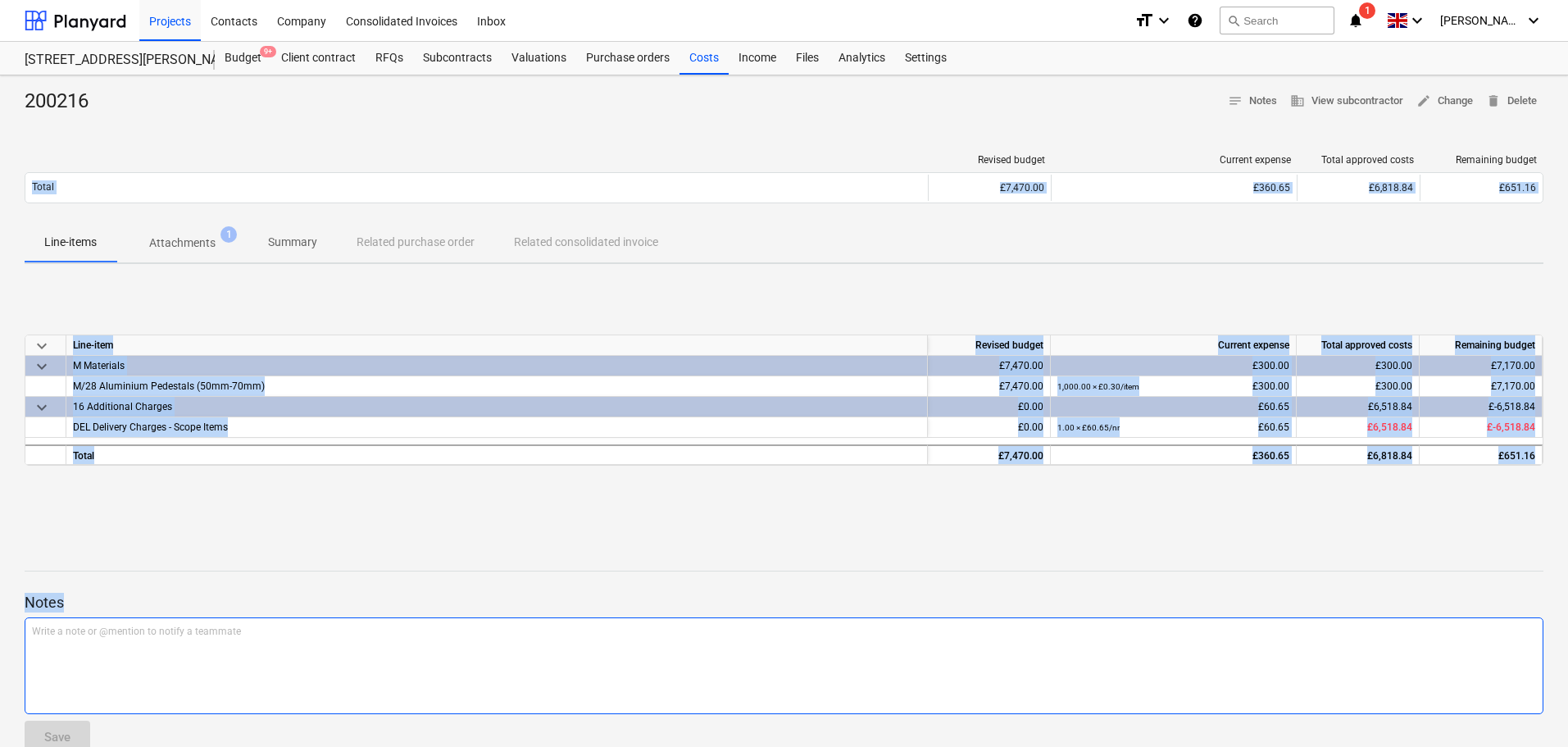
drag, startPoint x: 898, startPoint y: 111, endPoint x: 1031, endPoint y: 654, distance: 559.1
click at [1030, 654] on div "200216 notes Notes business View subcontractor edit Change delete Delete Revise…" at bounding box center [784, 428] width 1568 height 704
click at [992, 511] on div "keyboard_arrow_down Line-item Revised budget Current expense Total approved cos…" at bounding box center [784, 401] width 1519 height 246
drag, startPoint x: 974, startPoint y: 596, endPoint x: 81, endPoint y: -99, distance: 1131.6
click at [81, 0] on html "Projects Contacts Company Consolidated Invoices Inbox format_size keyboard_arro…" at bounding box center [784, 374] width 1568 height 747
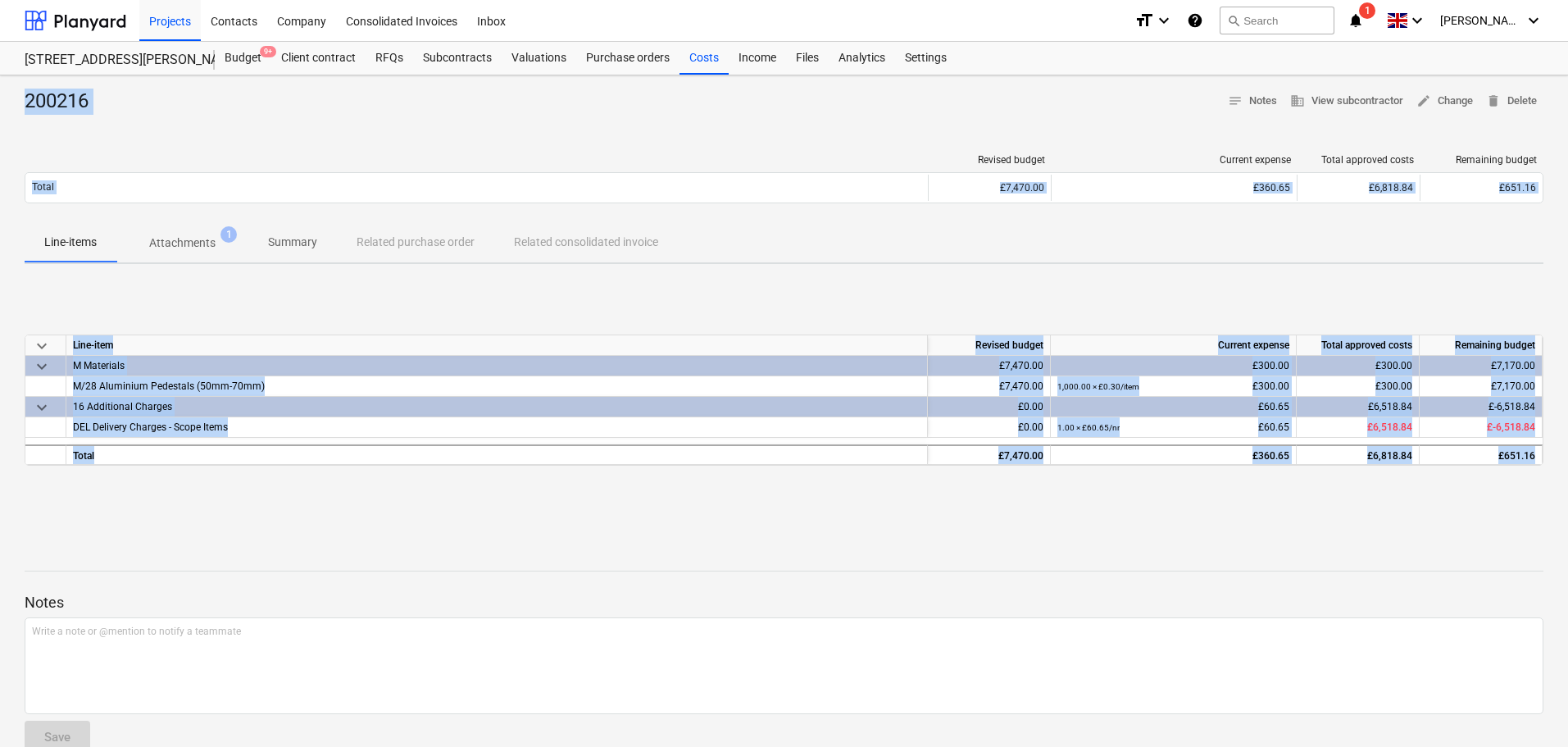
click at [82, 104] on div "200216" at bounding box center [62, 101] width 77 height 26
drag, startPoint x: 82, startPoint y: 104, endPoint x: 366, endPoint y: 537, distance: 517.8
click at [369, 551] on div "200216 notes Notes business View subcontractor edit Change delete Delete Revise…" at bounding box center [784, 428] width 1568 height 704
click at [348, 502] on div "keyboard_arrow_down Line-item Revised budget Current expense Total approved cos…" at bounding box center [784, 401] width 1519 height 246
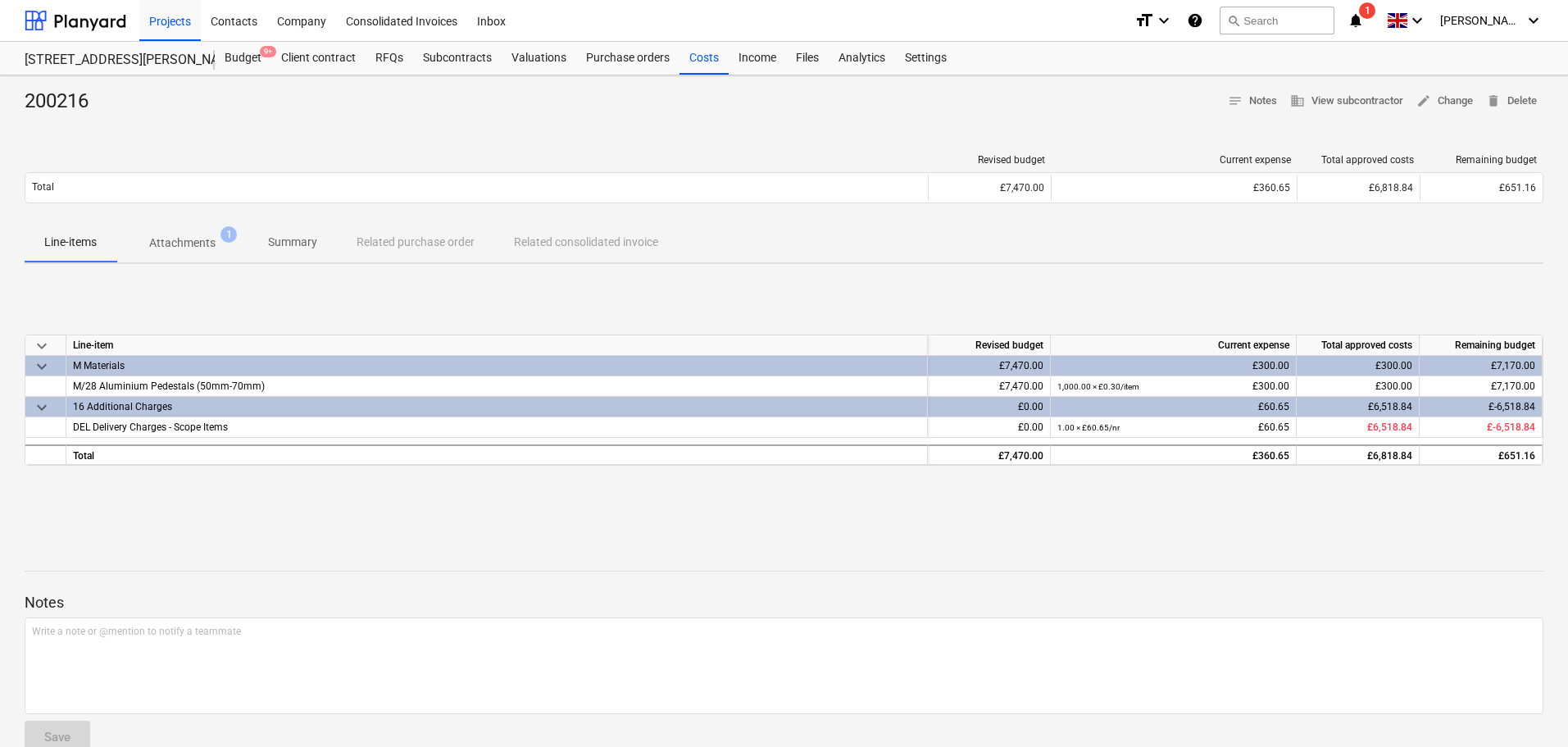
drag, startPoint x: 112, startPoint y: 23, endPoint x: 132, endPoint y: 12, distance: 22.8
click at [112, 23] on div at bounding box center [75, 20] width 102 height 41
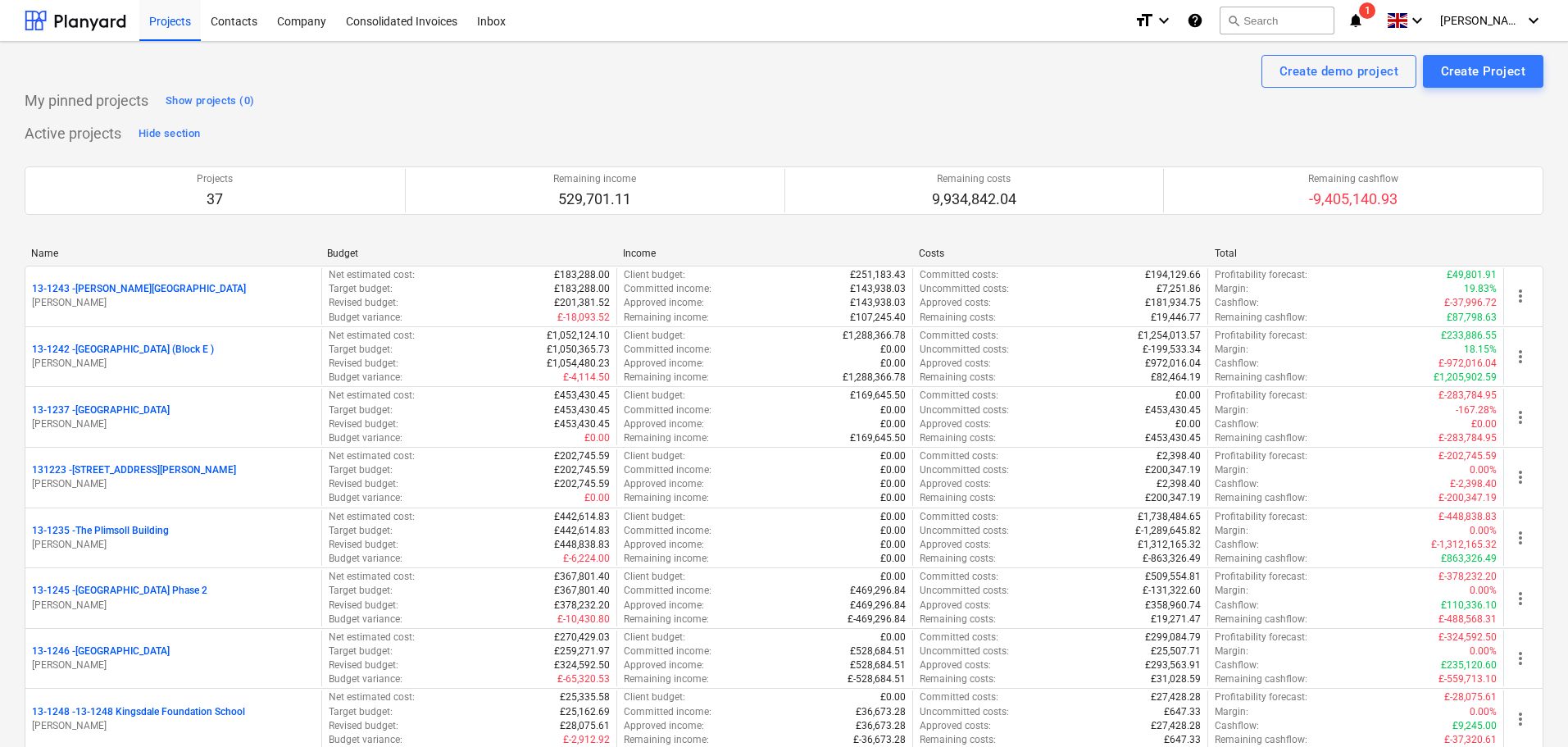
click at [117, 25] on div at bounding box center [75, 20] width 102 height 41
